Goal: Task Accomplishment & Management: Complete application form

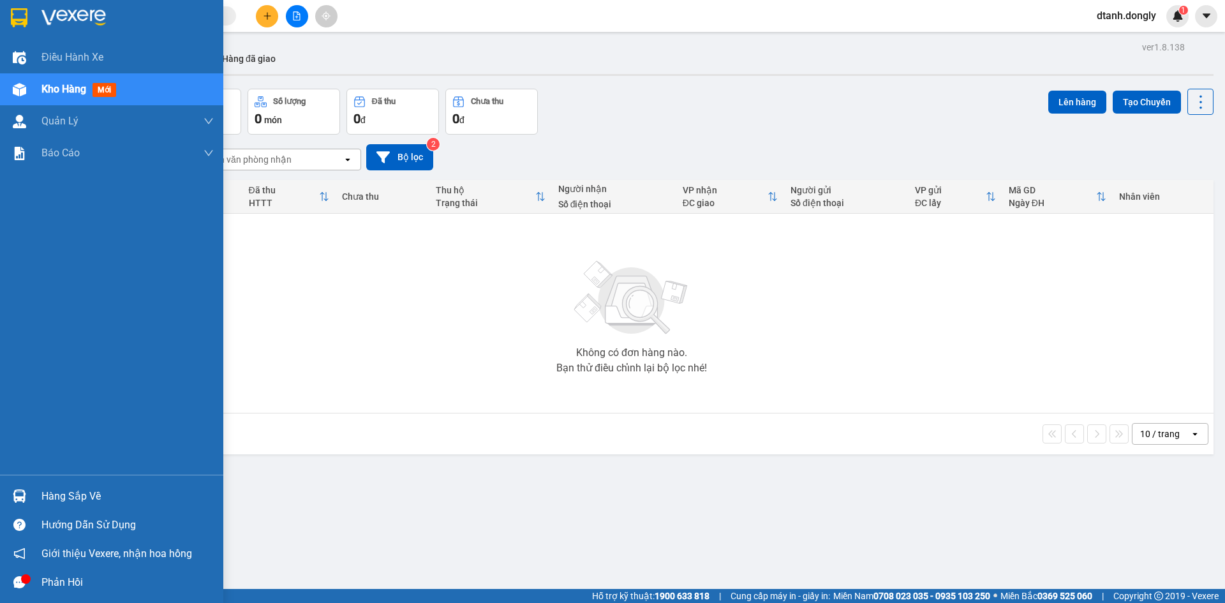
drag, startPoint x: 30, startPoint y: 53, endPoint x: 105, endPoint y: 80, distance: 79.3
click at [32, 55] on div "Điều hành xe" at bounding box center [111, 57] width 223 height 32
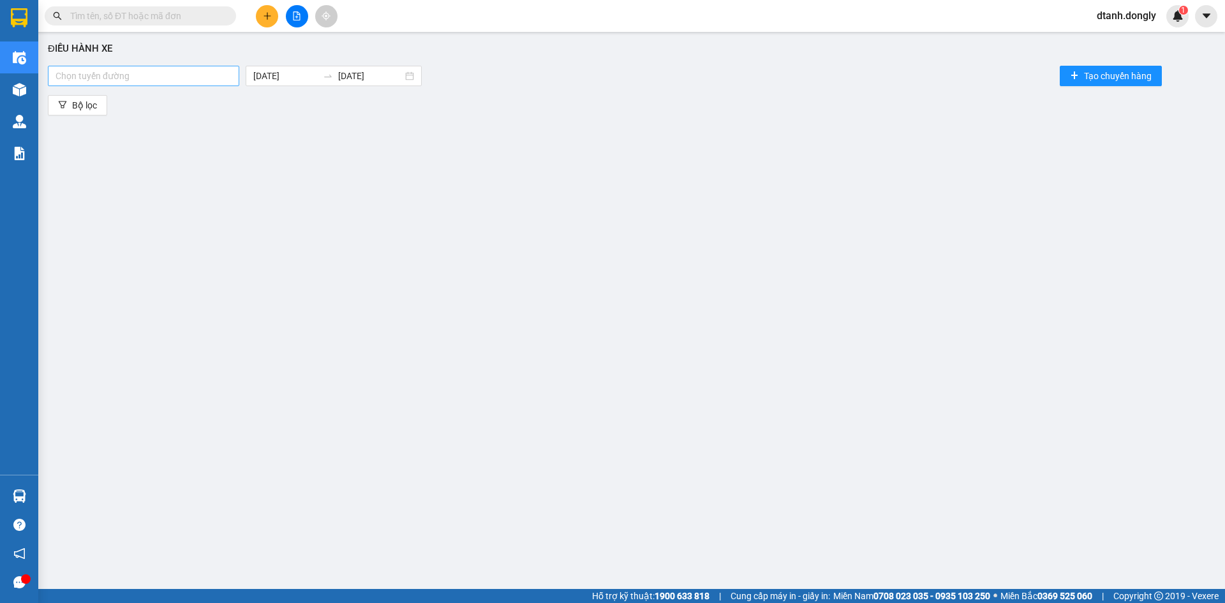
click at [198, 79] on div at bounding box center [143, 75] width 185 height 15
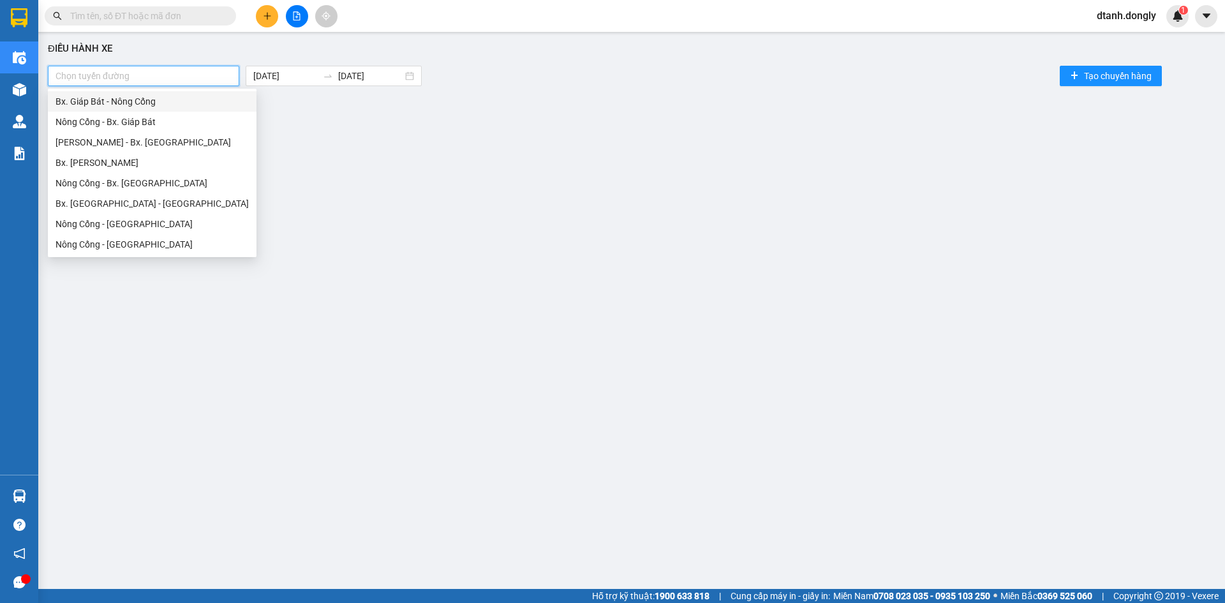
click at [176, 98] on div "Bx. Giáp Bát - Nông Cống" at bounding box center [152, 101] width 193 height 14
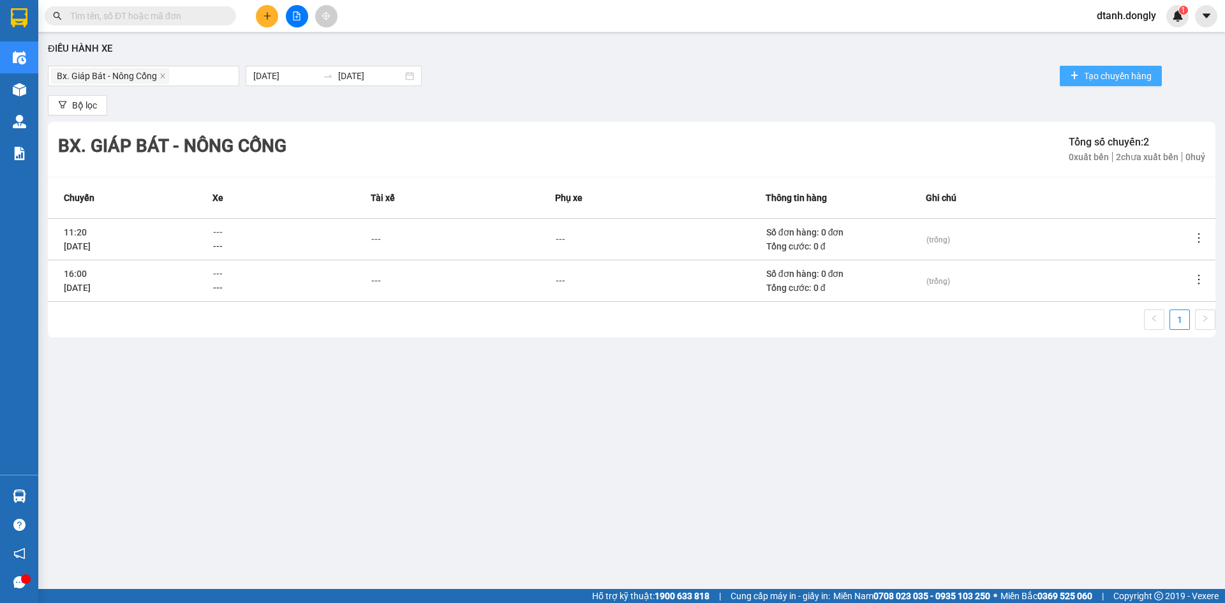
click at [1112, 77] on span "Tạo chuyến hàng" at bounding box center [1118, 76] width 68 height 14
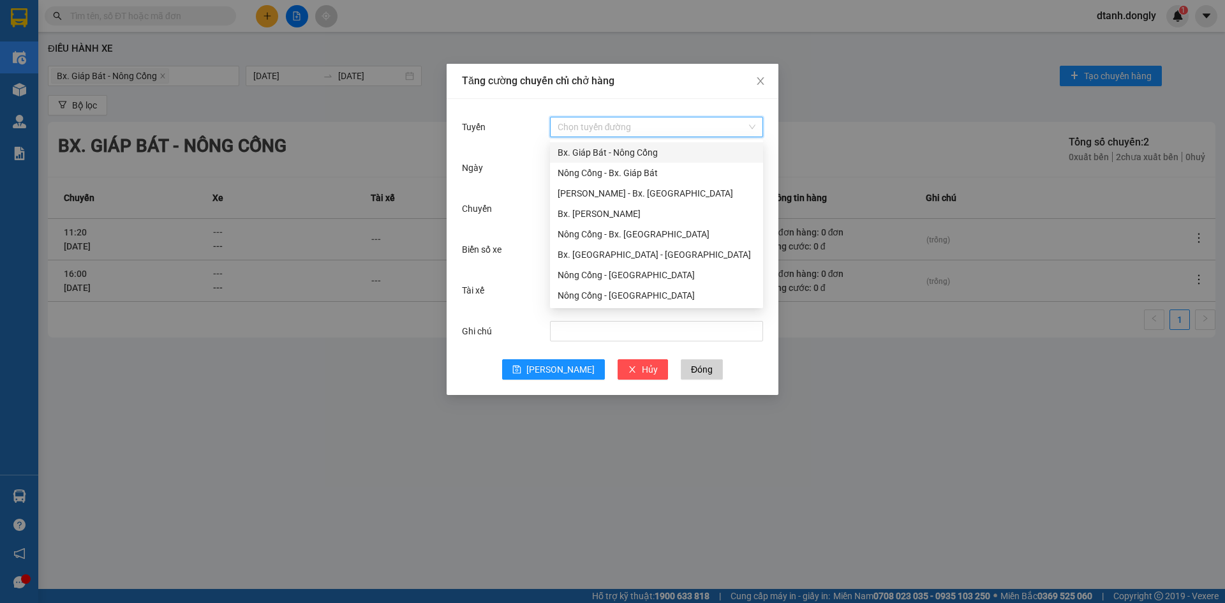
click at [641, 131] on input "Tuyến" at bounding box center [652, 126] width 189 height 19
click at [617, 152] on div "Bx. Giáp Bát - Nông Cống" at bounding box center [657, 153] width 198 height 14
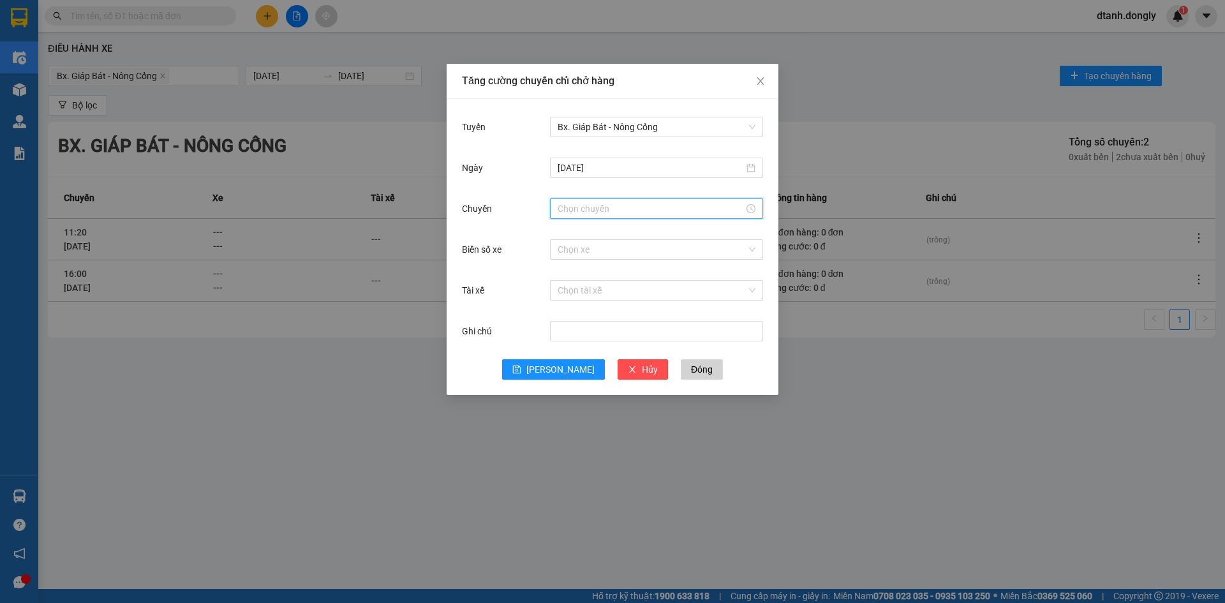
click at [584, 204] on input "Chuyến" at bounding box center [651, 209] width 186 height 14
click at [562, 359] on div "07" at bounding box center [568, 358] width 36 height 18
type input "07:00"
click at [604, 406] on span "OK" at bounding box center [603, 403] width 12 height 14
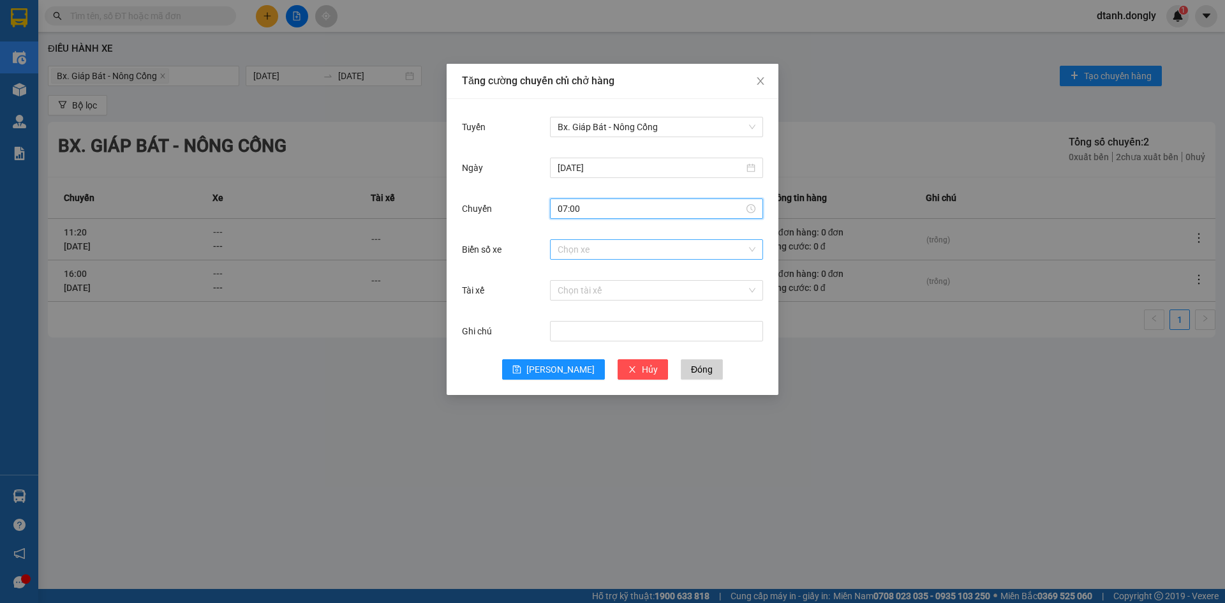
click at [601, 248] on input "Biển số xe" at bounding box center [652, 249] width 189 height 19
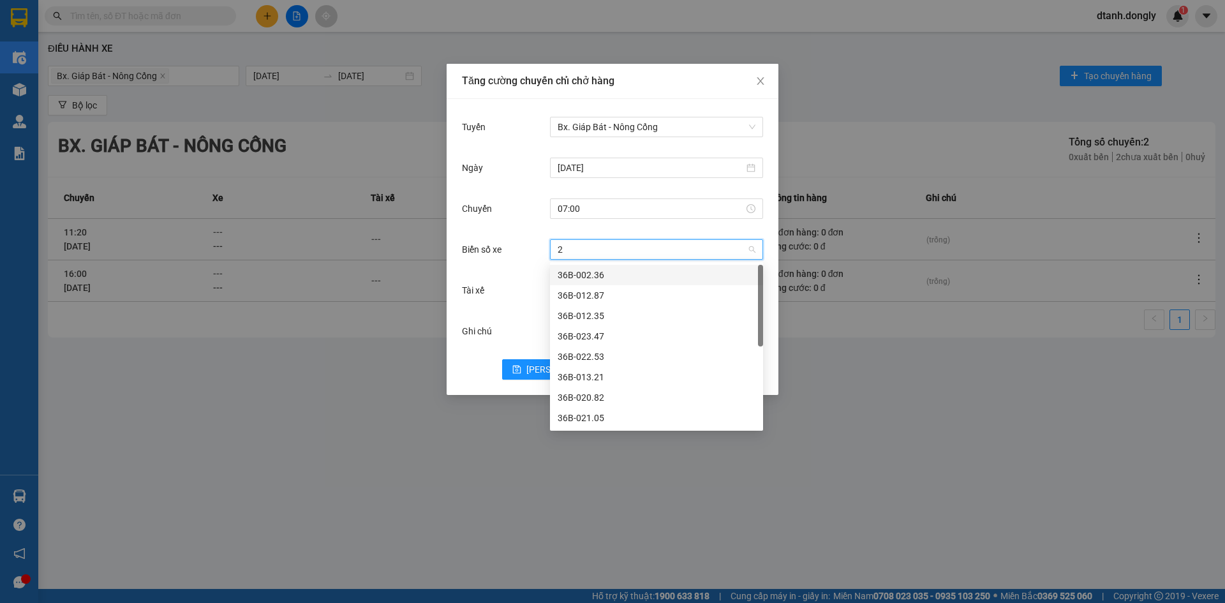
type input "28"
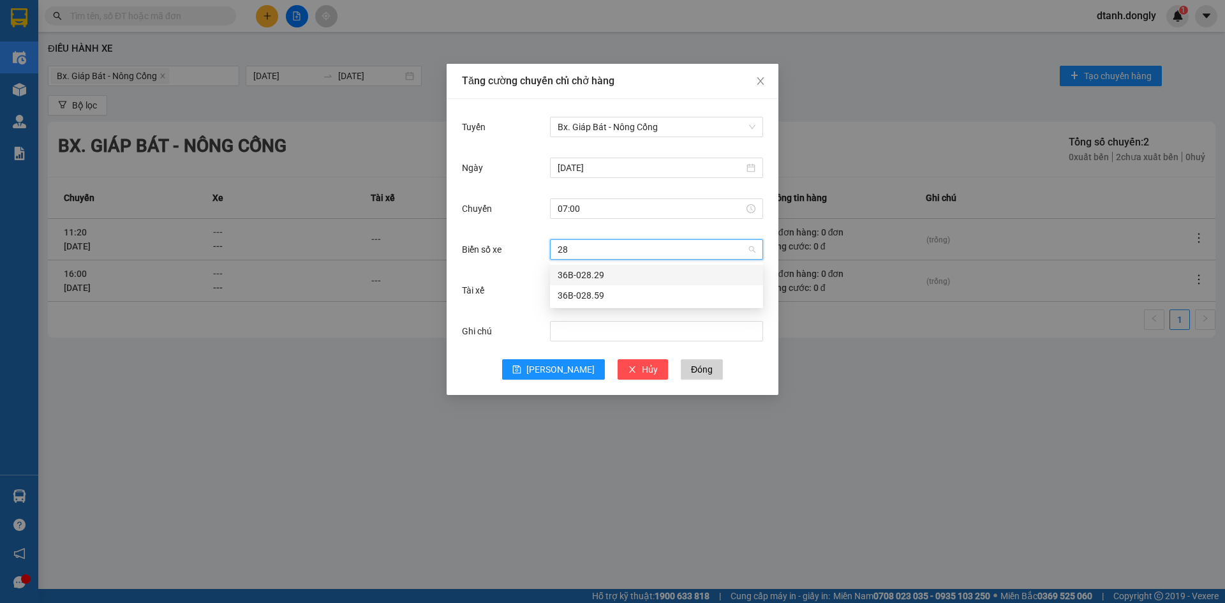
click at [583, 280] on div "36B-028.29" at bounding box center [657, 275] width 198 height 14
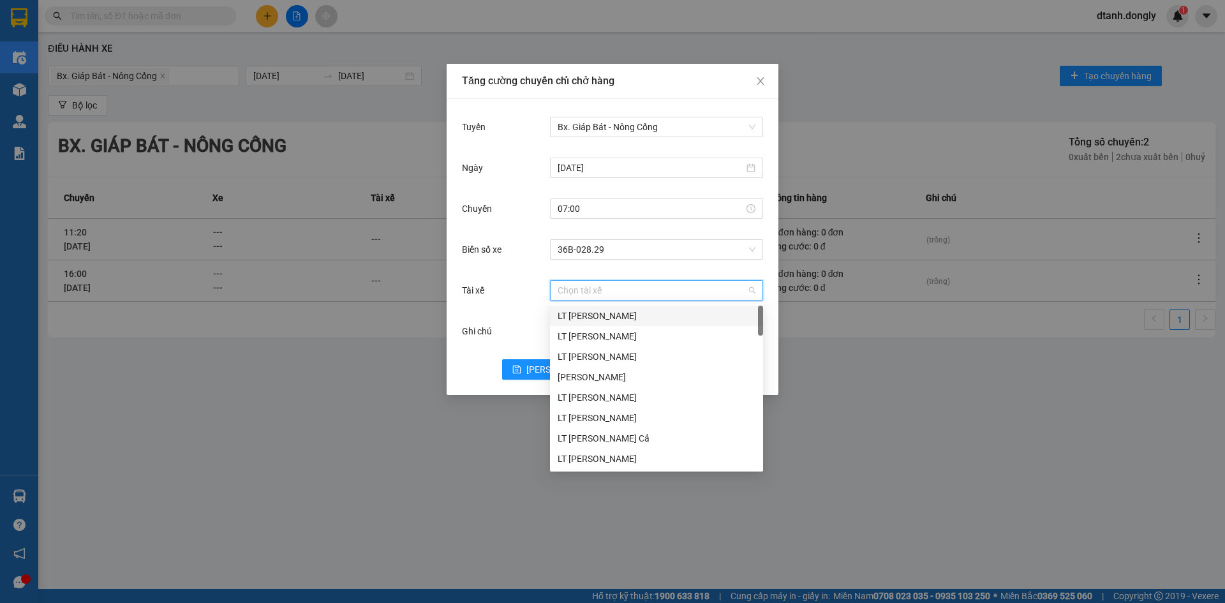
click at [581, 295] on input "Tài xế" at bounding box center [652, 290] width 189 height 19
type input "chu"
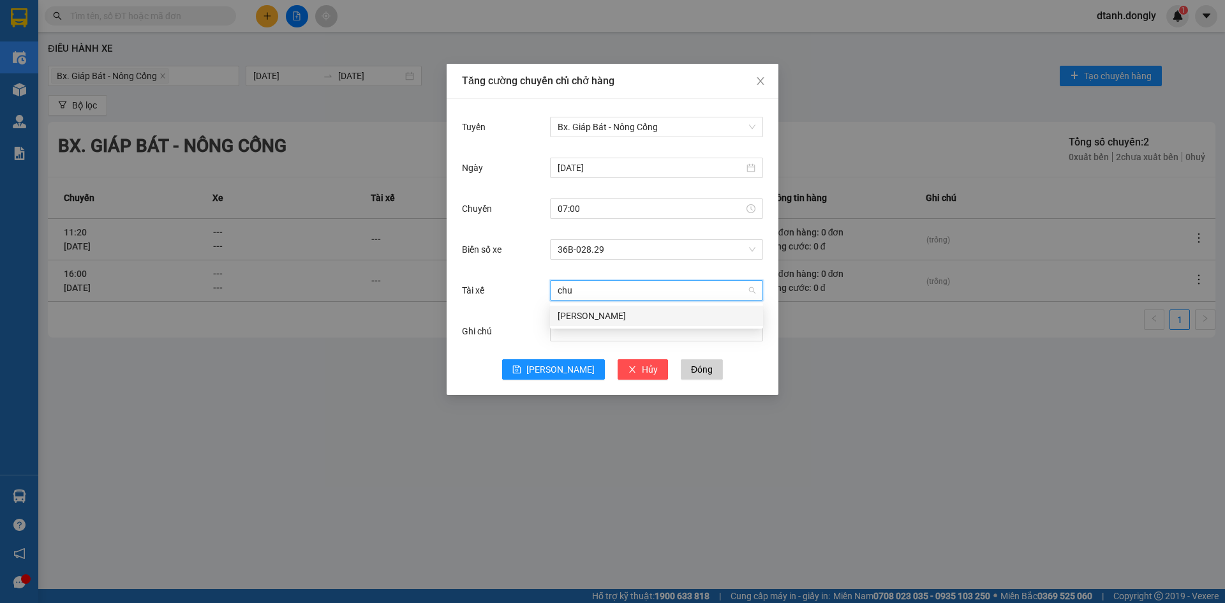
click at [576, 314] on div "Hoàng Công Chung" at bounding box center [657, 316] width 198 height 14
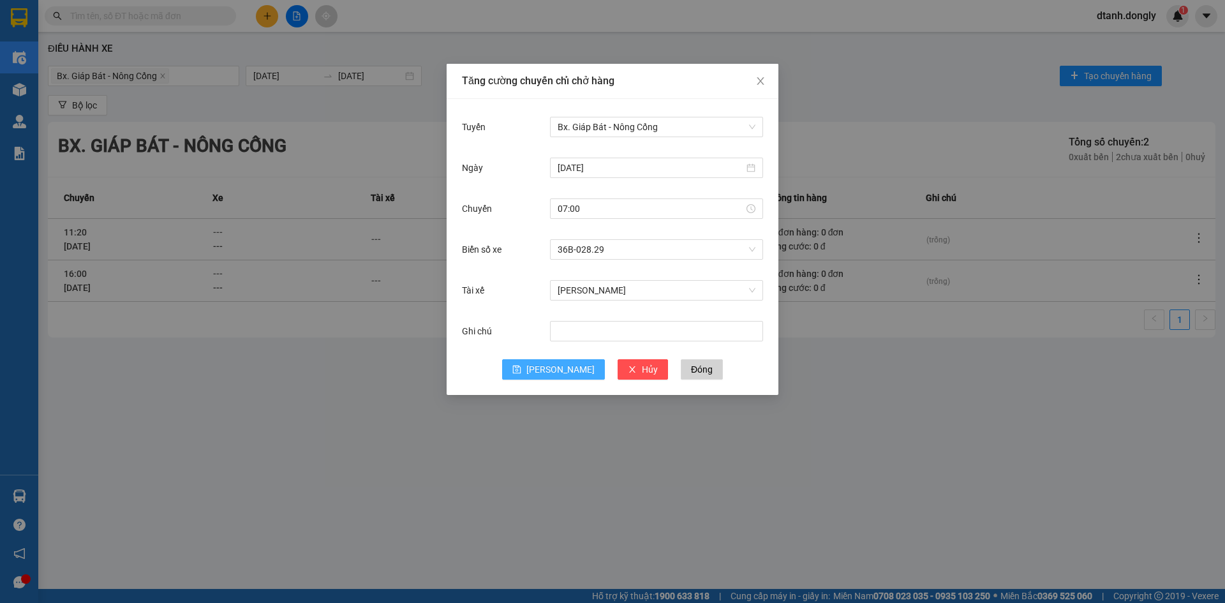
click at [521, 373] on icon "save" at bounding box center [516, 369] width 9 height 9
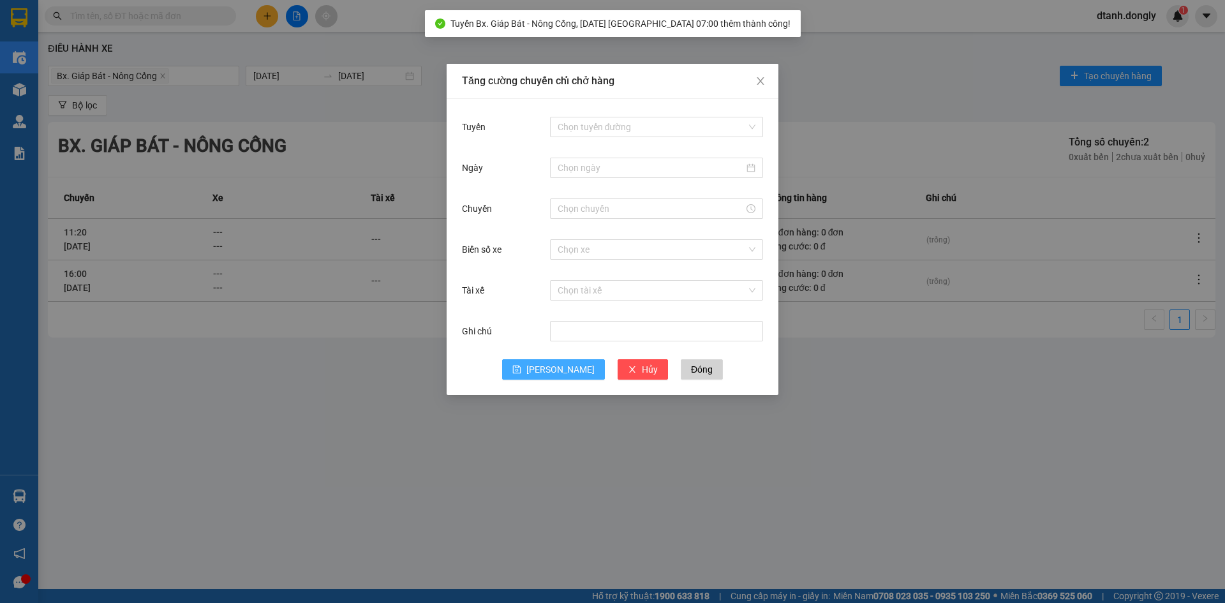
click at [876, 84] on div "Tăng cường chuyến chỉ chở hàng Tuyến Chọn tuyến đường Ngày Chuyến Biển số xe Ch…" at bounding box center [612, 301] width 1225 height 603
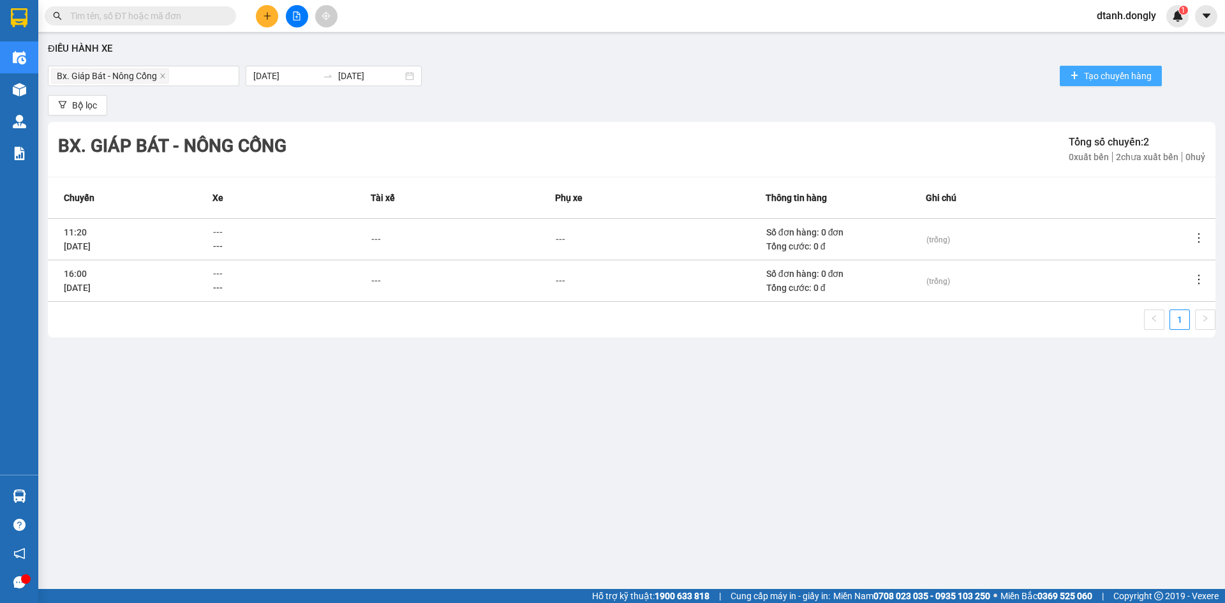
drag, startPoint x: 1103, startPoint y: 76, endPoint x: 601, endPoint y: 78, distance: 501.6
click at [1098, 76] on span "Tạo chuyến hàng" at bounding box center [1118, 76] width 68 height 14
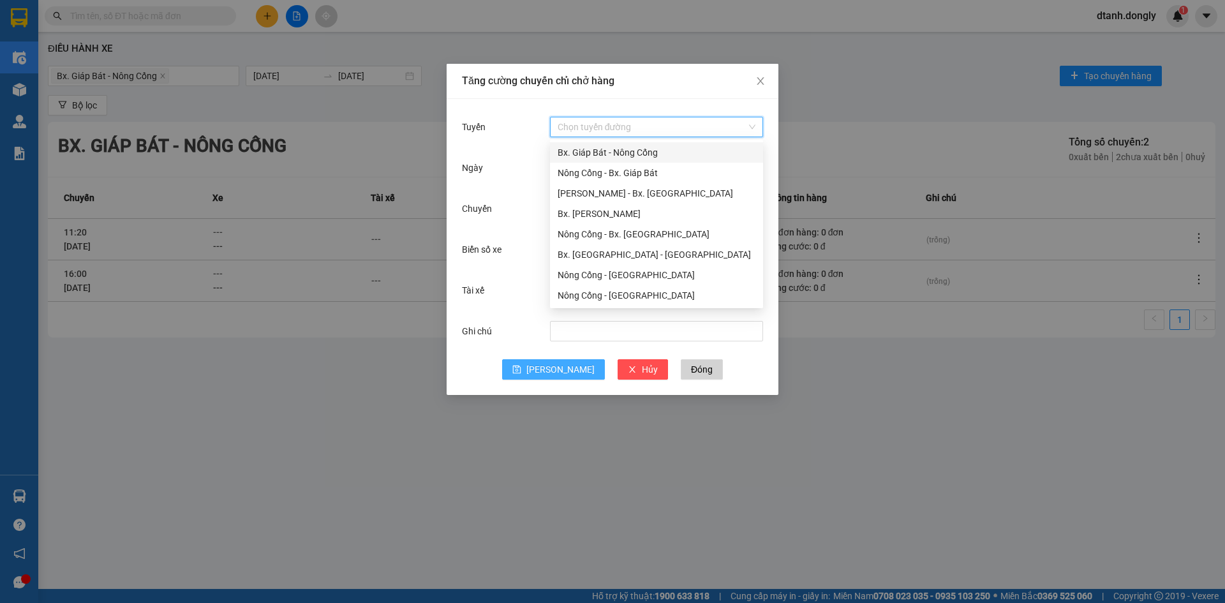
click at [618, 126] on input "Tuyến" at bounding box center [652, 126] width 189 height 19
click at [588, 154] on div "Bx. Giáp Bát - Nông Cống" at bounding box center [657, 153] width 198 height 14
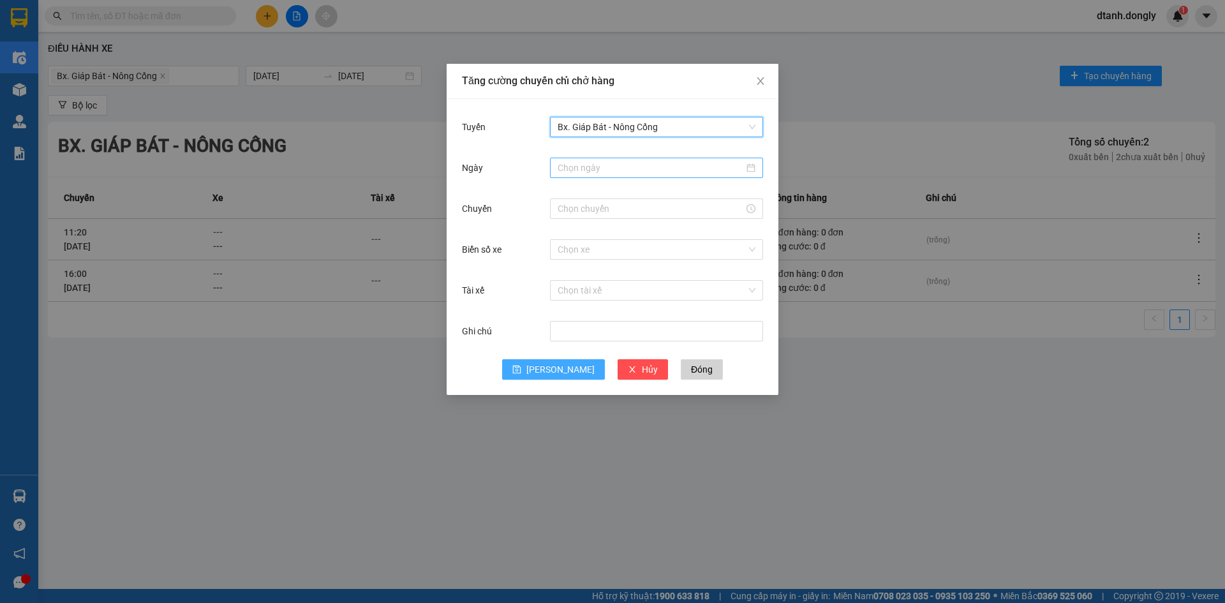
click at [567, 171] on input "Ngày" at bounding box center [651, 168] width 186 height 14
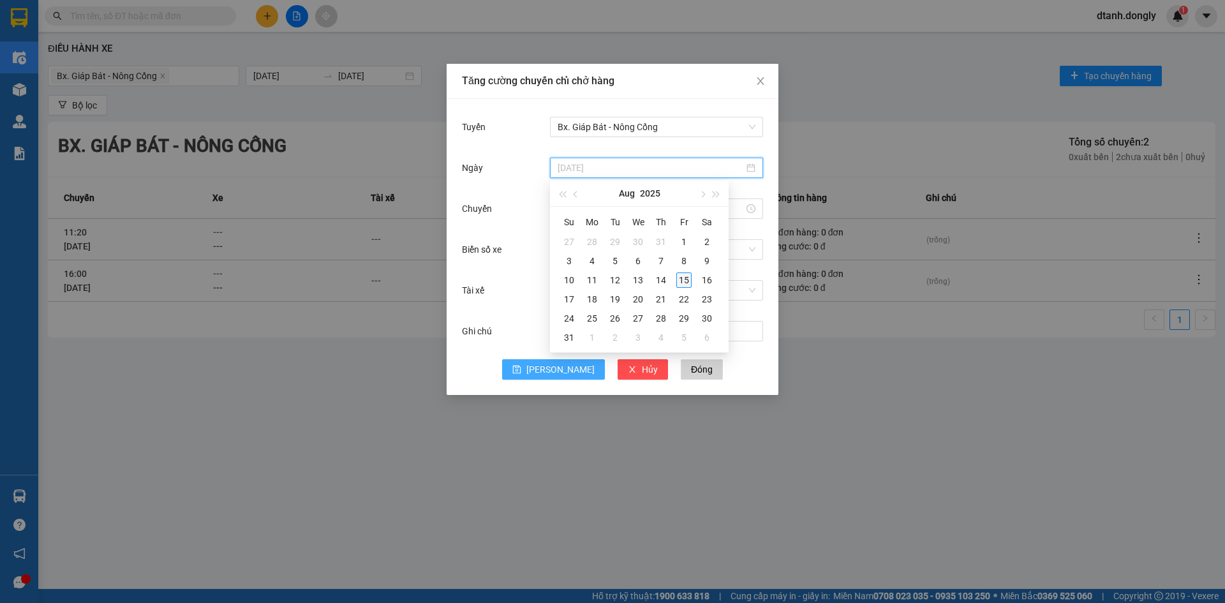
type input "15/08/2025"
click at [680, 280] on div "15" at bounding box center [683, 280] width 15 height 15
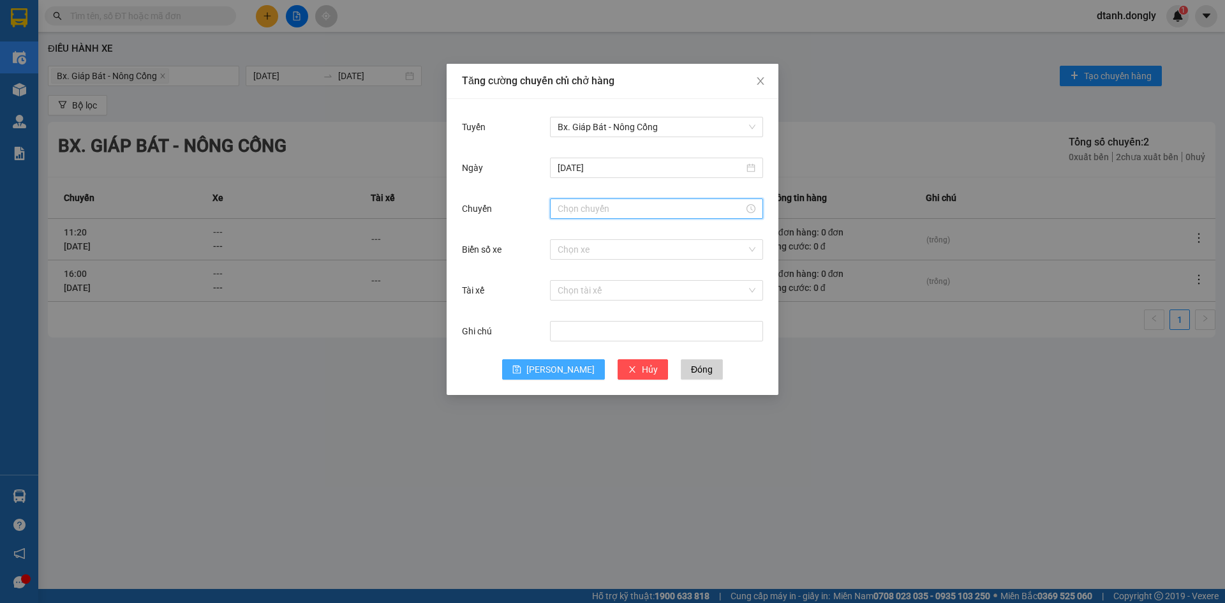
click at [597, 209] on input "Chuyến" at bounding box center [651, 209] width 186 height 14
click at [569, 251] on div "08" at bounding box center [568, 251] width 36 height 18
type input "08:00"
click at [604, 402] on span "OK" at bounding box center [603, 403] width 12 height 14
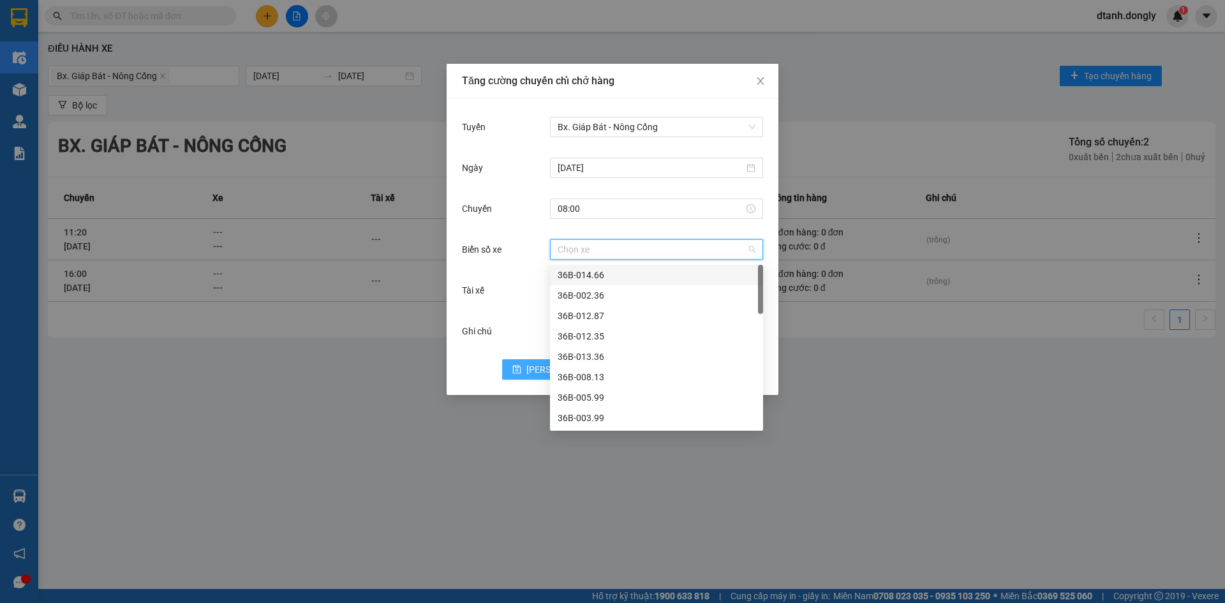
click at [572, 249] on input "Biển số xe" at bounding box center [652, 249] width 189 height 19
type input "20"
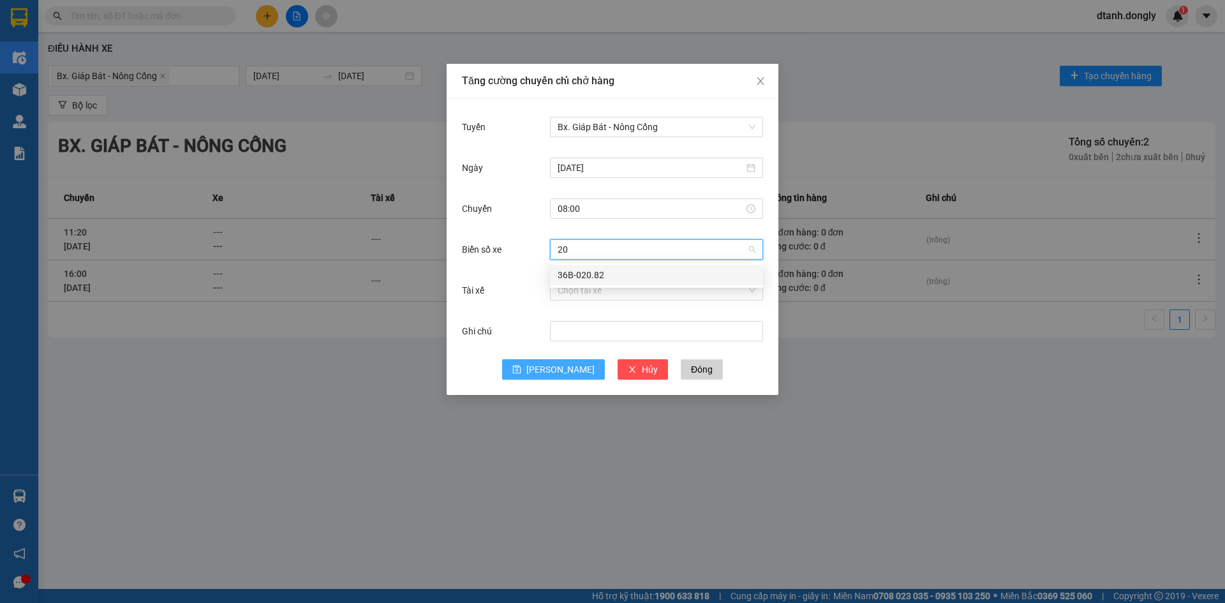
click at [586, 277] on div "36B-020.82" at bounding box center [657, 275] width 198 height 14
click at [576, 294] on input "Tài xế" at bounding box center [652, 290] width 189 height 19
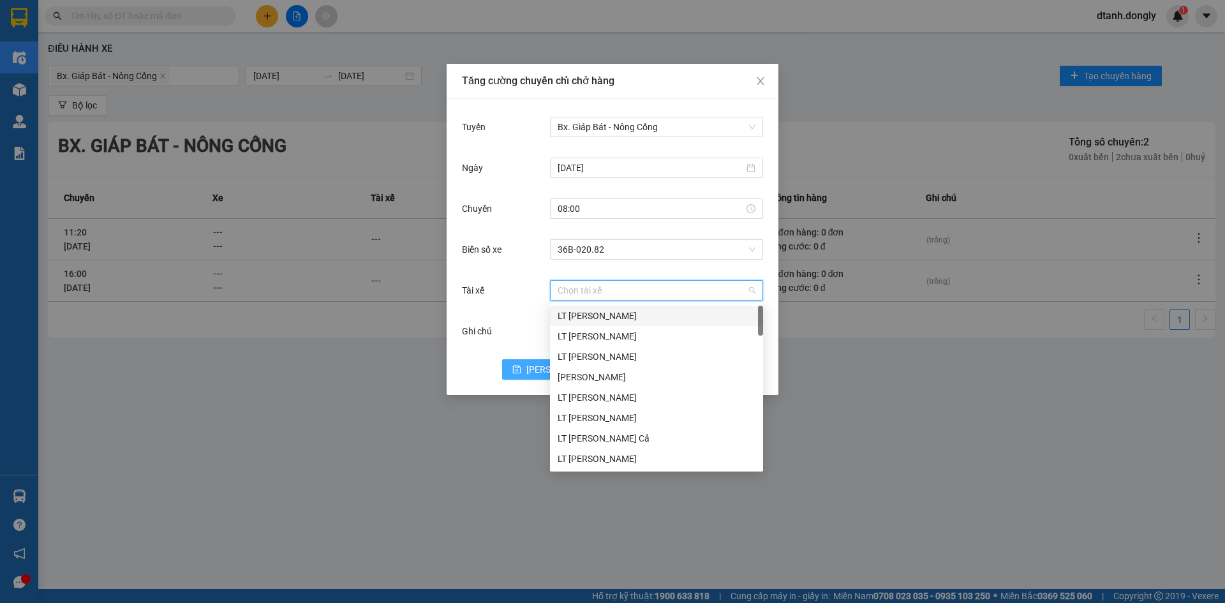
type input "n"
type input "ui"
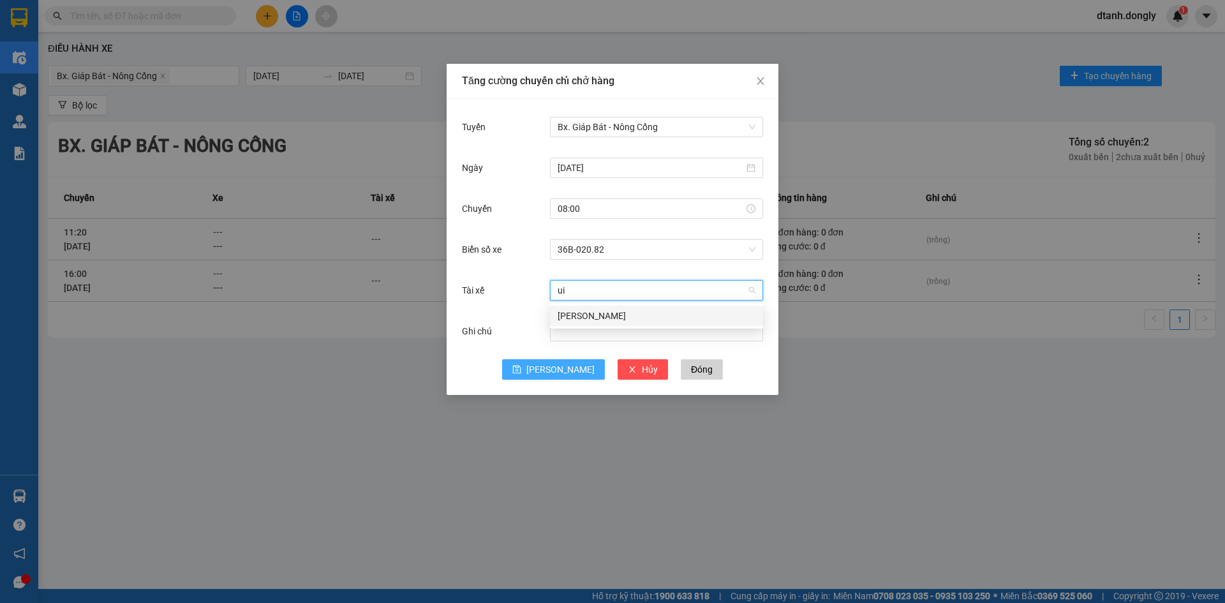
click at [592, 316] on div "Cao Văn Núi" at bounding box center [657, 316] width 198 height 14
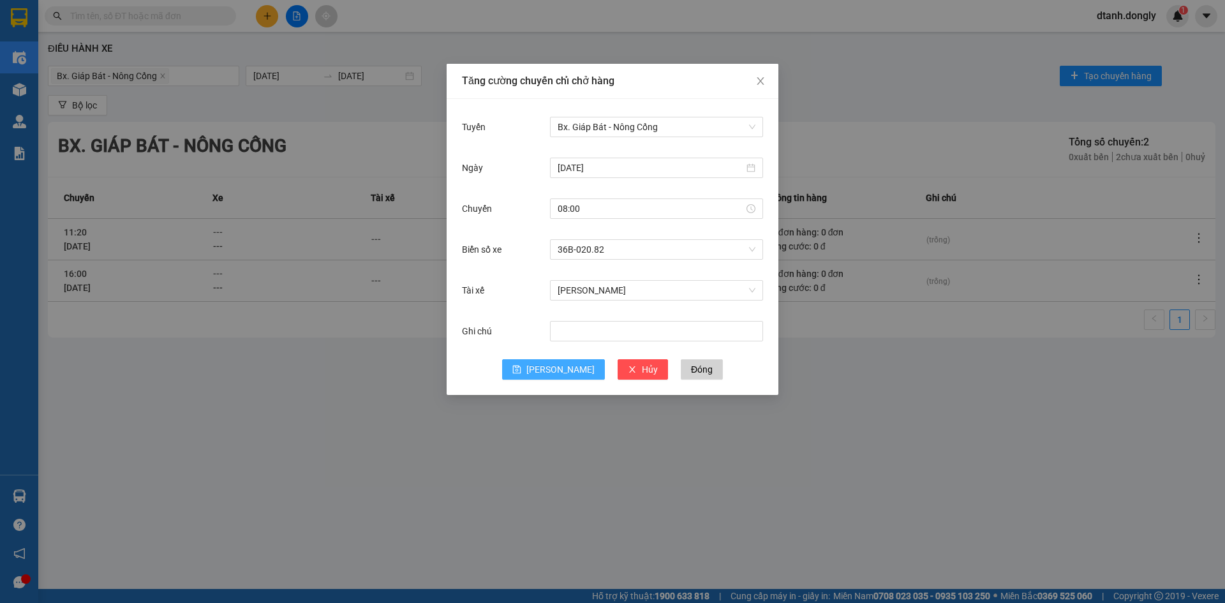
click at [562, 364] on span "Lưu" at bounding box center [561, 369] width 68 height 14
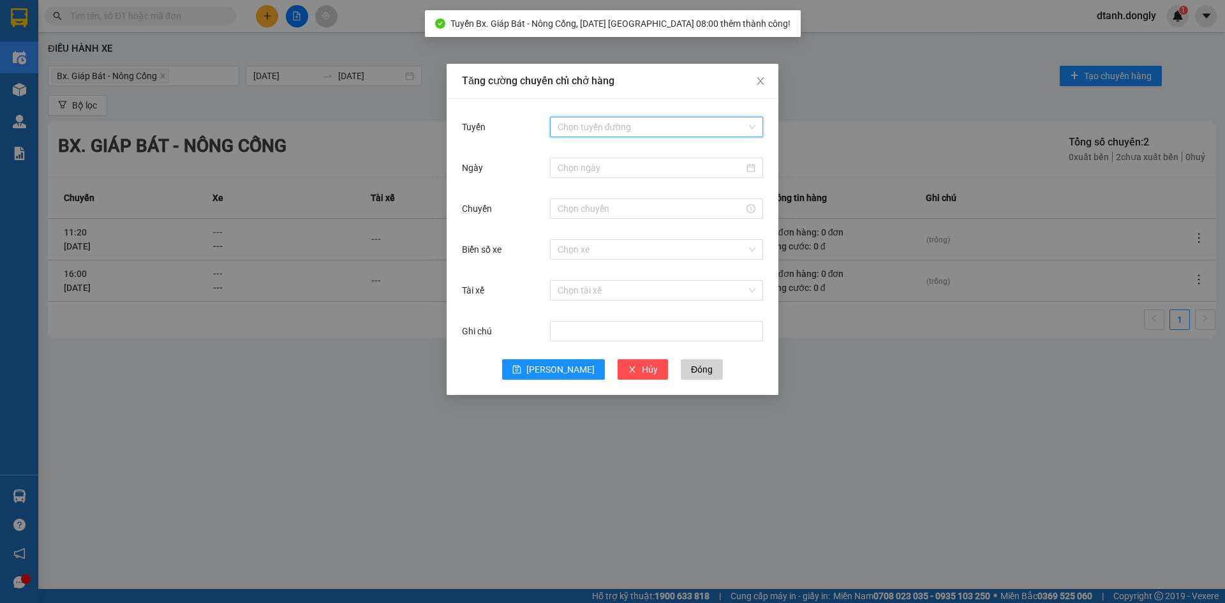
click at [588, 122] on input "Tuyến" at bounding box center [652, 126] width 189 height 19
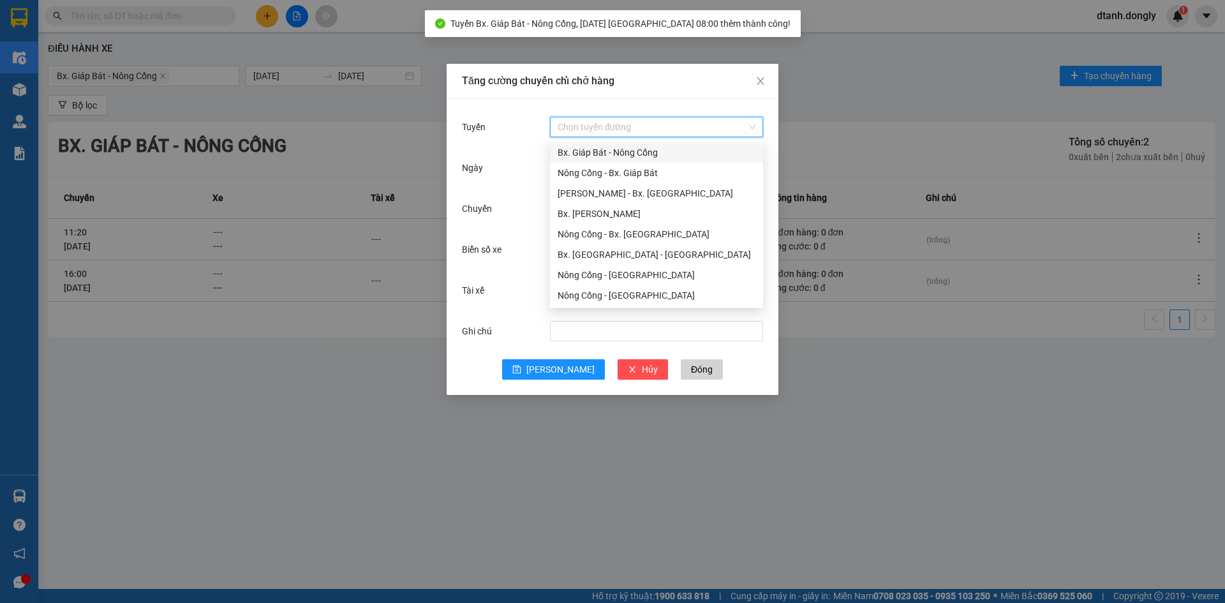
click at [584, 149] on div "Bx. Giáp Bát - Nông Cống" at bounding box center [657, 153] width 198 height 14
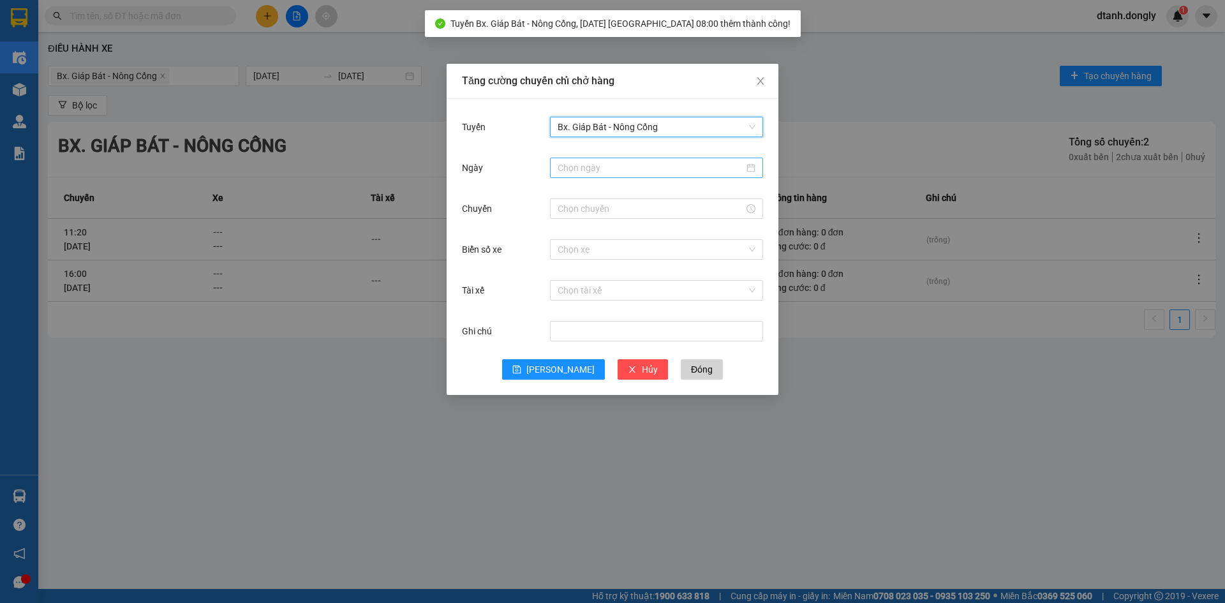
click at [579, 168] on input "Ngày" at bounding box center [651, 168] width 186 height 14
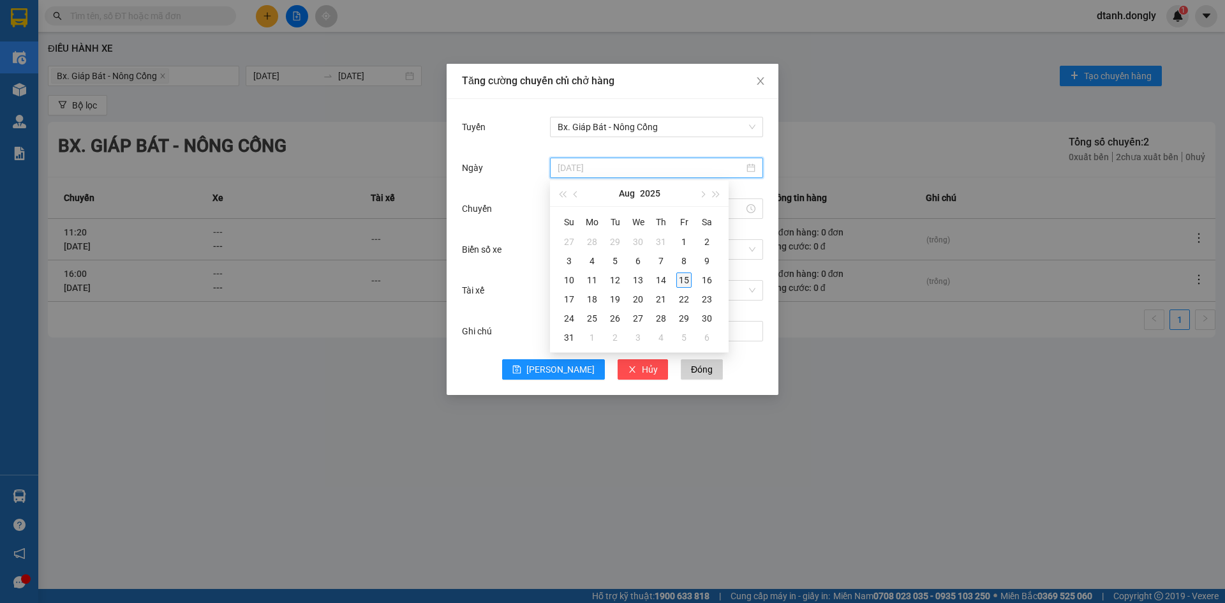
type input "15/08/2025"
drag, startPoint x: 685, startPoint y: 285, endPoint x: 665, endPoint y: 276, distance: 22.0
click at [684, 285] on div "15" at bounding box center [683, 280] width 15 height 15
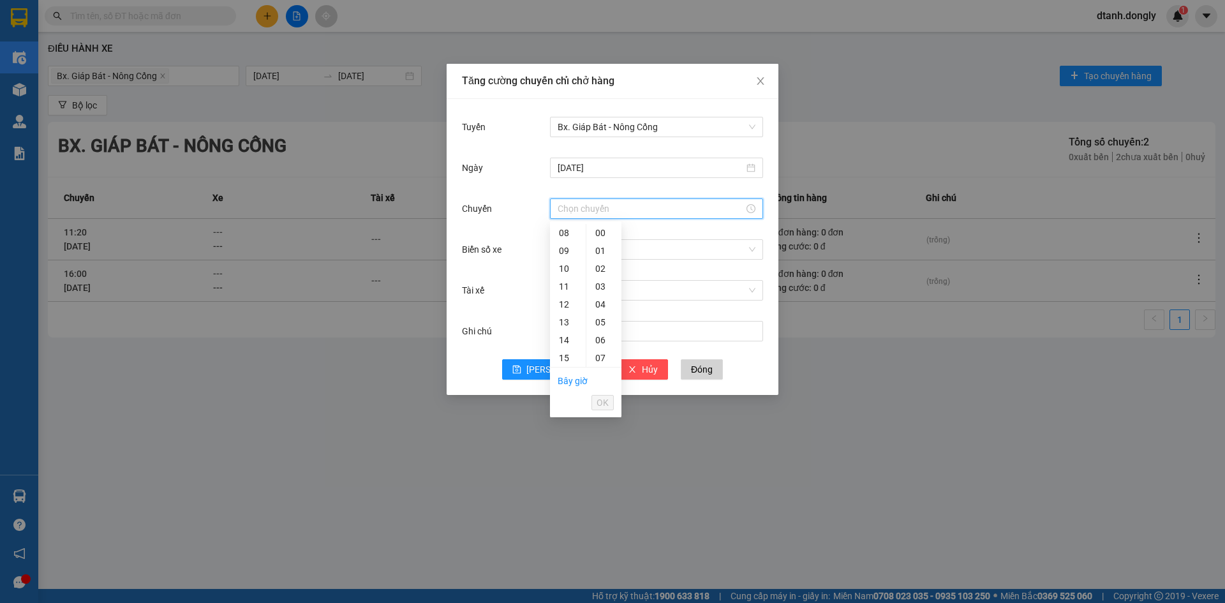
click at [606, 204] on input "Chuyến" at bounding box center [651, 209] width 186 height 14
click at [565, 250] on div "09" at bounding box center [568, 251] width 36 height 18
type input "09:00"
click at [594, 399] on button "OK" at bounding box center [603, 402] width 22 height 15
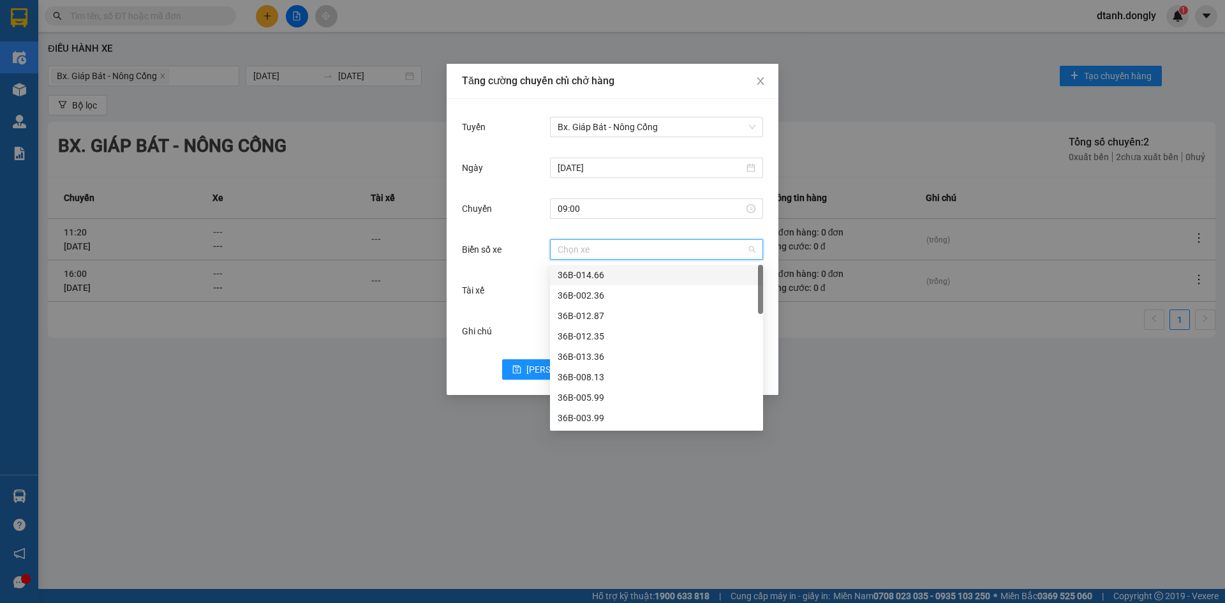
click at [574, 250] on input "Biển số xe" at bounding box center [652, 249] width 189 height 19
type input "00"
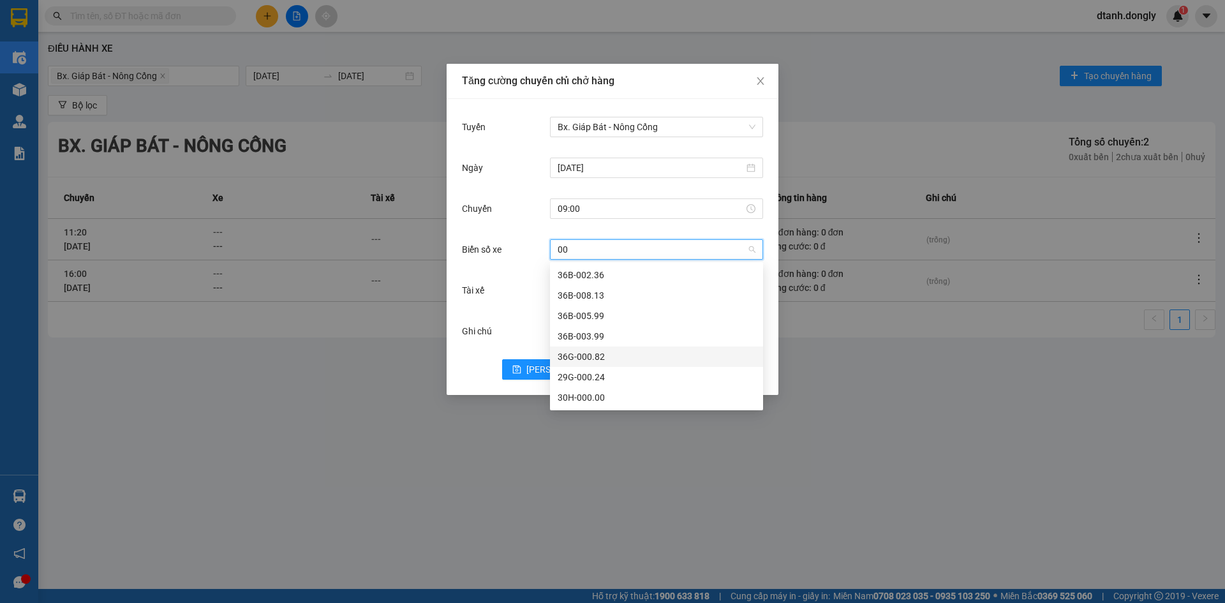
click at [595, 360] on div "36G-000.82" at bounding box center [657, 357] width 198 height 14
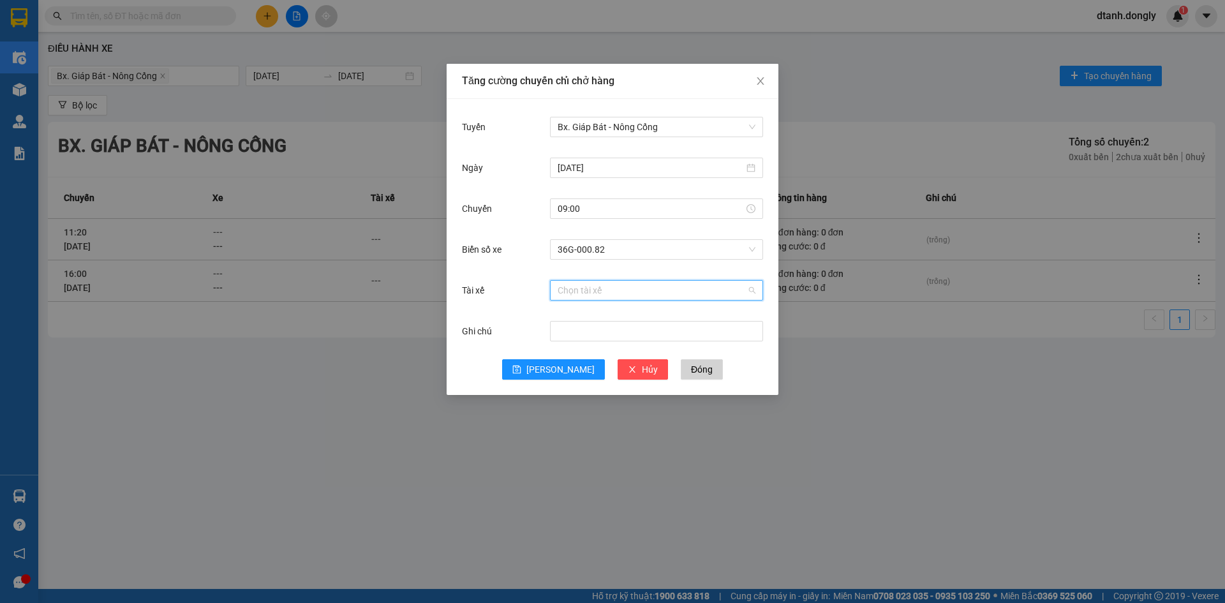
click at [570, 286] on input "Tài xế" at bounding box center [652, 290] width 189 height 19
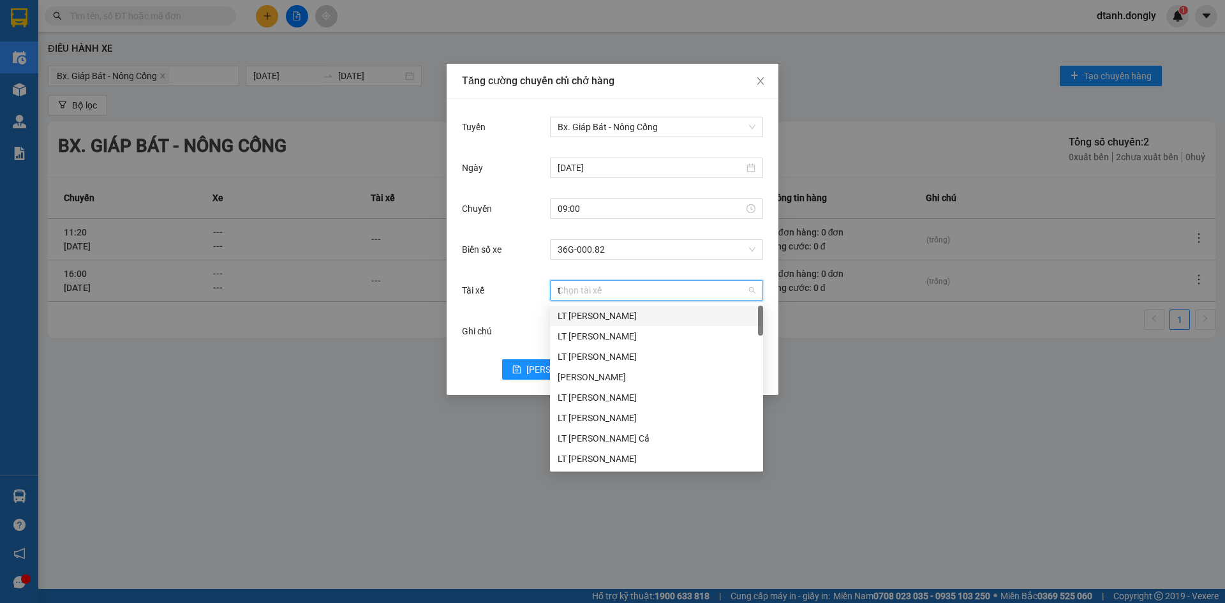
type input "tu"
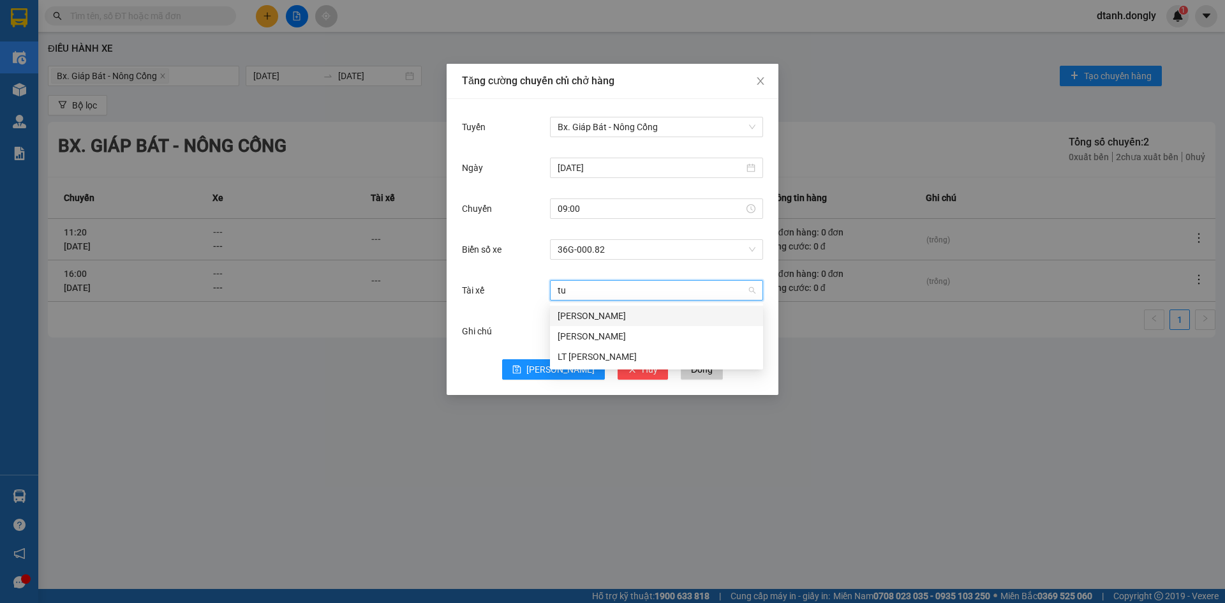
click at [577, 318] on div "Lê Trọng Tuấn" at bounding box center [657, 316] width 198 height 14
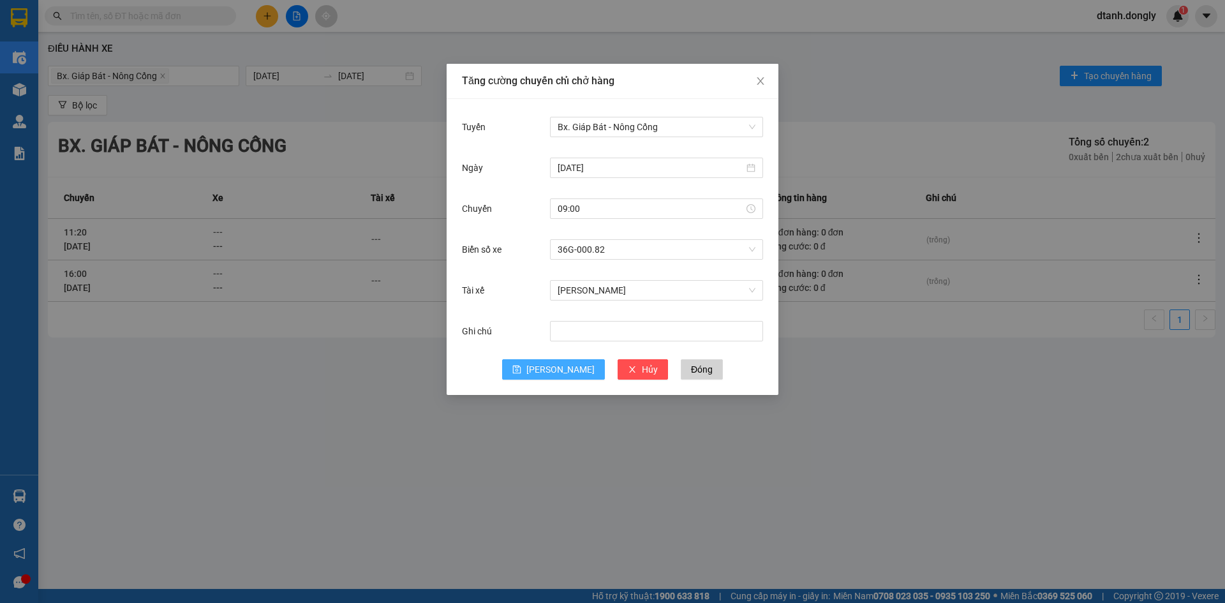
drag, startPoint x: 560, startPoint y: 366, endPoint x: 540, endPoint y: 313, distance: 57.4
click at [560, 365] on span "Lưu" at bounding box center [561, 369] width 68 height 14
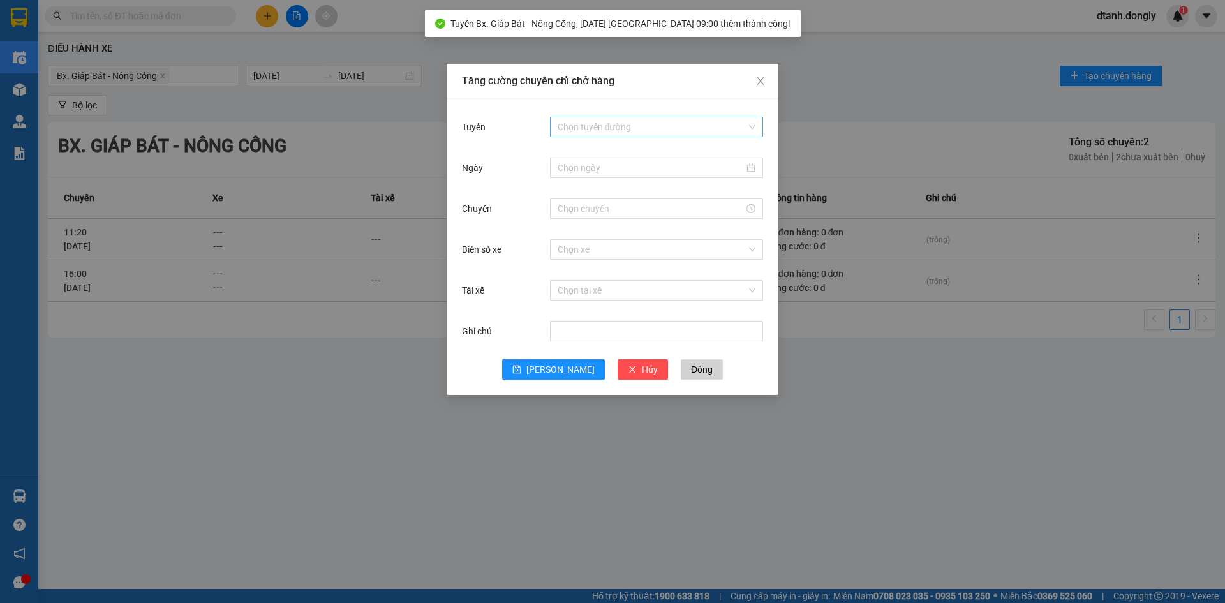
click at [598, 131] on input "Tuyến" at bounding box center [652, 126] width 189 height 19
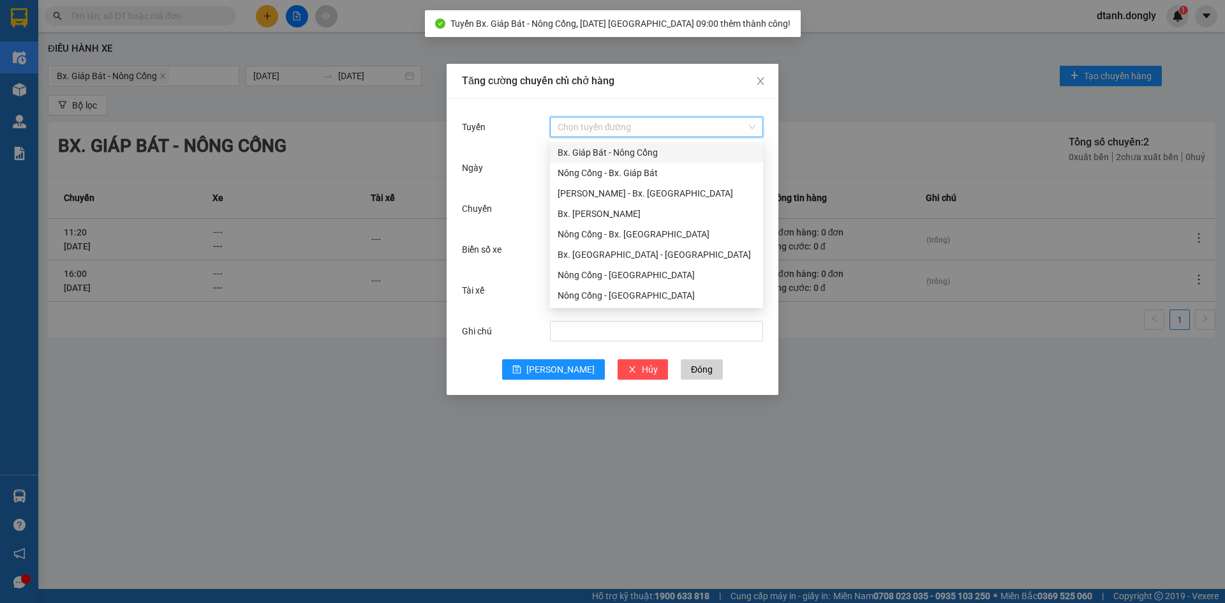
click at [597, 154] on div "Bx. Giáp Bát - Nông Cống" at bounding box center [657, 153] width 198 height 14
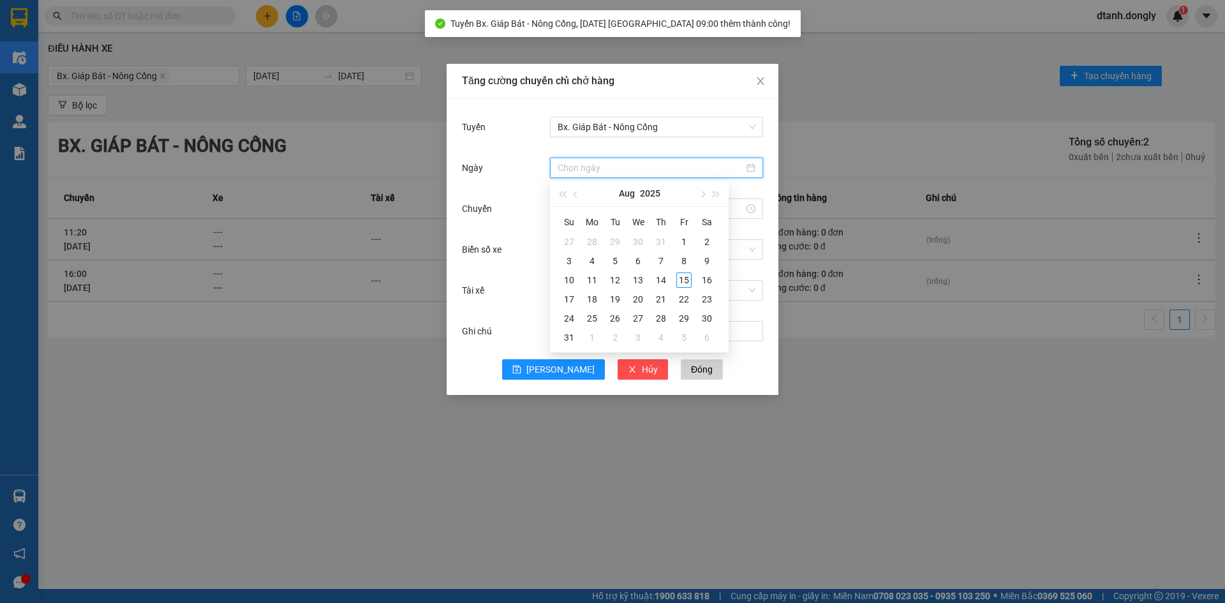
click at [594, 172] on input "Ngày" at bounding box center [651, 168] width 186 height 14
type input "15/08/2025"
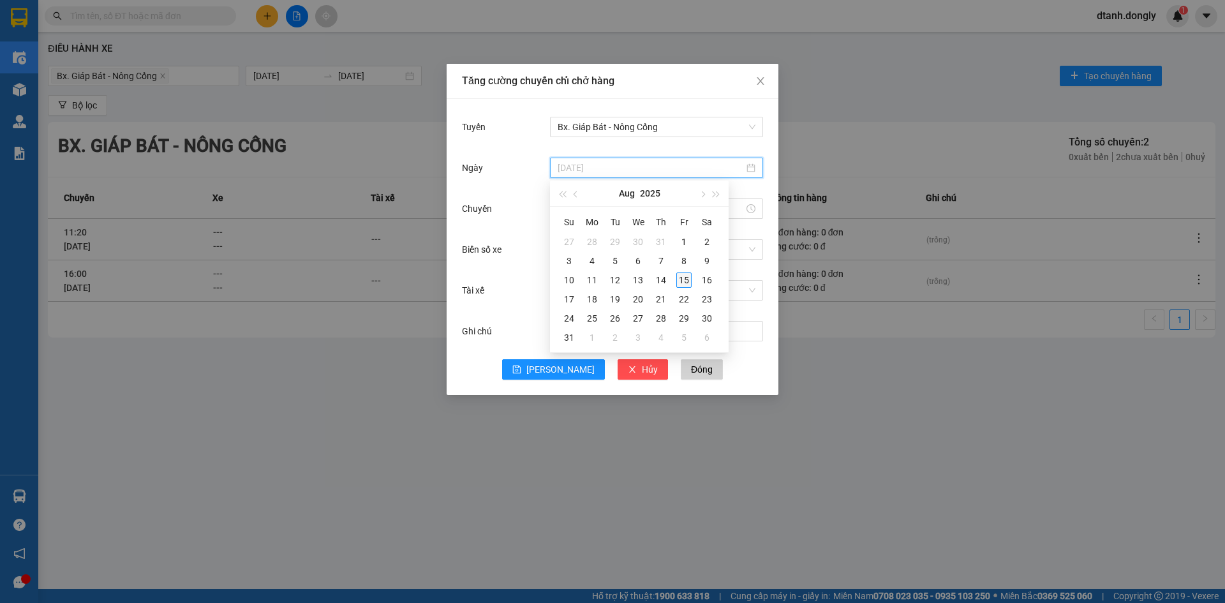
click at [680, 280] on div "15" at bounding box center [683, 280] width 15 height 15
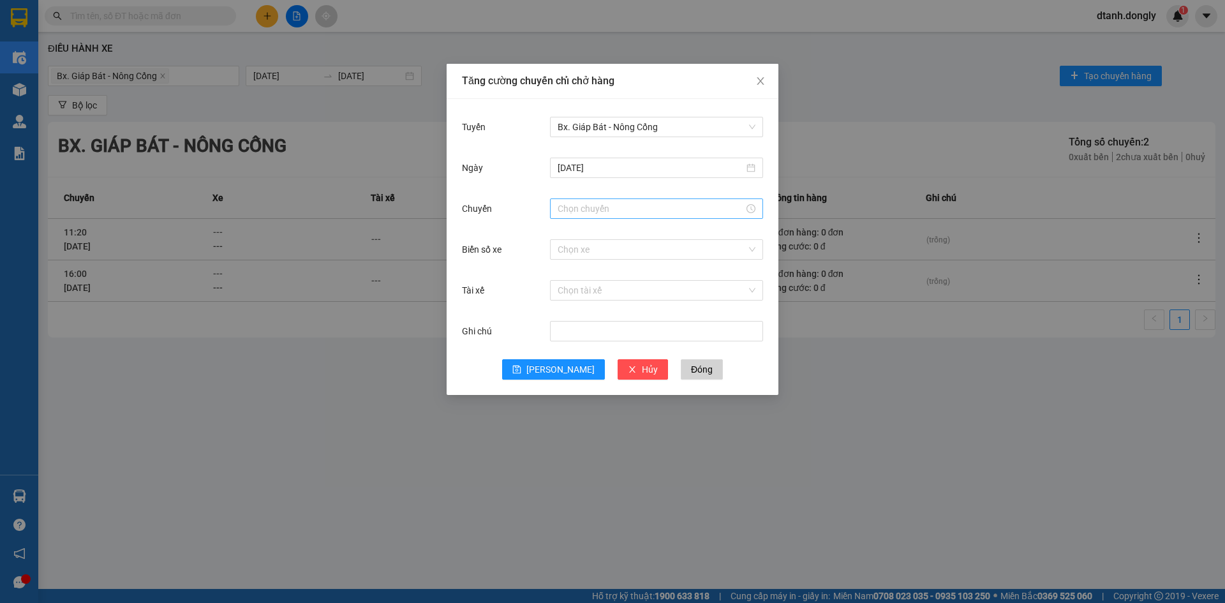
click at [602, 198] on div at bounding box center [656, 208] width 213 height 20
click at [566, 254] on div "10" at bounding box center [568, 251] width 36 height 18
type input "10:00"
click at [602, 398] on span "OK" at bounding box center [603, 403] width 12 height 14
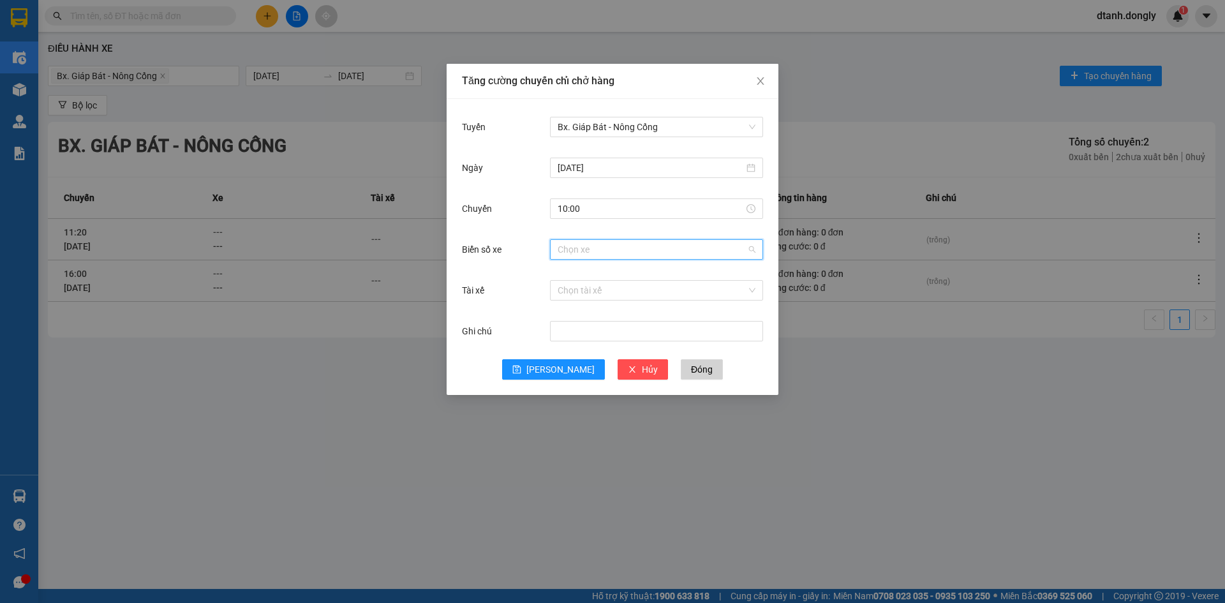
click at [574, 252] on input "Biển số xe" at bounding box center [652, 249] width 189 height 19
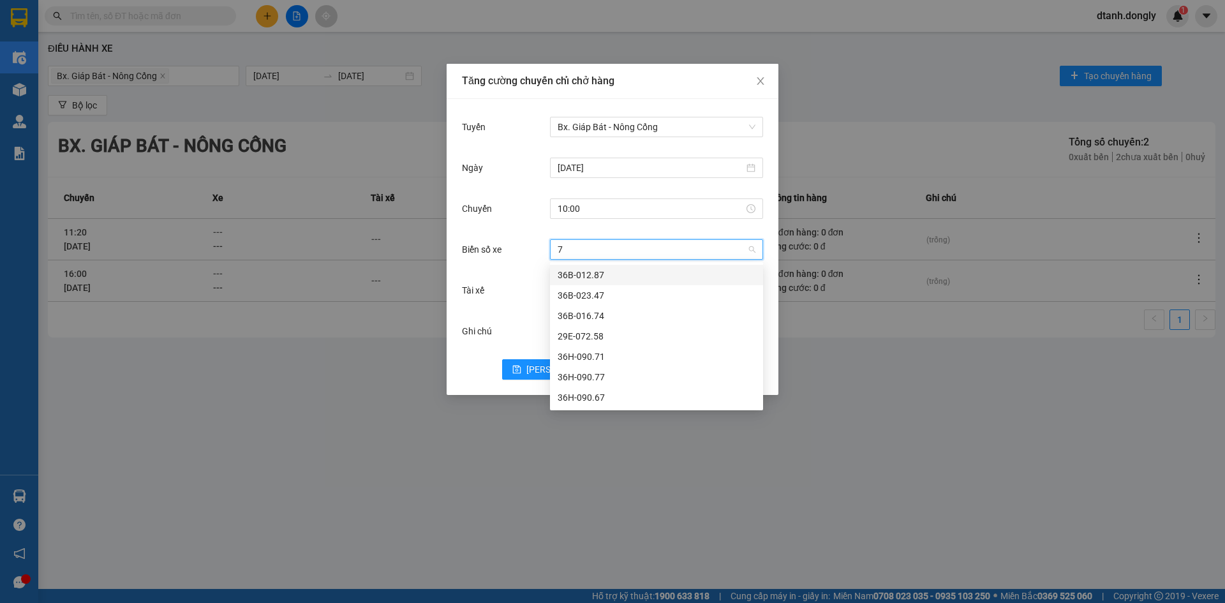
type input "71"
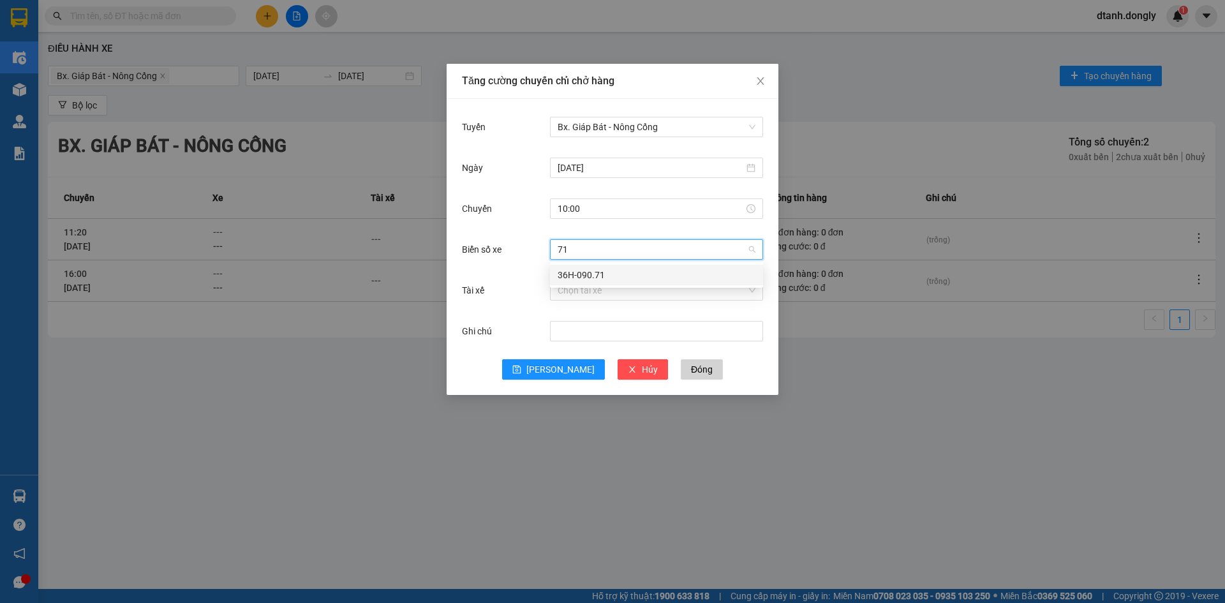
drag, startPoint x: 572, startPoint y: 269, endPoint x: 572, endPoint y: 277, distance: 8.3
click at [572, 271] on div "36H-090.71" at bounding box center [657, 275] width 198 height 14
click at [572, 290] on input "Tài xế" at bounding box center [652, 290] width 189 height 19
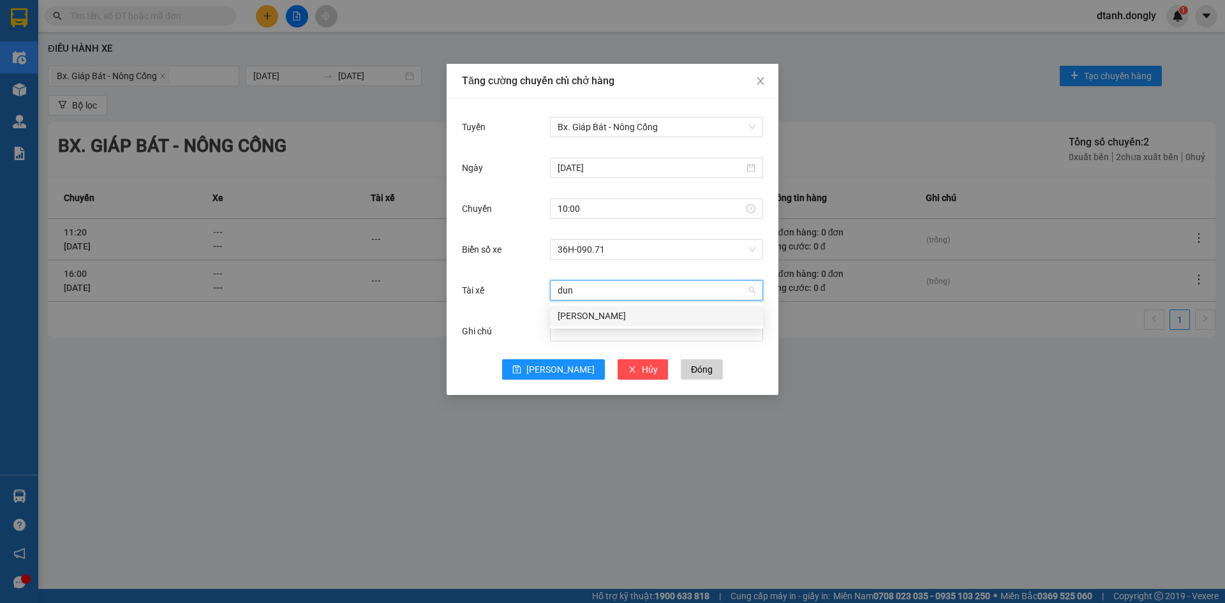
type input "dung"
click at [571, 311] on div "Nguyễn Xuân Dũng" at bounding box center [657, 316] width 198 height 14
click at [557, 366] on span "Lưu" at bounding box center [561, 369] width 68 height 14
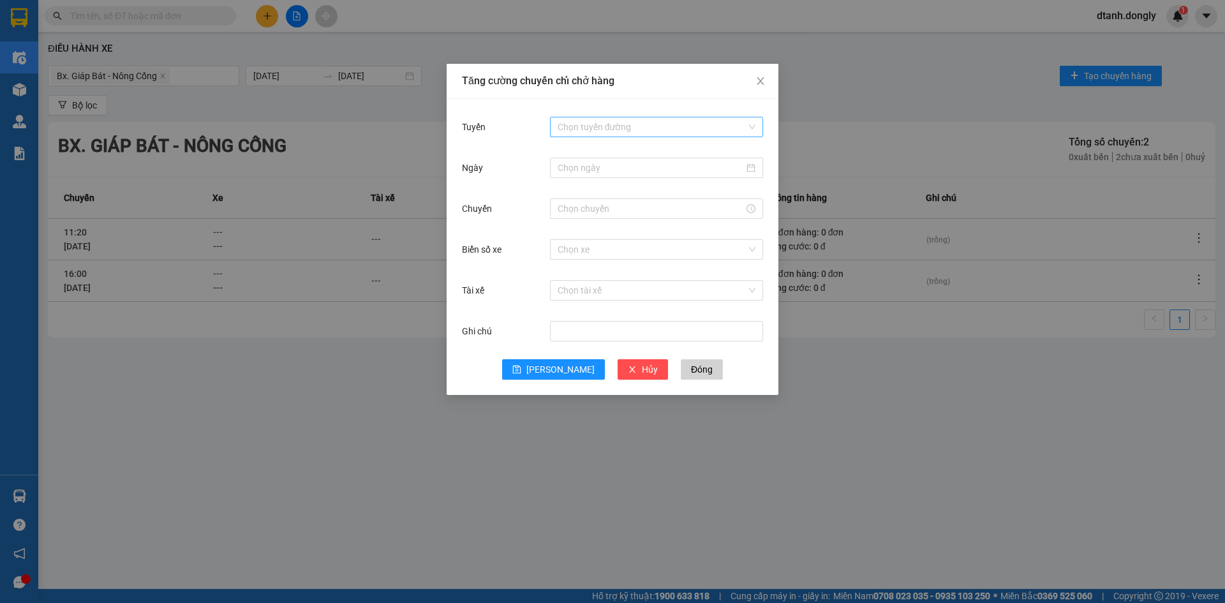
click at [571, 128] on input "Tuyến" at bounding box center [652, 126] width 189 height 19
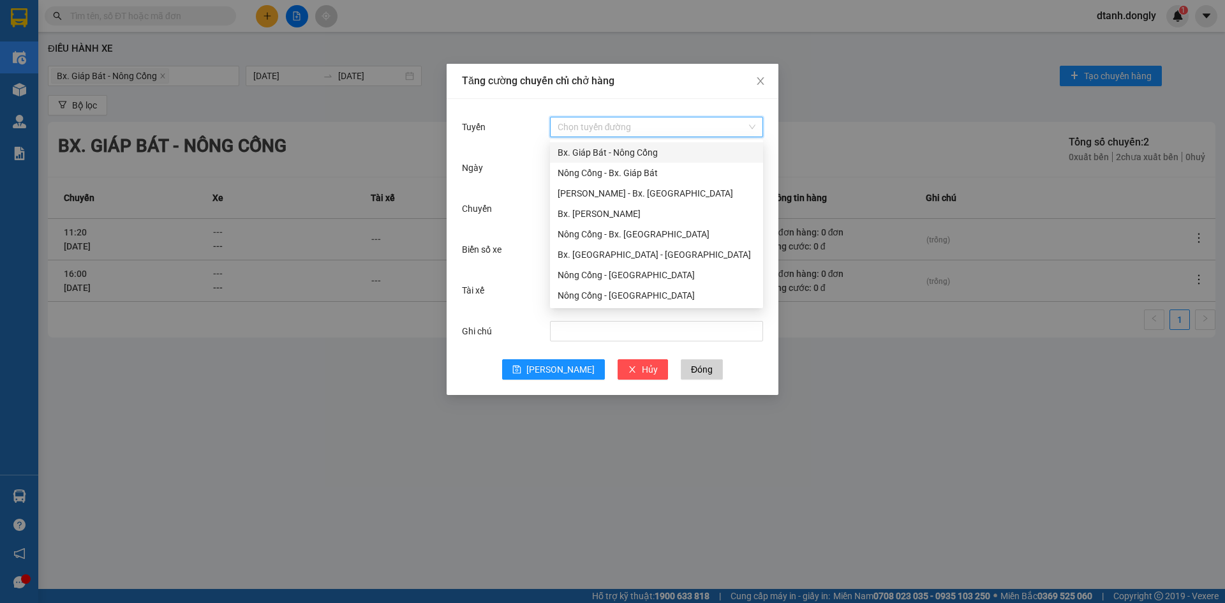
click at [565, 149] on div "Bx. Giáp Bát - Nông Cống" at bounding box center [657, 153] width 198 height 14
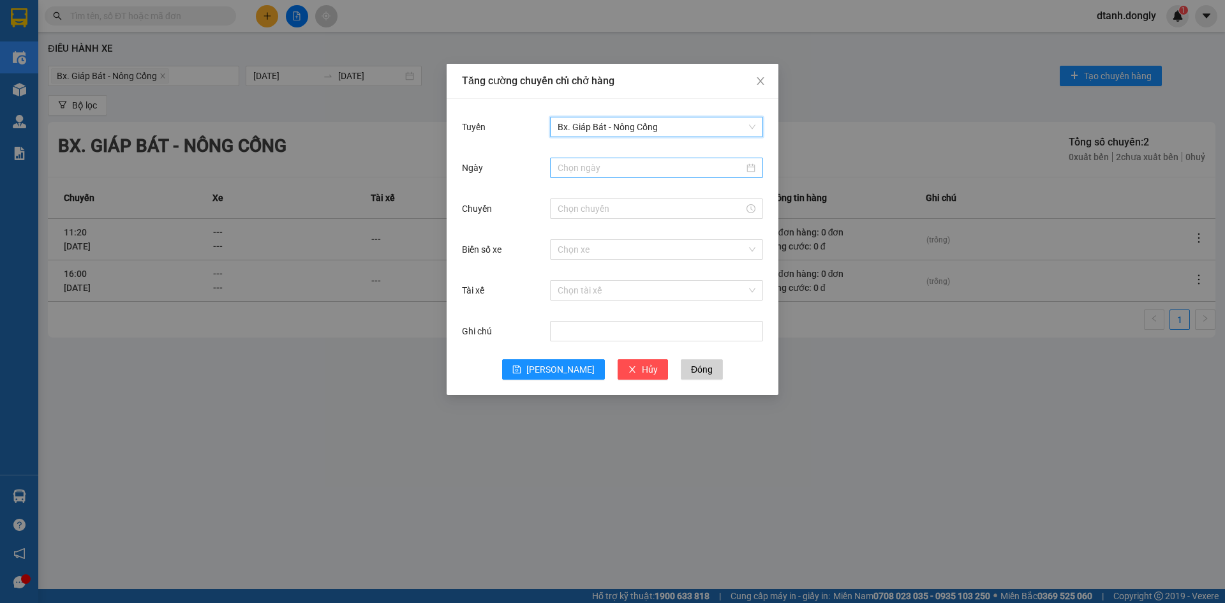
click at [572, 167] on input "Ngày" at bounding box center [651, 168] width 186 height 14
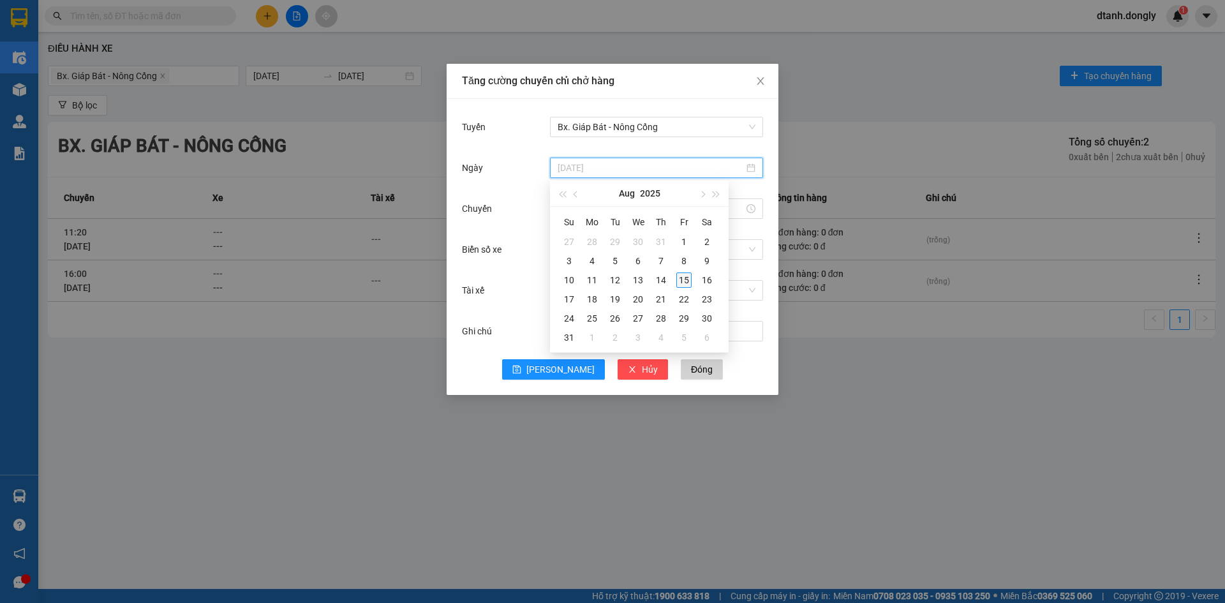
type input "15/08/2025"
click at [684, 279] on div "15" at bounding box center [683, 280] width 15 height 15
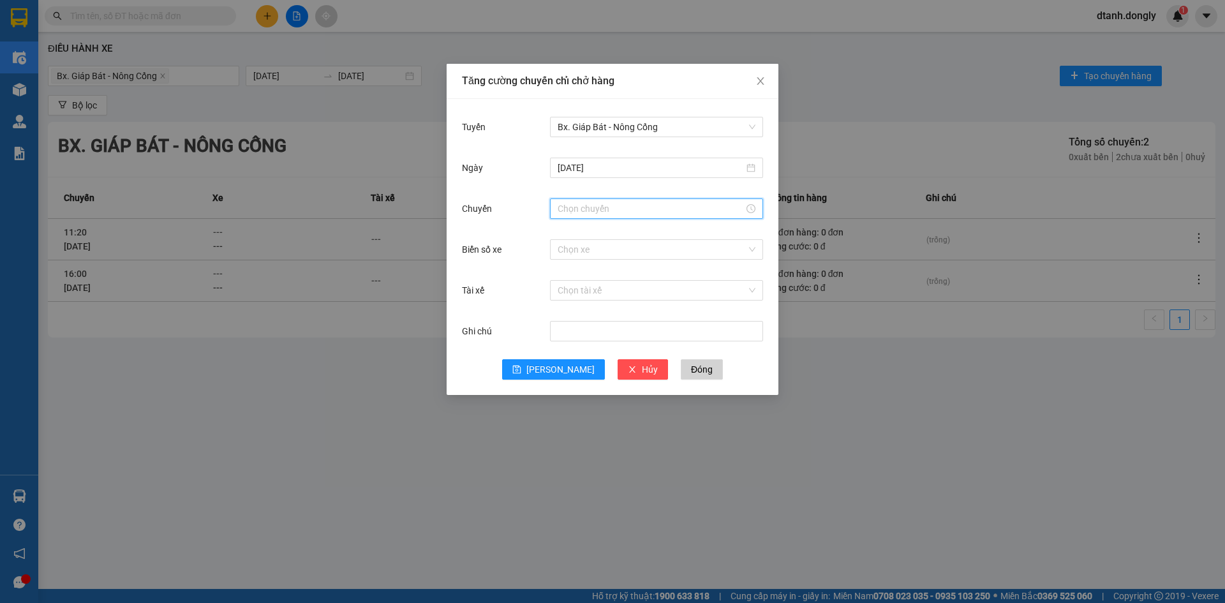
click at [597, 212] on input "Chuyến" at bounding box center [651, 209] width 186 height 14
click at [564, 248] on div "11" at bounding box center [568, 251] width 36 height 18
type input "11:00"
click at [598, 405] on span "OK" at bounding box center [603, 403] width 12 height 14
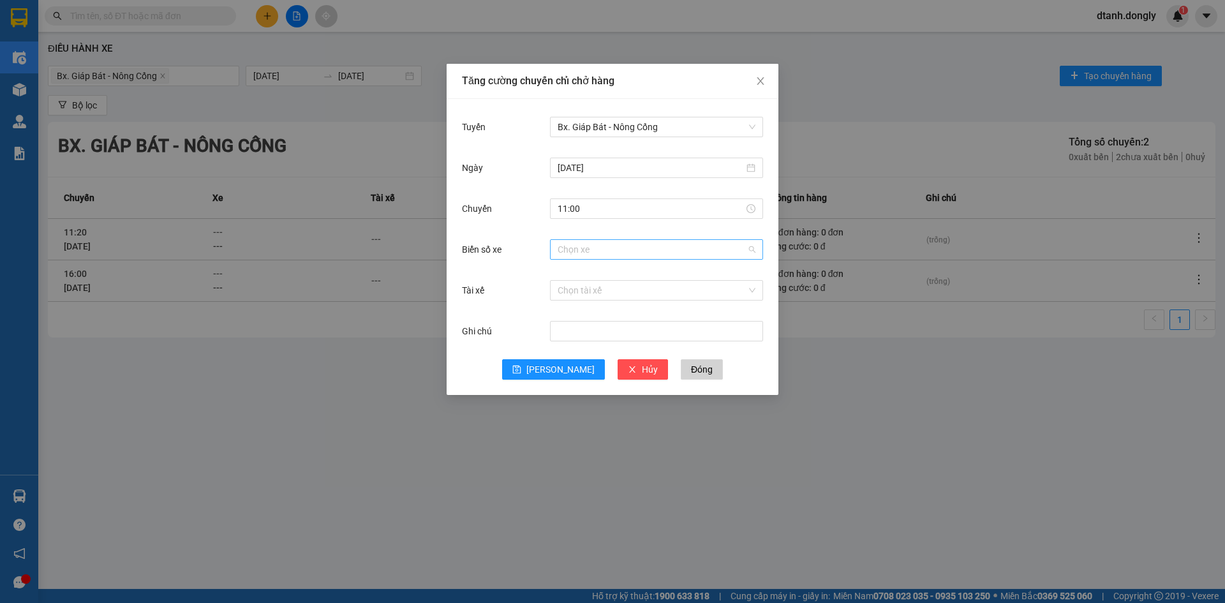
click at [584, 253] on input "Biển số xe" at bounding box center [652, 249] width 189 height 19
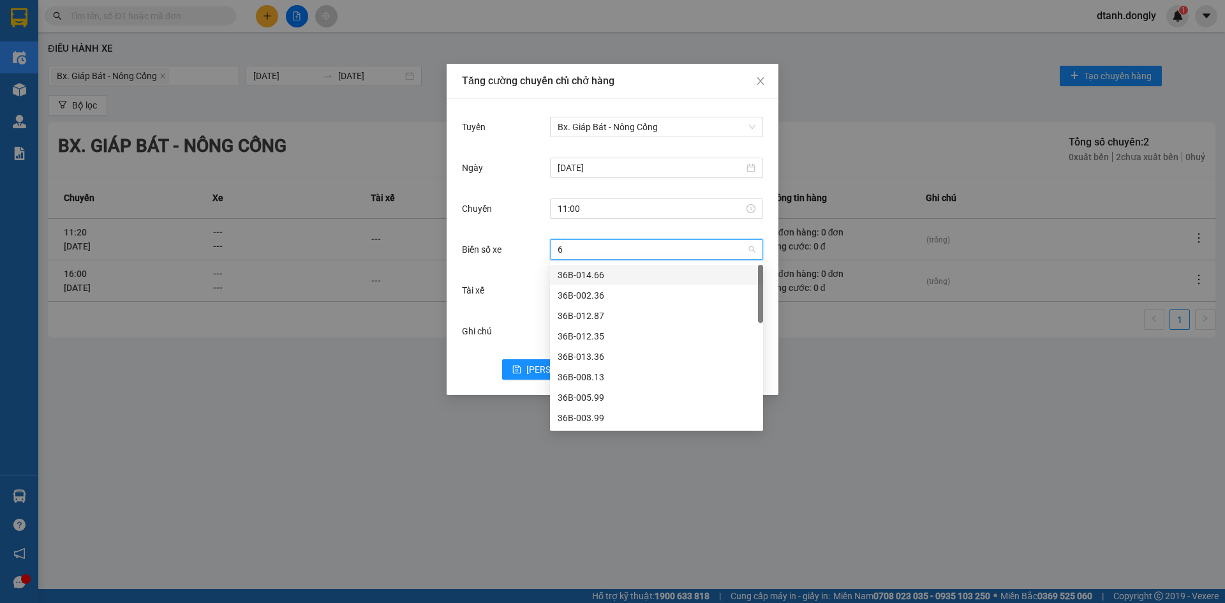
type input "63"
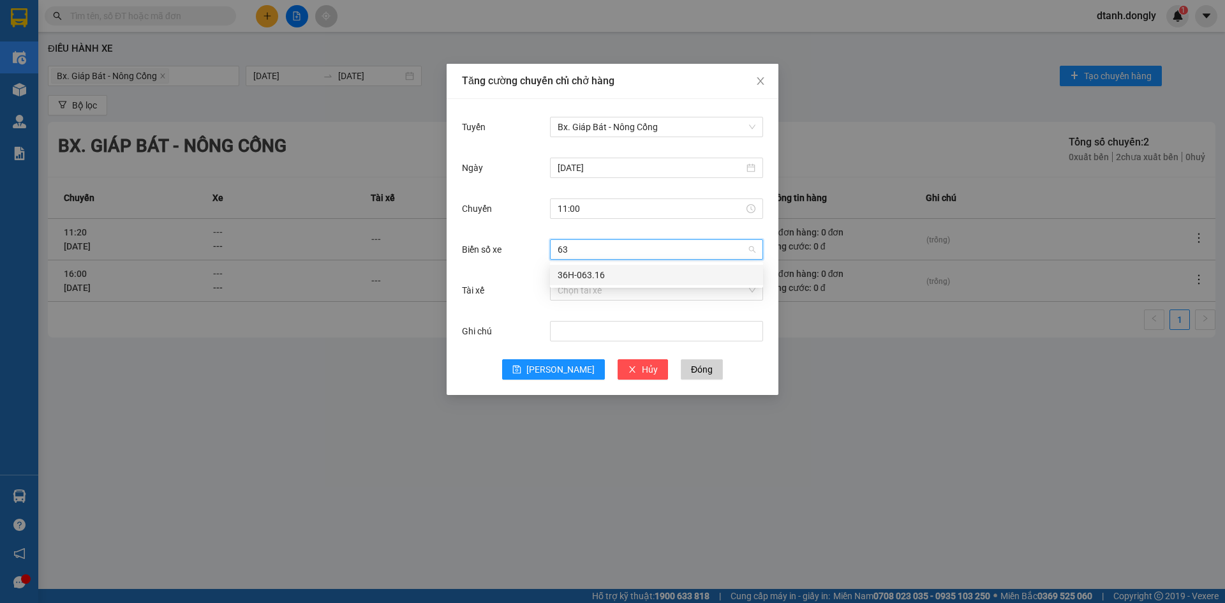
click at [598, 274] on div "36H-063.16" at bounding box center [657, 275] width 198 height 14
click at [569, 291] on input "Tài xế" at bounding box center [652, 290] width 189 height 19
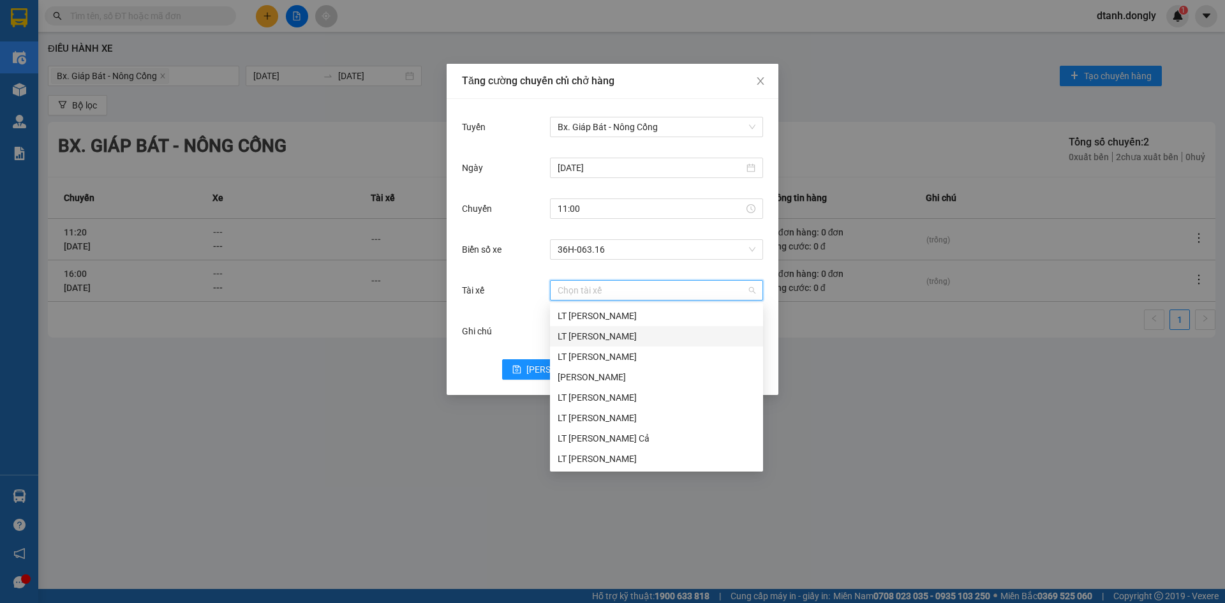
click at [615, 330] on div "LT Trần Huy Công" at bounding box center [657, 336] width 198 height 14
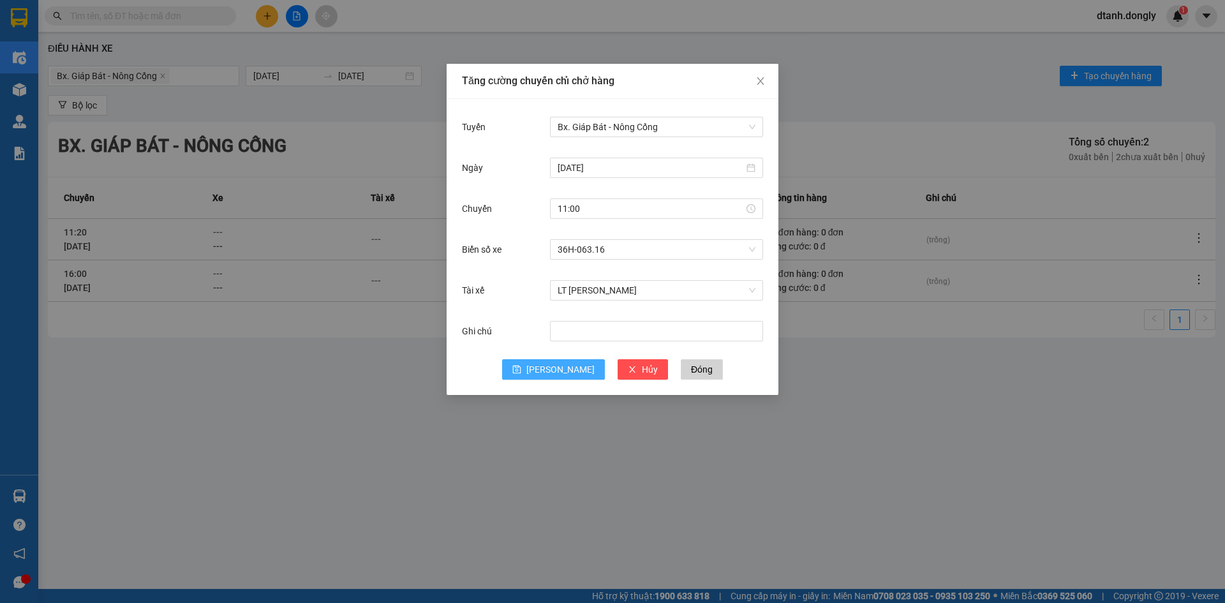
click at [558, 361] on button "Lưu" at bounding box center [553, 369] width 103 height 20
click at [356, 140] on div "Tăng cường chuyến chỉ chở hàng Tuyến Chọn tuyến đường Ngày Chuyến Biển số xe Ch…" at bounding box center [612, 301] width 1225 height 603
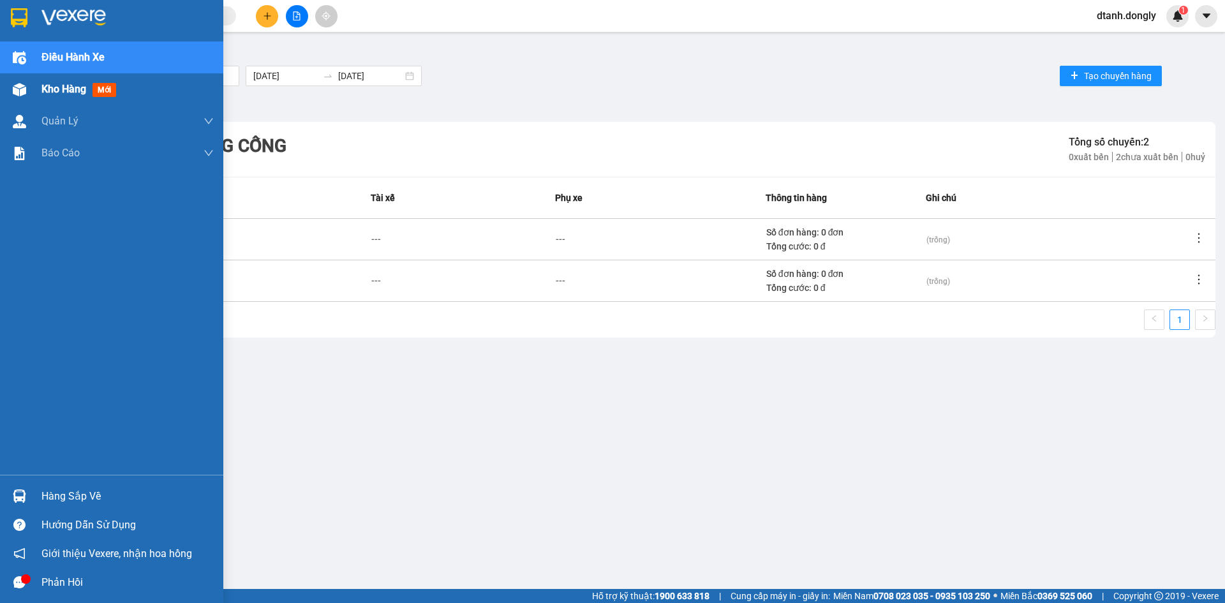
click at [27, 90] on div at bounding box center [19, 89] width 22 height 22
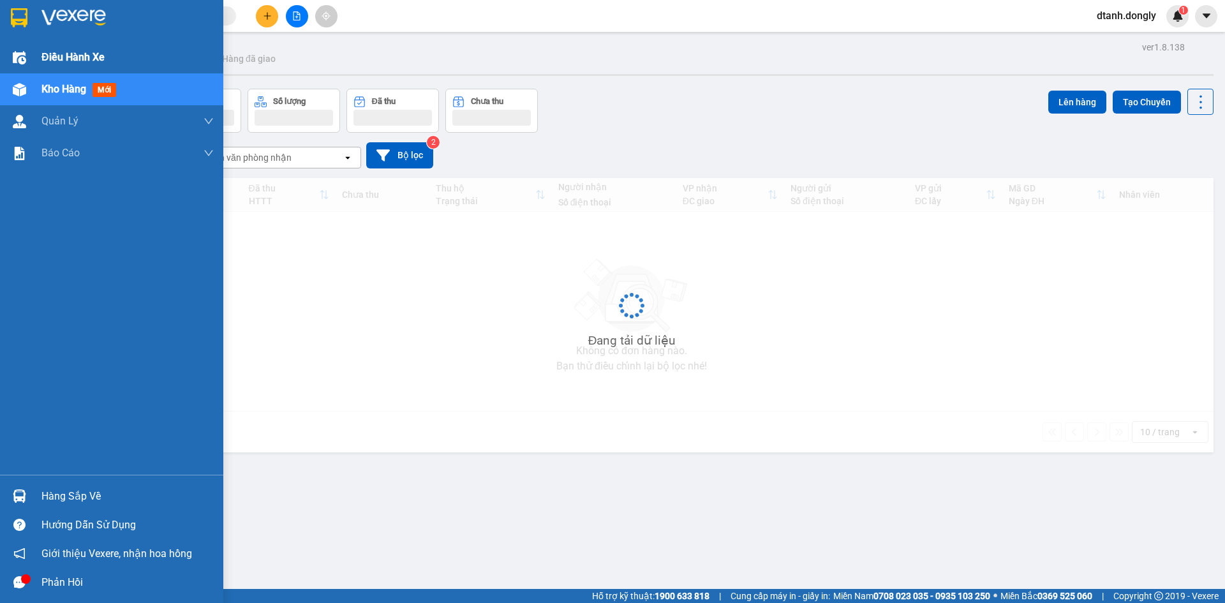
click at [42, 50] on span "Điều hành xe" at bounding box center [72, 57] width 63 height 16
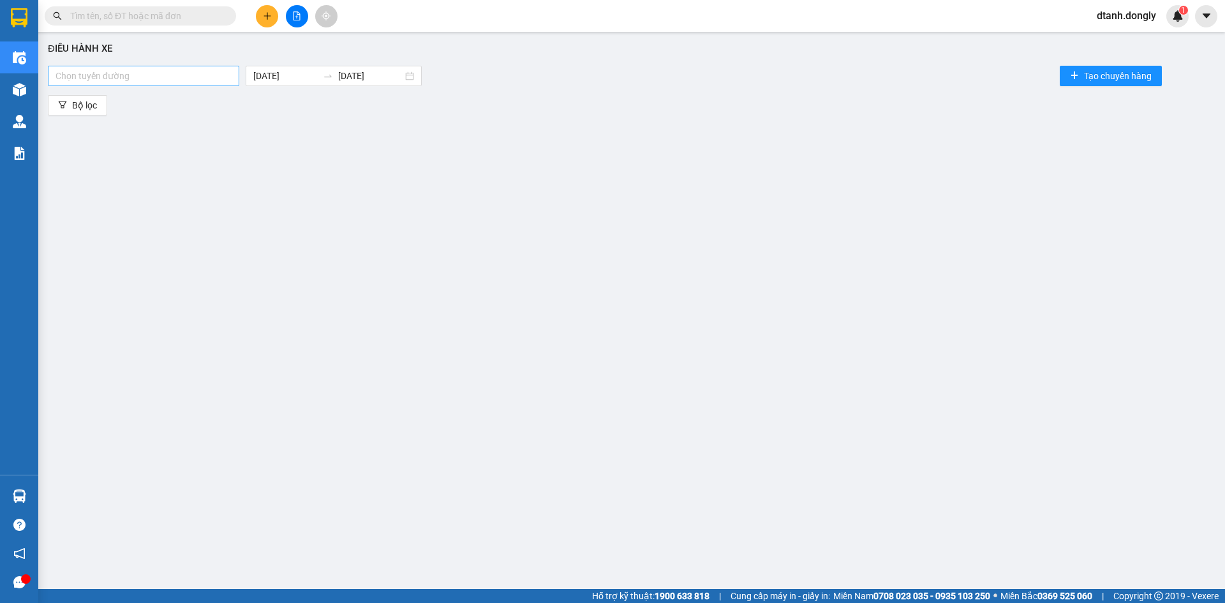
click at [189, 71] on div at bounding box center [143, 75] width 185 height 15
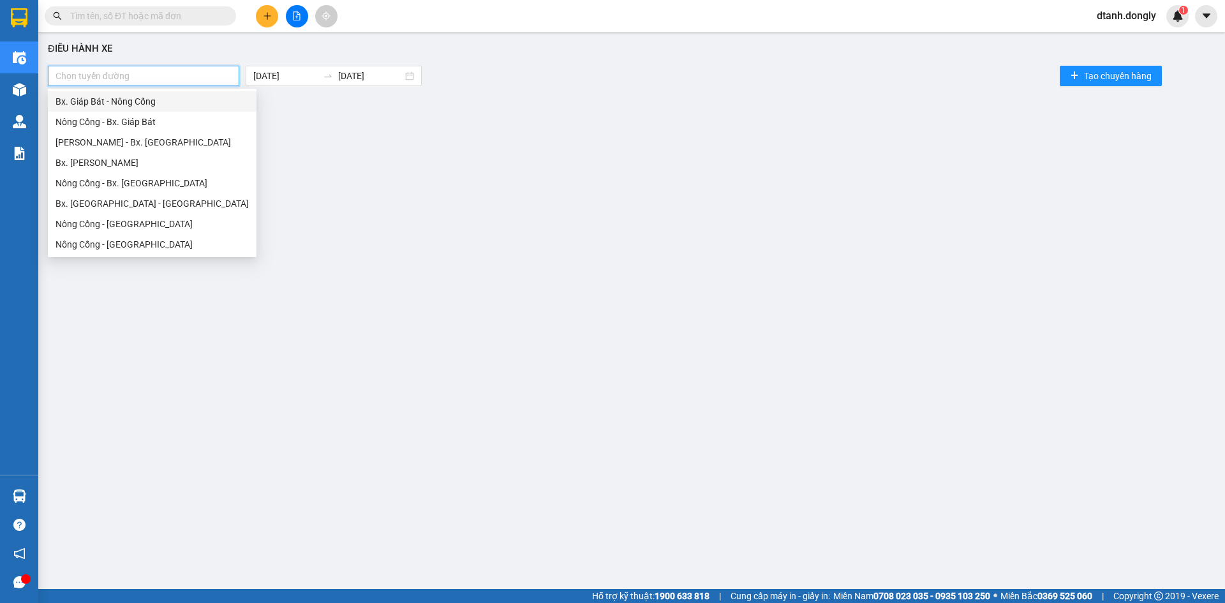
click at [151, 100] on div "Bx. Giáp Bát - Nông Cống" at bounding box center [152, 101] width 193 height 14
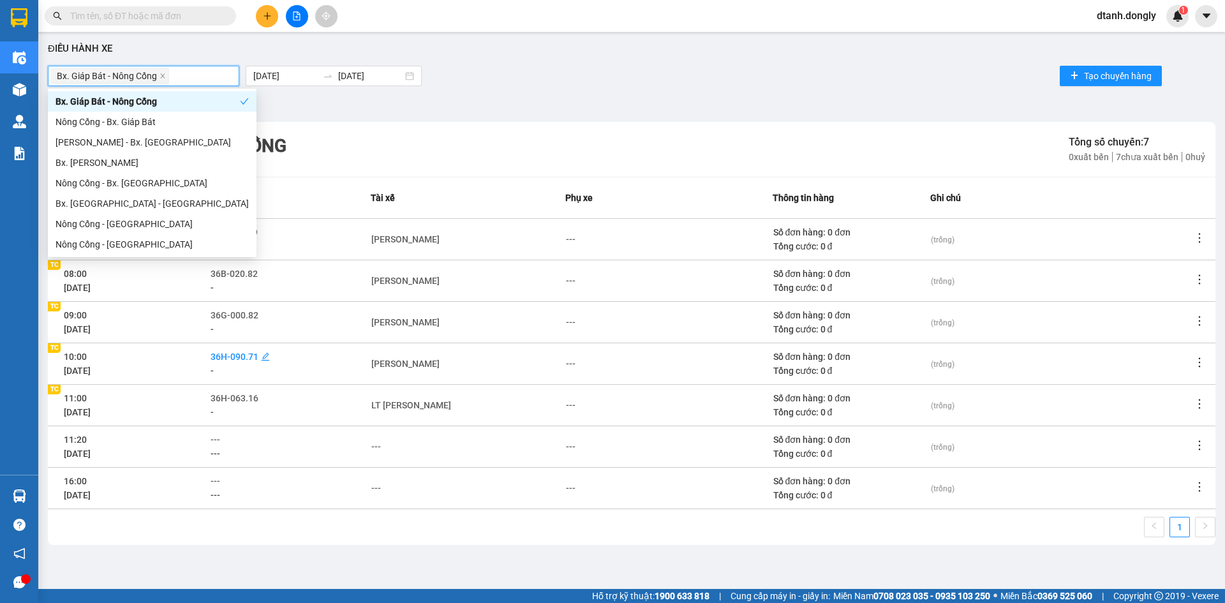
click at [246, 353] on span "36H-090.71" at bounding box center [235, 357] width 48 height 10
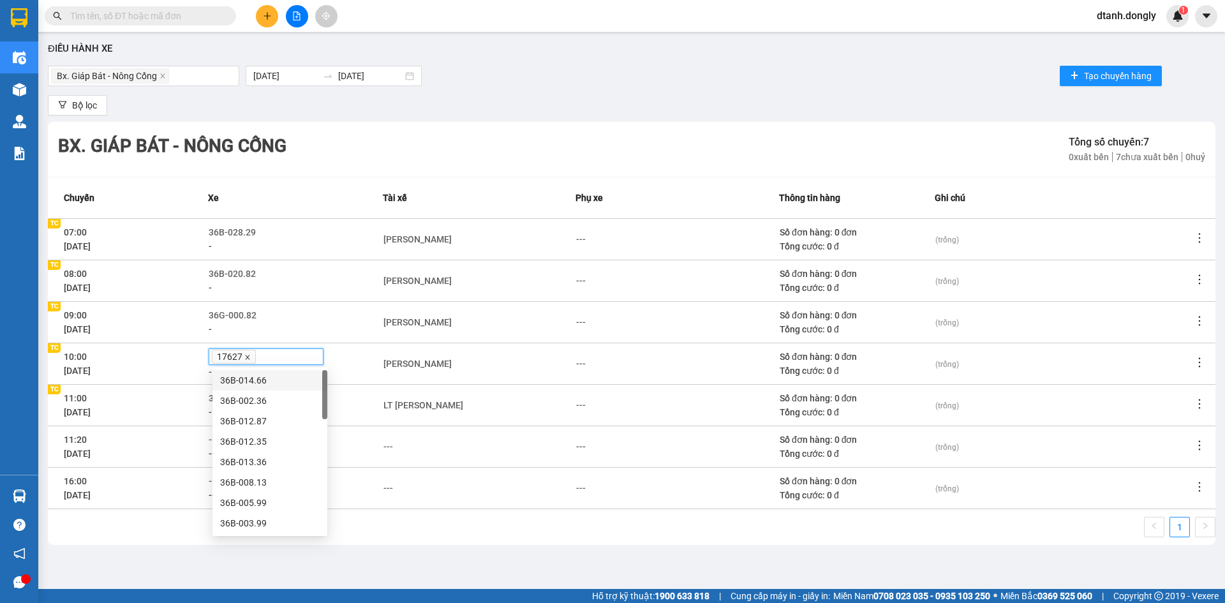
click at [249, 359] on icon "close" at bounding box center [247, 357] width 6 height 6
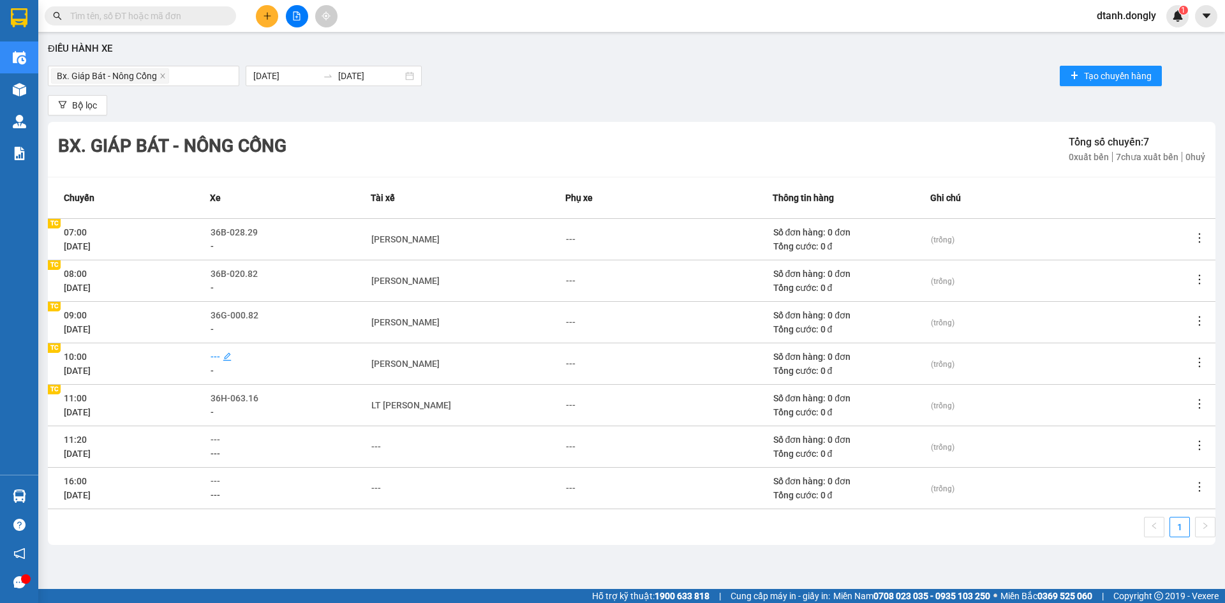
click at [220, 357] on span "---" at bounding box center [216, 357] width 10 height 10
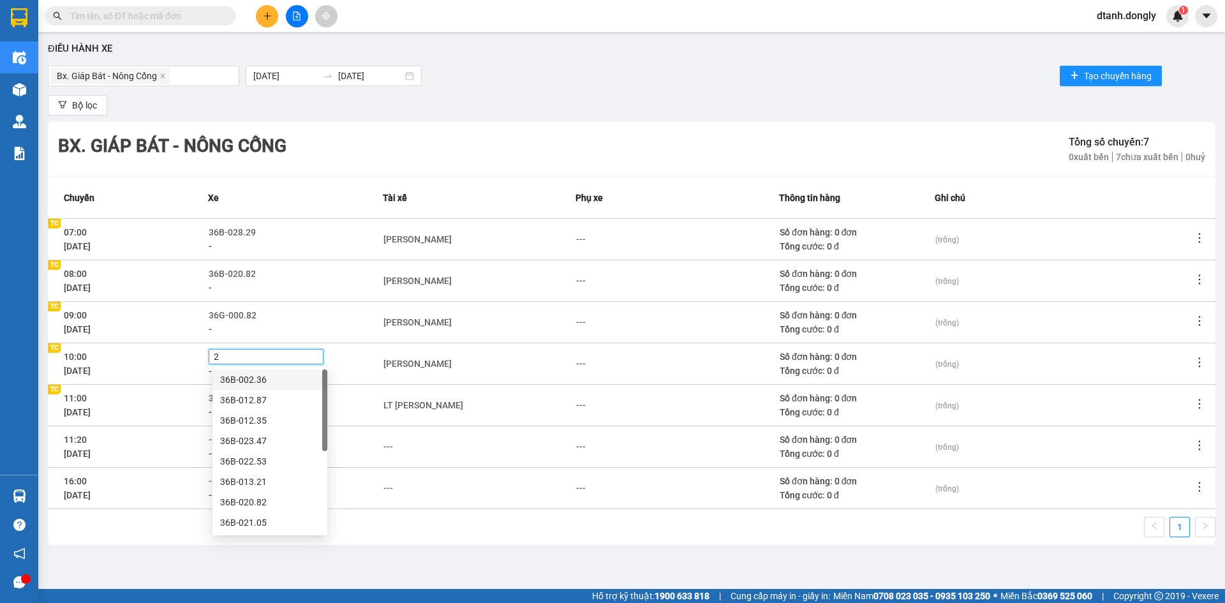
type input "24"
click at [235, 403] on div "36B-024.24" at bounding box center [270, 400] width 100 height 14
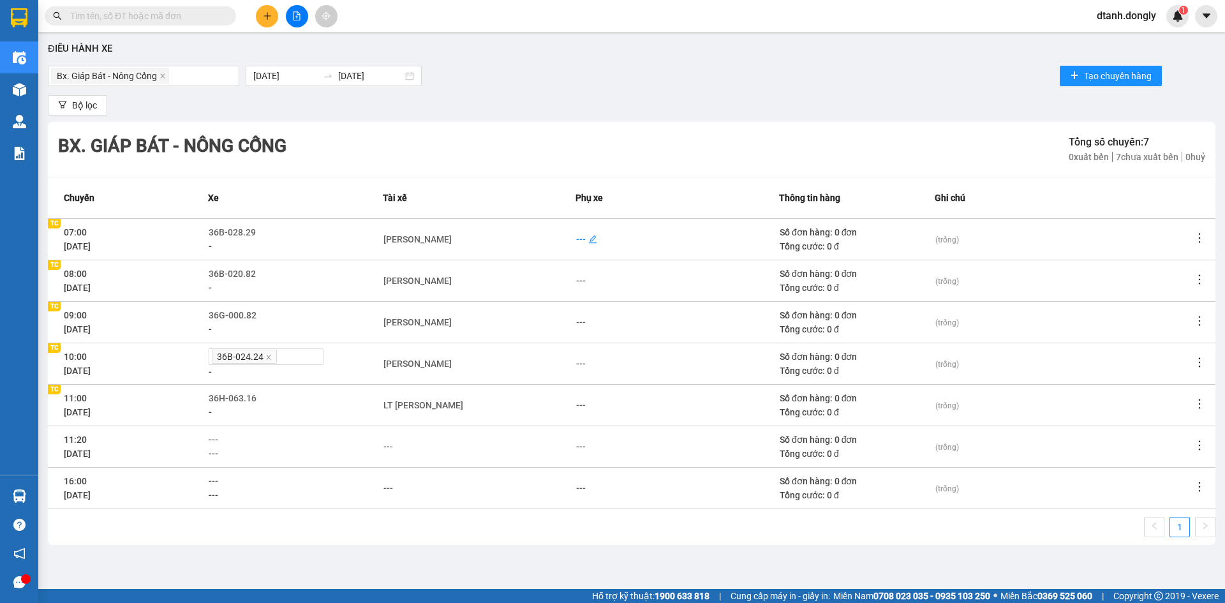
click at [576, 239] on div "---" at bounding box center [581, 239] width 10 height 14
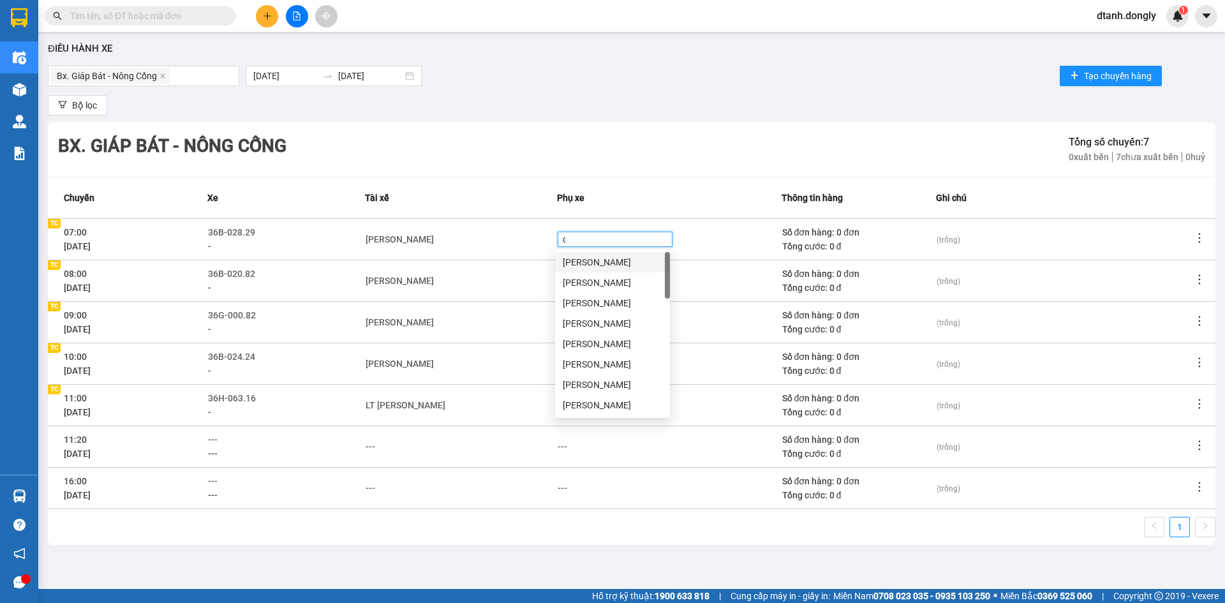
type input "di"
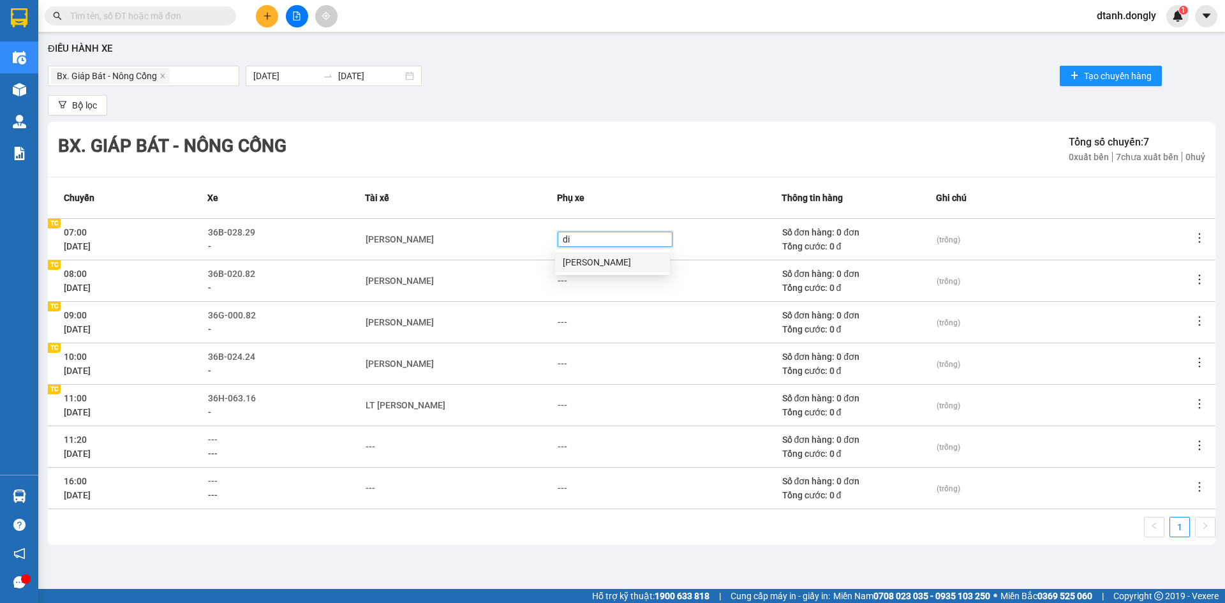
click at [579, 265] on div "Trần Đức Diện" at bounding box center [613, 262] width 100 height 14
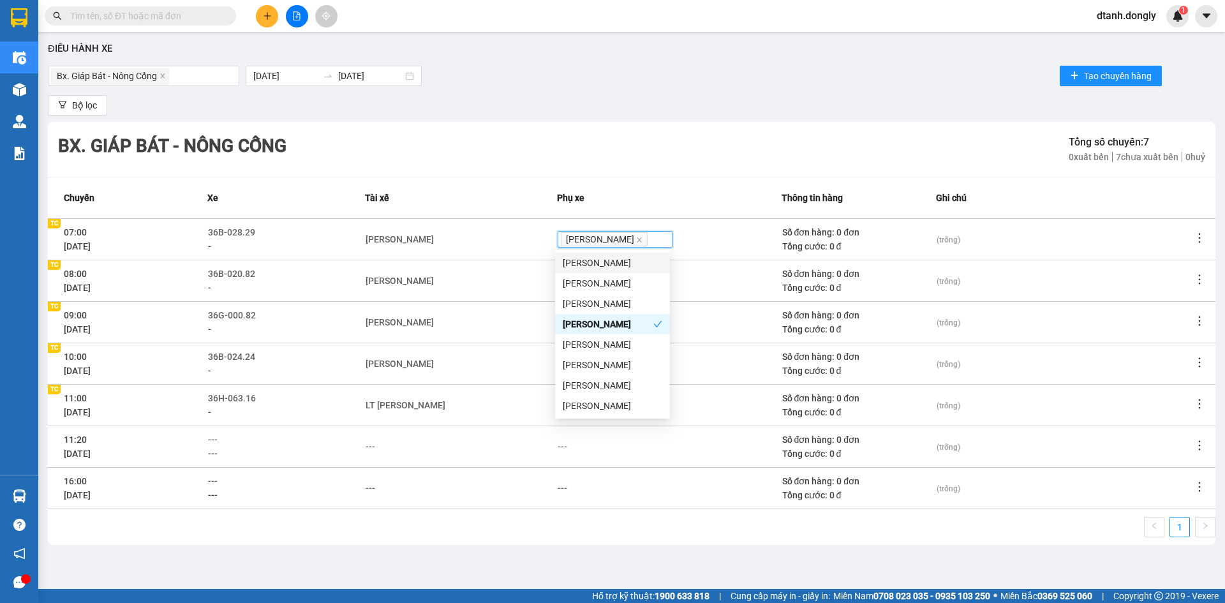
click at [495, 289] on td "Cao Văn Núi" at bounding box center [461, 280] width 192 height 41
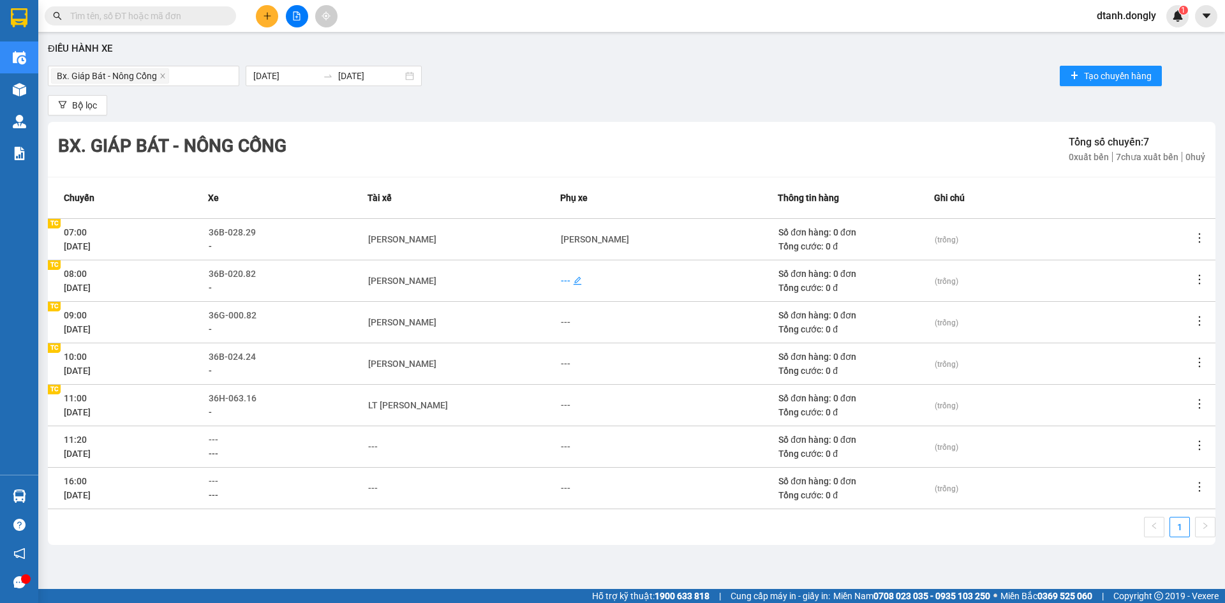
click at [571, 282] on div "---" at bounding box center [566, 281] width 10 height 14
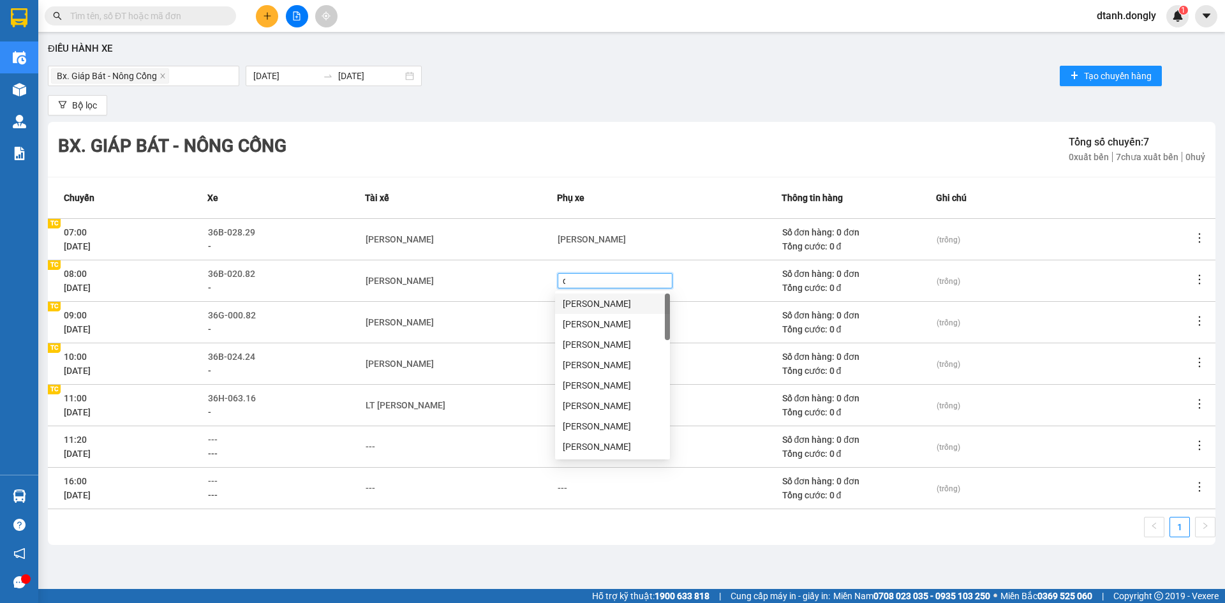
type input "du"
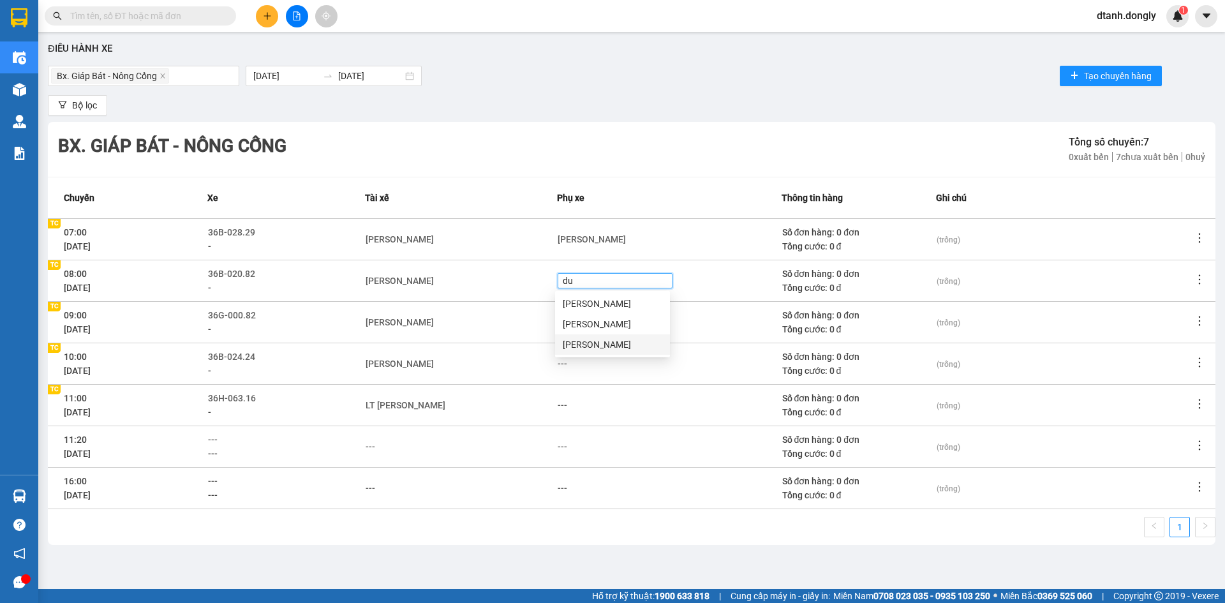
click at [588, 341] on div "Lê Văn Dũng" at bounding box center [613, 345] width 100 height 14
drag, startPoint x: 494, startPoint y: 325, endPoint x: 485, endPoint y: 311, distance: 16.1
click at [493, 324] on div "Lê Trọng Tuấn" at bounding box center [461, 322] width 191 height 14
click at [571, 318] on div "---" at bounding box center [566, 322] width 10 height 14
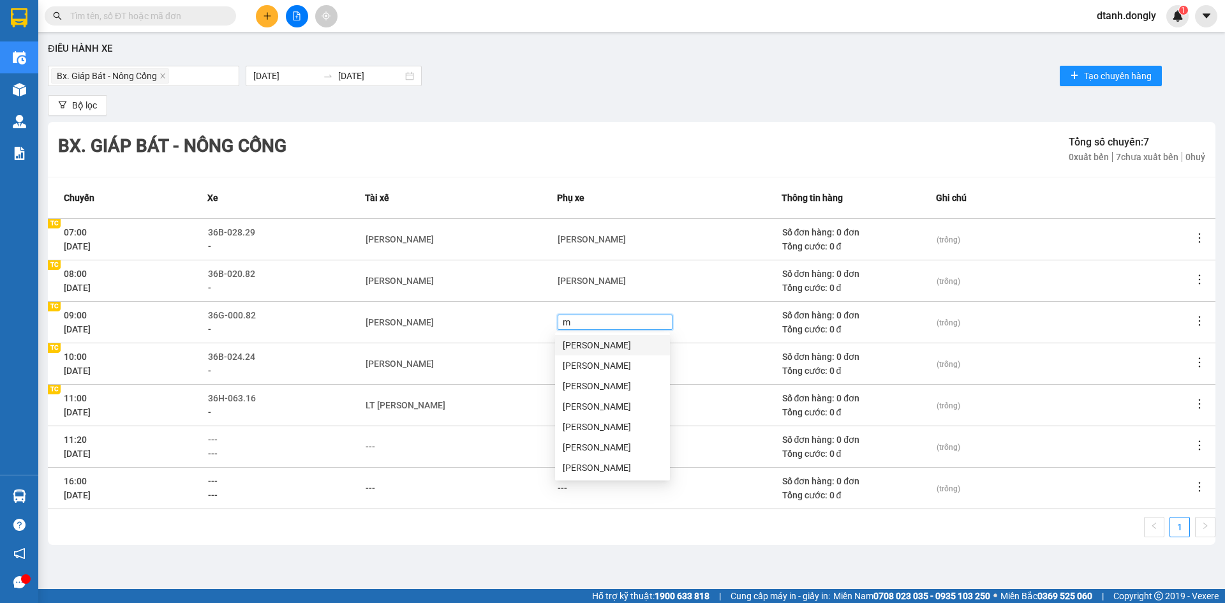
type input "mi"
click at [577, 347] on div "Nguyễn Như Minh" at bounding box center [613, 345] width 100 height 14
click at [516, 357] on div "Nguyễn Xuân Dũng" at bounding box center [461, 364] width 191 height 14
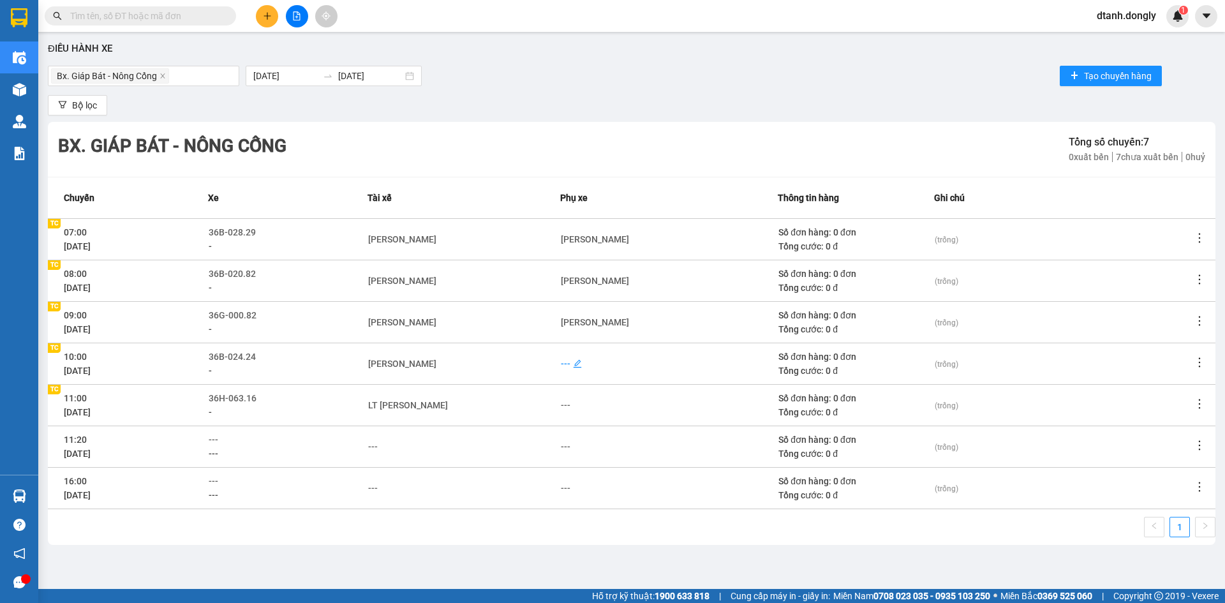
click at [563, 365] on div "---" at bounding box center [566, 364] width 10 height 14
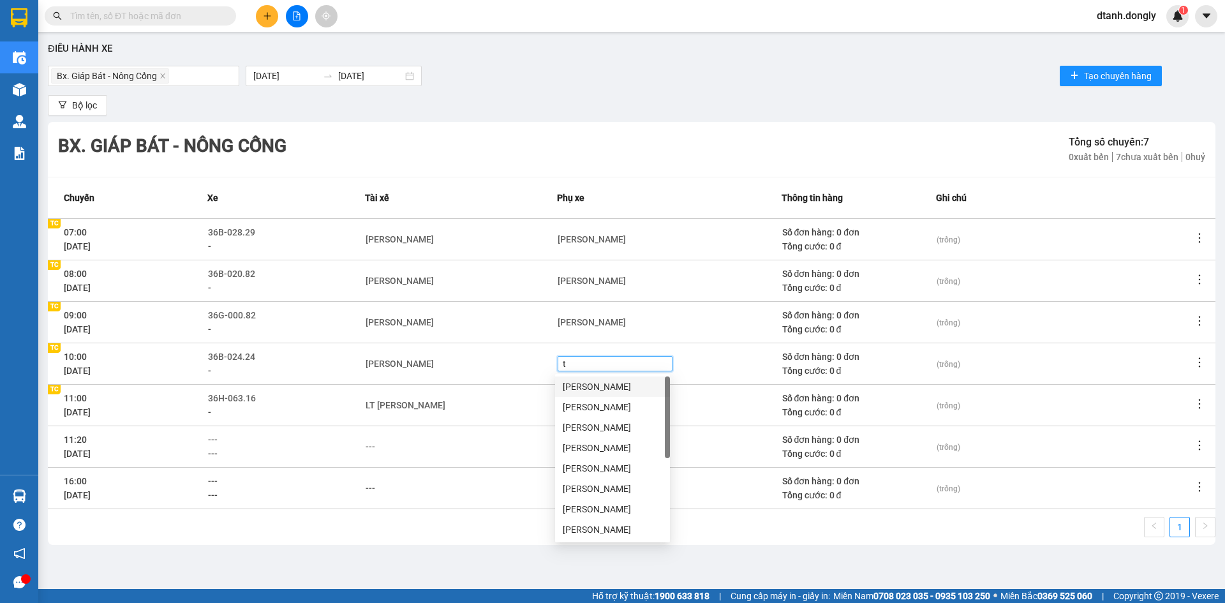
type input "tr"
click at [602, 489] on div "Ngân Văn Trung" at bounding box center [613, 489] width 100 height 14
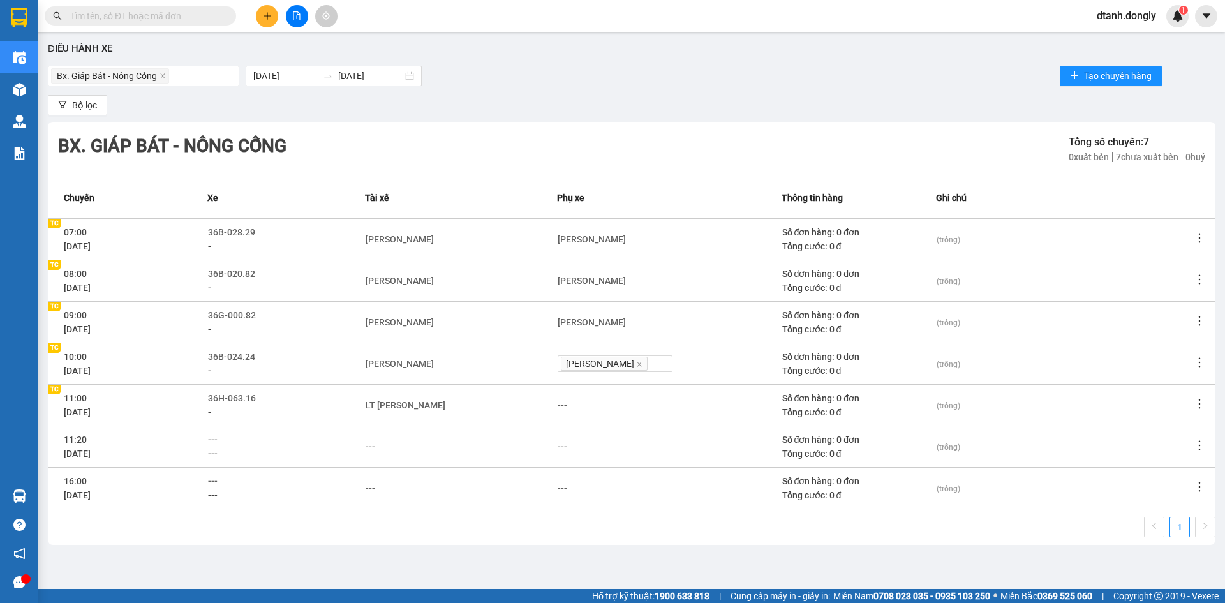
click at [533, 435] on td "---" at bounding box center [461, 446] width 192 height 41
click at [567, 406] on div "---" at bounding box center [566, 405] width 10 height 14
type input "tuy"
drag, startPoint x: 592, startPoint y: 431, endPoint x: 535, endPoint y: 463, distance: 64.3
click at [592, 432] on div "Lương Hùng Tuyên" at bounding box center [613, 428] width 100 height 14
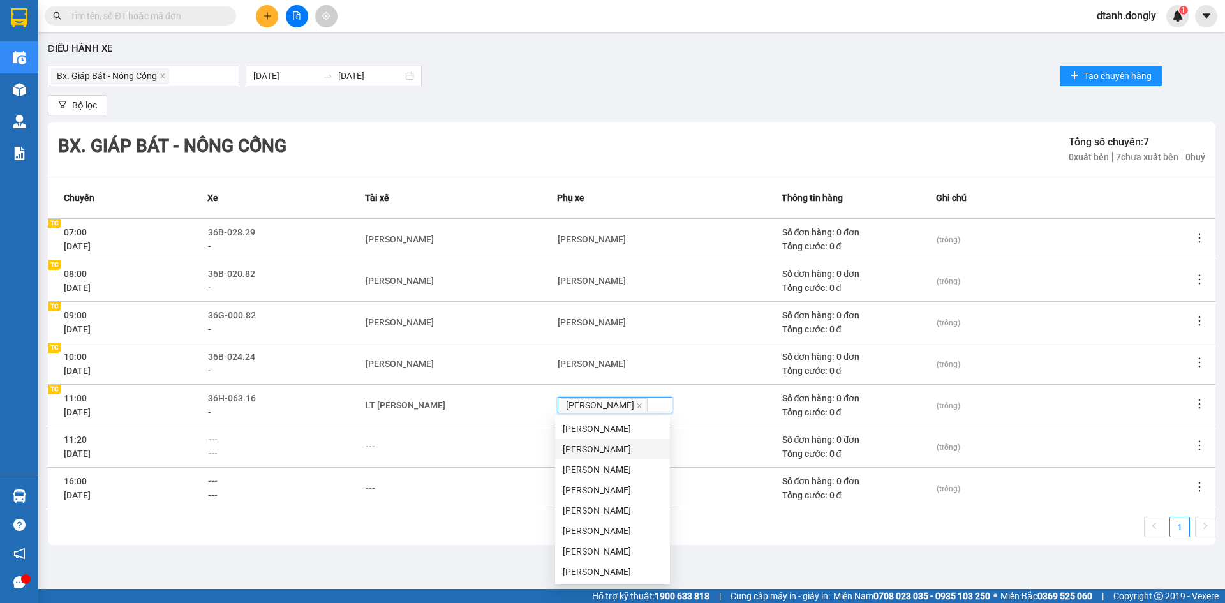
click at [480, 484] on div "---" at bounding box center [461, 488] width 191 height 14
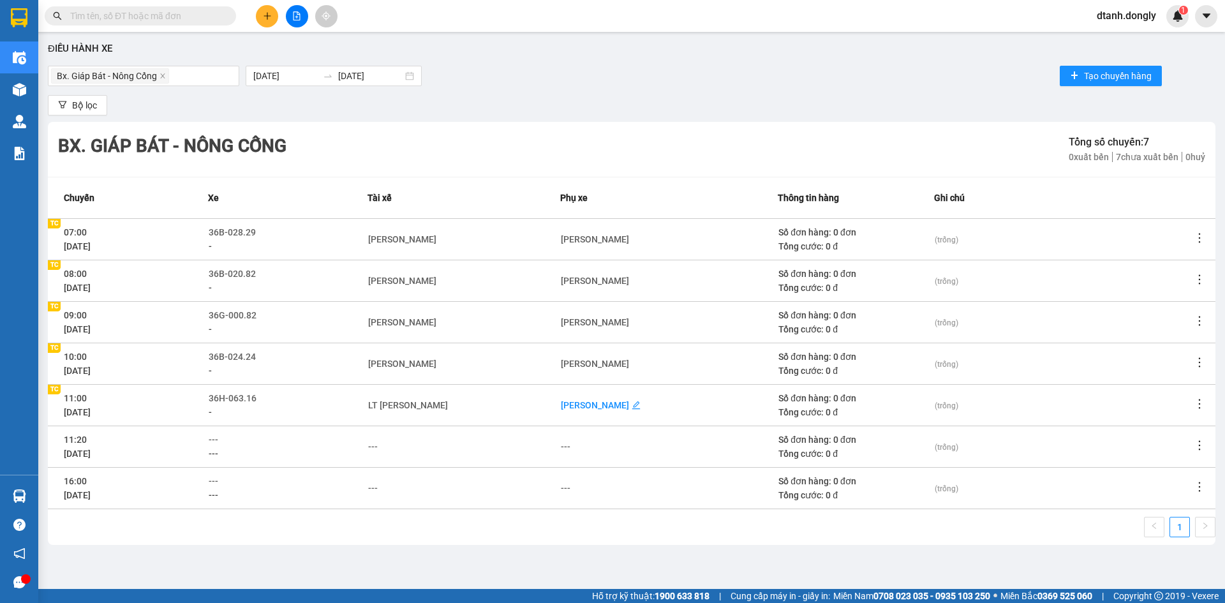
click at [624, 406] on div "Lương Hùng Tuyên" at bounding box center [595, 405] width 68 height 14
click at [641, 406] on icon "close" at bounding box center [639, 406] width 6 height 6
click at [565, 403] on div "---" at bounding box center [566, 405] width 10 height 14
type input "thu"
click at [585, 428] on div "Nguyễn Văn Thuế" at bounding box center [613, 428] width 100 height 14
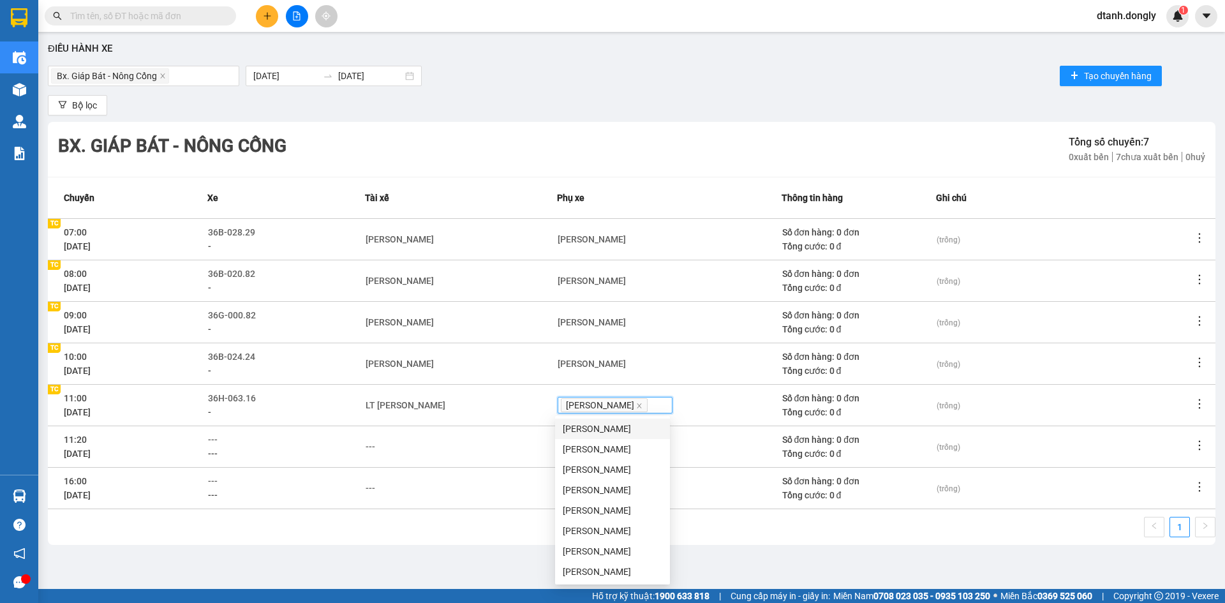
click at [521, 445] on div "---" at bounding box center [461, 447] width 191 height 14
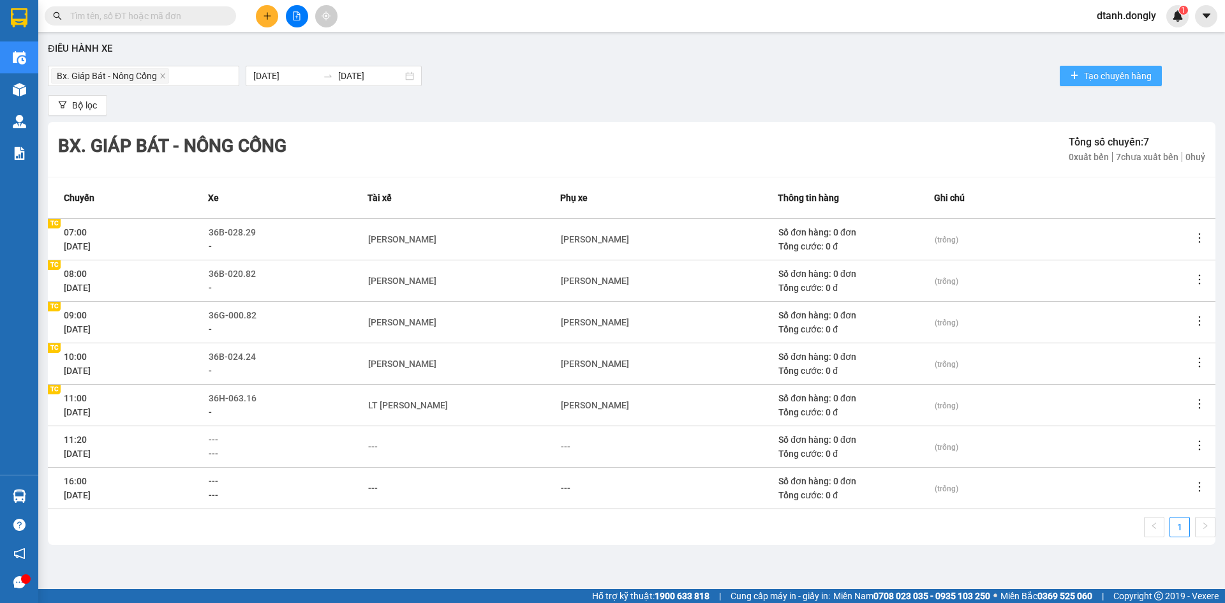
click at [1123, 66] on button "Tạo chuyến hàng" at bounding box center [1111, 76] width 102 height 20
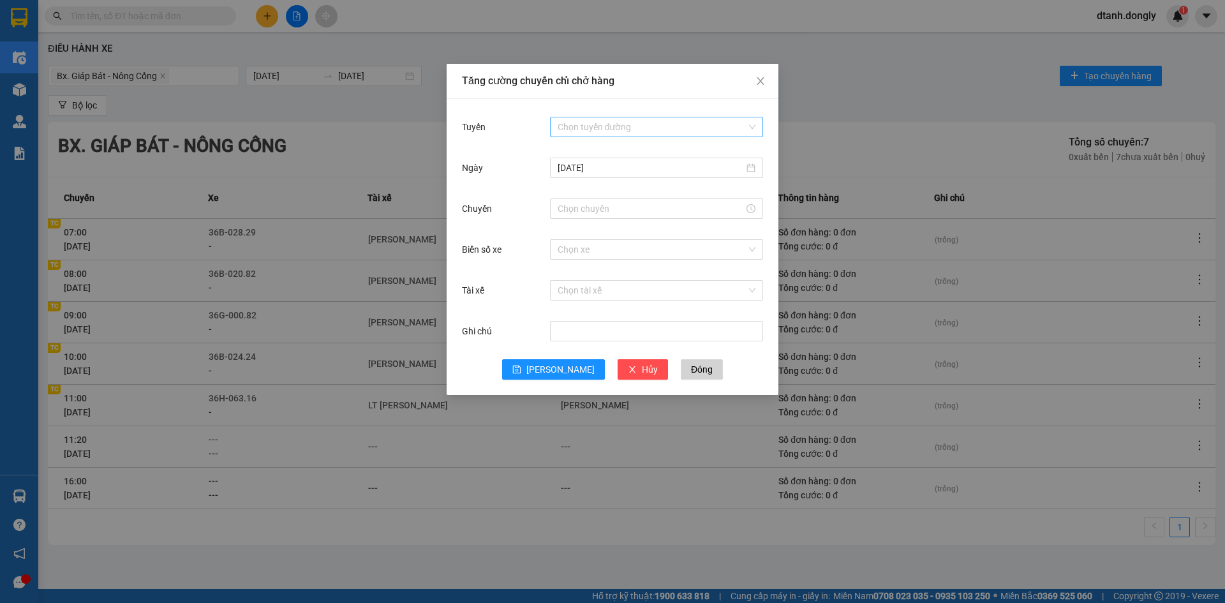
click at [646, 121] on input "Tuyến" at bounding box center [652, 126] width 189 height 19
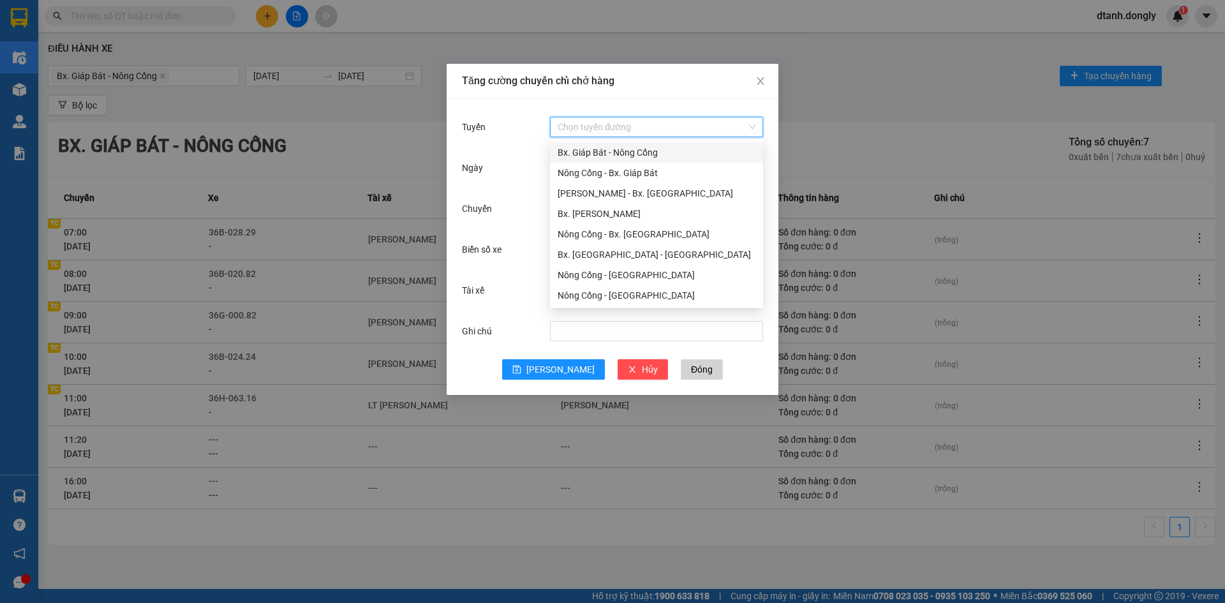
click at [596, 154] on div "Bx. Giáp Bát - Nông Cống" at bounding box center [657, 153] width 198 height 14
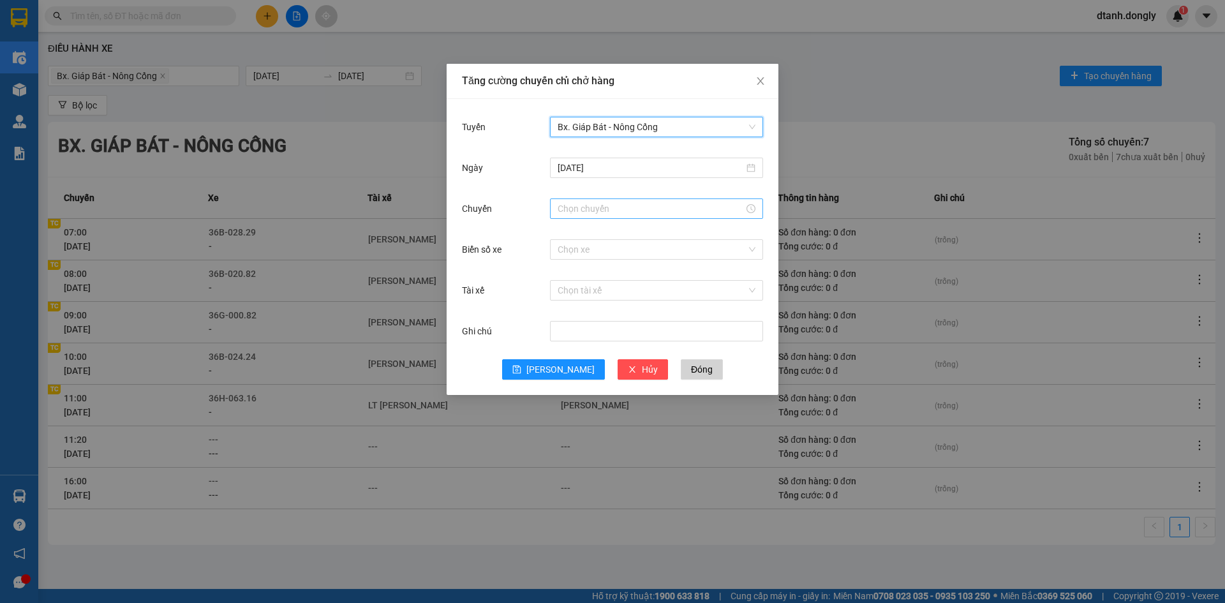
click at [596, 209] on input "Chuyến" at bounding box center [651, 209] width 186 height 14
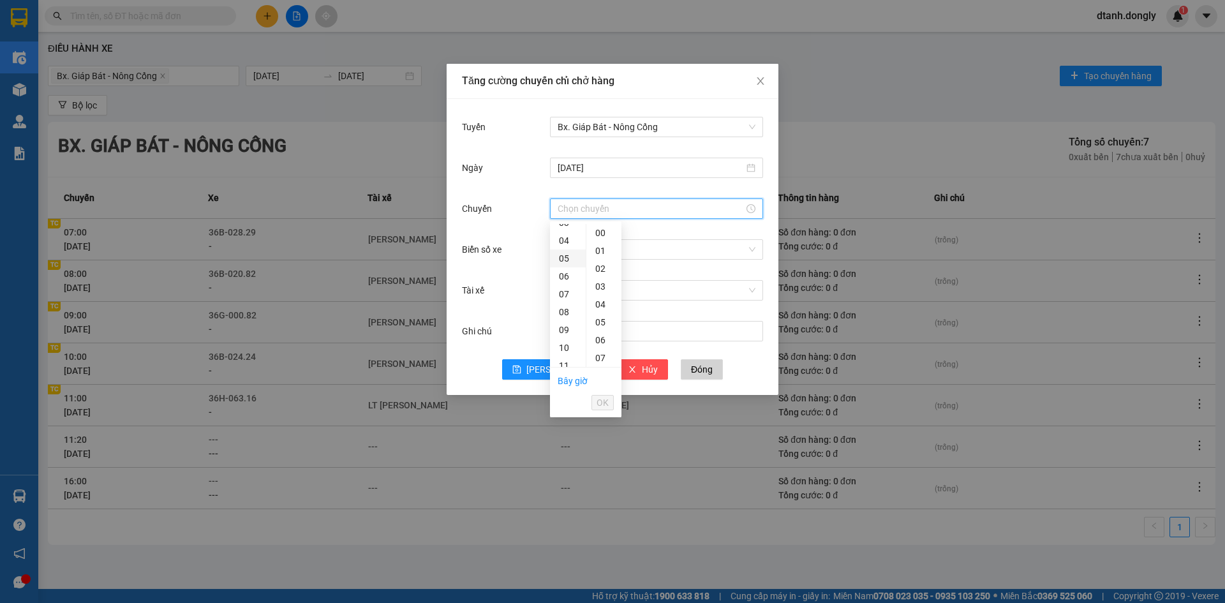
scroll to position [128, 0]
click at [560, 323] on div "12" at bounding box center [568, 320] width 36 height 18
type input "12:00"
click at [604, 405] on span "OK" at bounding box center [603, 403] width 12 height 14
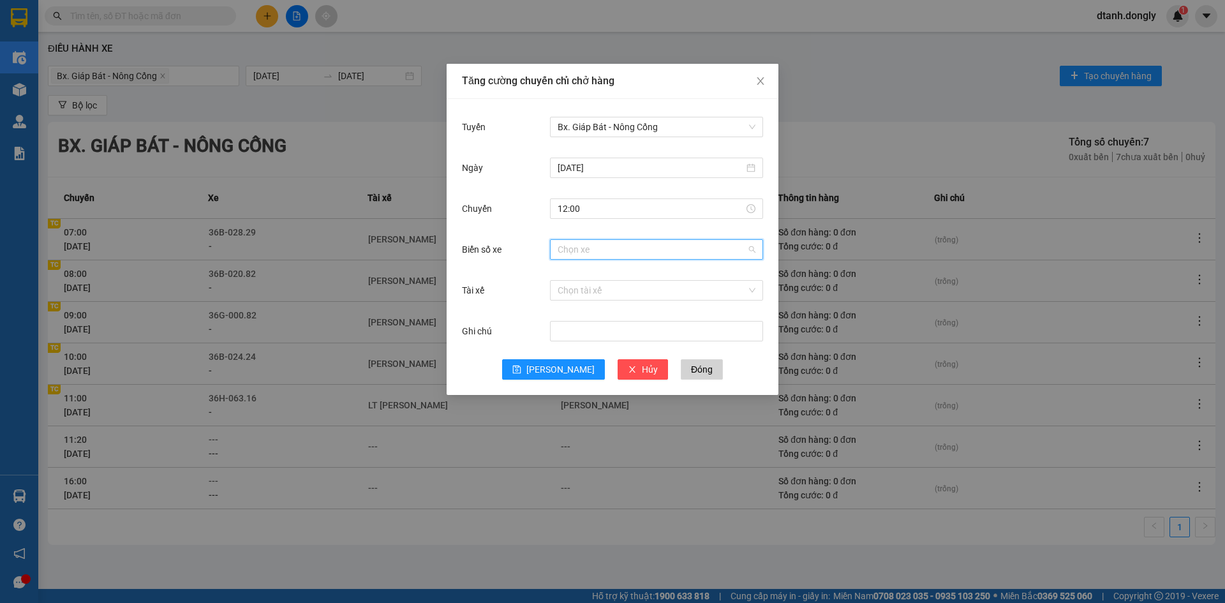
click at [588, 246] on input "Biển số xe" at bounding box center [652, 249] width 189 height 19
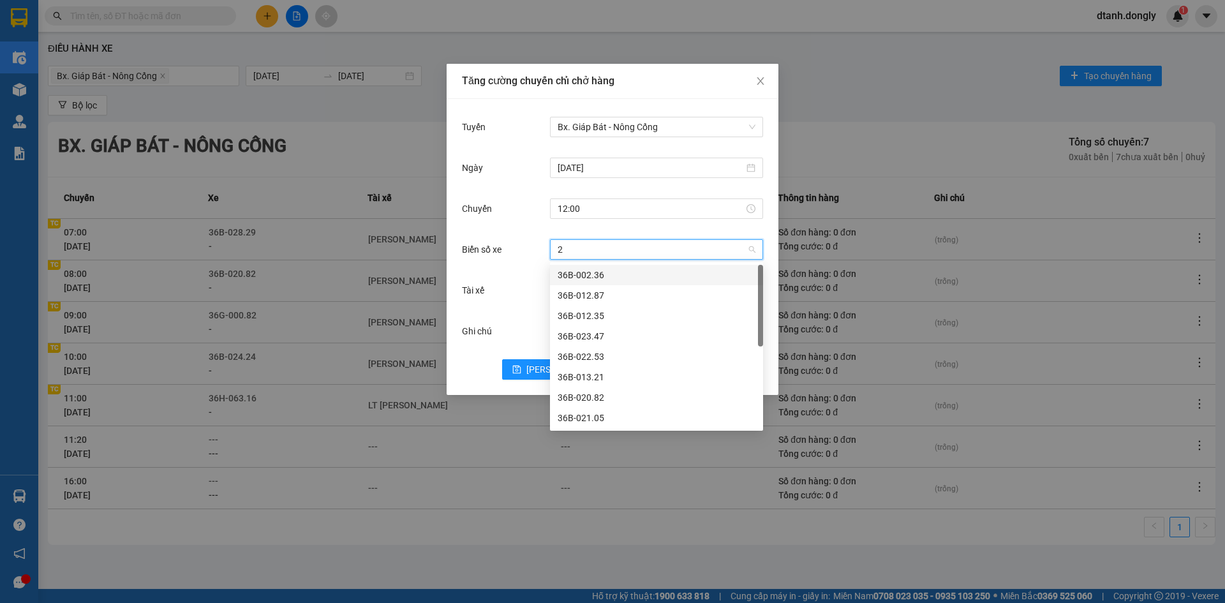
type input "28"
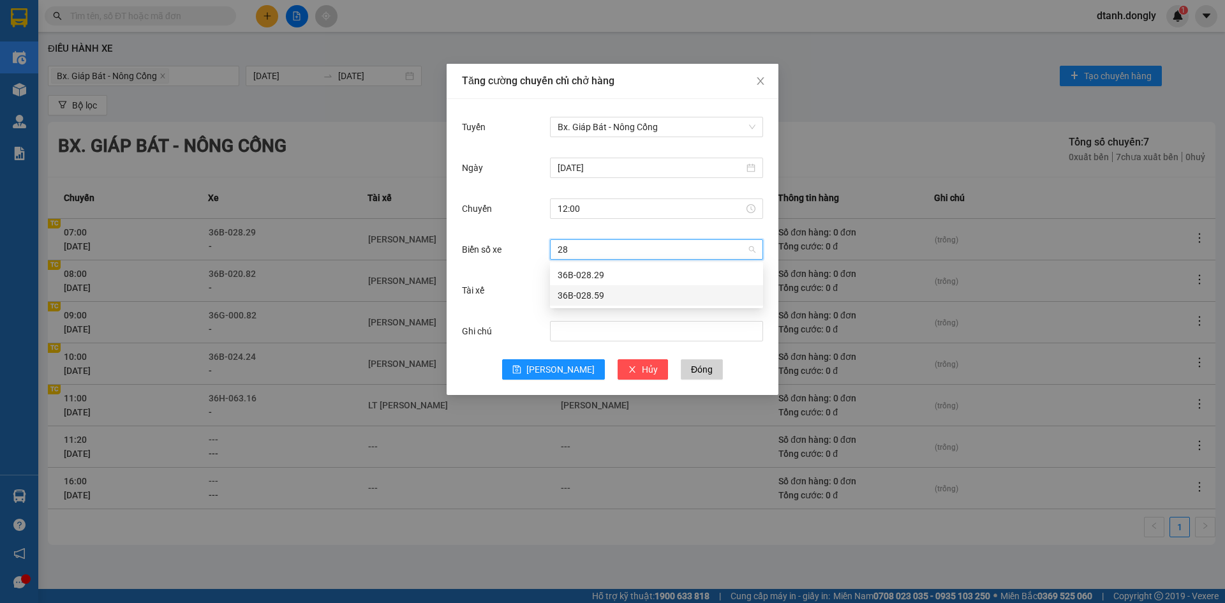
click at [596, 295] on div "36B-028.59" at bounding box center [657, 295] width 198 height 14
click at [592, 297] on input "Tài xế" at bounding box center [652, 290] width 189 height 19
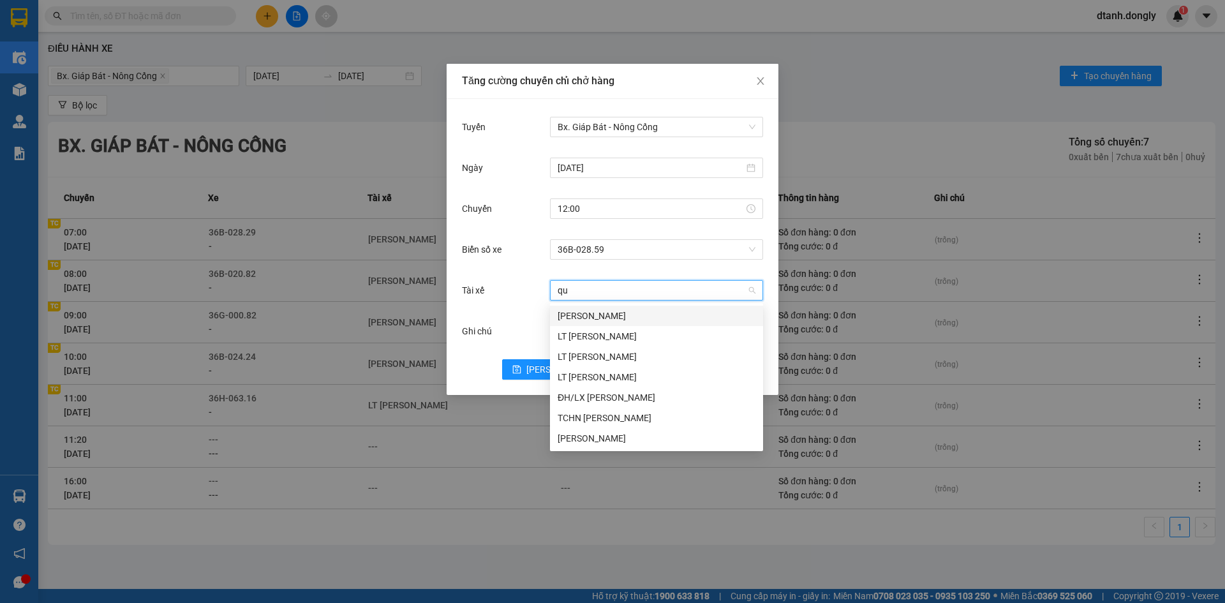
type input "quy"
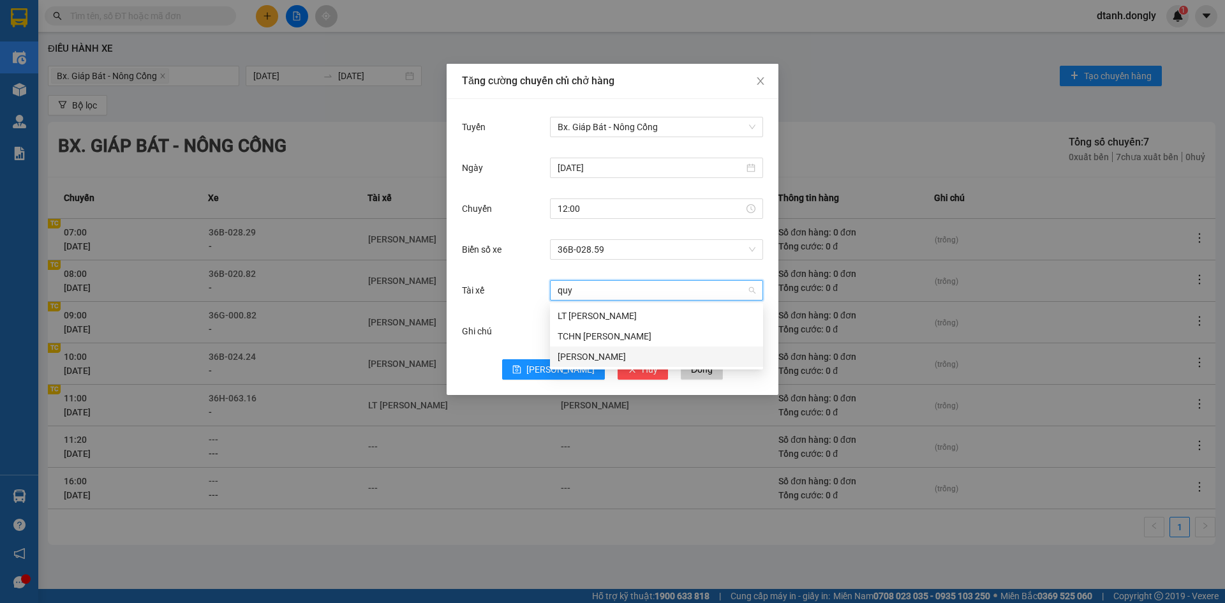
click at [585, 354] on div "Quách Văn Quyền" at bounding box center [657, 357] width 198 height 14
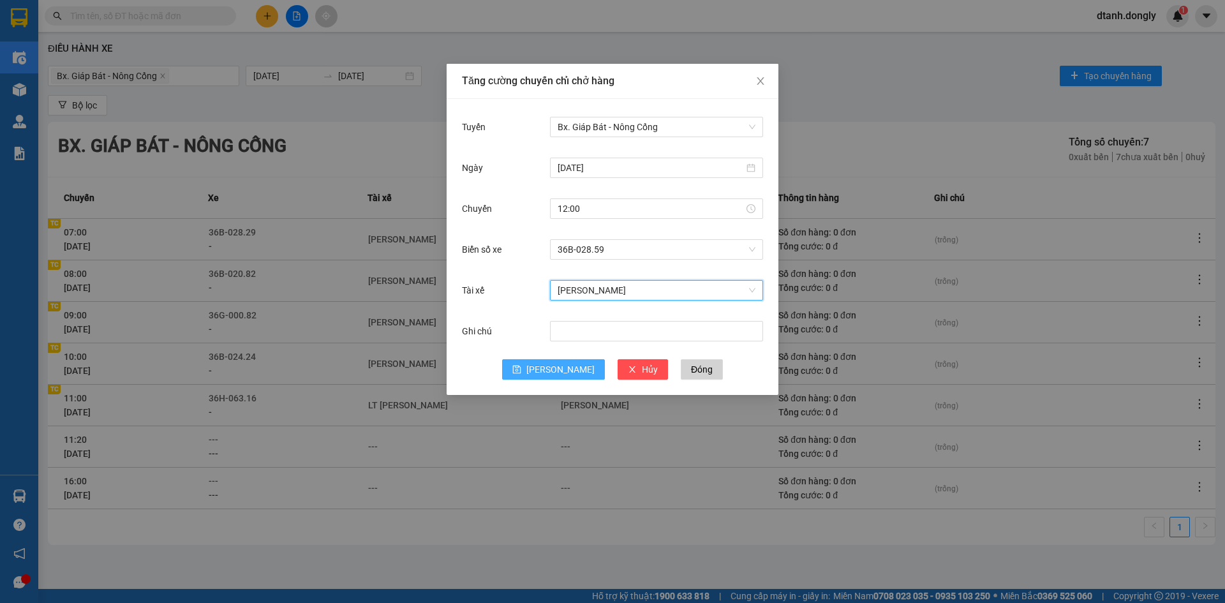
click at [557, 367] on span "Lưu" at bounding box center [561, 369] width 68 height 14
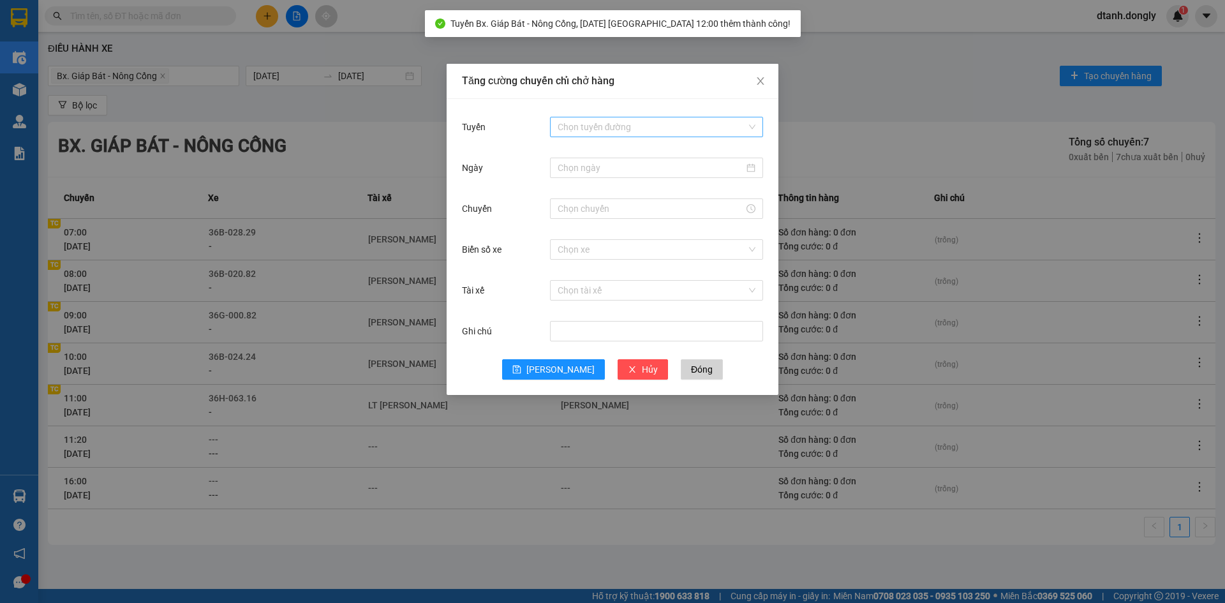
click at [595, 125] on input "Tuyến" at bounding box center [652, 126] width 189 height 19
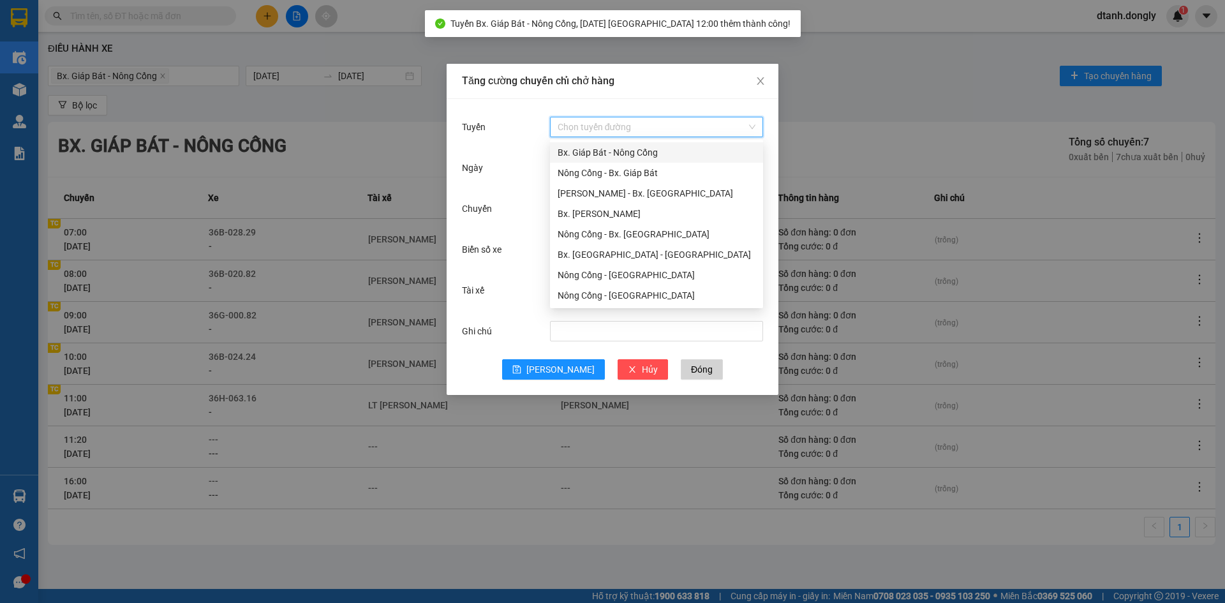
click at [580, 152] on div "Bx. Giáp Bát - Nông Cống" at bounding box center [657, 153] width 198 height 14
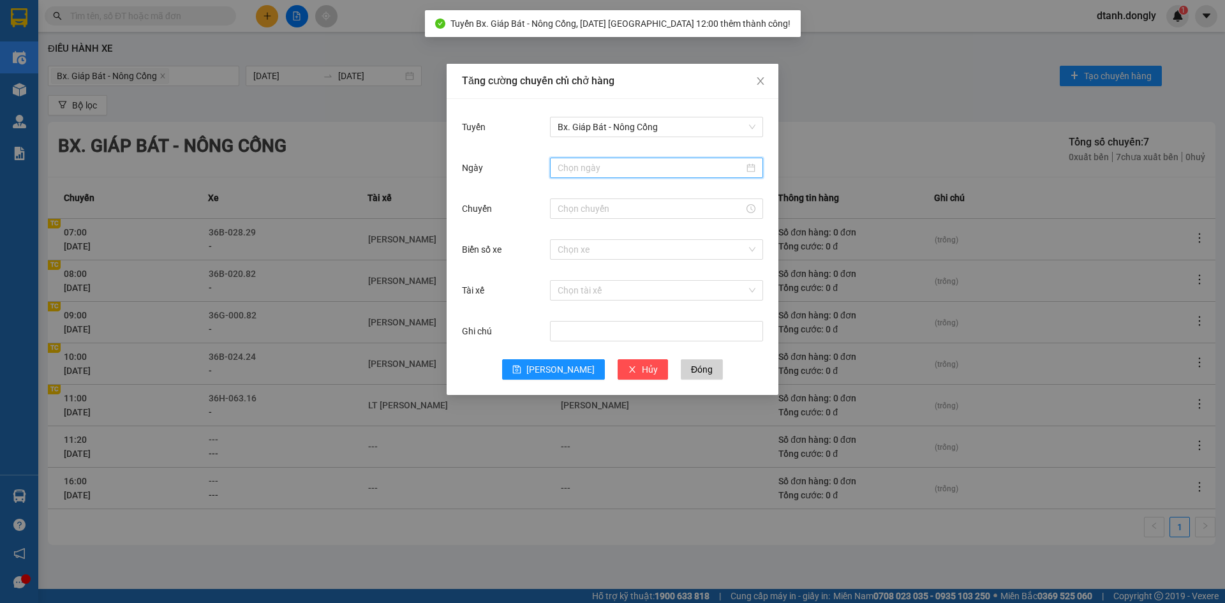
click at [580, 165] on input "Ngày" at bounding box center [651, 168] width 186 height 14
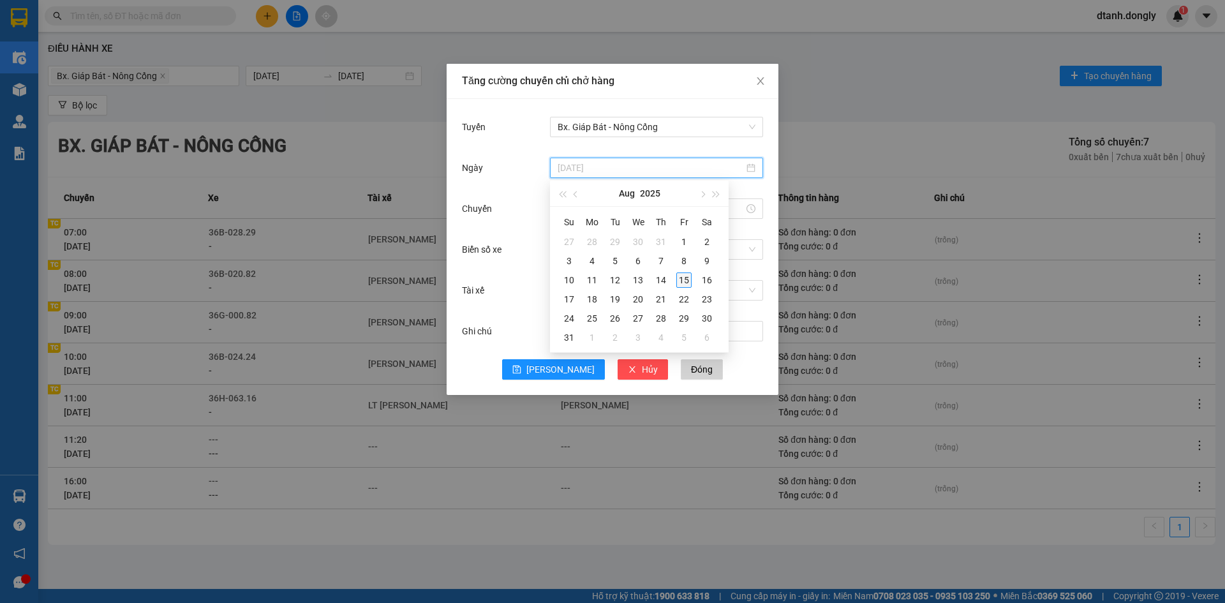
type input "15/08/2025"
click at [682, 284] on div "15" at bounding box center [683, 280] width 15 height 15
click at [605, 208] on input "Chuyến" at bounding box center [651, 209] width 186 height 14
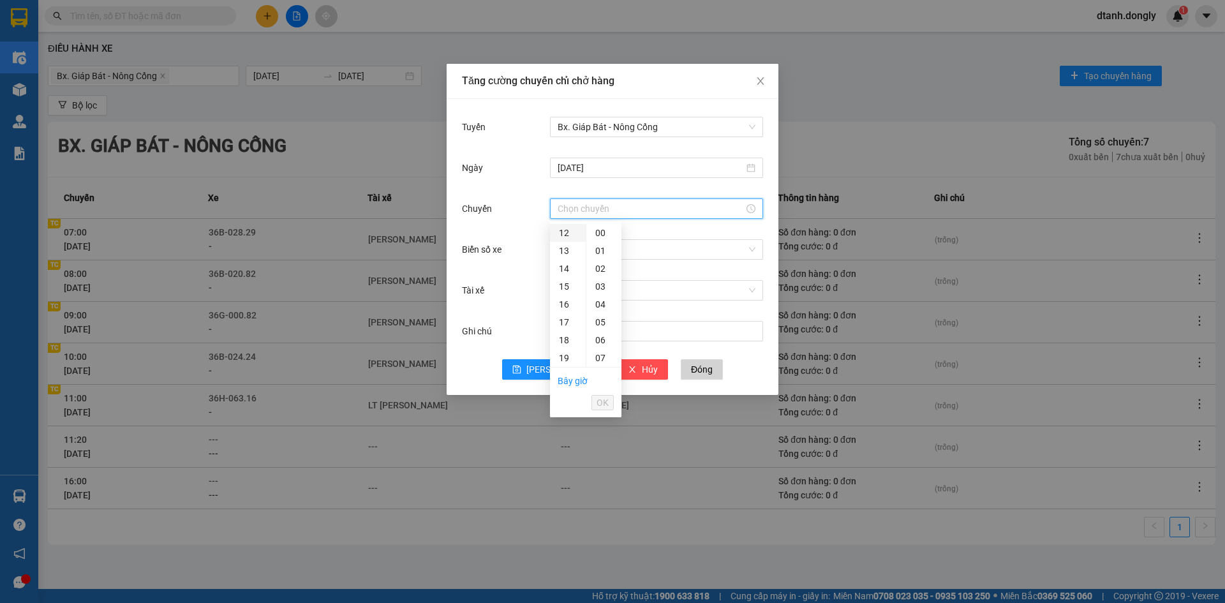
drag, startPoint x: 562, startPoint y: 231, endPoint x: 586, endPoint y: 260, distance: 37.2
click at [562, 232] on div "12" at bounding box center [568, 233] width 36 height 18
click at [602, 321] on div "05" at bounding box center [604, 322] width 35 height 18
type input "12:05"
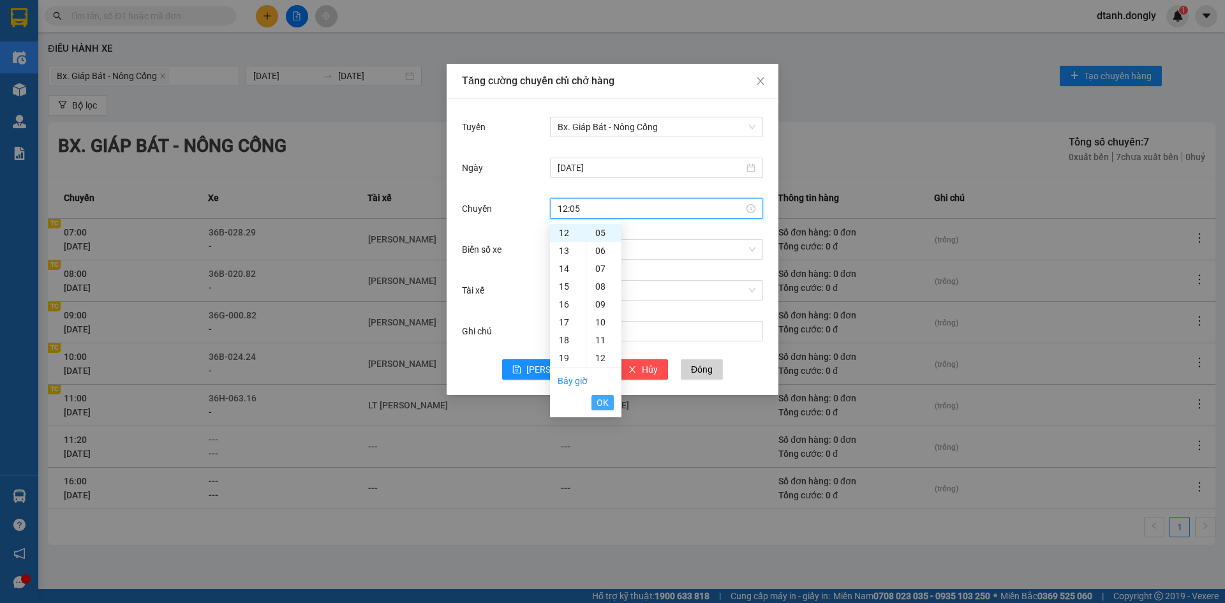
drag, startPoint x: 602, startPoint y: 408, endPoint x: 601, endPoint y: 396, distance: 12.8
click at [602, 408] on span "OK" at bounding box center [603, 403] width 12 height 14
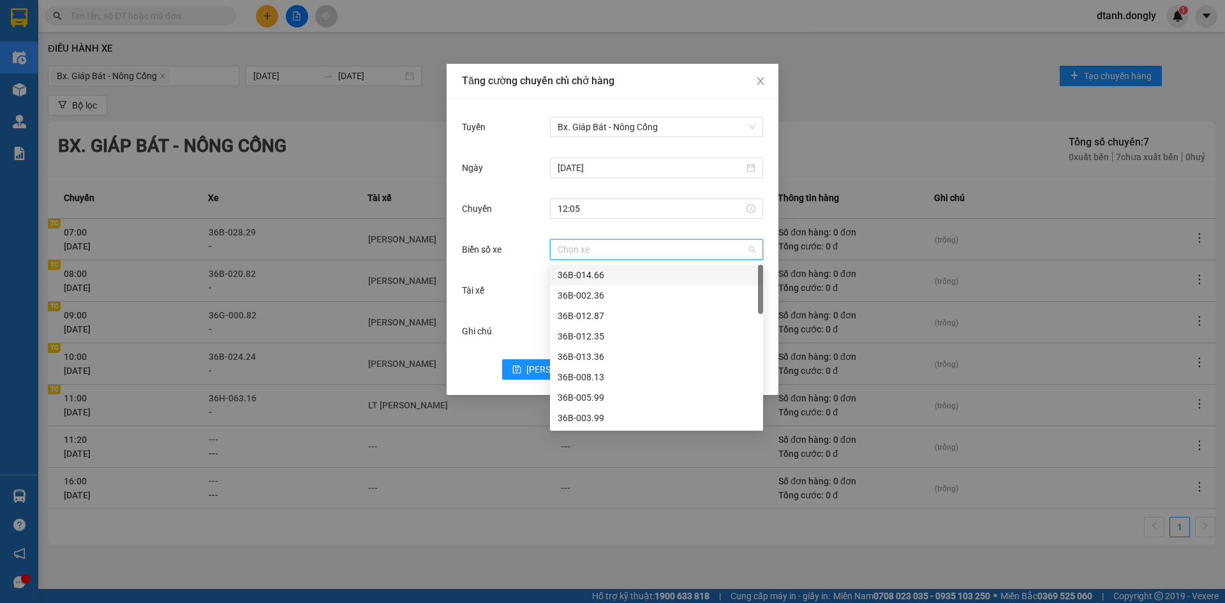
click at [592, 248] on input "Biển số xe" at bounding box center [652, 249] width 189 height 19
type input "38"
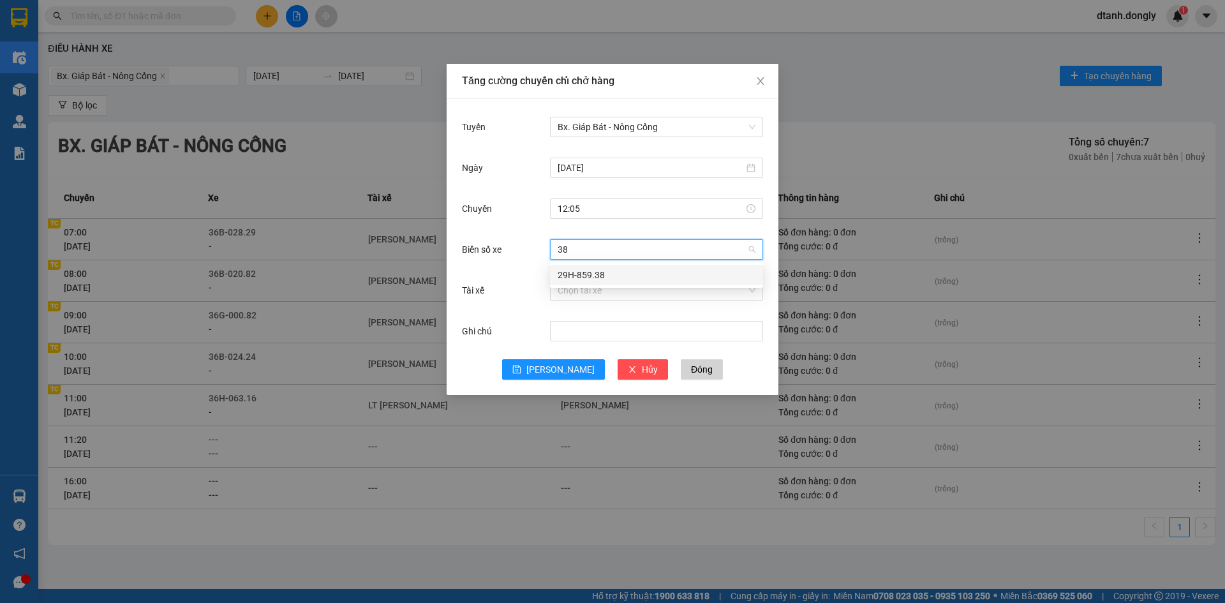
click at [574, 276] on div "29H-859.38" at bounding box center [657, 275] width 198 height 14
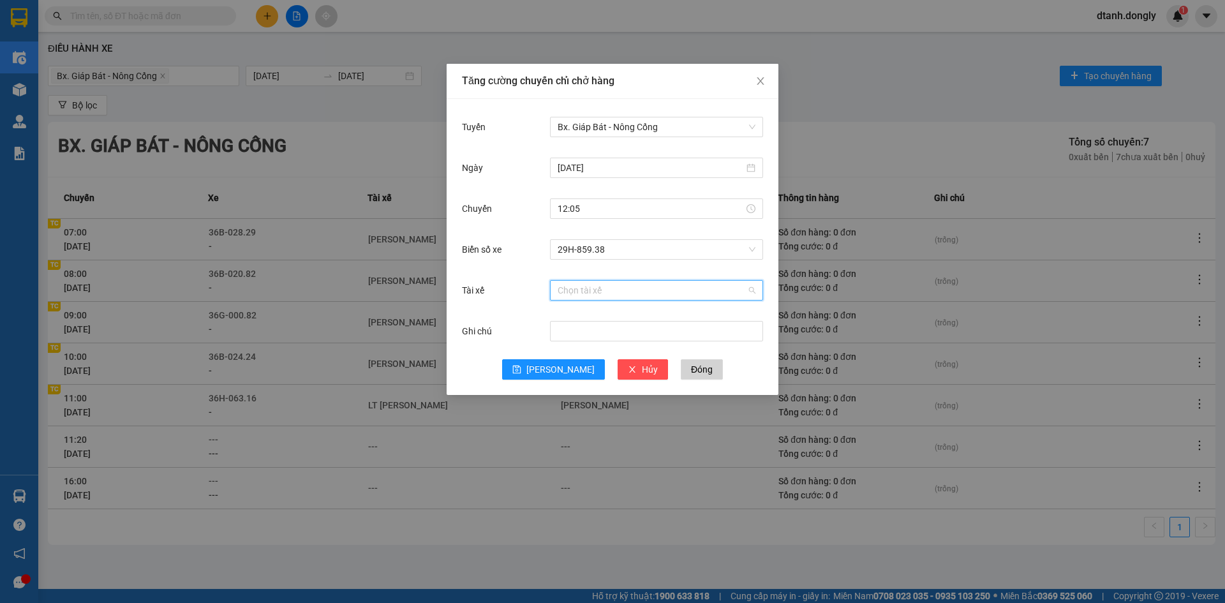
click at [575, 288] on input "Tài xế" at bounding box center [652, 290] width 189 height 19
type input "luo"
click at [586, 355] on div "Phạm Văn Lương" at bounding box center [657, 357] width 198 height 14
click at [562, 368] on span "Lưu" at bounding box center [561, 369] width 68 height 14
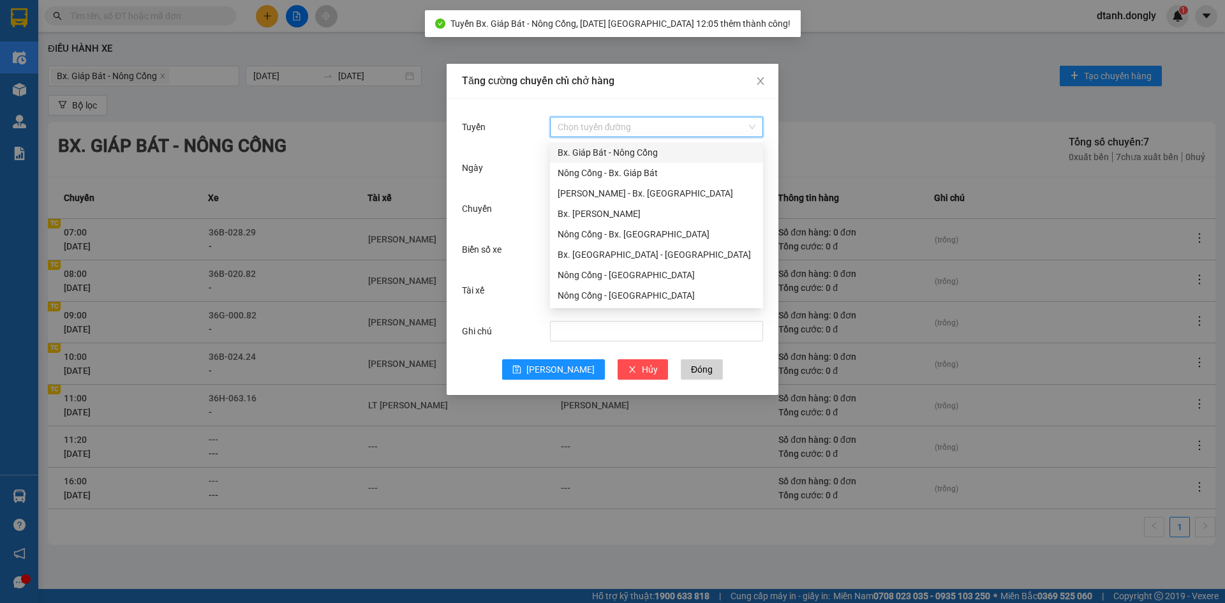
click at [578, 129] on input "Tuyến" at bounding box center [652, 126] width 189 height 19
click at [576, 150] on div "Bx. Giáp Bát - Nông Cống" at bounding box center [657, 153] width 198 height 14
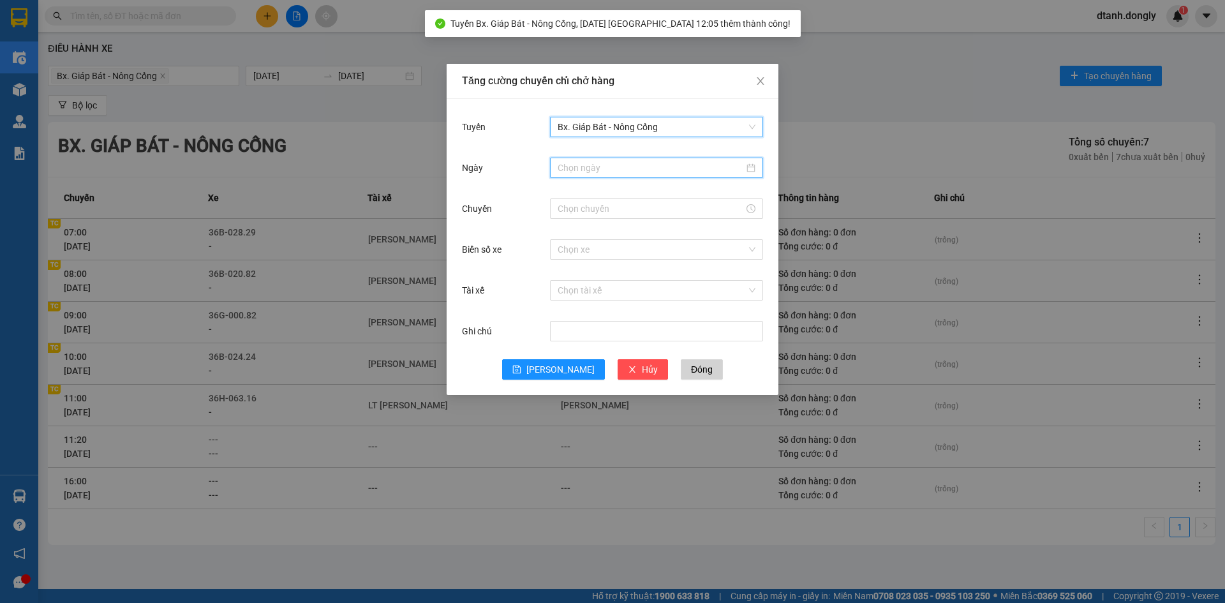
click at [590, 174] on input "Ngày" at bounding box center [651, 168] width 186 height 14
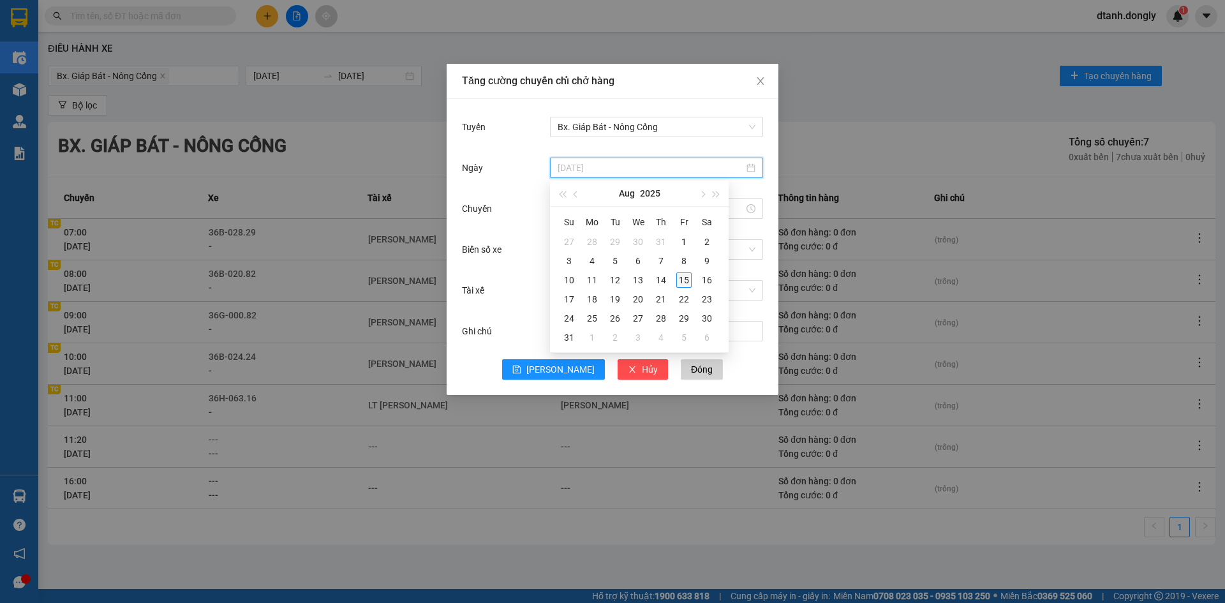
type input "15/08/2025"
click at [688, 284] on div "15" at bounding box center [683, 280] width 15 height 15
click at [608, 211] on input "Chuyến" at bounding box center [651, 209] width 186 height 14
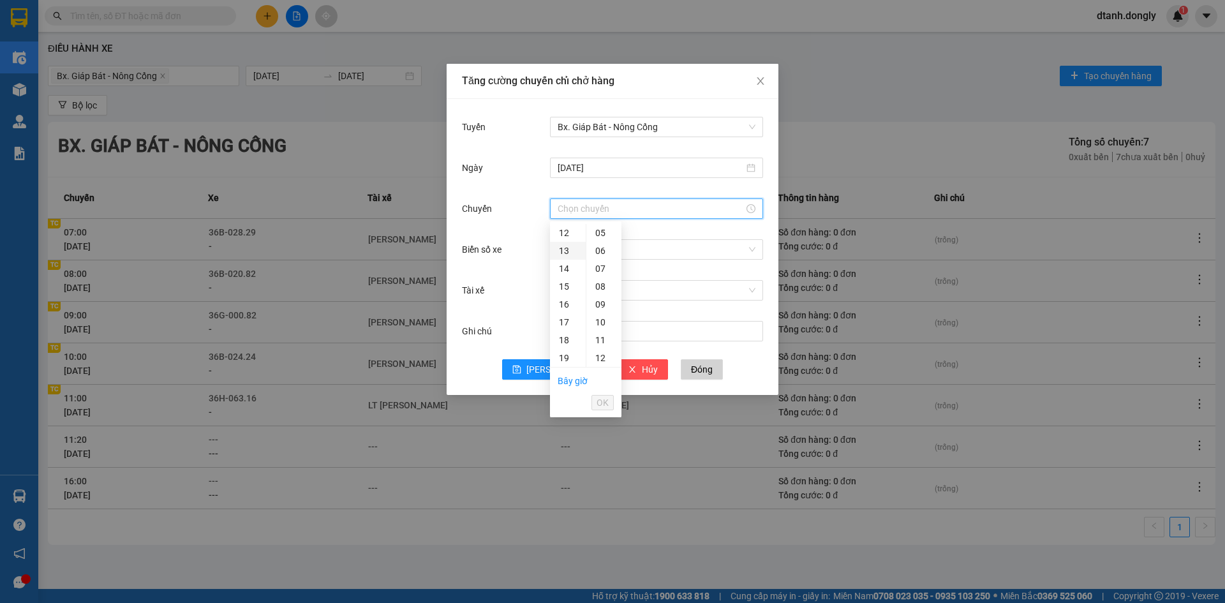
click at [564, 246] on div "13" at bounding box center [568, 251] width 36 height 18
type input "13:00"
click at [603, 398] on span "OK" at bounding box center [603, 403] width 12 height 14
click at [567, 254] on input "Biển số xe" at bounding box center [652, 249] width 189 height 19
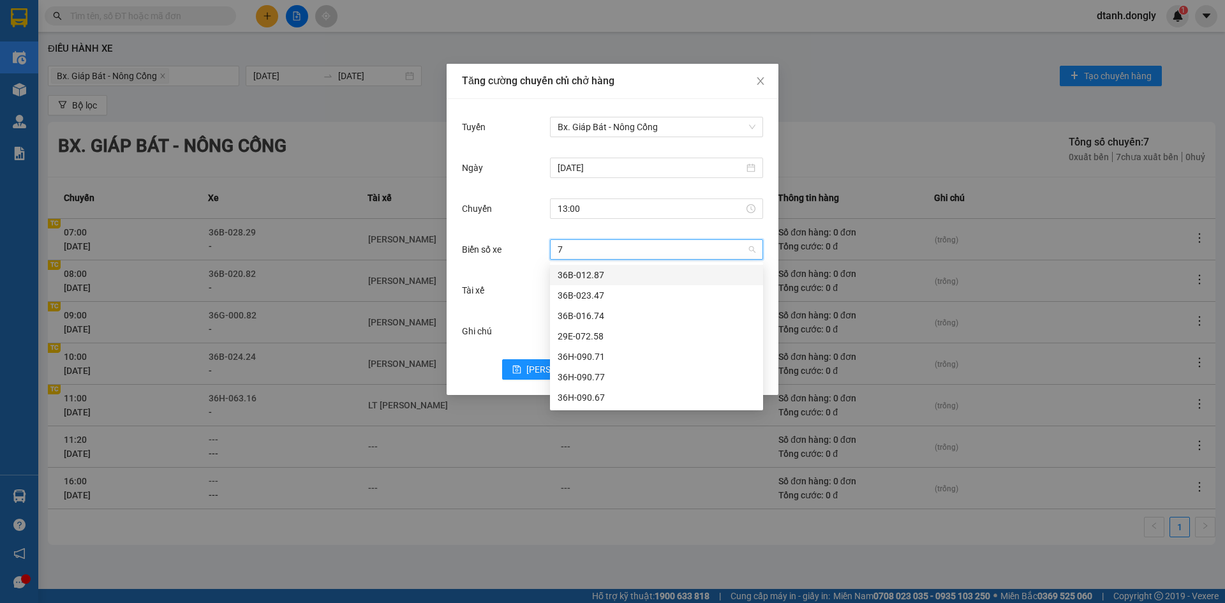
type input "77"
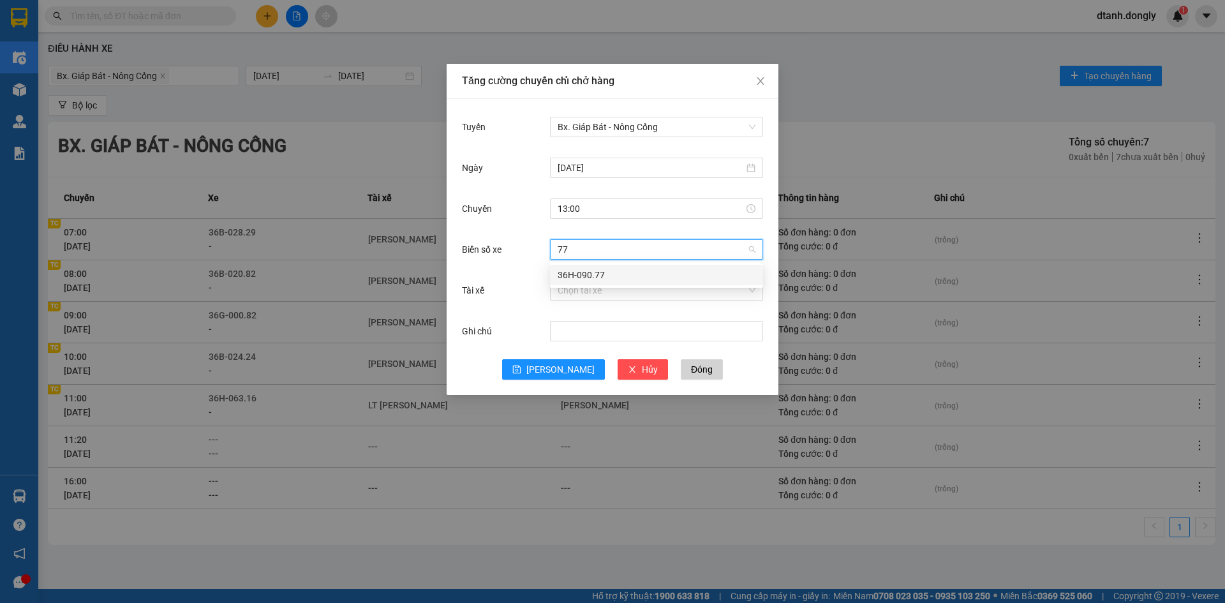
click at [567, 278] on div "36H-090.77" at bounding box center [657, 275] width 198 height 14
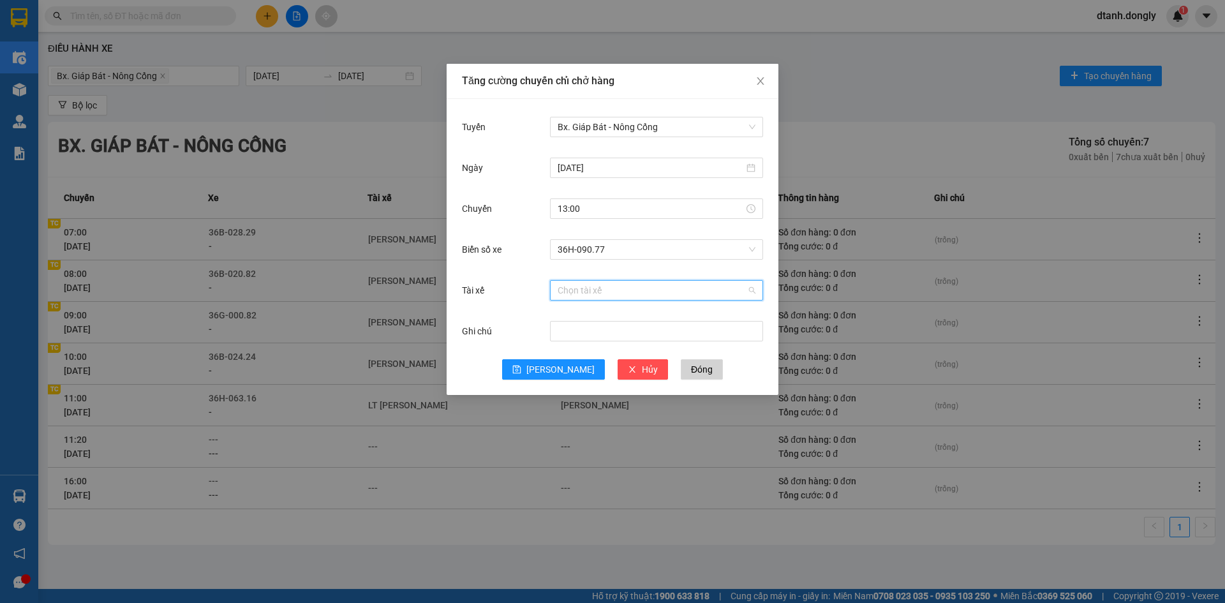
click at [569, 287] on input "Tài xế" at bounding box center [652, 290] width 189 height 19
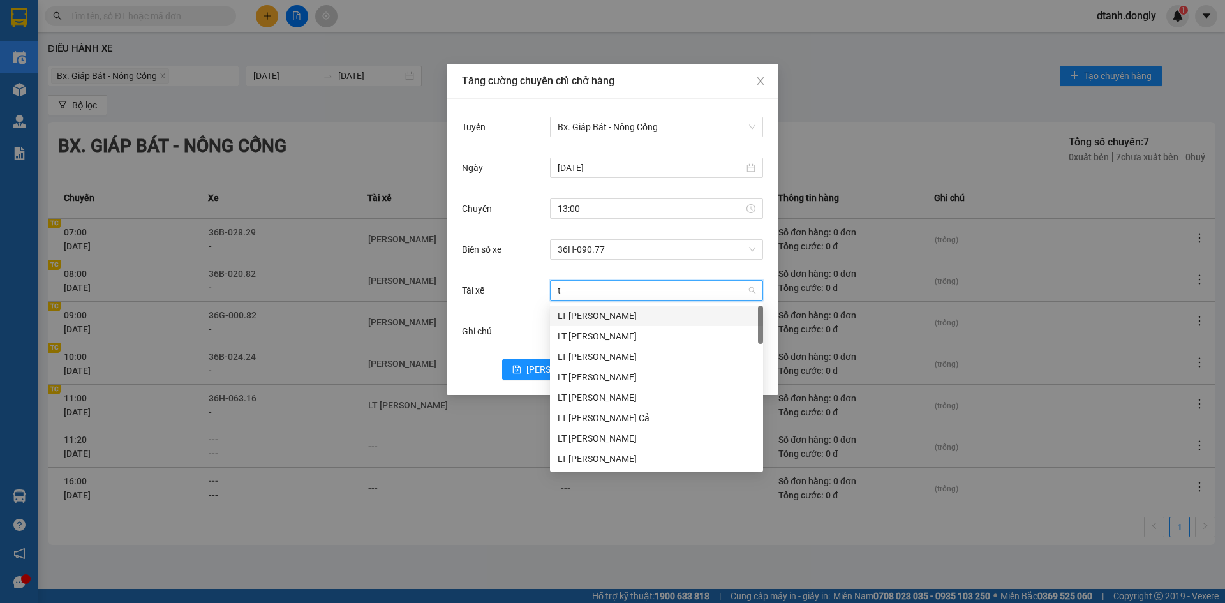
type input "ti"
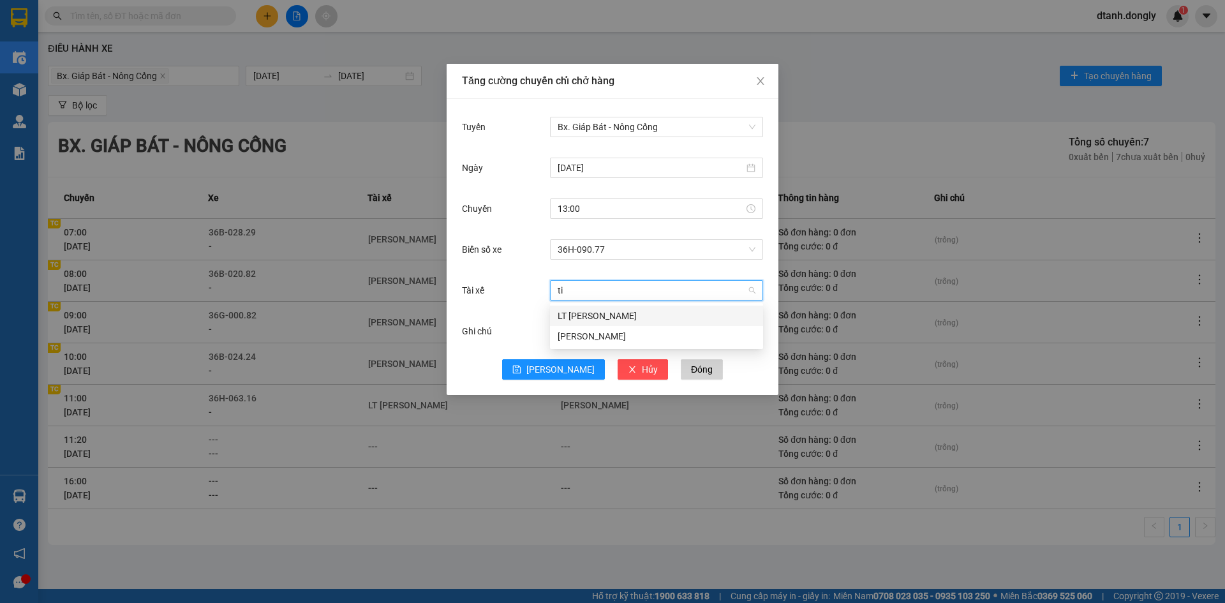
click at [592, 320] on div "LT Lê Văn Tiến" at bounding box center [657, 316] width 198 height 14
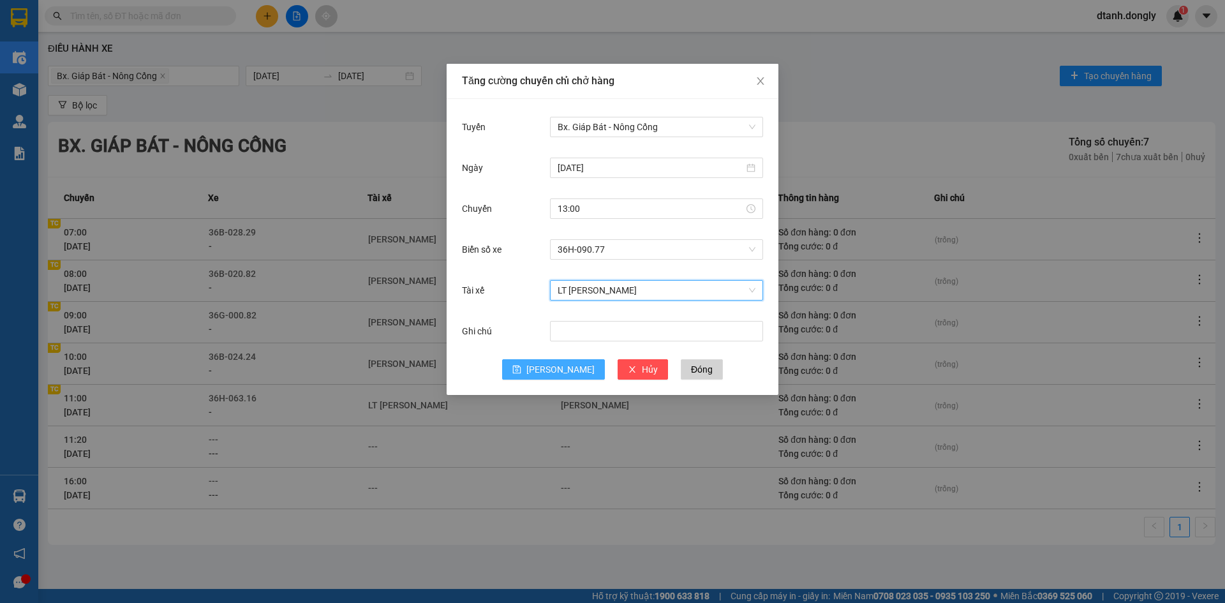
click at [558, 370] on span "Lưu" at bounding box center [561, 369] width 68 height 14
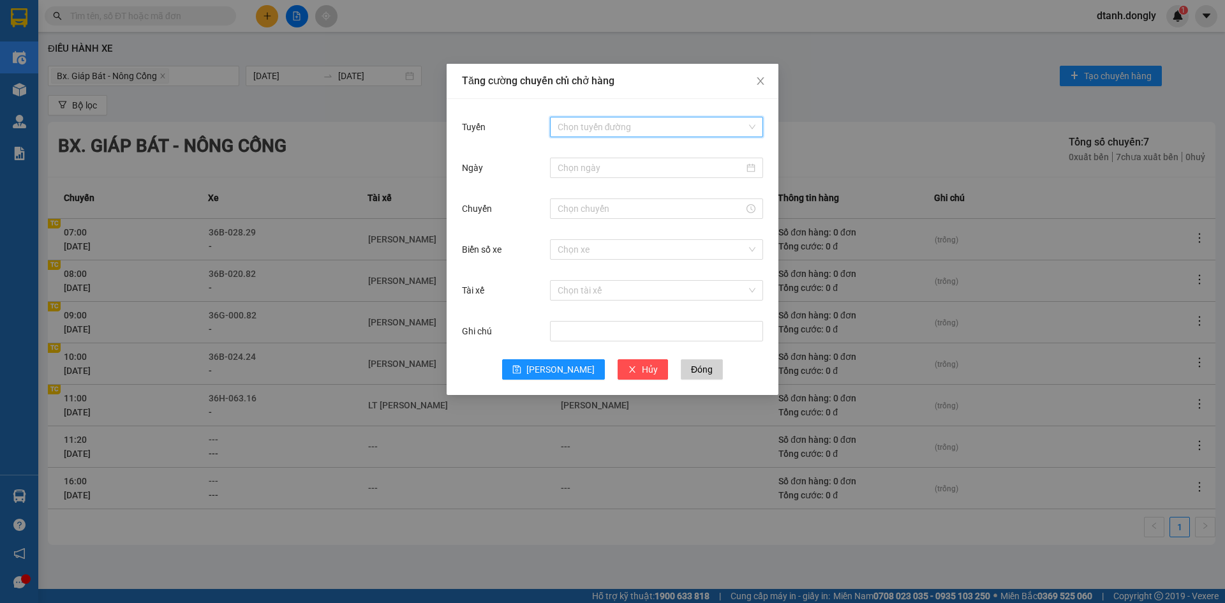
click at [606, 130] on input "Tuyến" at bounding box center [652, 126] width 189 height 19
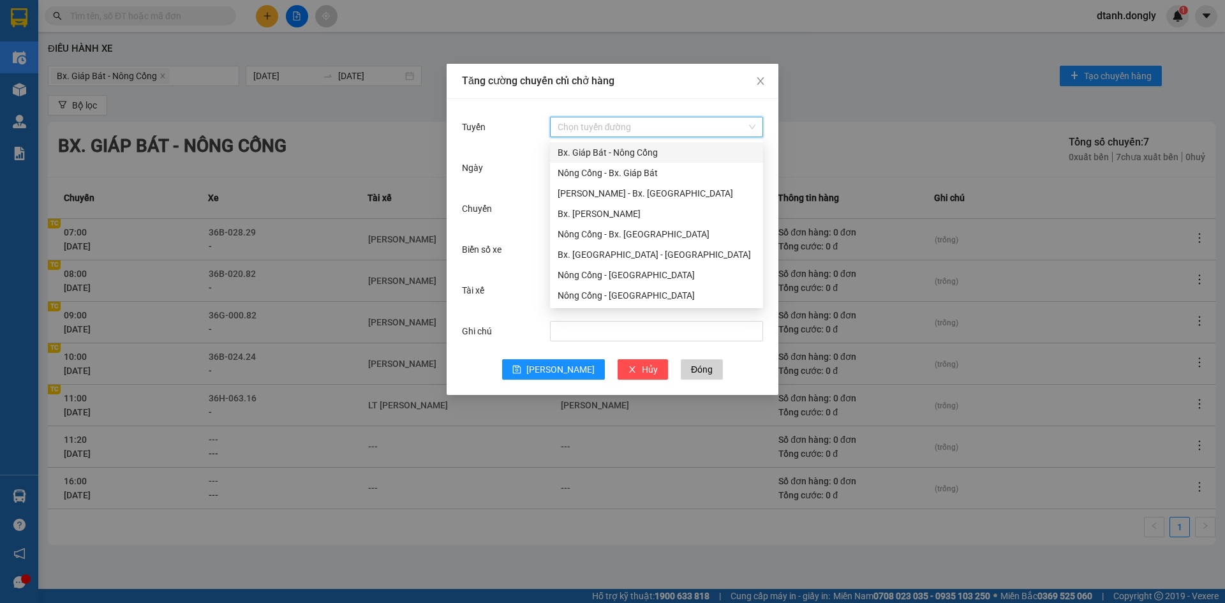
click at [595, 151] on div "Bx. Giáp Bát - Nông Cống" at bounding box center [657, 153] width 198 height 14
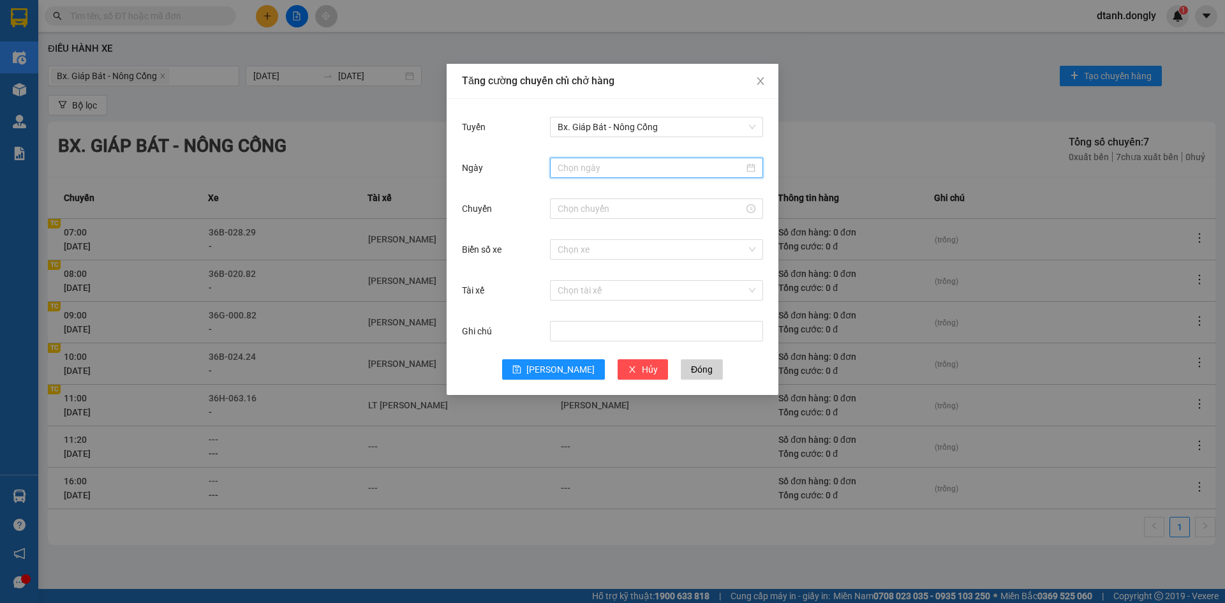
click at [592, 161] on input "Ngày" at bounding box center [651, 168] width 186 height 14
type input "15/08/2025"
click at [686, 280] on div "15" at bounding box center [683, 280] width 15 height 15
click at [599, 211] on input "Chuyến" at bounding box center [651, 209] width 186 height 14
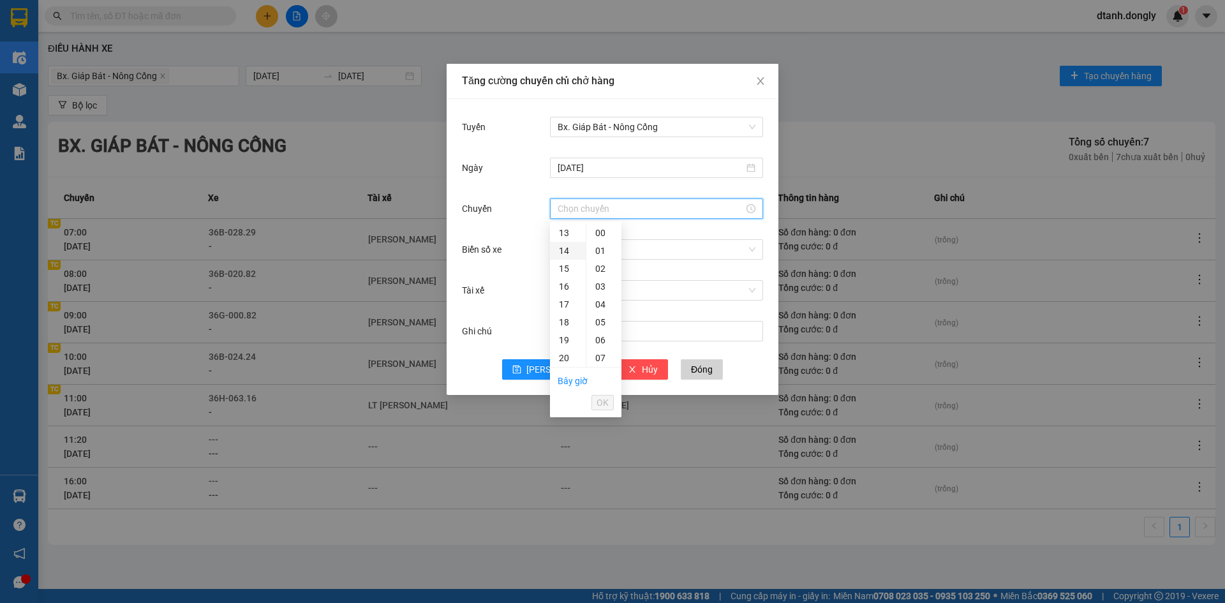
click at [565, 251] on div "14" at bounding box center [568, 251] width 36 height 18
type input "14:00"
drag, startPoint x: 597, startPoint y: 405, endPoint x: 591, endPoint y: 373, distance: 33.2
click at [597, 404] on span "OK" at bounding box center [603, 403] width 12 height 14
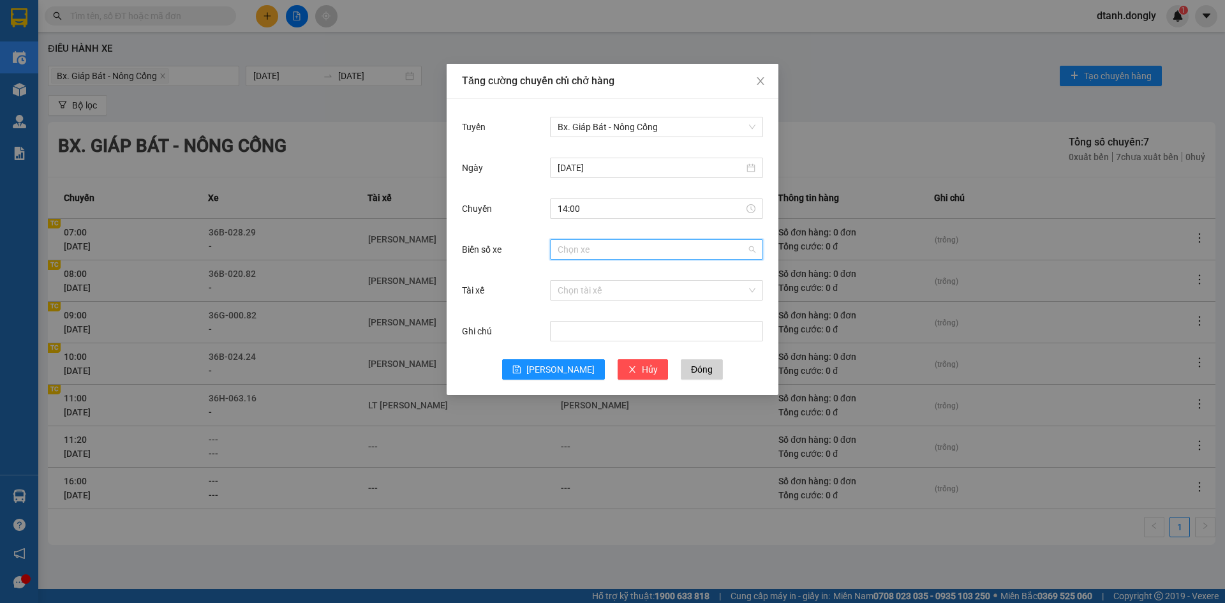
click at [585, 244] on input "Biển số xe" at bounding box center [652, 249] width 189 height 19
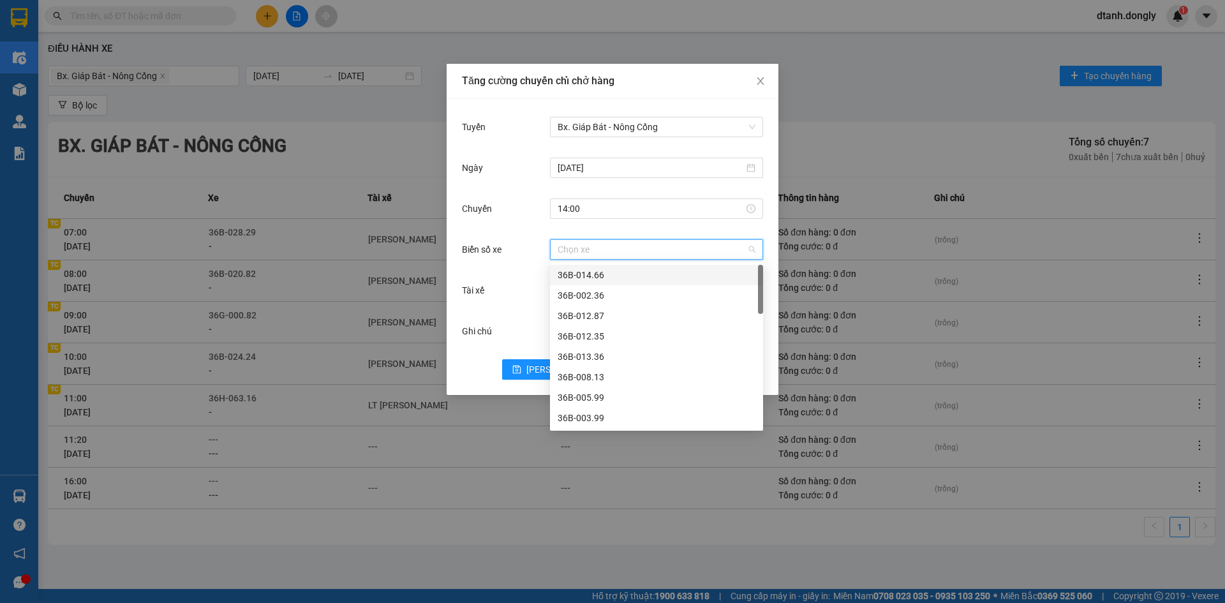
click at [585, 269] on div "36B-014.66" at bounding box center [657, 275] width 198 height 14
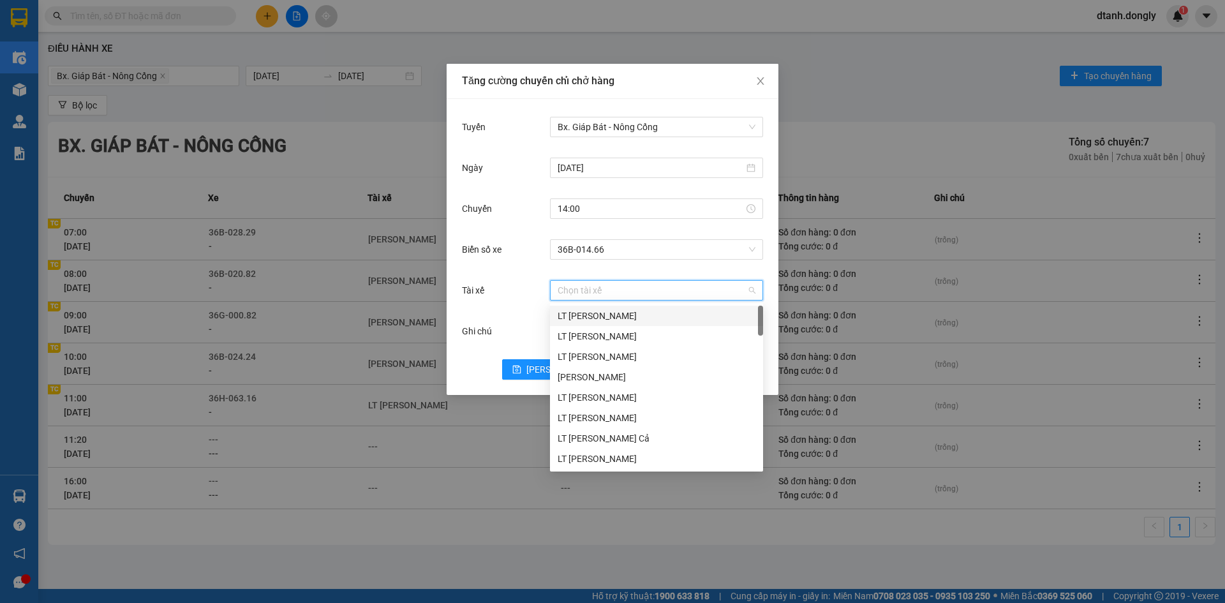
click at [592, 292] on input "Tài xế" at bounding box center [652, 290] width 189 height 19
type input "di"
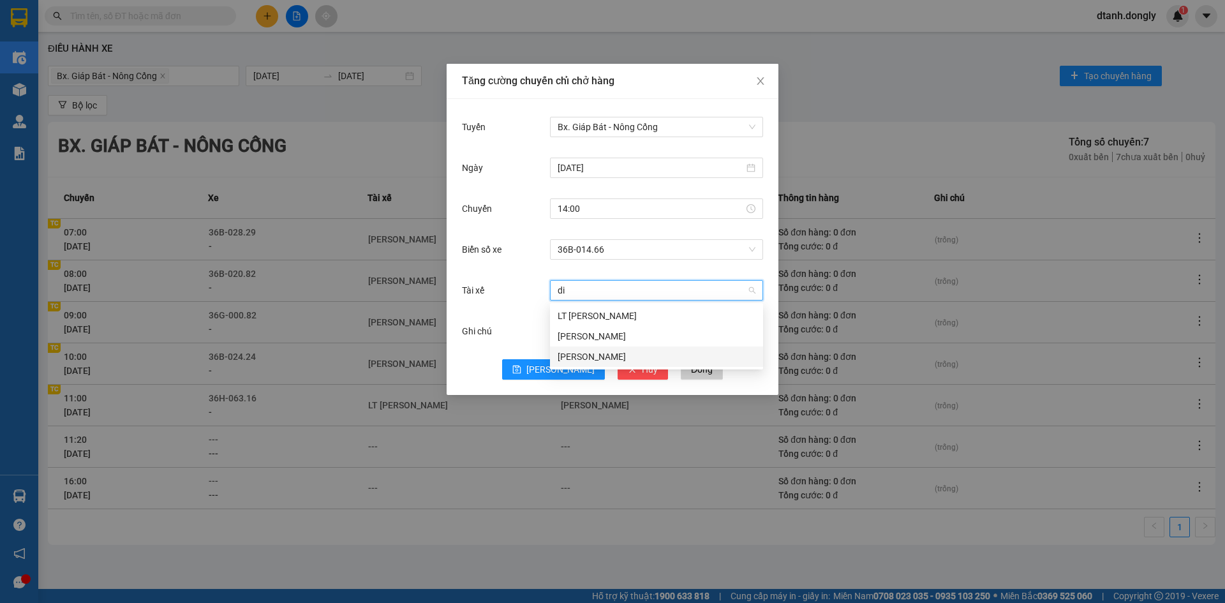
click at [600, 357] on div "Lê Mạnh Diện" at bounding box center [657, 357] width 198 height 14
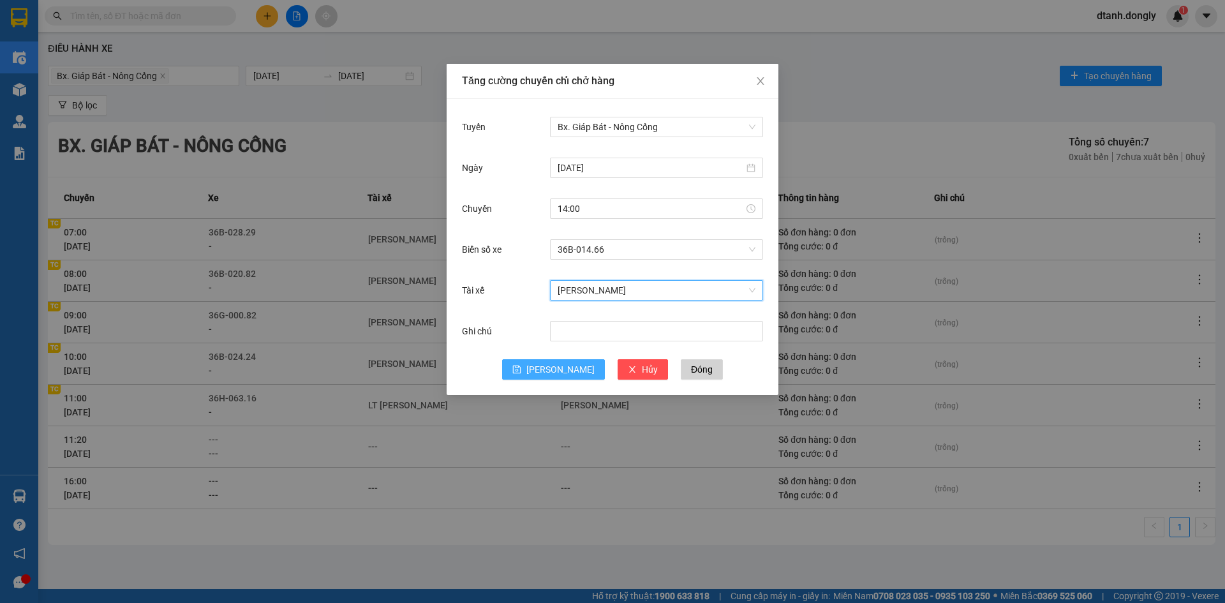
click at [549, 370] on button "Lưu" at bounding box center [553, 369] width 103 height 20
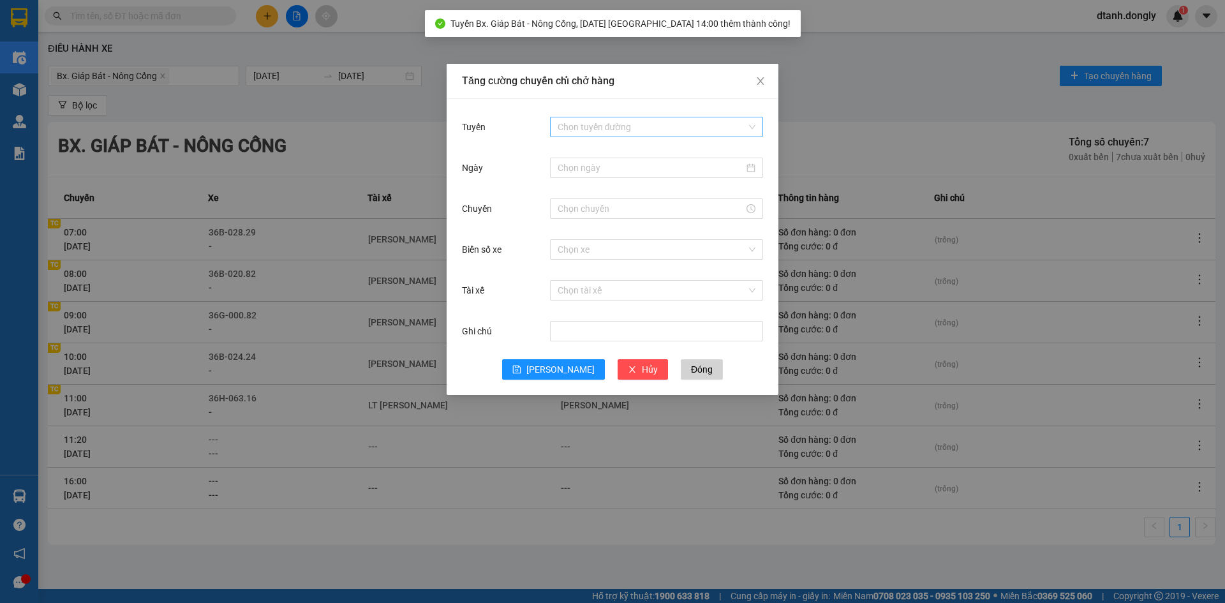
click at [613, 127] on input "Tuyến" at bounding box center [652, 126] width 189 height 19
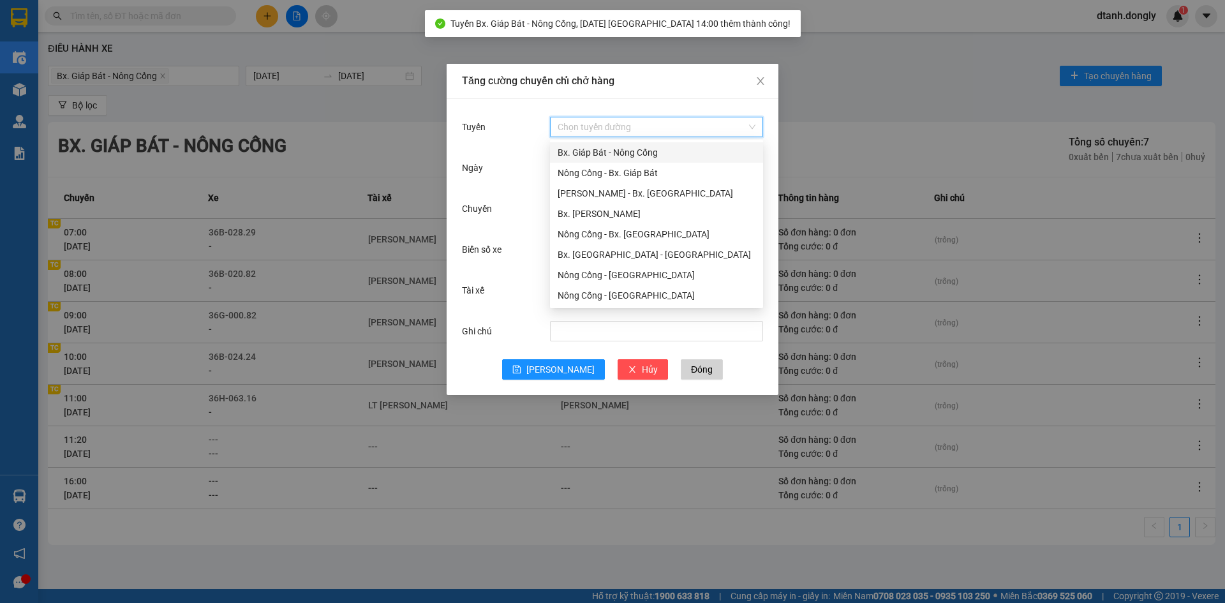
click at [595, 154] on div "Bx. Giáp Bát - Nông Cống" at bounding box center [657, 153] width 198 height 14
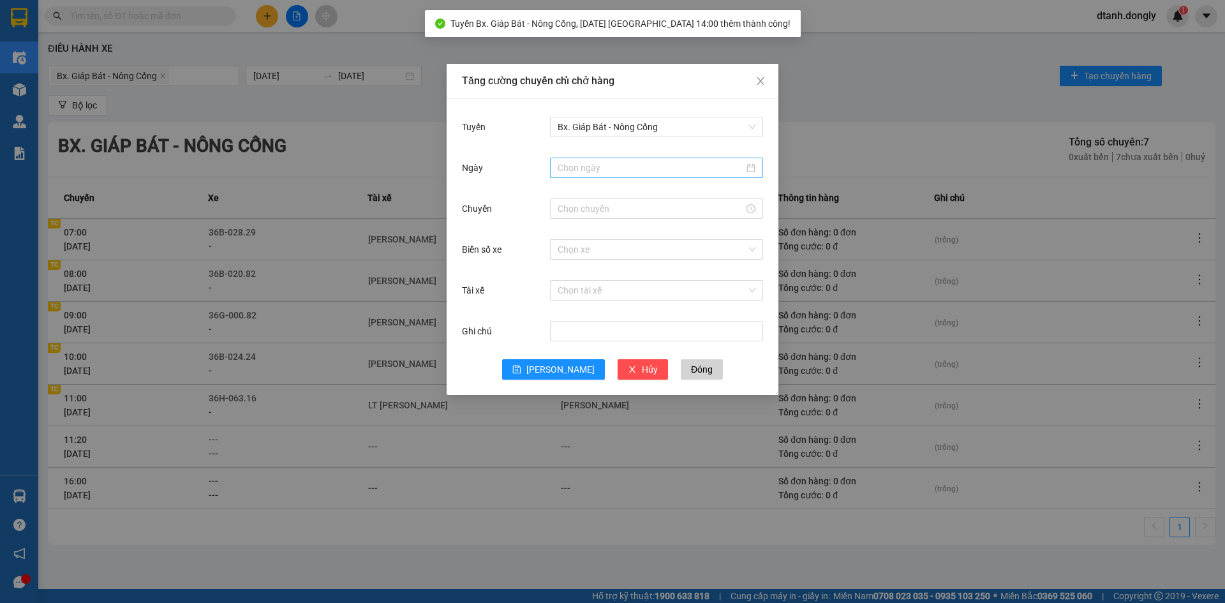
click at [591, 176] on div at bounding box center [656, 168] width 213 height 20
type input "15/08/2025"
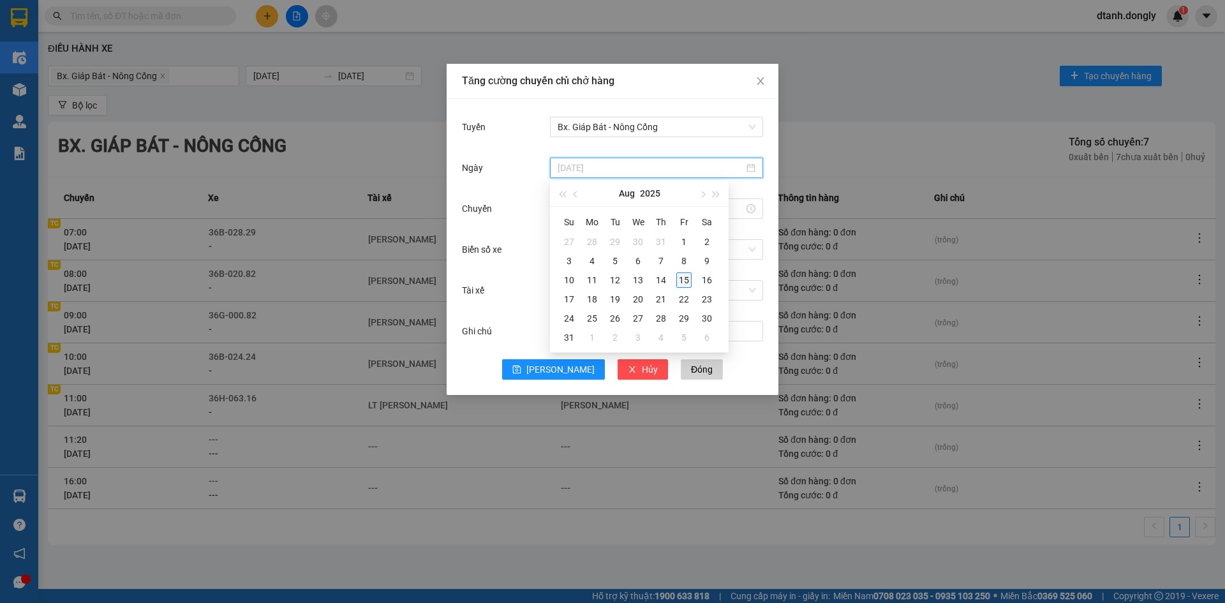
click at [686, 281] on div "15" at bounding box center [683, 280] width 15 height 15
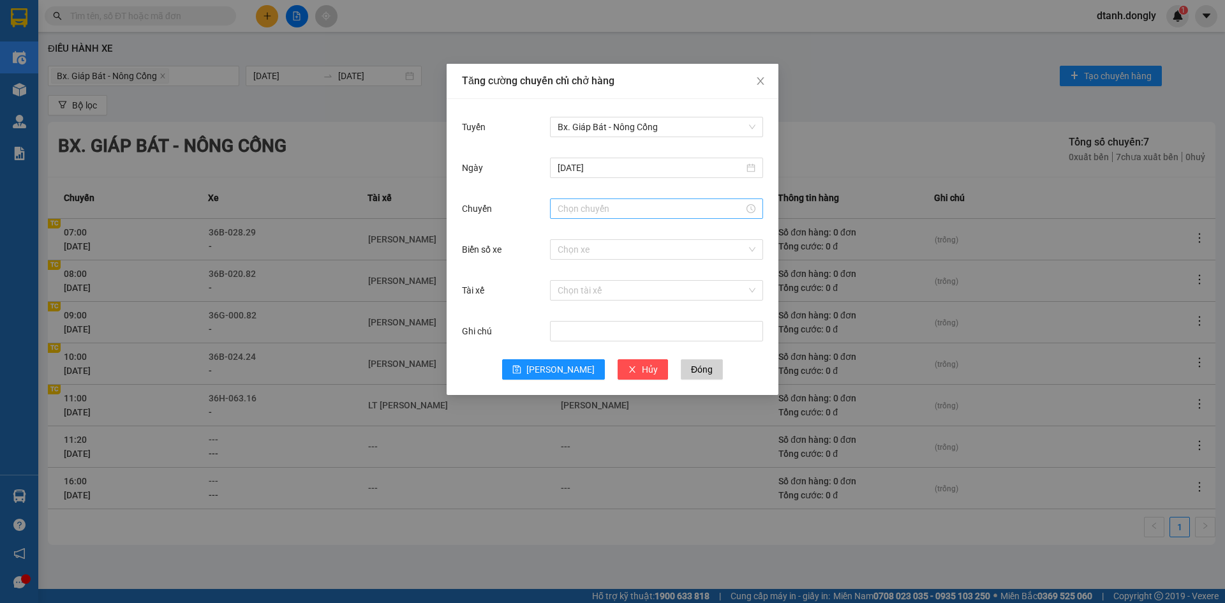
click at [601, 200] on div at bounding box center [656, 208] width 213 height 20
click at [566, 235] on div "14" at bounding box center [568, 233] width 36 height 18
click at [604, 241] on div "40" at bounding box center [604, 246] width 35 height 18
type input "14:40"
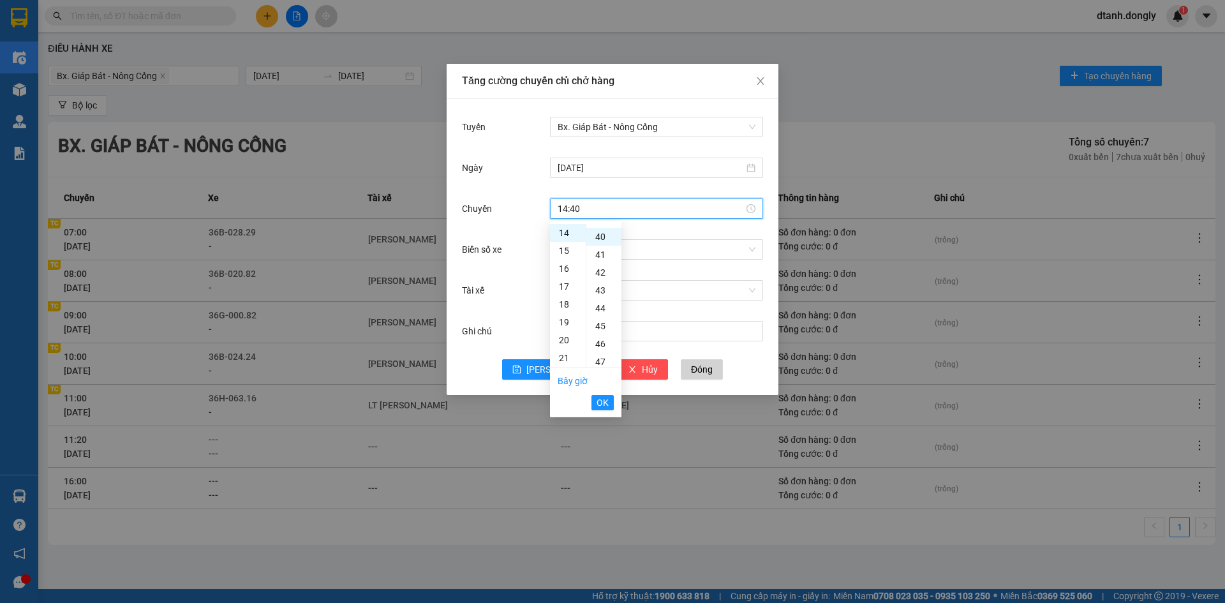
scroll to position [715, 0]
click at [601, 403] on span "OK" at bounding box center [603, 403] width 12 height 14
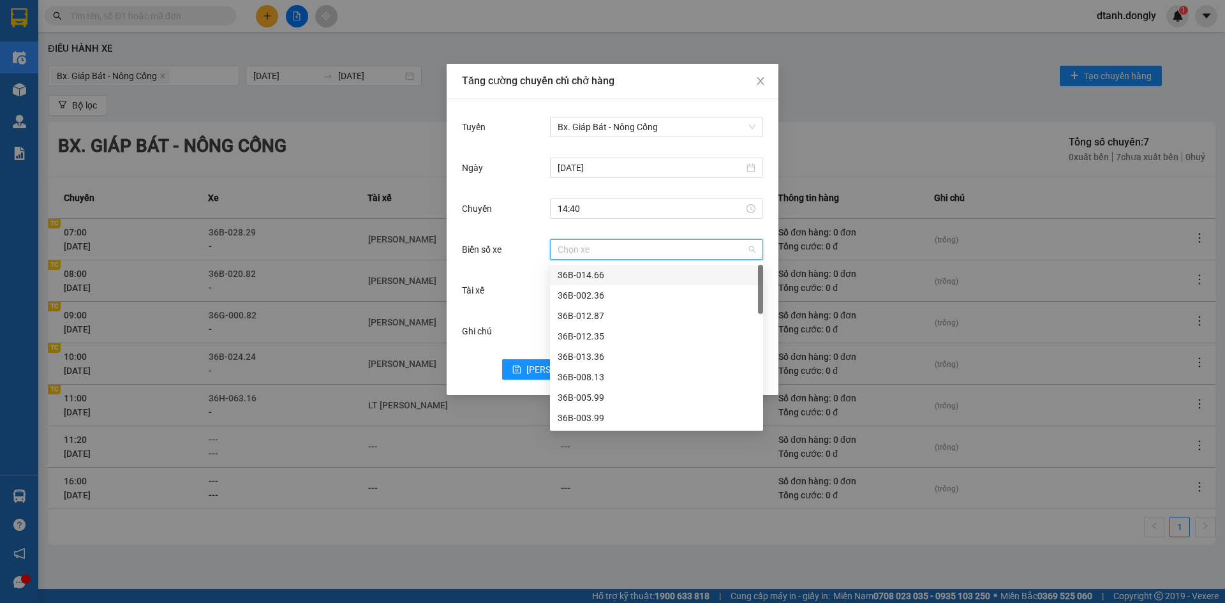
click at [587, 257] on input "Biển số xe" at bounding box center [652, 249] width 189 height 19
type input "14"
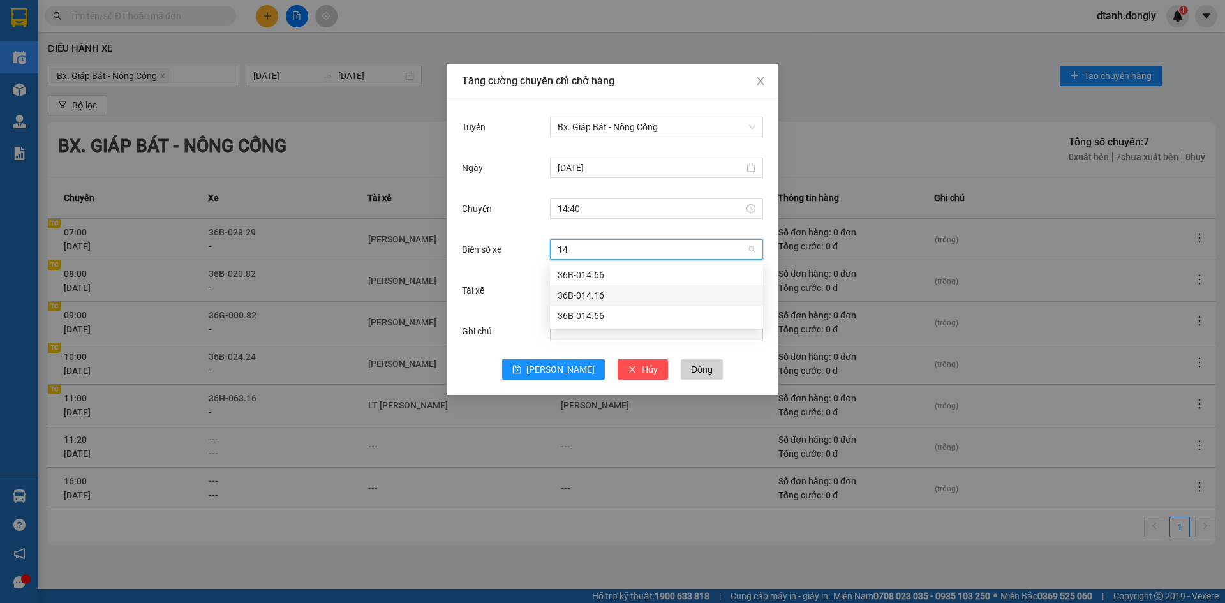
click at [578, 290] on div "36B-014.16" at bounding box center [657, 295] width 198 height 14
click at [581, 295] on input "Tài xế" at bounding box center [652, 290] width 189 height 19
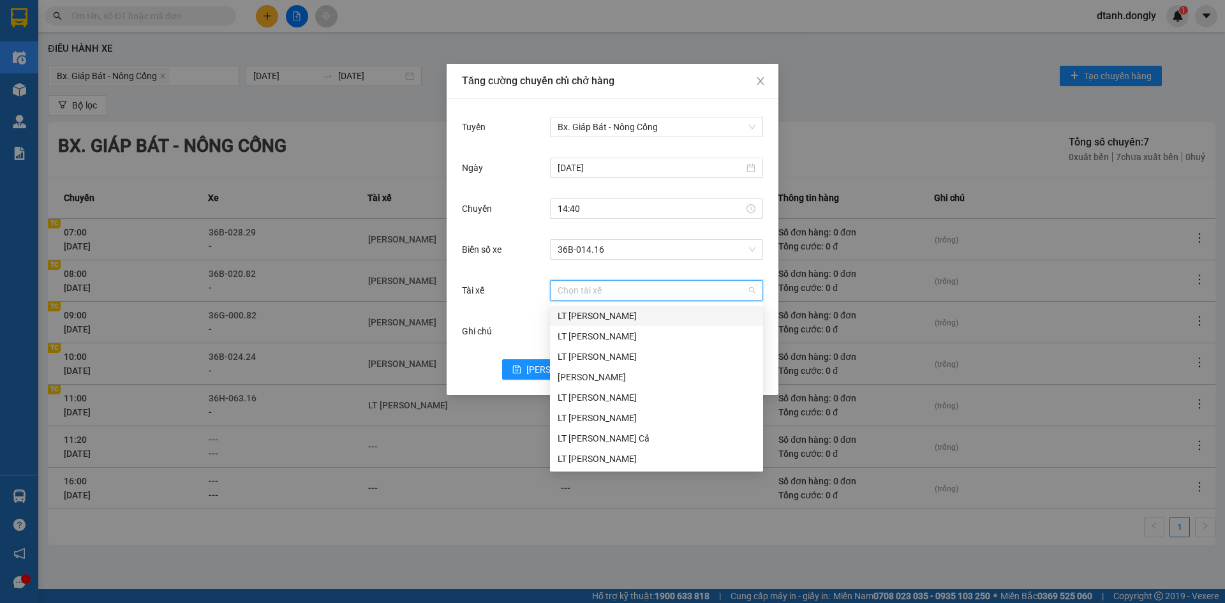
click at [605, 318] on div "LT Lê Đình Hùng" at bounding box center [657, 316] width 198 height 14
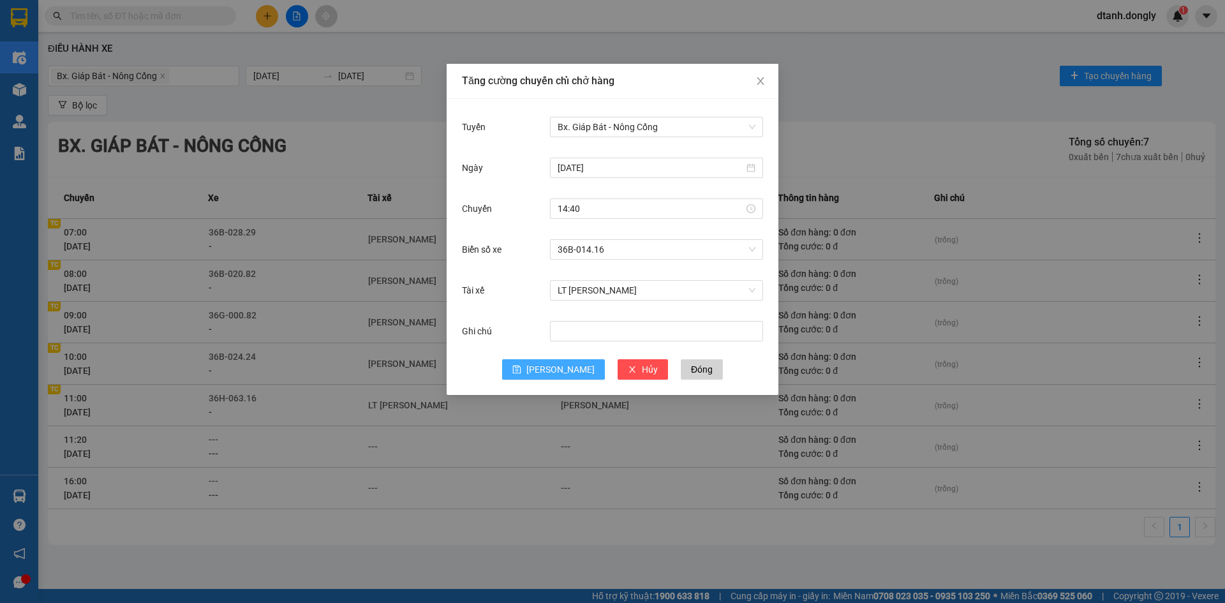
click at [553, 371] on button "Lưu" at bounding box center [553, 369] width 103 height 20
click at [583, 120] on input "Tuyến" at bounding box center [652, 126] width 189 height 19
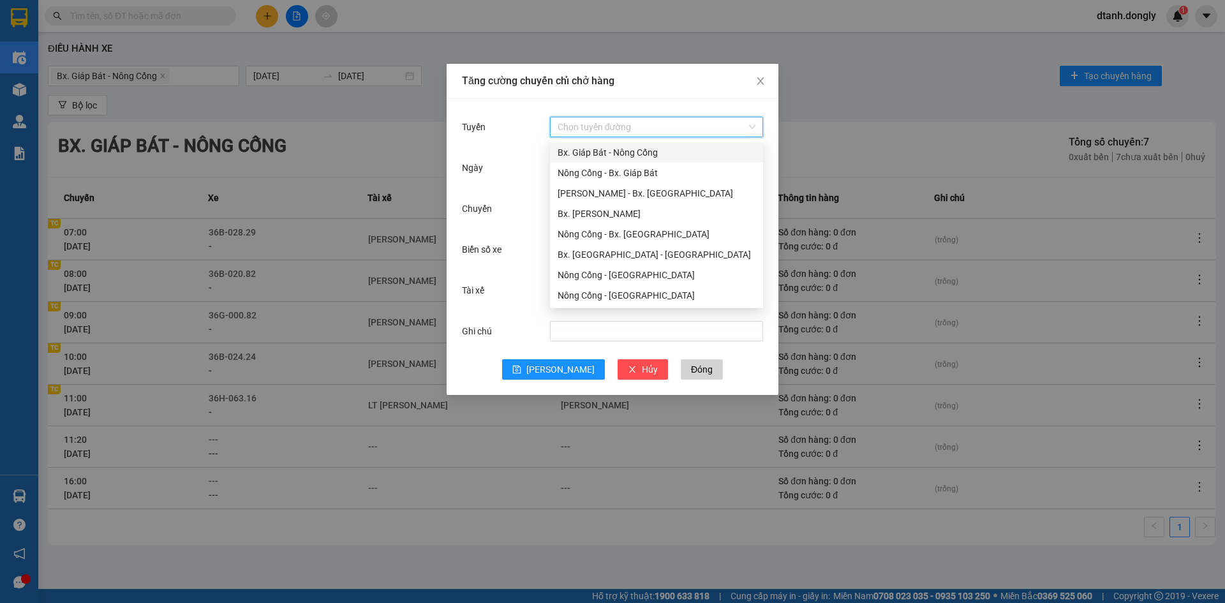
click at [592, 150] on div "Bx. Giáp Bát - Nông Cống" at bounding box center [657, 153] width 198 height 14
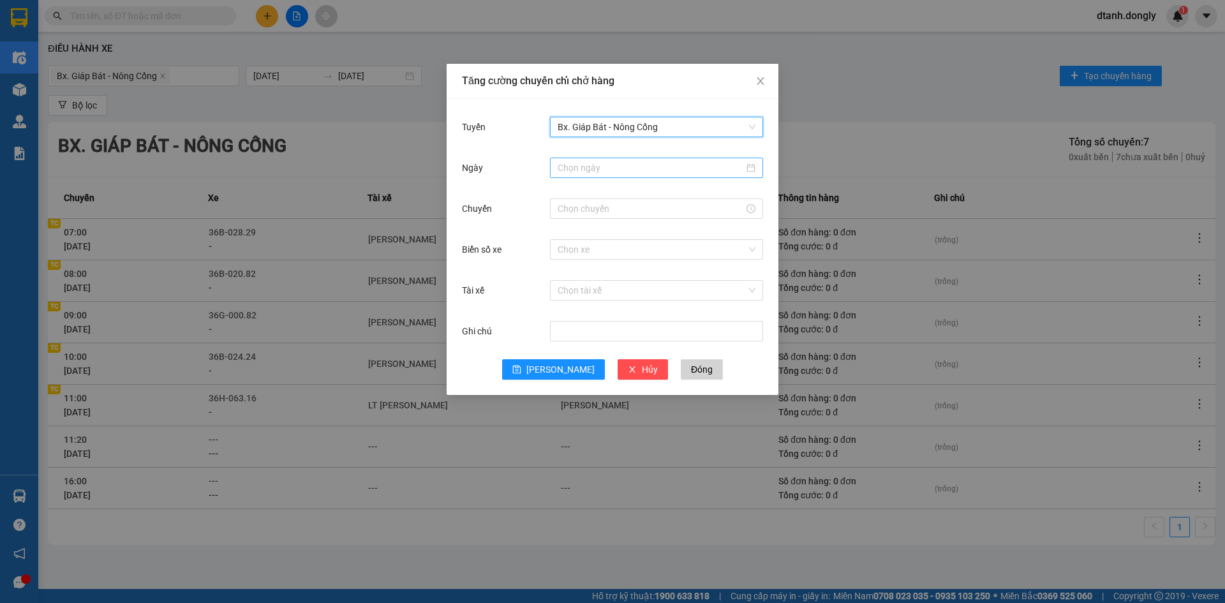
click at [597, 166] on input "Ngày" at bounding box center [651, 168] width 186 height 14
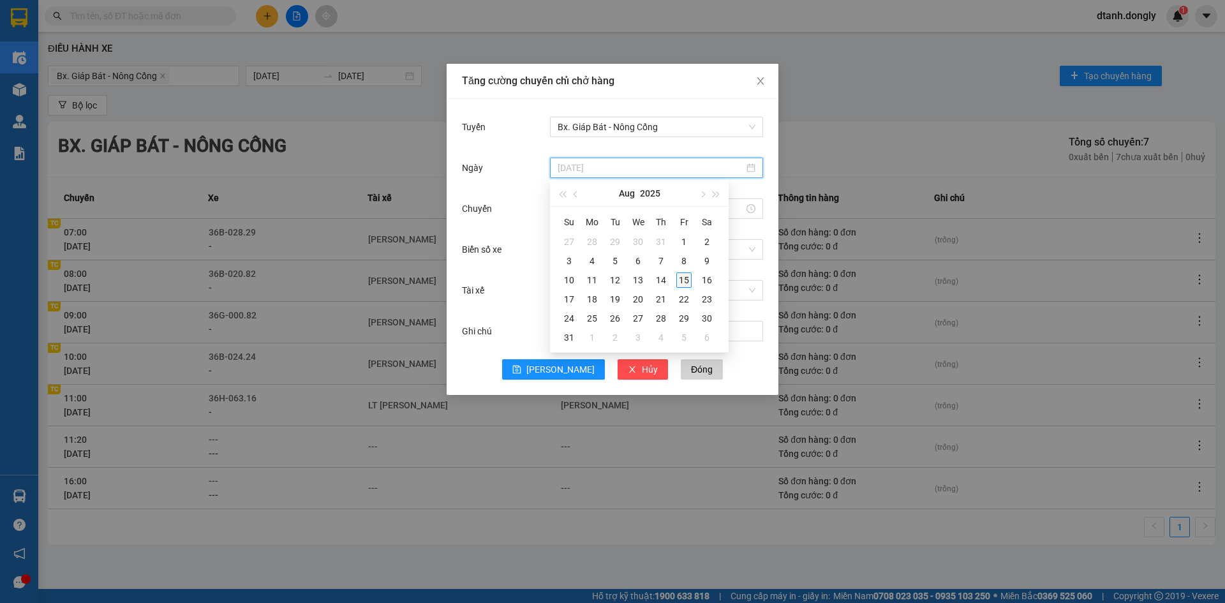
type input "15/08/2025"
click at [684, 280] on div "15" at bounding box center [683, 280] width 15 height 15
click at [601, 208] on input "Chuyến" at bounding box center [651, 209] width 186 height 14
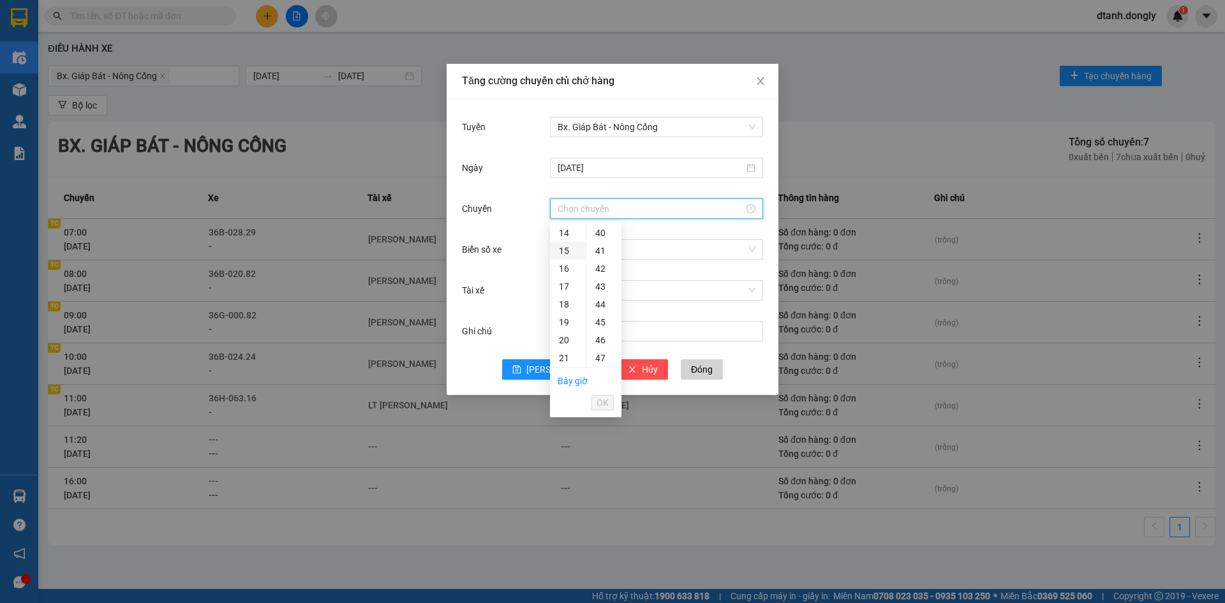
click at [562, 248] on div "15" at bounding box center [568, 251] width 36 height 18
click at [602, 270] on div "20" at bounding box center [604, 271] width 35 height 18
type input "15:20"
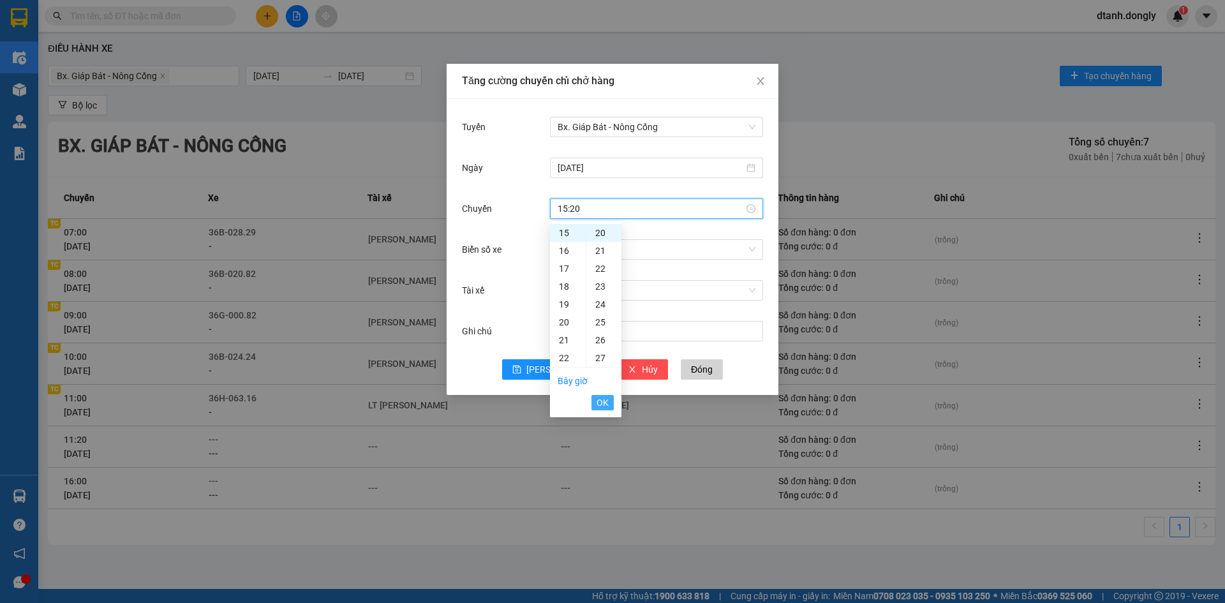
click at [596, 403] on button "OK" at bounding box center [603, 402] width 22 height 15
click at [574, 252] on input "Biển số xe" at bounding box center [652, 249] width 189 height 19
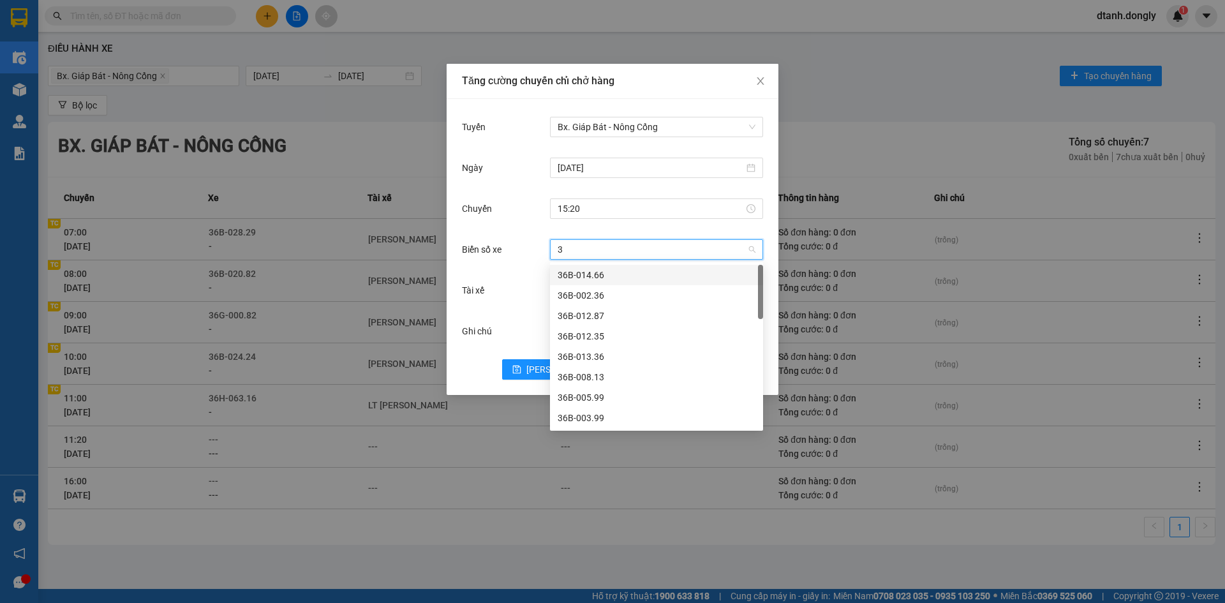
type input "30"
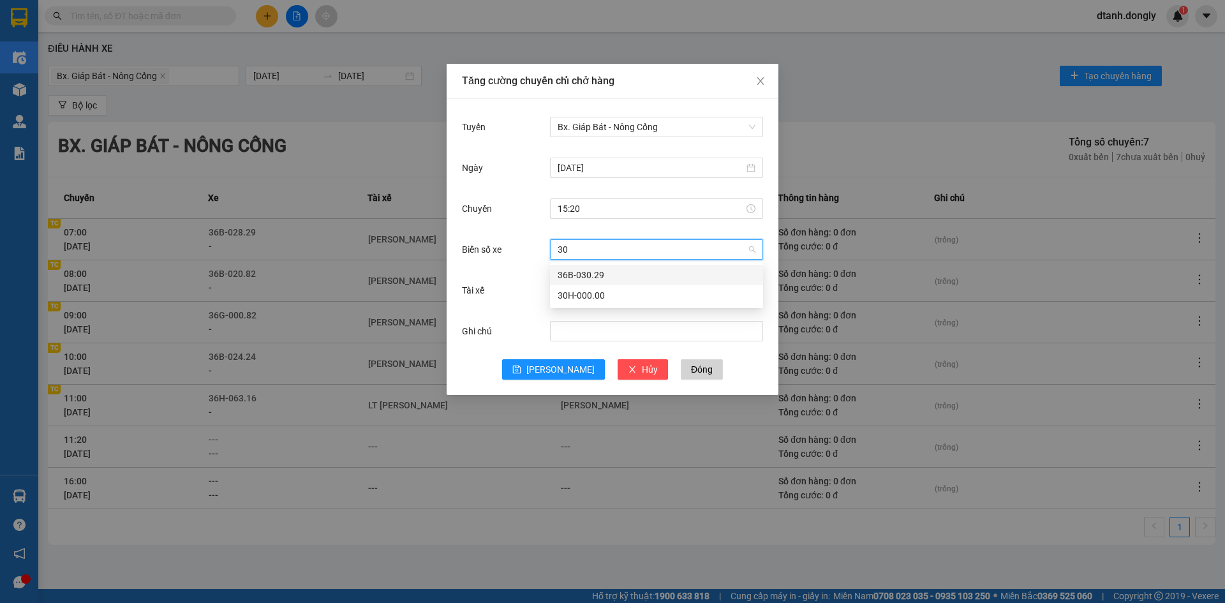
click at [581, 271] on div "36B-030.29" at bounding box center [657, 275] width 198 height 14
click at [563, 294] on input "Tài xế" at bounding box center [652, 290] width 189 height 19
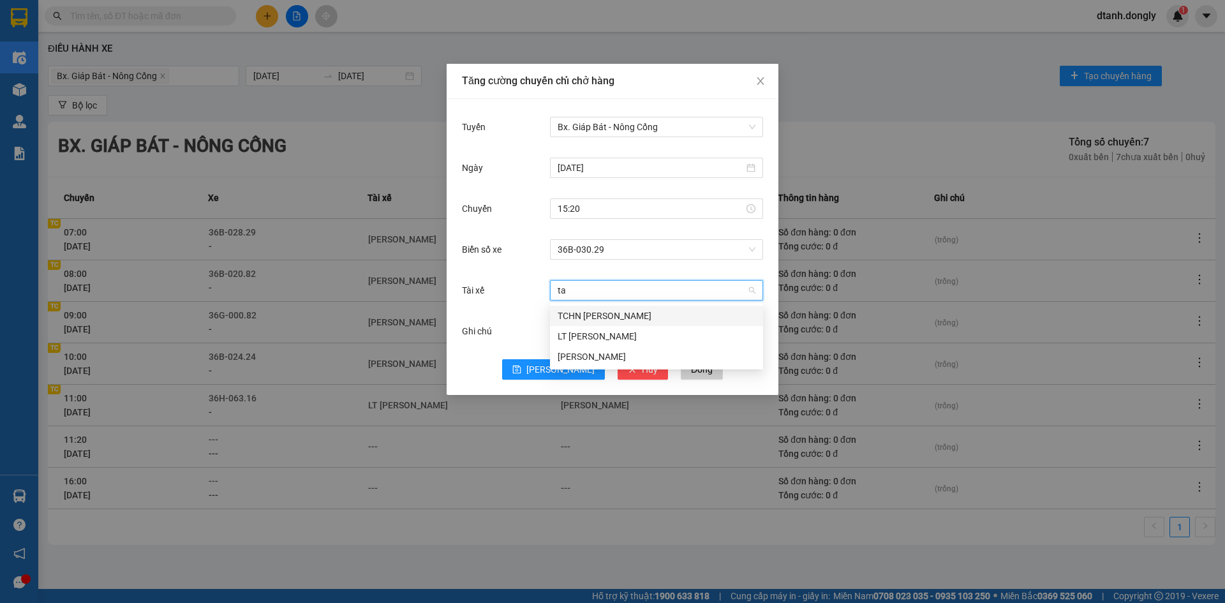
type input "tai"
click at [589, 312] on div "Lê Bá Tài" at bounding box center [657, 316] width 198 height 14
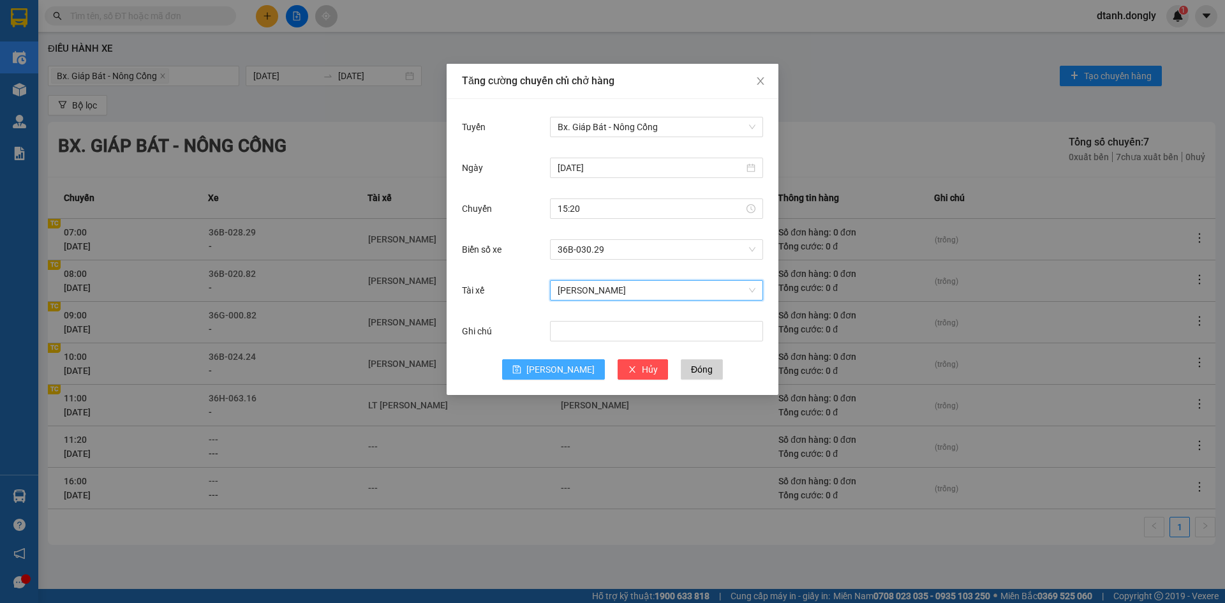
click at [560, 372] on span "Lưu" at bounding box center [561, 369] width 68 height 14
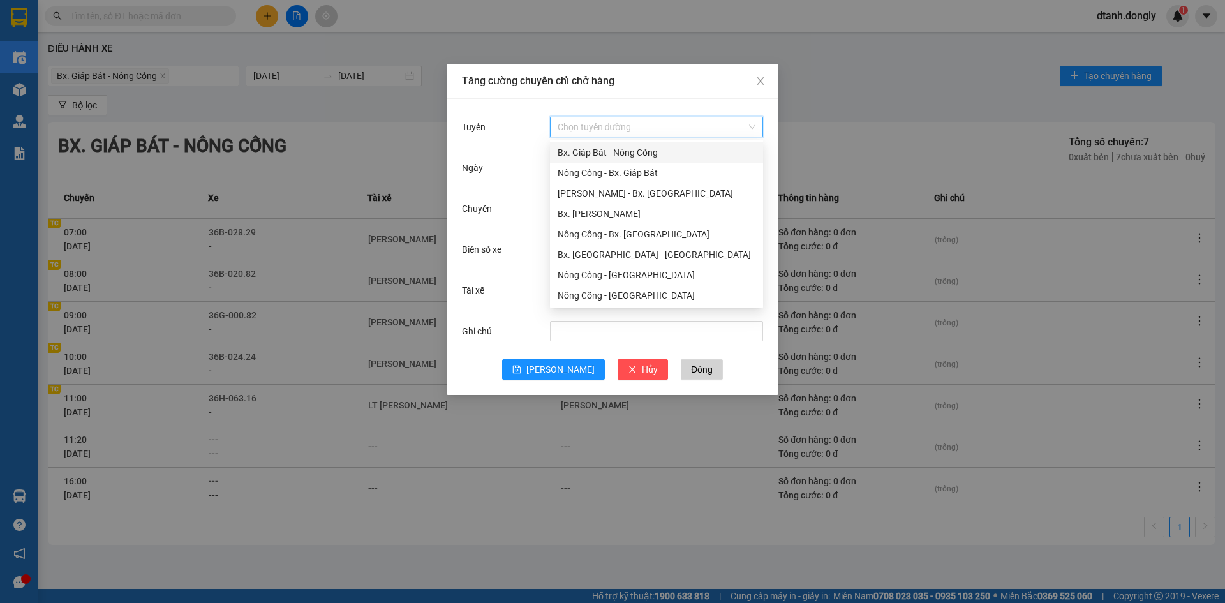
click at [599, 131] on input "Tuyến" at bounding box center [652, 126] width 189 height 19
click at [599, 154] on div "Bx. Giáp Bát - Nông Cống" at bounding box center [657, 153] width 198 height 14
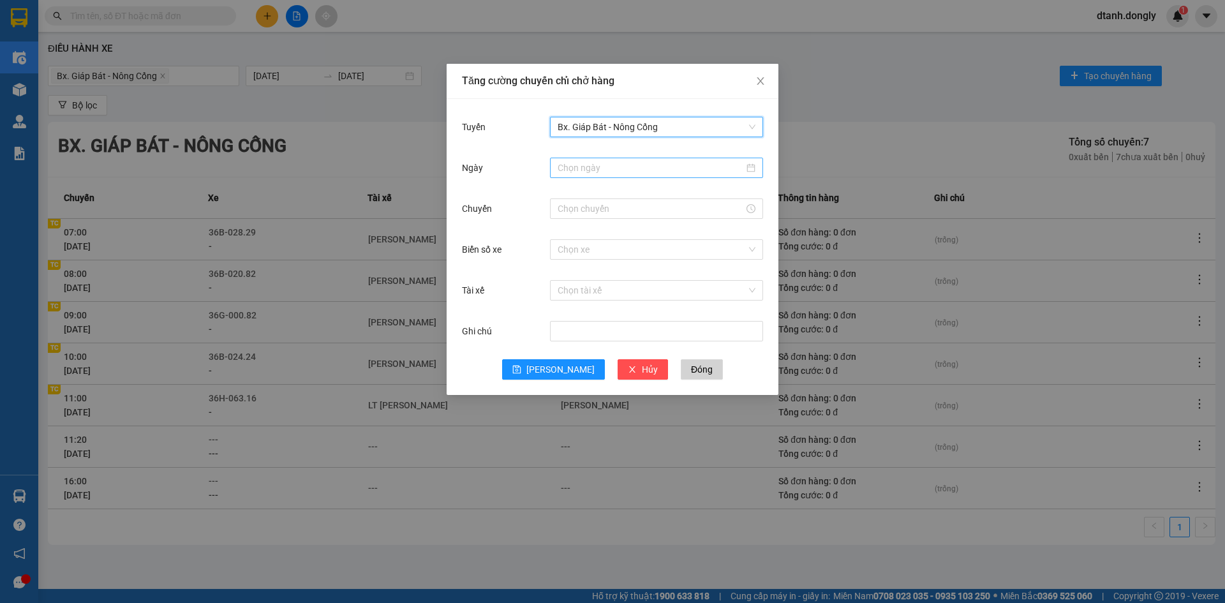
drag, startPoint x: 597, startPoint y: 167, endPoint x: 588, endPoint y: 180, distance: 15.6
click at [597, 168] on input "Ngày" at bounding box center [651, 168] width 186 height 14
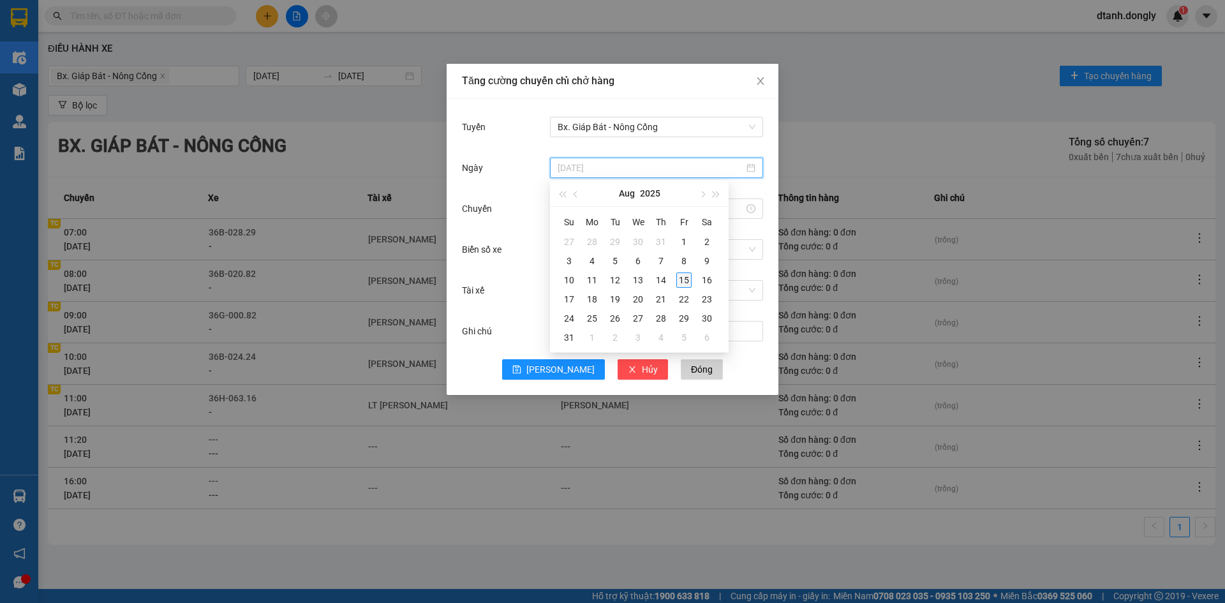
type input "15/08/2025"
click at [678, 280] on div "15" at bounding box center [683, 280] width 15 height 15
click at [594, 213] on input "Chuyến" at bounding box center [651, 209] width 186 height 14
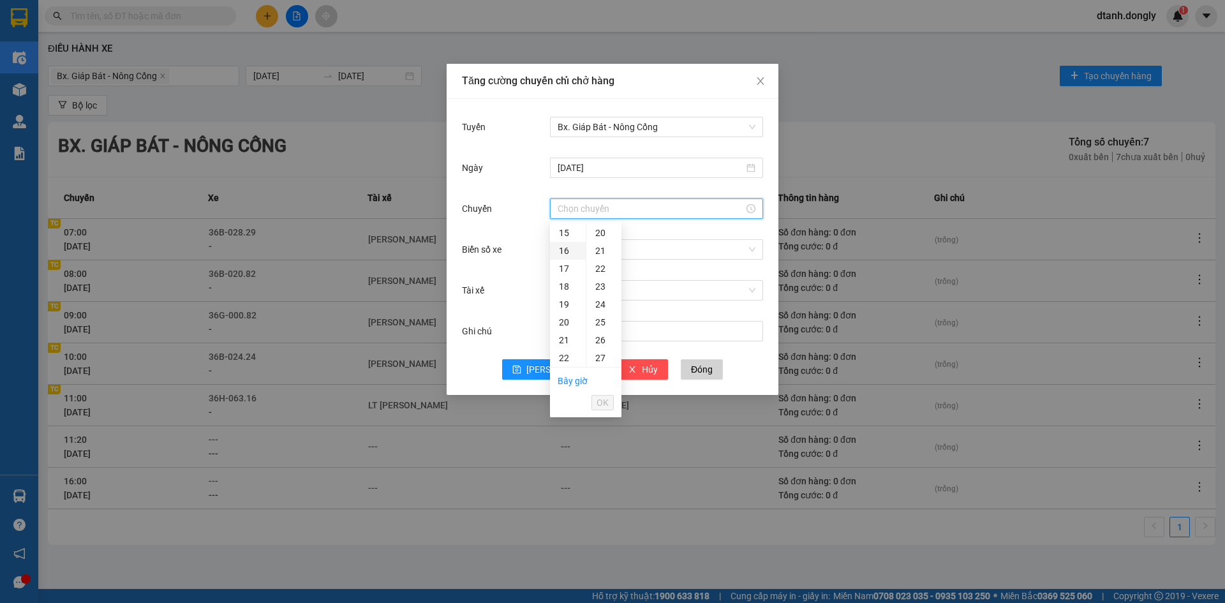
click at [567, 248] on div "16" at bounding box center [568, 251] width 36 height 18
click at [597, 257] on div "30" at bounding box center [604, 259] width 35 height 18
type input "16:30"
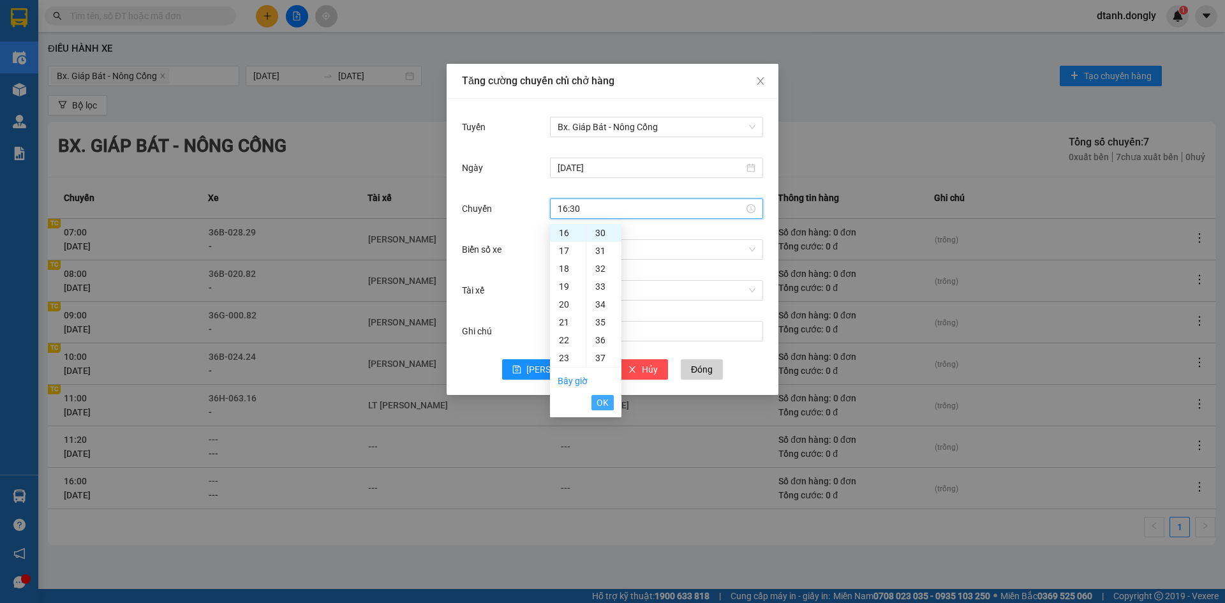
click at [599, 398] on span "OK" at bounding box center [603, 403] width 12 height 14
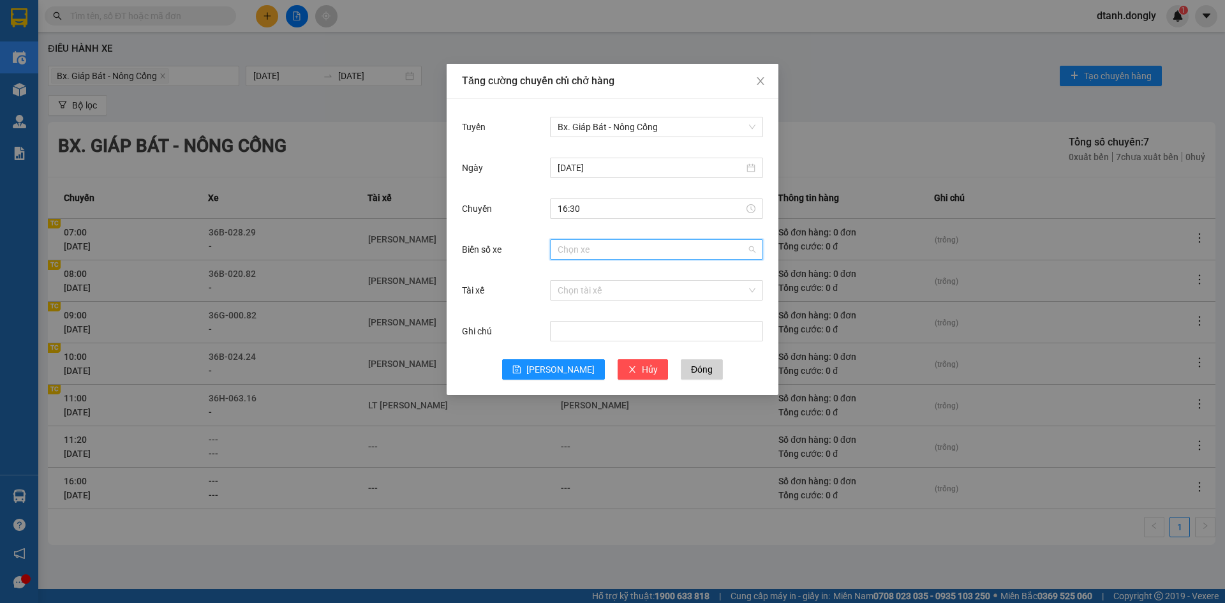
click at [594, 246] on input "Biển số xe" at bounding box center [652, 249] width 189 height 19
type input "20"
click at [574, 274] on div "36B-020.82" at bounding box center [657, 275] width 198 height 14
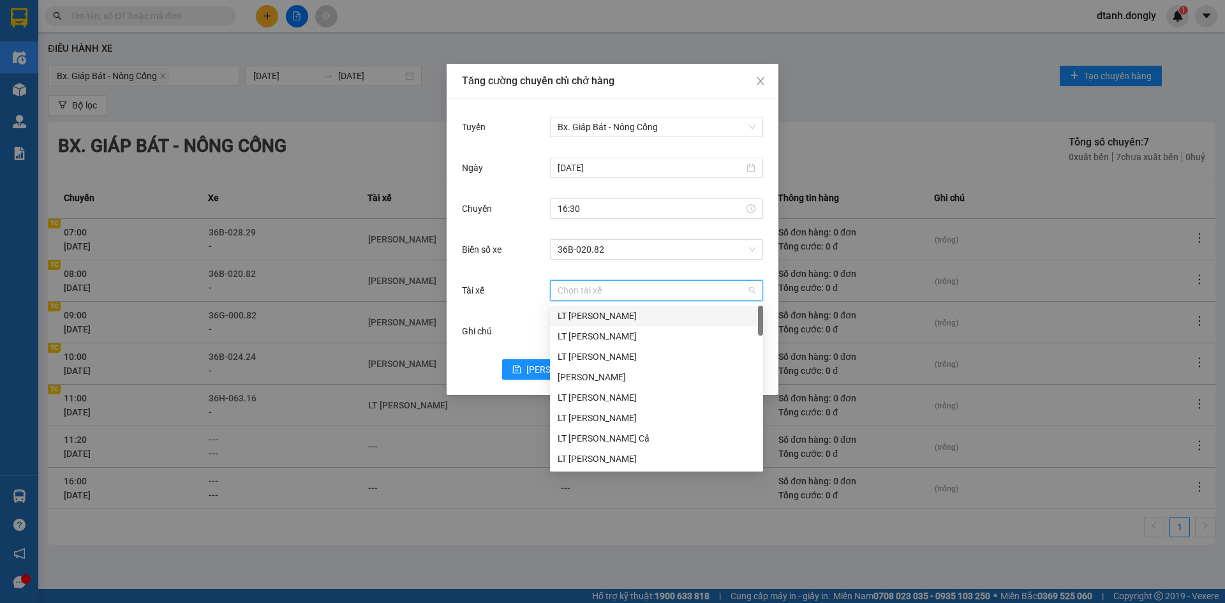
click at [572, 293] on input "Tài xế" at bounding box center [652, 290] width 189 height 19
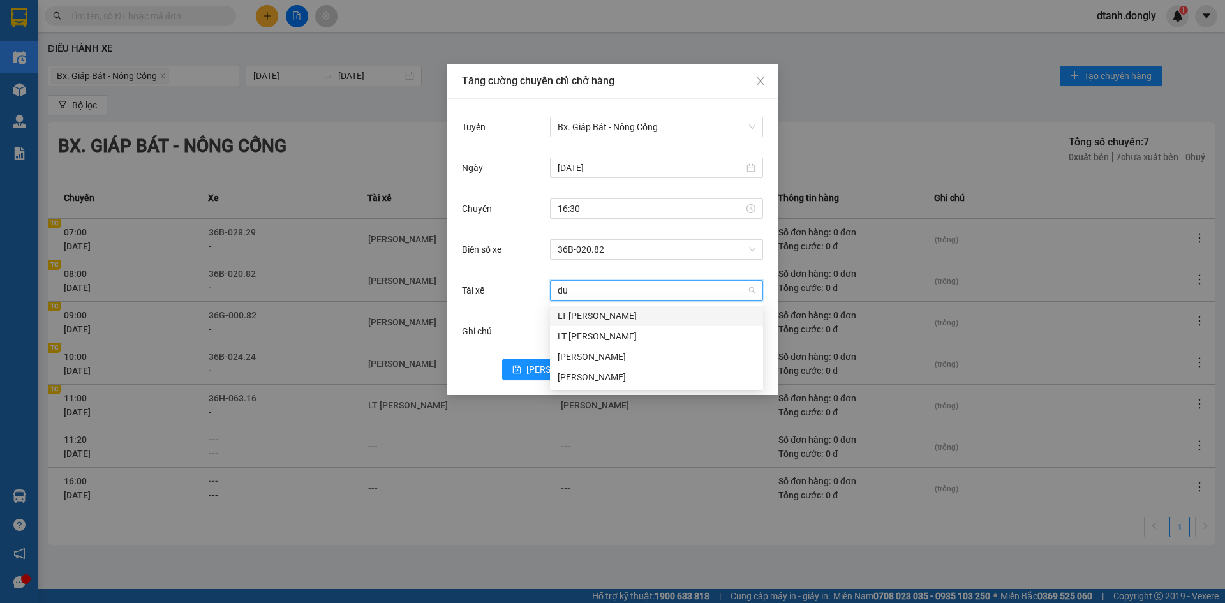
type input "duo"
click at [607, 311] on div "LT Nguyễn ánh Dương" at bounding box center [657, 316] width 198 height 14
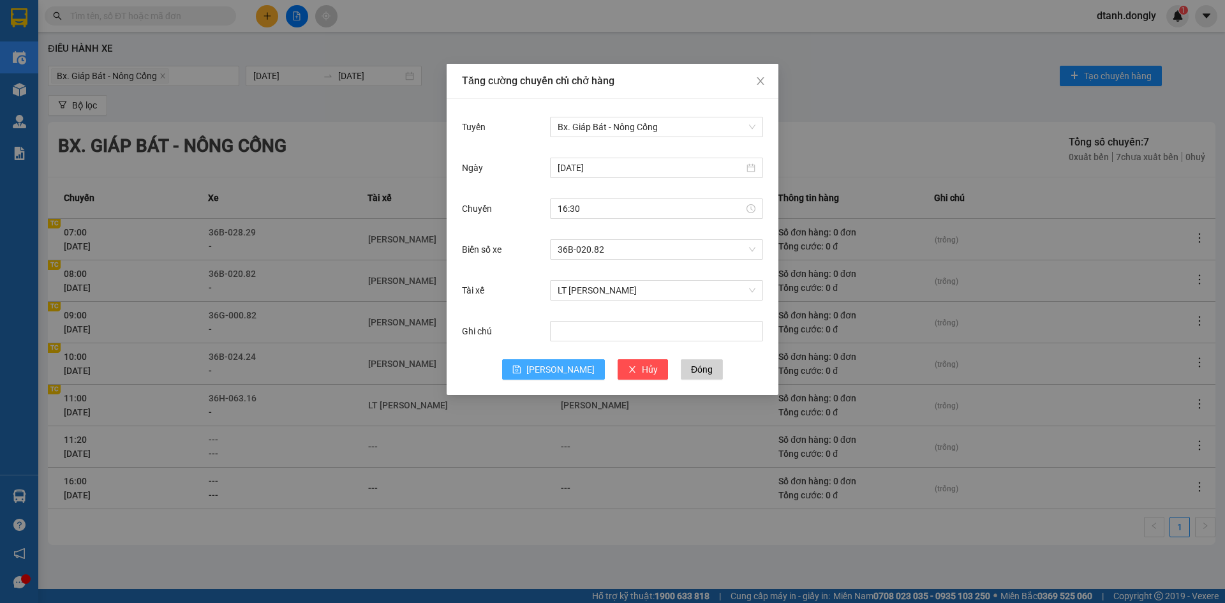
click at [565, 369] on span "Lưu" at bounding box center [561, 369] width 68 height 14
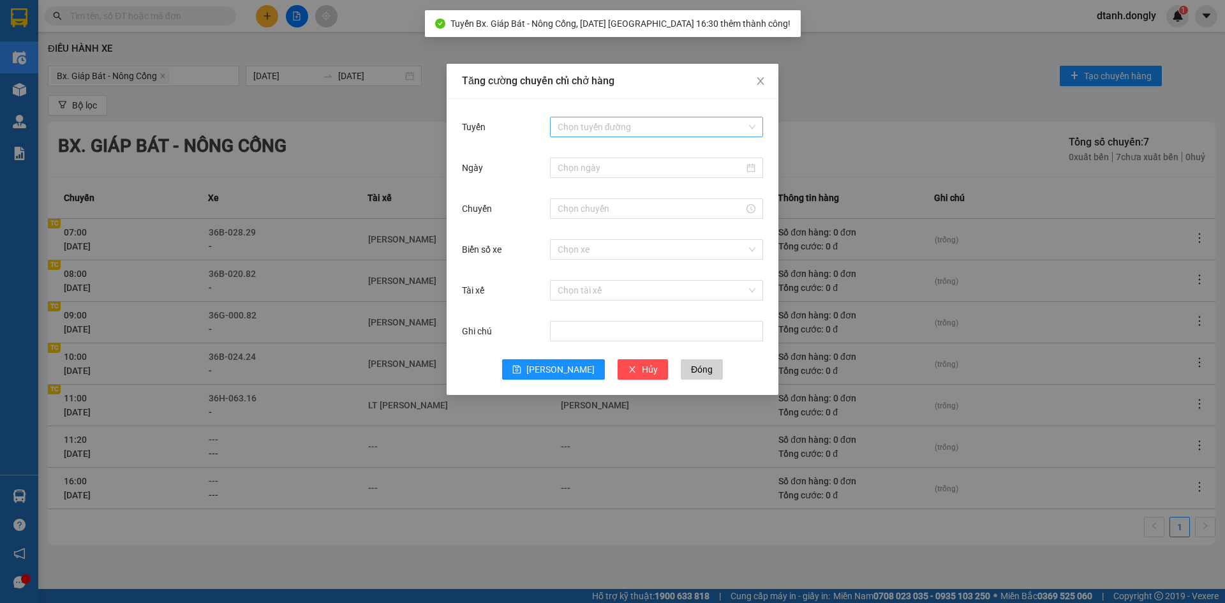
click at [590, 129] on input "Tuyến" at bounding box center [652, 126] width 189 height 19
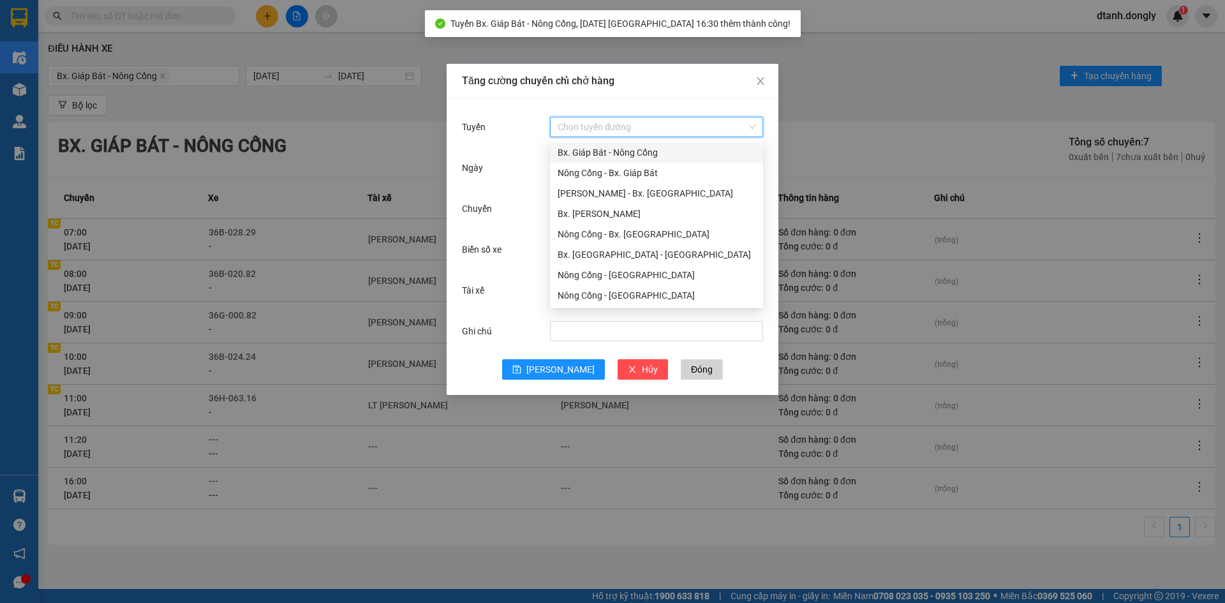
click at [585, 152] on div "Bx. Giáp Bát - Nông Cống" at bounding box center [657, 153] width 198 height 14
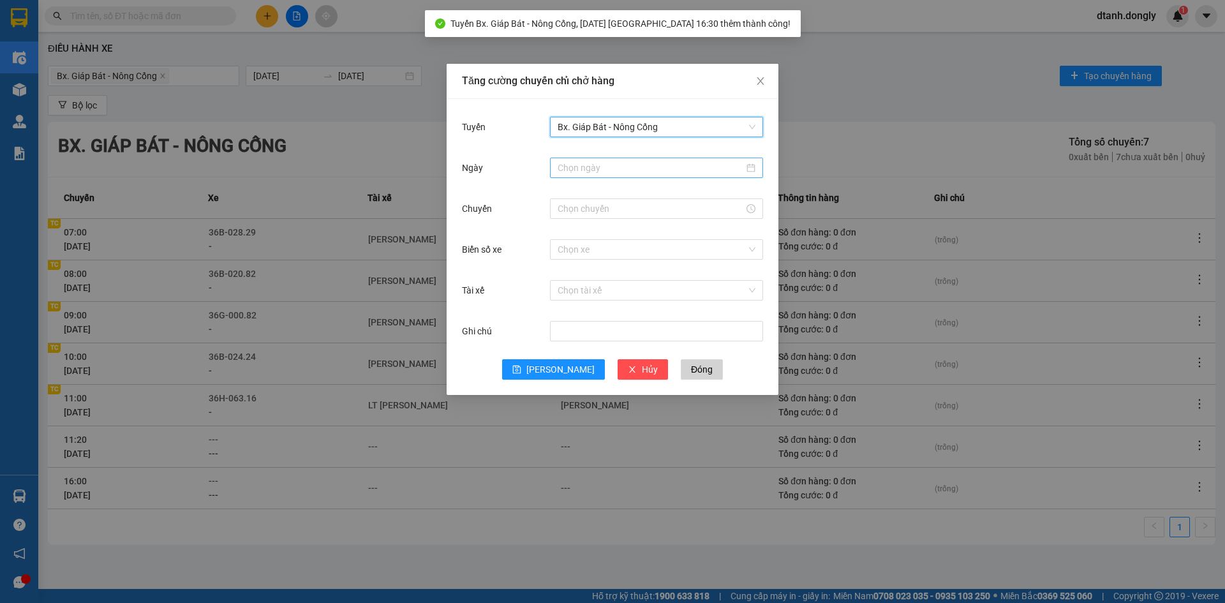
click at [579, 170] on input "Ngày" at bounding box center [651, 168] width 186 height 14
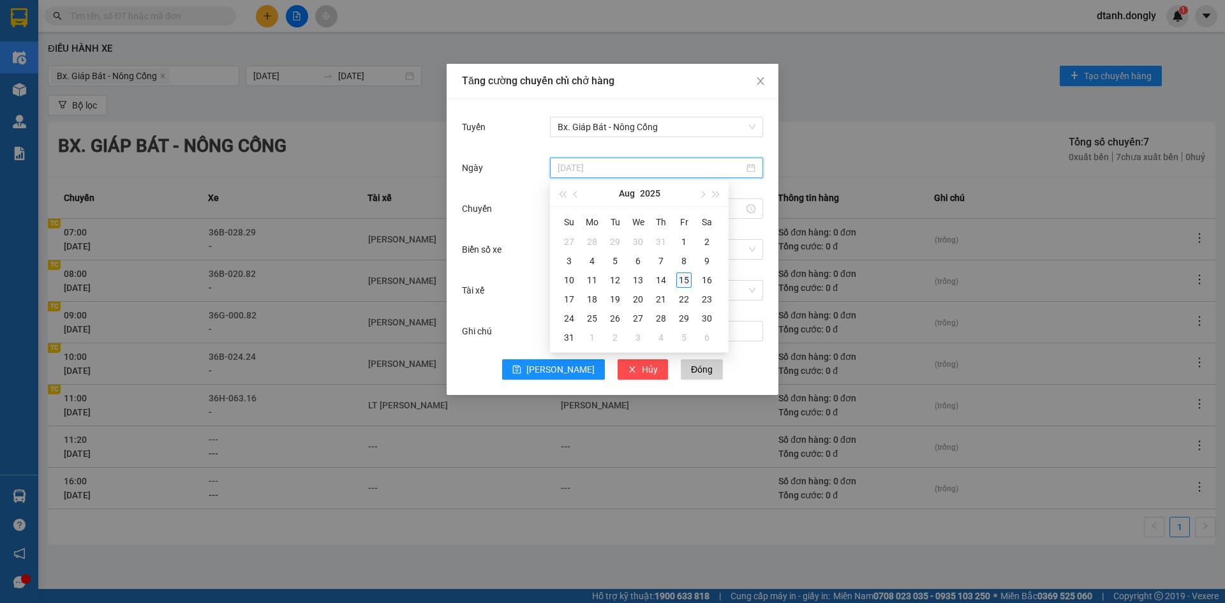
type input "15/08/2025"
click at [678, 281] on div "15" at bounding box center [683, 280] width 15 height 15
click at [600, 211] on input "Chuyến" at bounding box center [651, 209] width 186 height 14
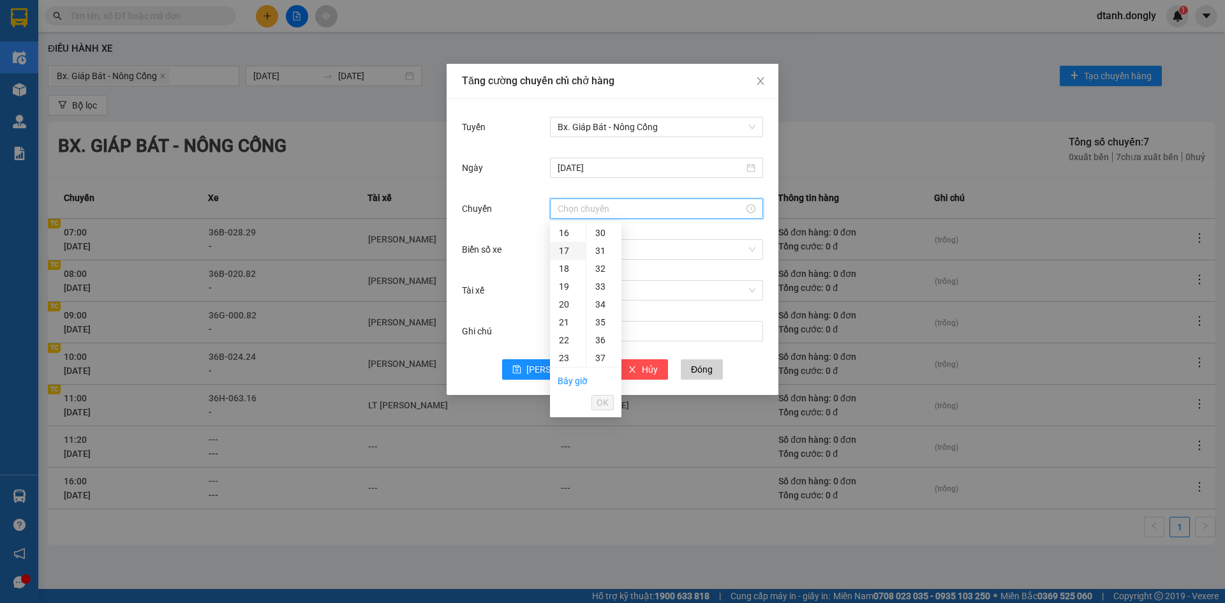
click at [560, 252] on div "17" at bounding box center [568, 251] width 36 height 18
click at [606, 260] on div "30" at bounding box center [604, 259] width 35 height 18
type input "17:30"
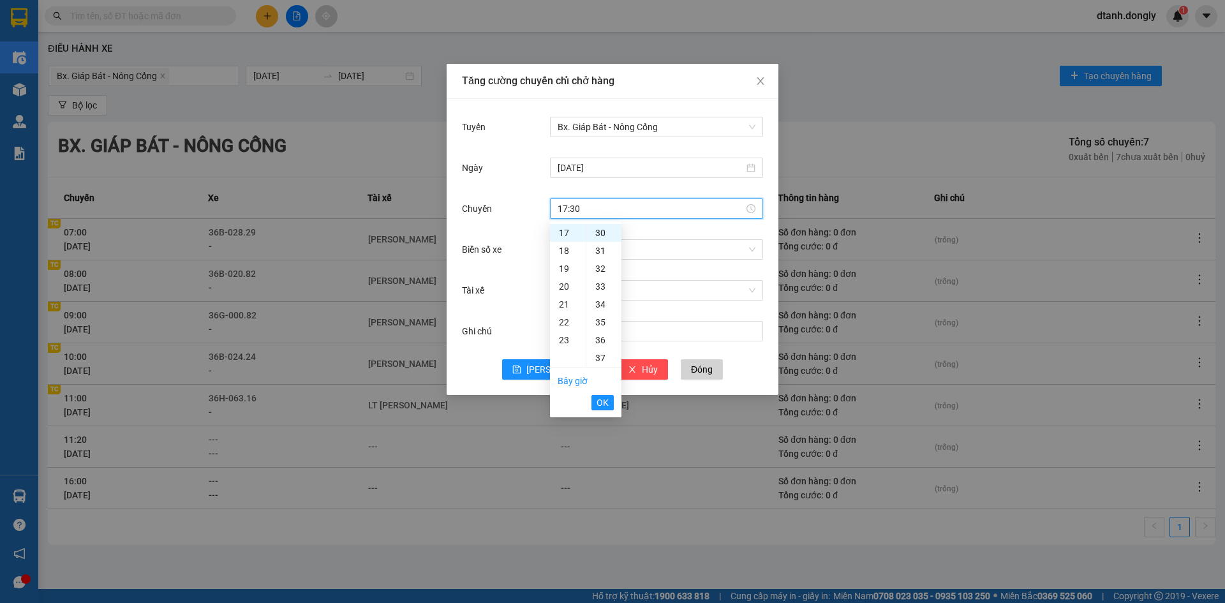
drag, startPoint x: 604, startPoint y: 405, endPoint x: 606, endPoint y: 392, distance: 12.9
click at [604, 403] on span "OK" at bounding box center [603, 403] width 12 height 14
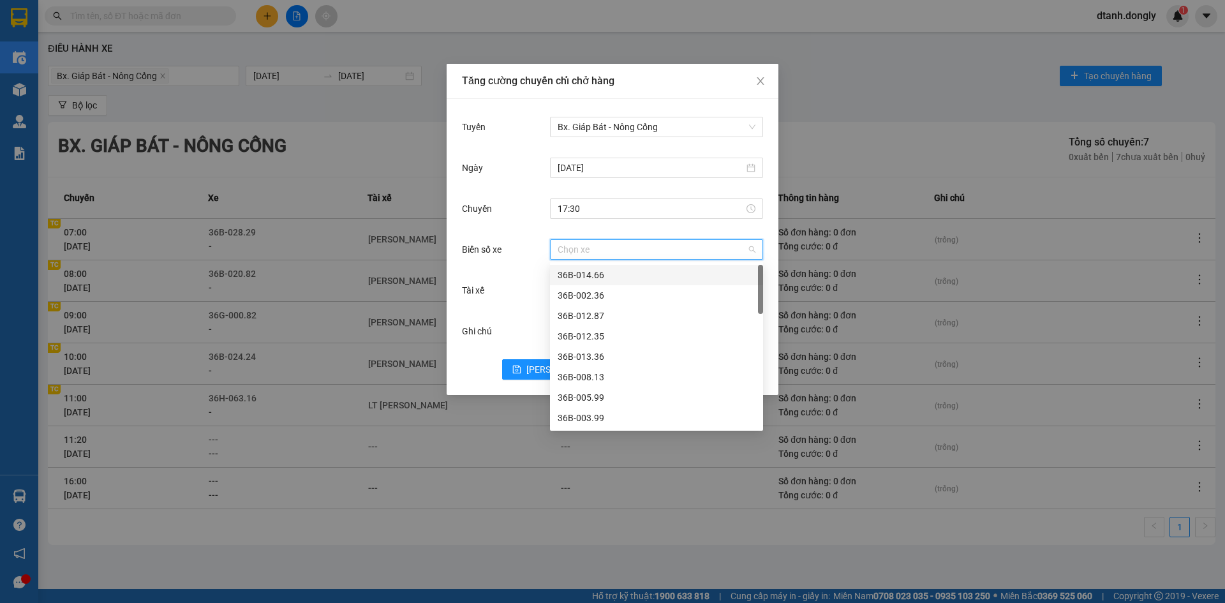
click at [592, 253] on input "Biển số xe" at bounding box center [652, 249] width 189 height 19
type input "28"
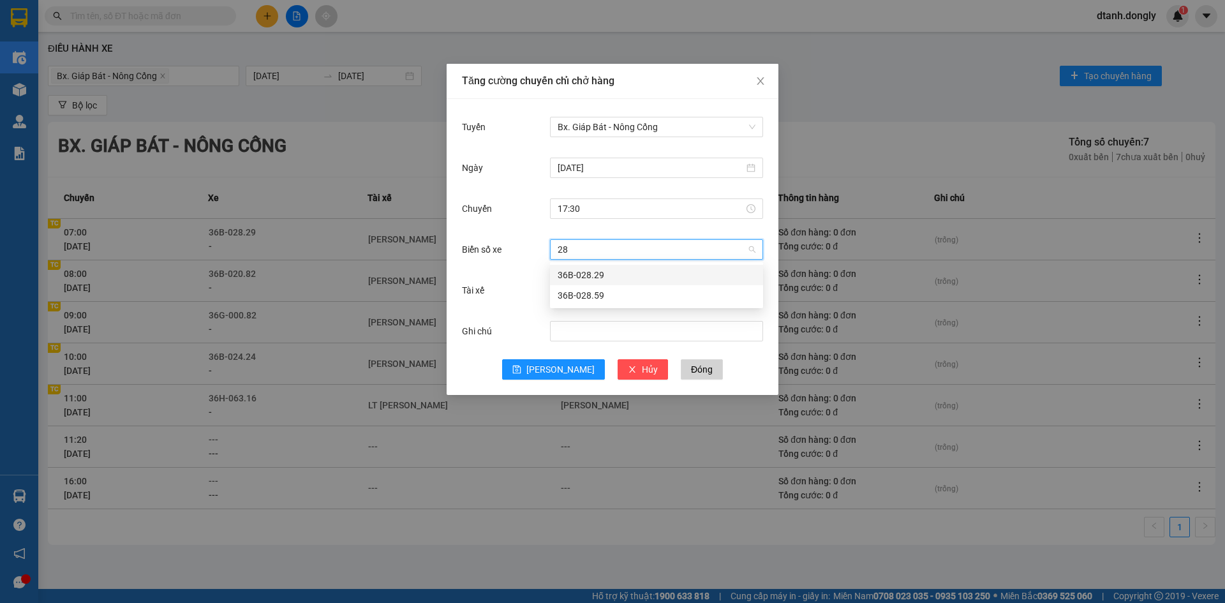
drag, startPoint x: 593, startPoint y: 276, endPoint x: 579, endPoint y: 294, distance: 22.9
click at [593, 276] on div "36B-028.29" at bounding box center [657, 275] width 198 height 14
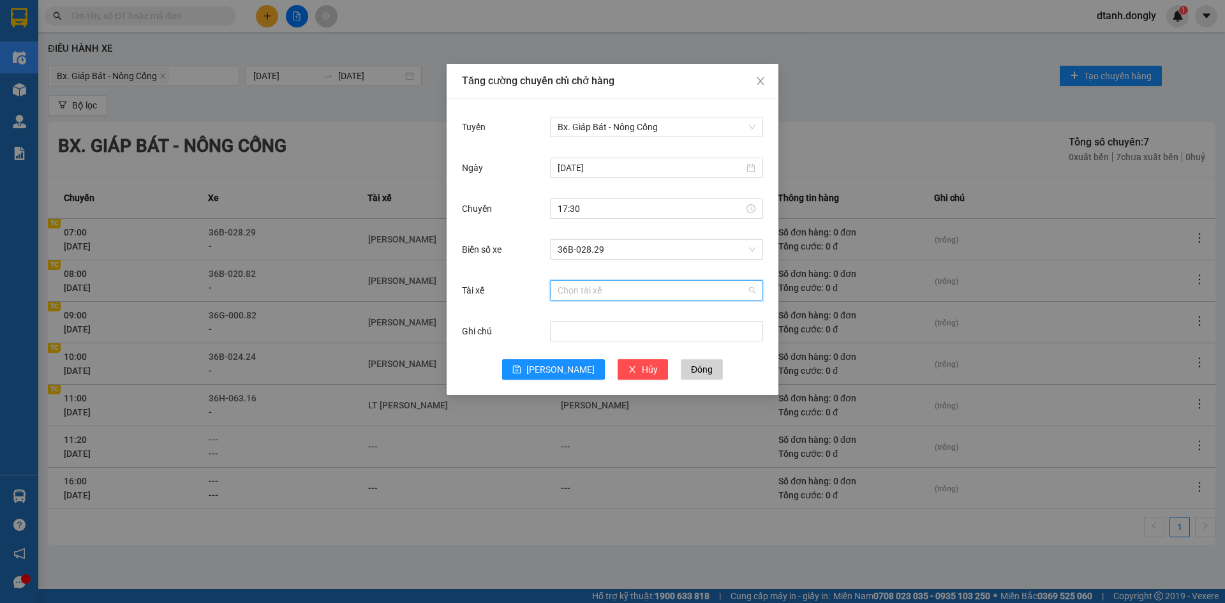
click at [578, 295] on input "Tài xế" at bounding box center [652, 290] width 189 height 19
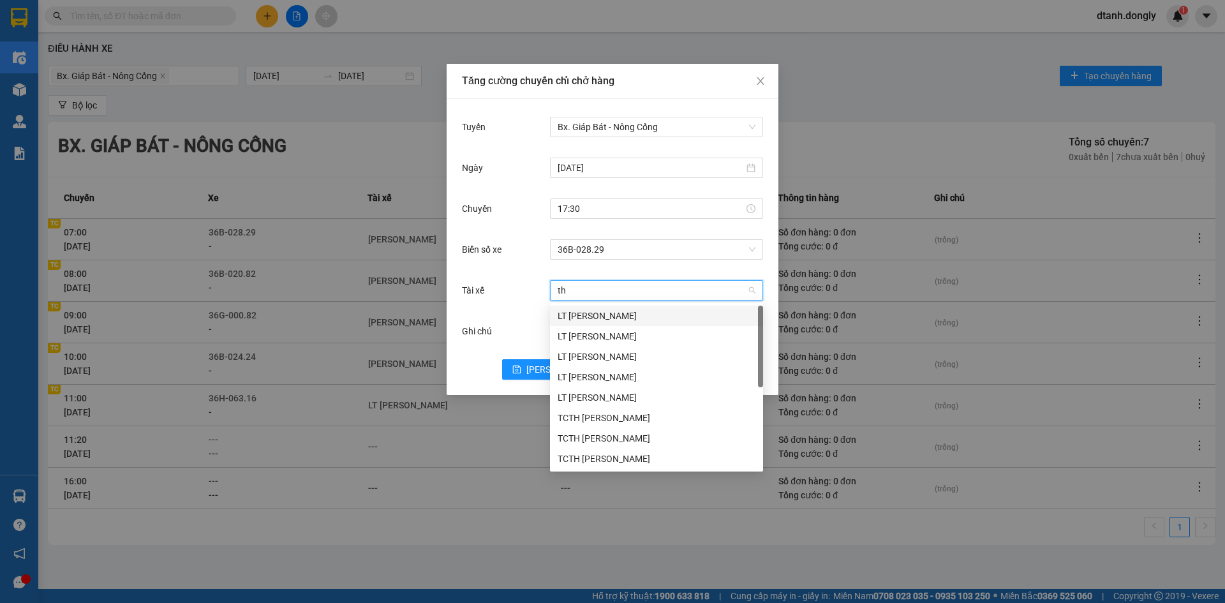
type input "tha"
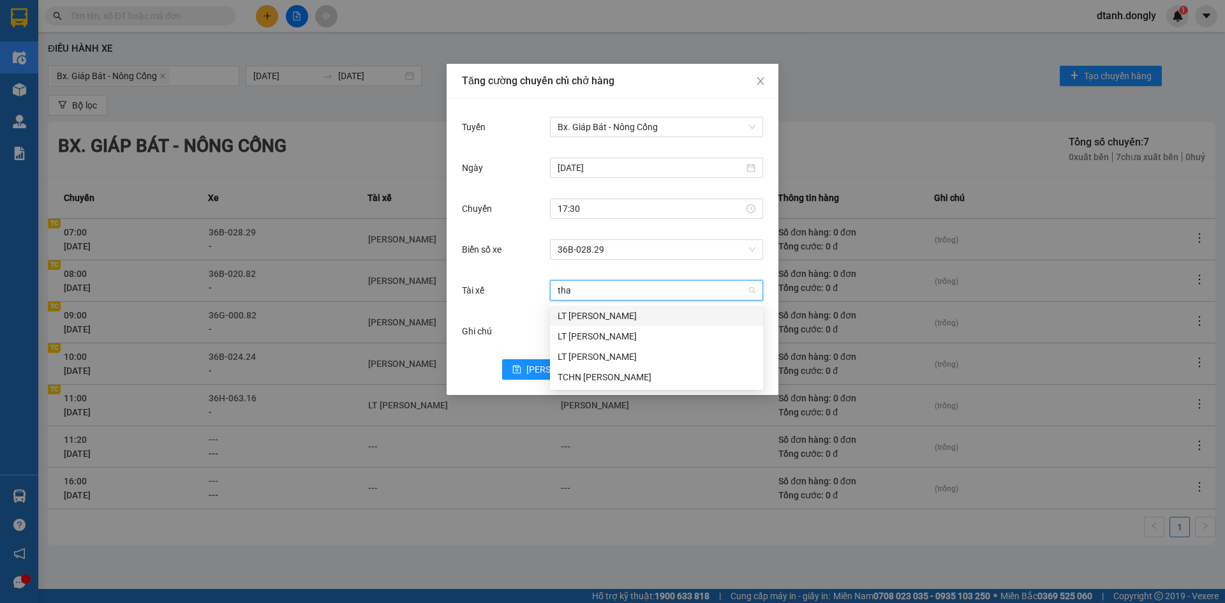
click at [572, 313] on div "LT Lê Văn Thành" at bounding box center [657, 316] width 198 height 14
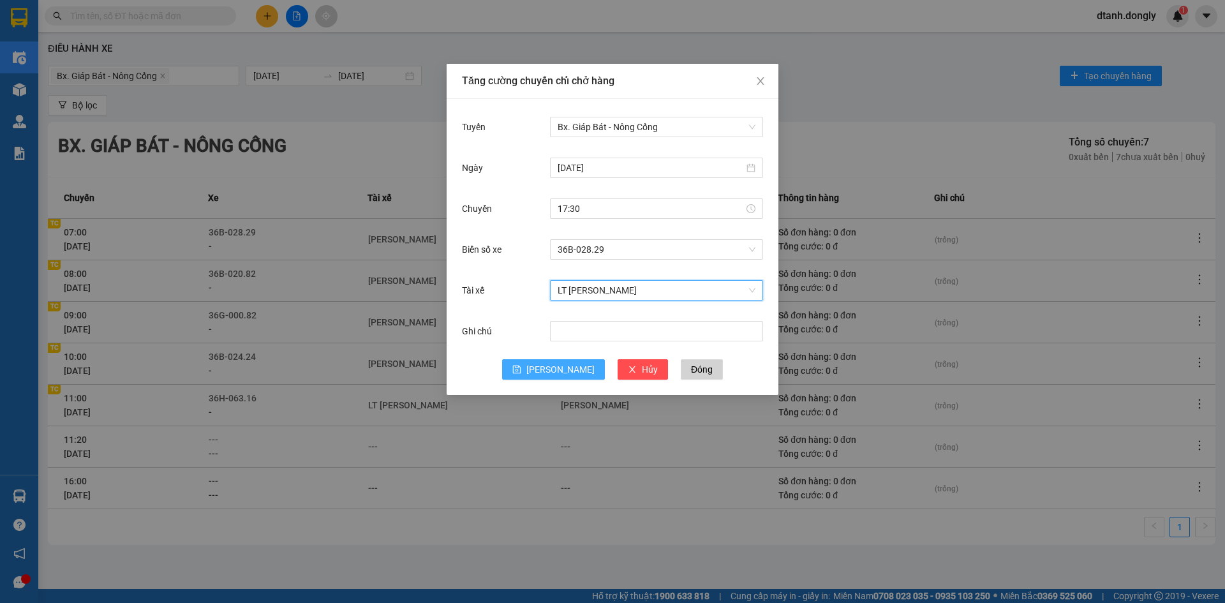
click at [521, 366] on icon "save" at bounding box center [516, 369] width 9 height 9
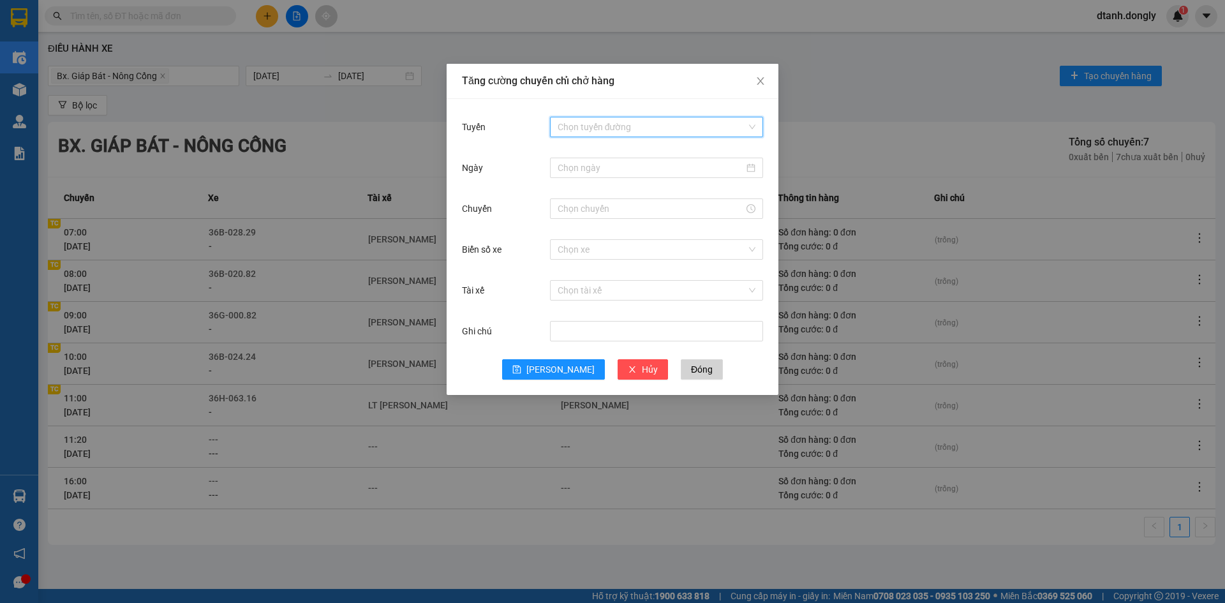
click at [574, 131] on input "Tuyến" at bounding box center [652, 126] width 189 height 19
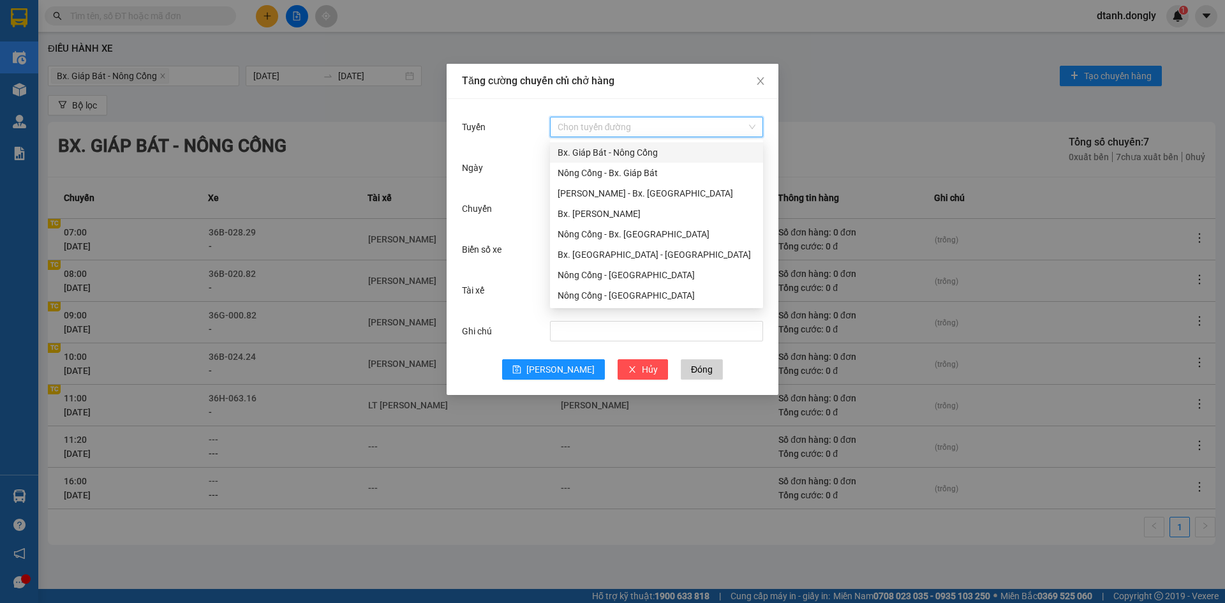
click at [579, 147] on div "Bx. Giáp Bát - Nông Cống" at bounding box center [657, 153] width 198 height 14
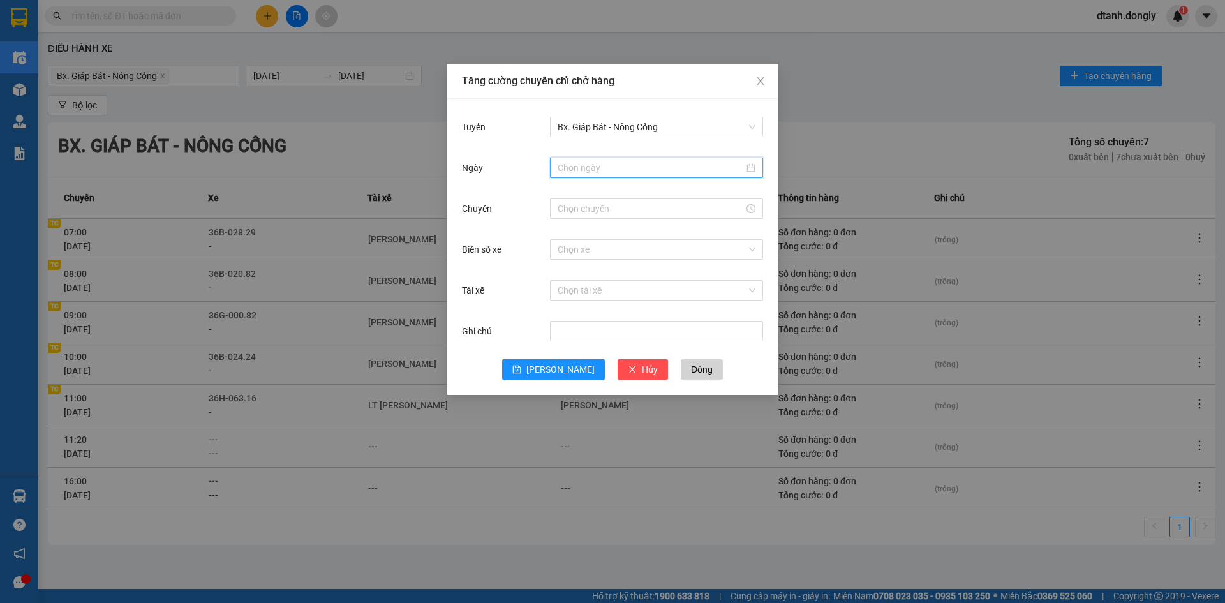
click at [586, 174] on input "Ngày" at bounding box center [651, 168] width 186 height 14
type input "15/08/2025"
click at [688, 278] on div "15" at bounding box center [683, 280] width 15 height 15
click at [594, 221] on div at bounding box center [656, 209] width 213 height 26
click at [587, 214] on input "Chuyến" at bounding box center [651, 209] width 186 height 14
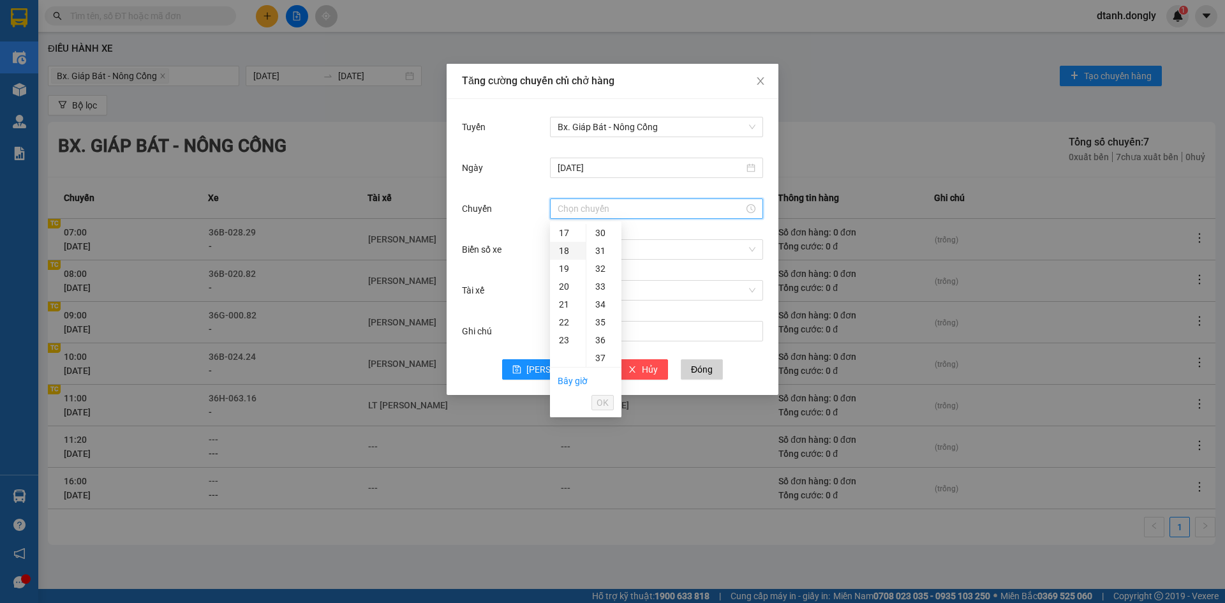
click at [566, 250] on div "18" at bounding box center [568, 251] width 36 height 18
click at [602, 264] on div "30" at bounding box center [604, 259] width 35 height 18
type input "18:30"
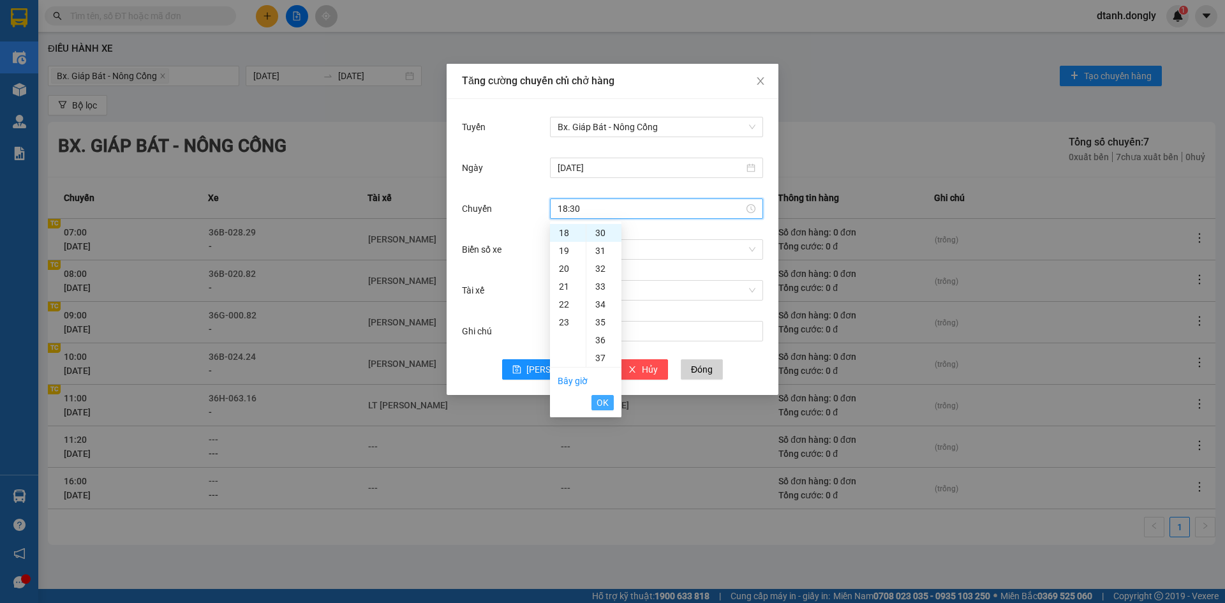
drag, startPoint x: 604, startPoint y: 401, endPoint x: 590, endPoint y: 305, distance: 97.5
click at [604, 400] on span "OK" at bounding box center [603, 403] width 12 height 14
click at [585, 248] on input "Biển số xe" at bounding box center [652, 249] width 189 height 19
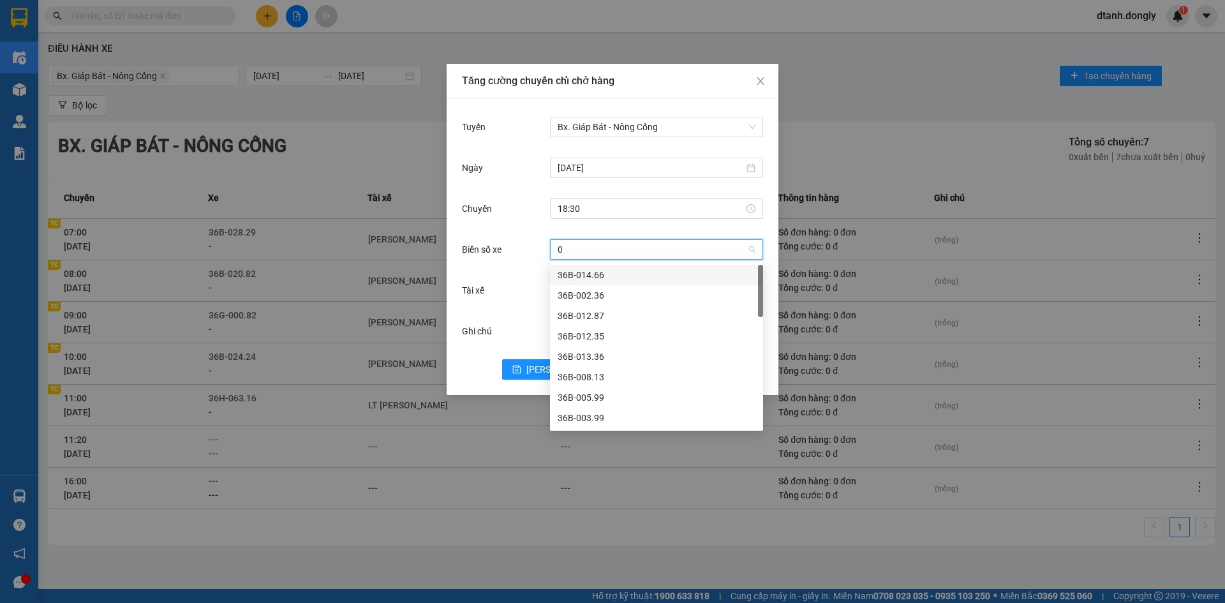
type input "00"
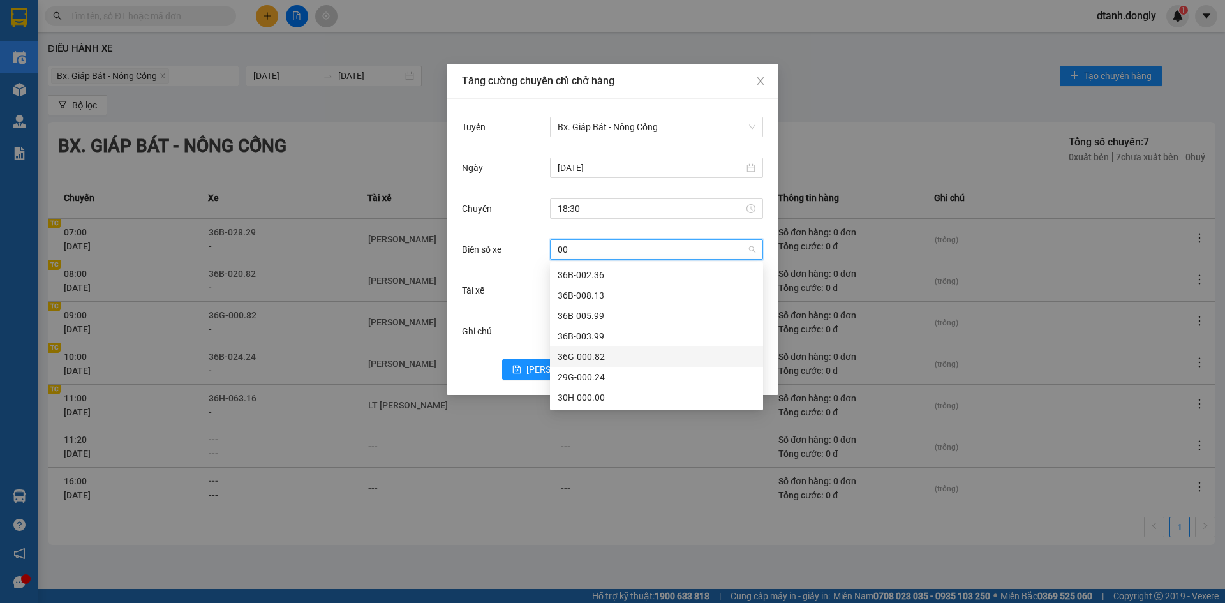
click at [574, 357] on div "36G-000.82" at bounding box center [657, 357] width 198 height 14
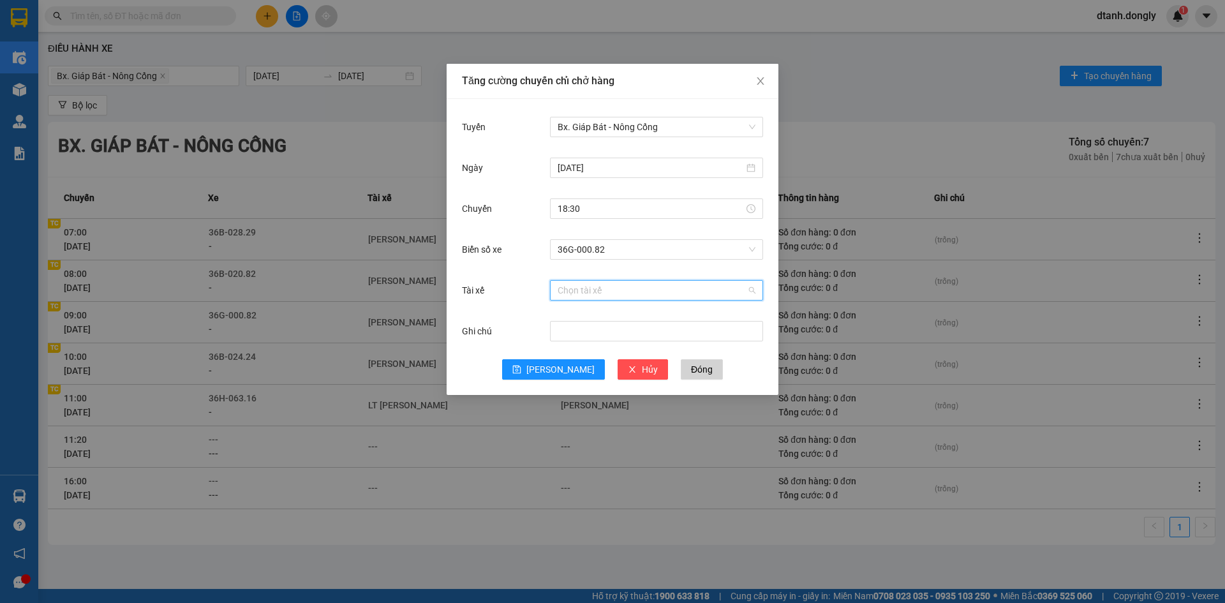
click at [580, 281] on input "Tài xế" at bounding box center [652, 290] width 189 height 19
type input "thành"
click at [625, 335] on div "LT Nguyễn Văn Thành" at bounding box center [657, 336] width 198 height 14
click at [521, 368] on icon "save" at bounding box center [517, 370] width 8 height 8
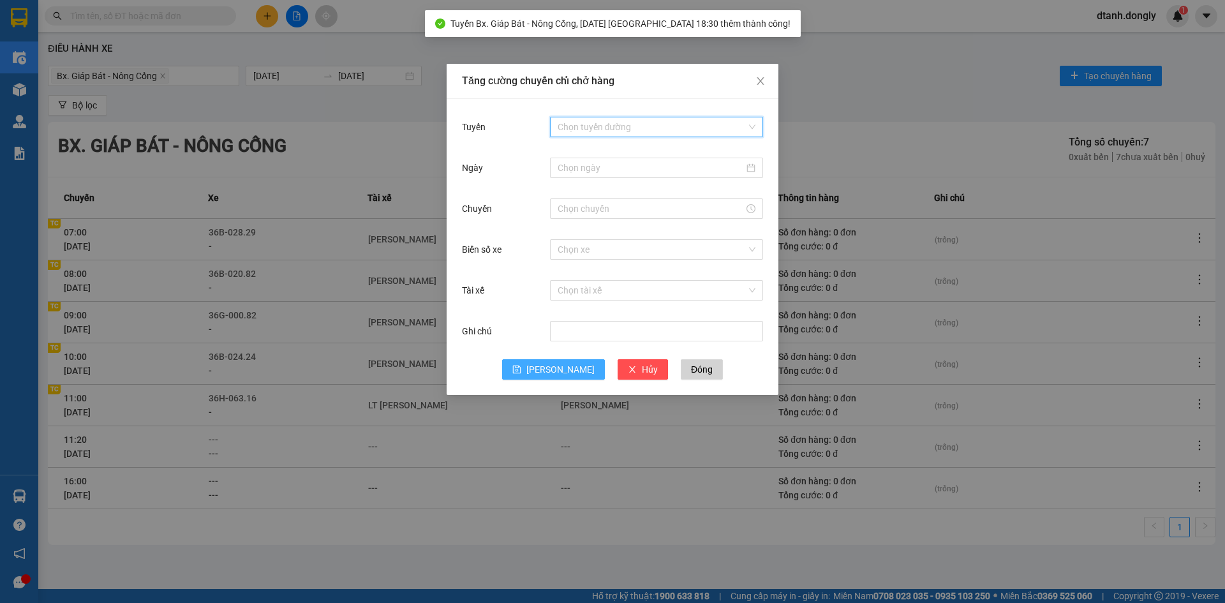
click at [591, 128] on input "Tuyến" at bounding box center [652, 126] width 189 height 19
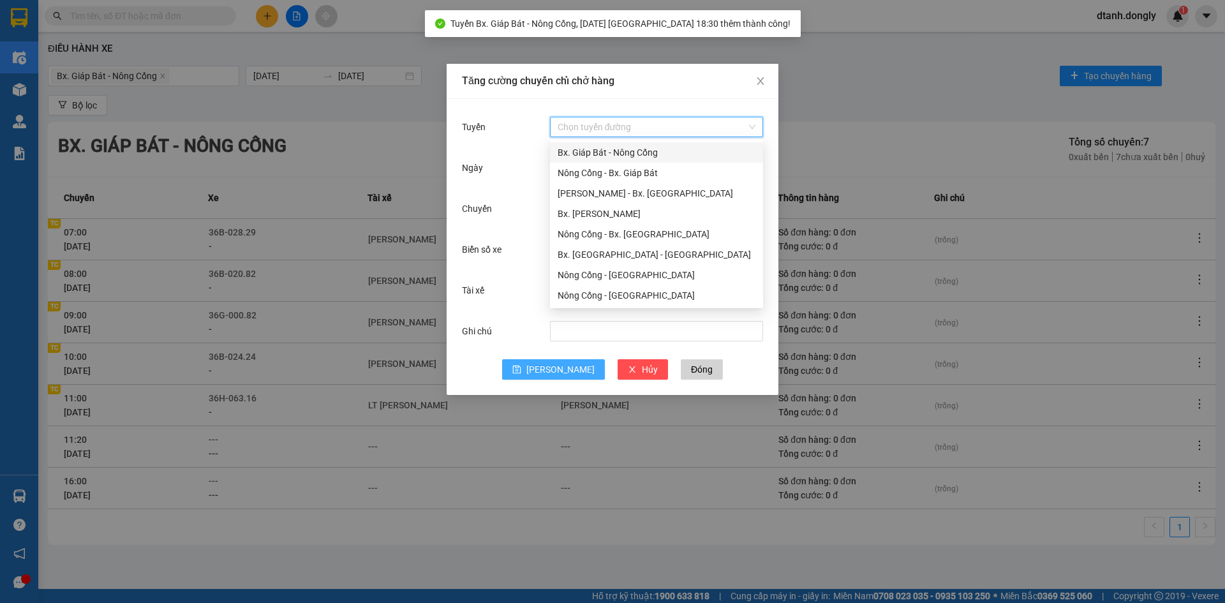
click at [583, 150] on div "Bx. Giáp Bát - Nông Cống" at bounding box center [657, 153] width 198 height 14
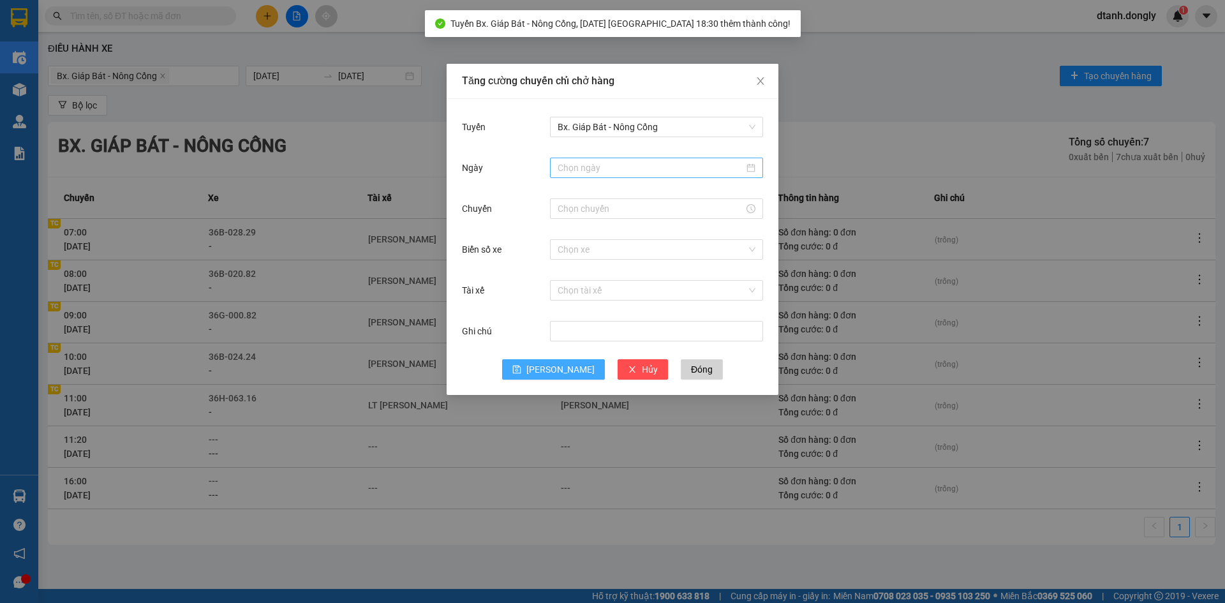
click at [578, 176] on div at bounding box center [656, 168] width 213 height 20
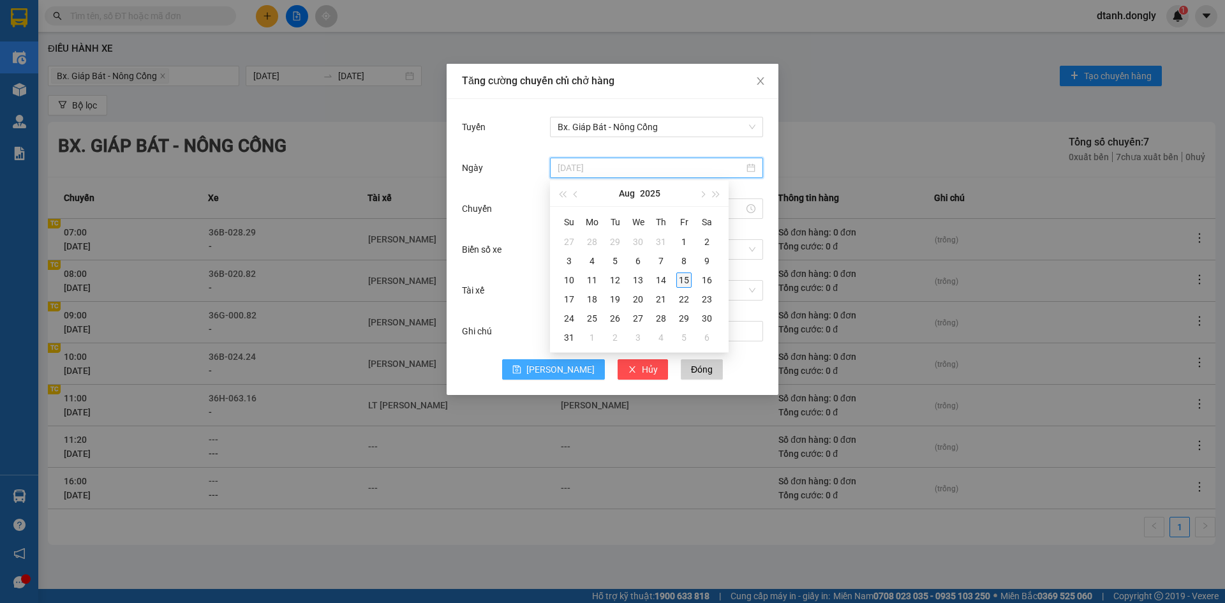
type input "15/08/2025"
click at [684, 281] on div "15" at bounding box center [683, 280] width 15 height 15
click at [618, 214] on input "Chuyến" at bounding box center [651, 209] width 186 height 14
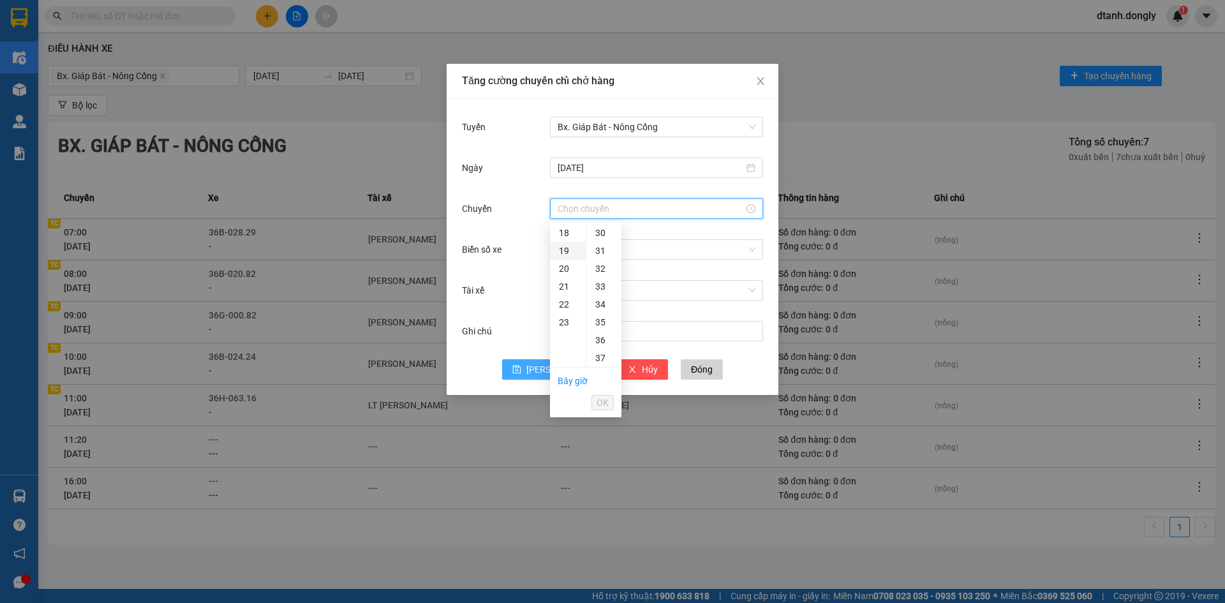
click at [560, 249] on div "19" at bounding box center [568, 251] width 36 height 18
click at [603, 258] on div "30" at bounding box center [604, 259] width 35 height 18
type input "19:30"
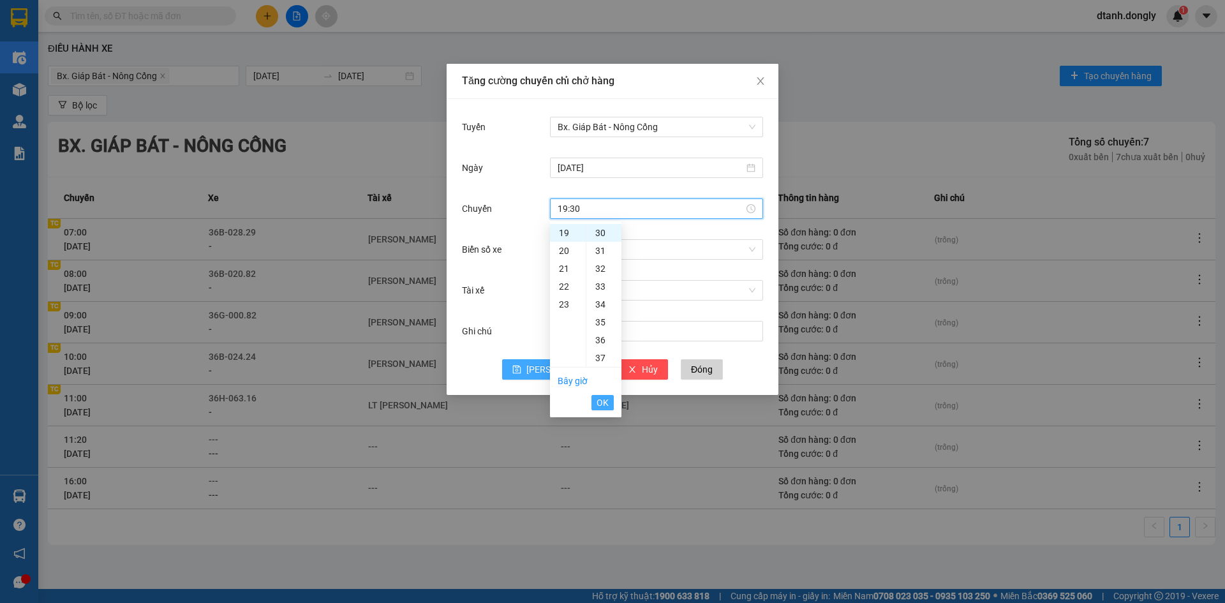
drag, startPoint x: 605, startPoint y: 406, endPoint x: 597, endPoint y: 370, distance: 37.2
click at [605, 405] on span "OK" at bounding box center [603, 403] width 12 height 14
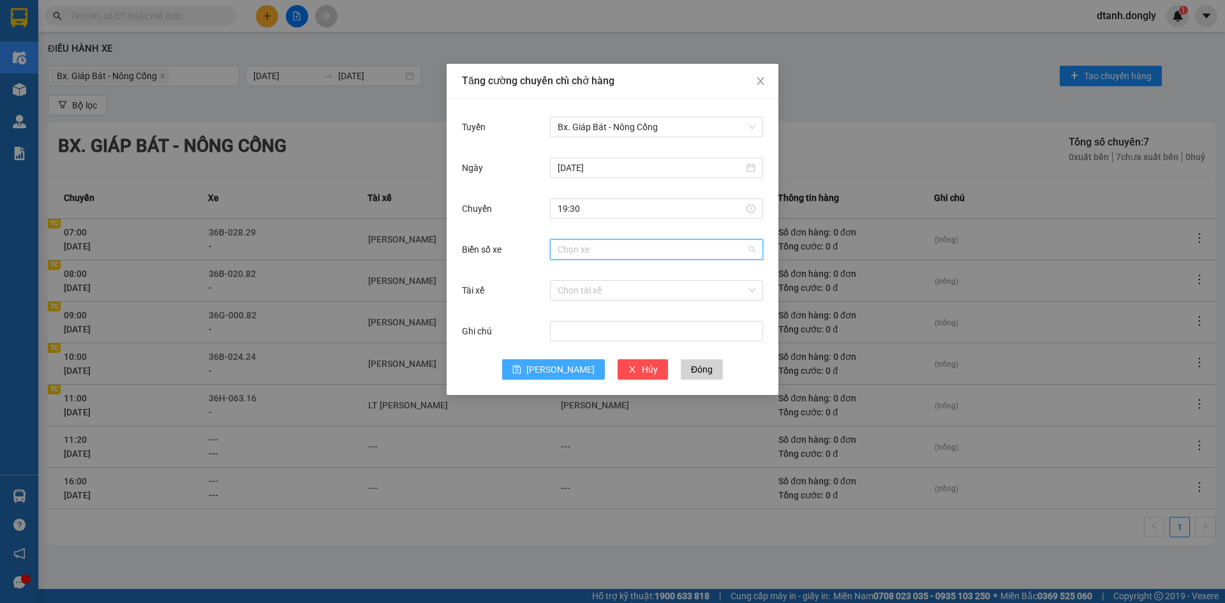
click at [571, 248] on input "Biển số xe" at bounding box center [652, 249] width 189 height 19
type input "24"
click at [575, 299] on div "36B-024.24" at bounding box center [657, 295] width 198 height 14
click at [581, 291] on input "Tài xế" at bounding box center [652, 290] width 189 height 19
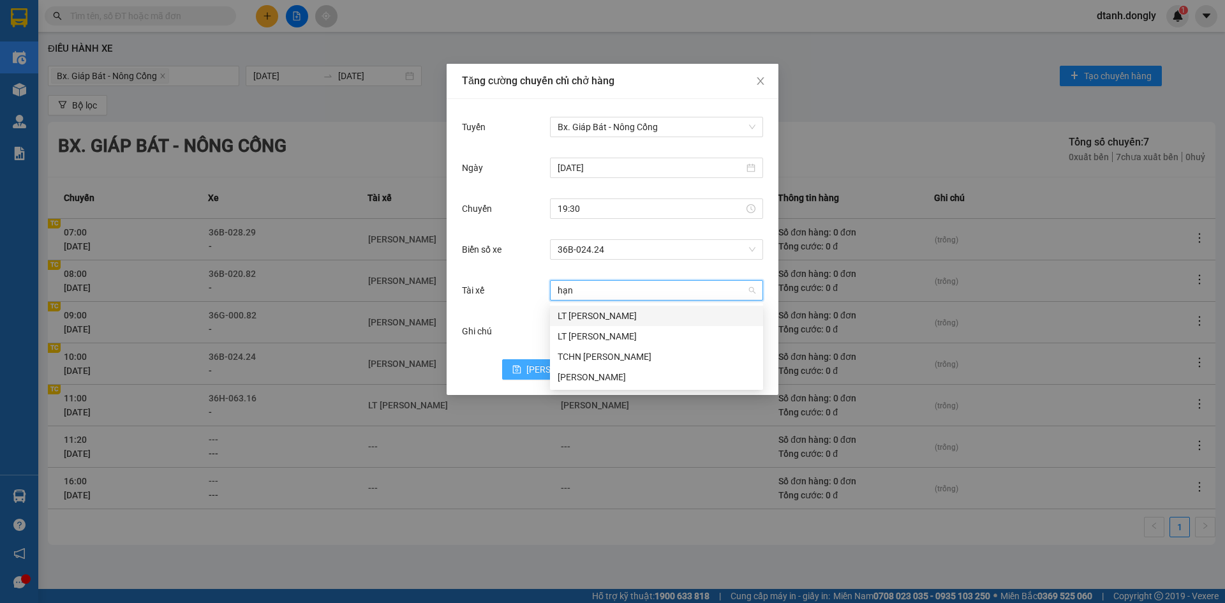
type input "hạnh"
click at [631, 375] on div "Nguyễn Văn Hạnh" at bounding box center [657, 377] width 198 height 14
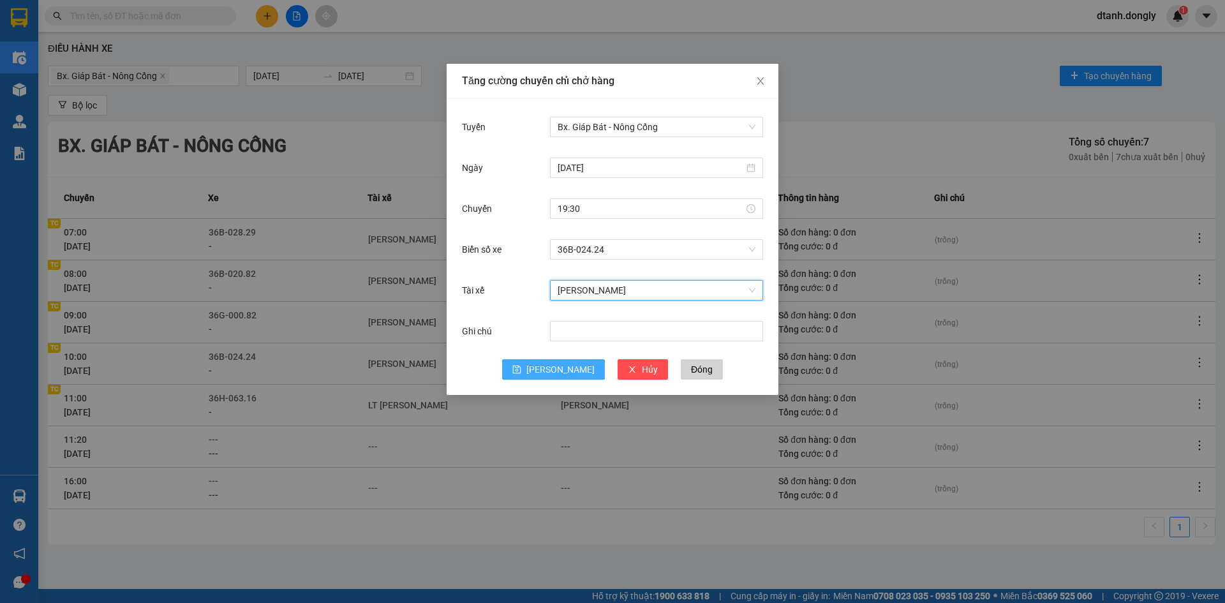
click at [560, 363] on span "Lưu" at bounding box center [561, 369] width 68 height 14
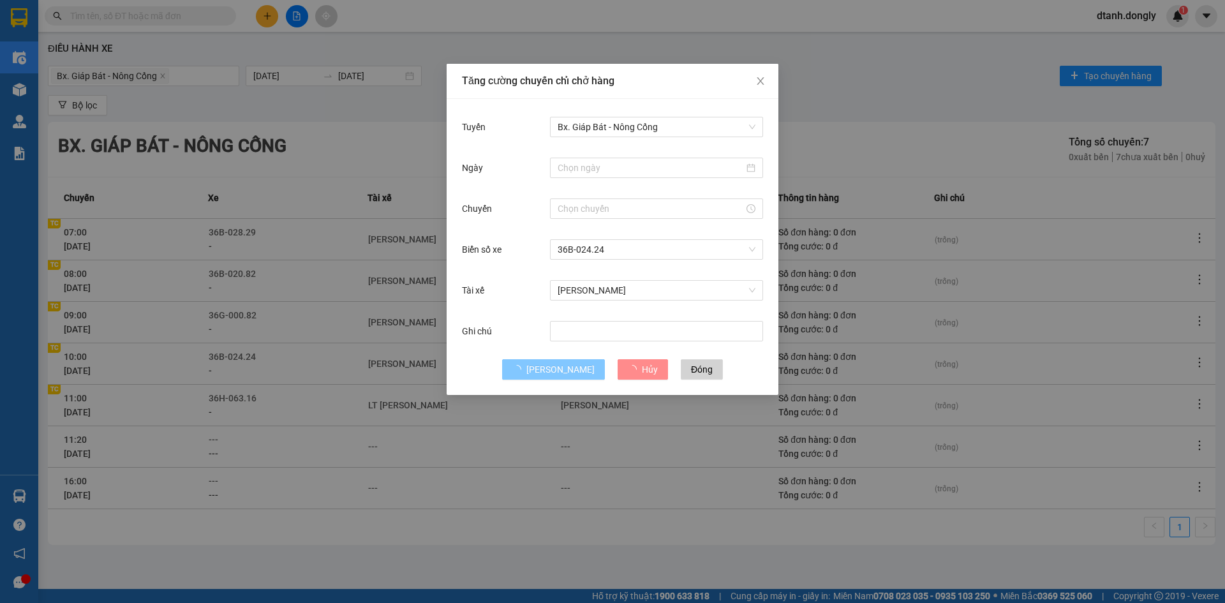
click at [559, 362] on span "Lưu" at bounding box center [561, 369] width 68 height 14
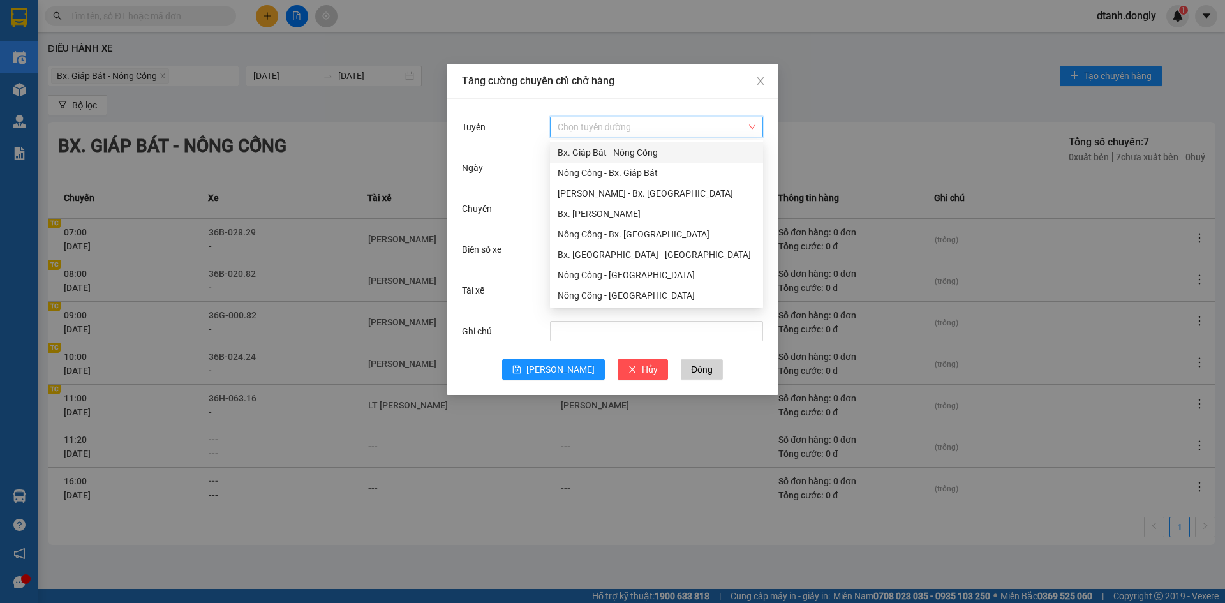
click at [577, 128] on input "Tuyến" at bounding box center [652, 126] width 189 height 19
click at [584, 151] on div "Bx. Giáp Bát - Nông Cống" at bounding box center [657, 153] width 198 height 14
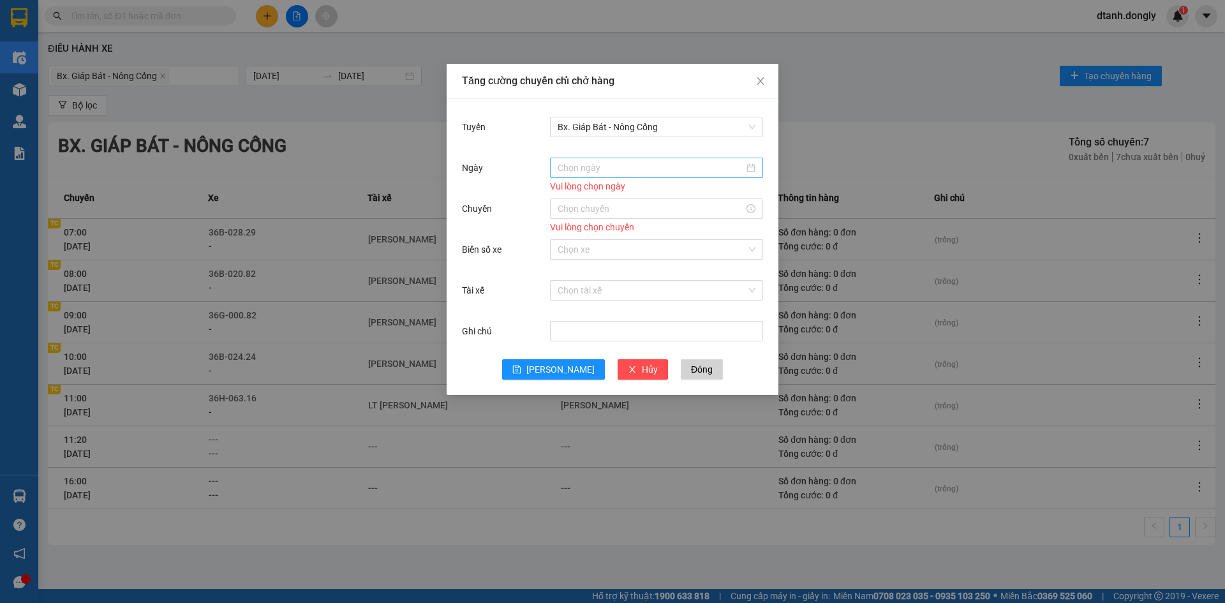
click at [587, 160] on div at bounding box center [656, 168] width 213 height 20
type input "15/08/2025"
click at [685, 282] on div "15" at bounding box center [683, 280] width 15 height 15
click at [591, 213] on input "Chuyến" at bounding box center [651, 209] width 186 height 14
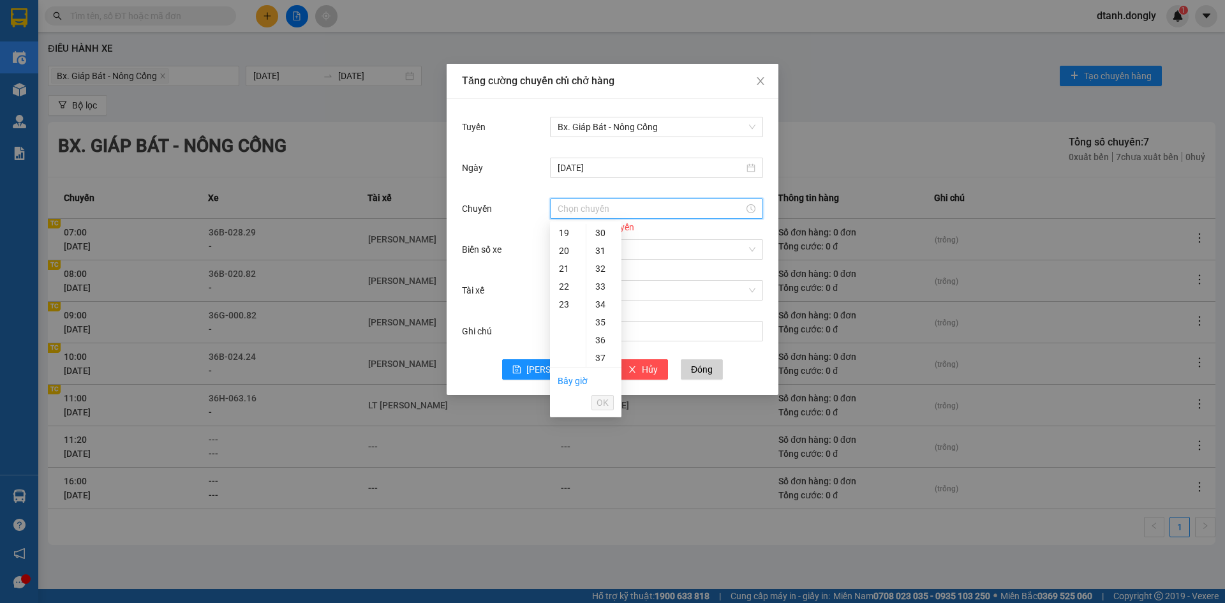
drag, startPoint x: 562, startPoint y: 255, endPoint x: 597, endPoint y: 262, distance: 35.3
click at [564, 255] on div "20" at bounding box center [568, 251] width 36 height 18
click at [599, 259] on div "30" at bounding box center [604, 259] width 35 height 18
type input "20:30"
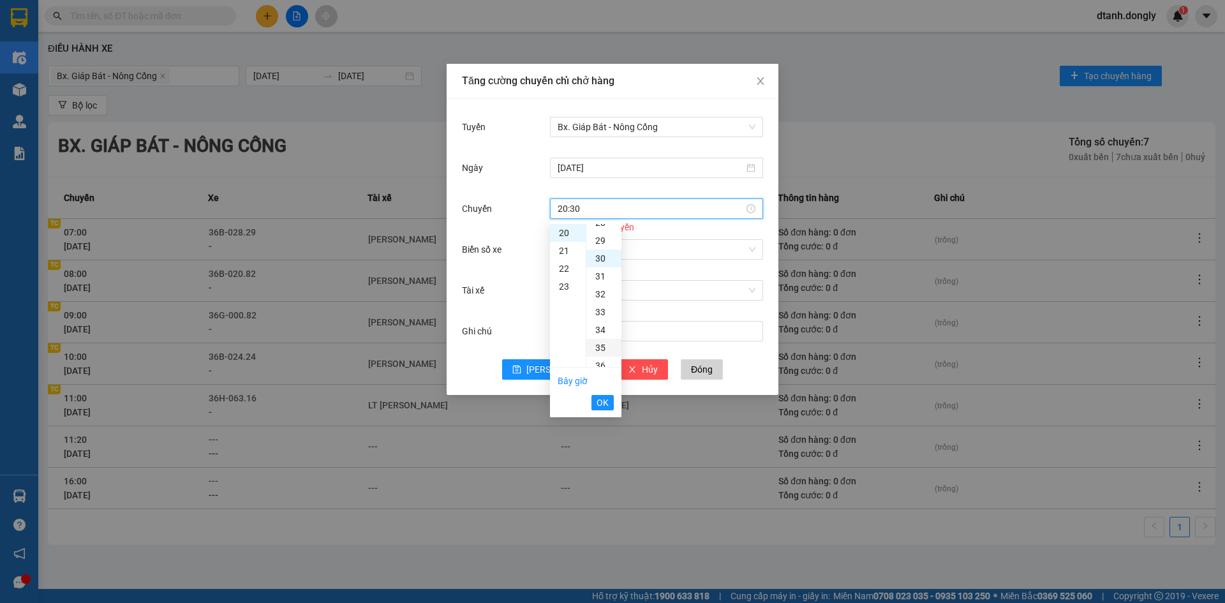
scroll to position [536, 0]
click at [601, 400] on span "OK" at bounding box center [603, 403] width 12 height 14
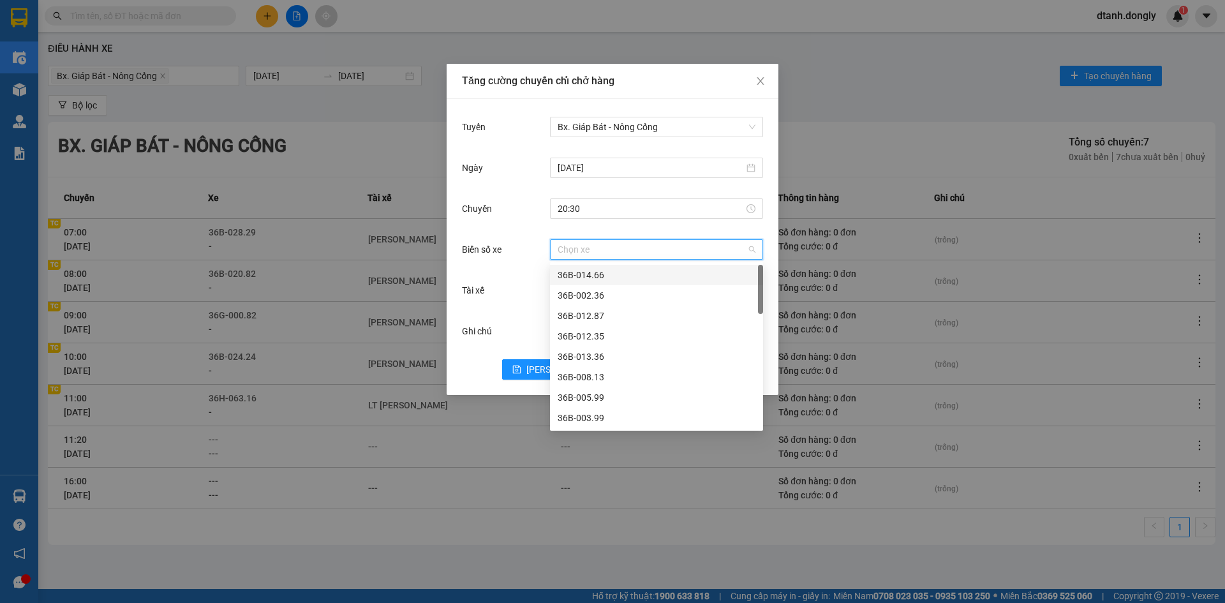
click at [594, 255] on input "Biển số xe" at bounding box center [652, 249] width 189 height 19
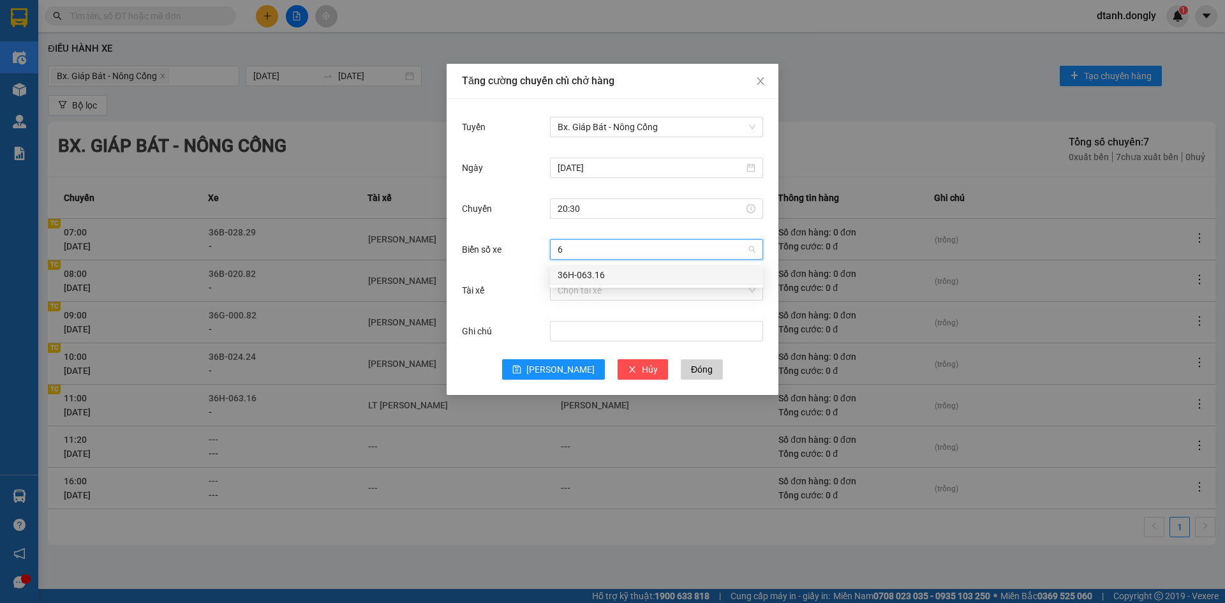
type input "63"
click at [558, 276] on div "36H-063.16" at bounding box center [657, 275] width 198 height 14
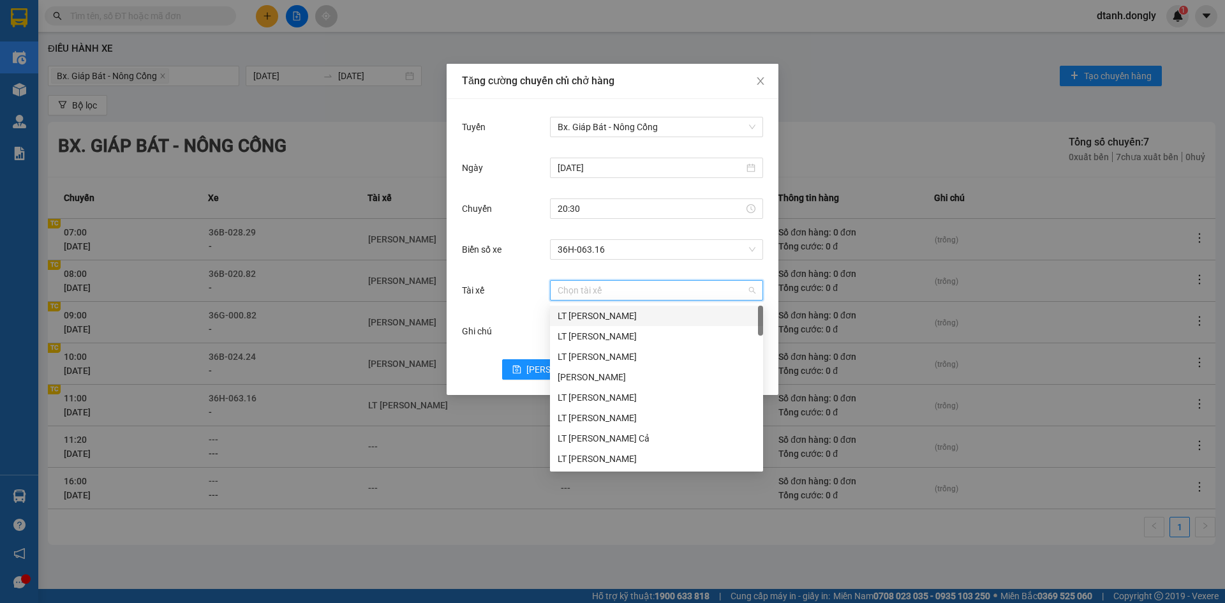
click at [569, 288] on input "Tài xế" at bounding box center [652, 290] width 189 height 19
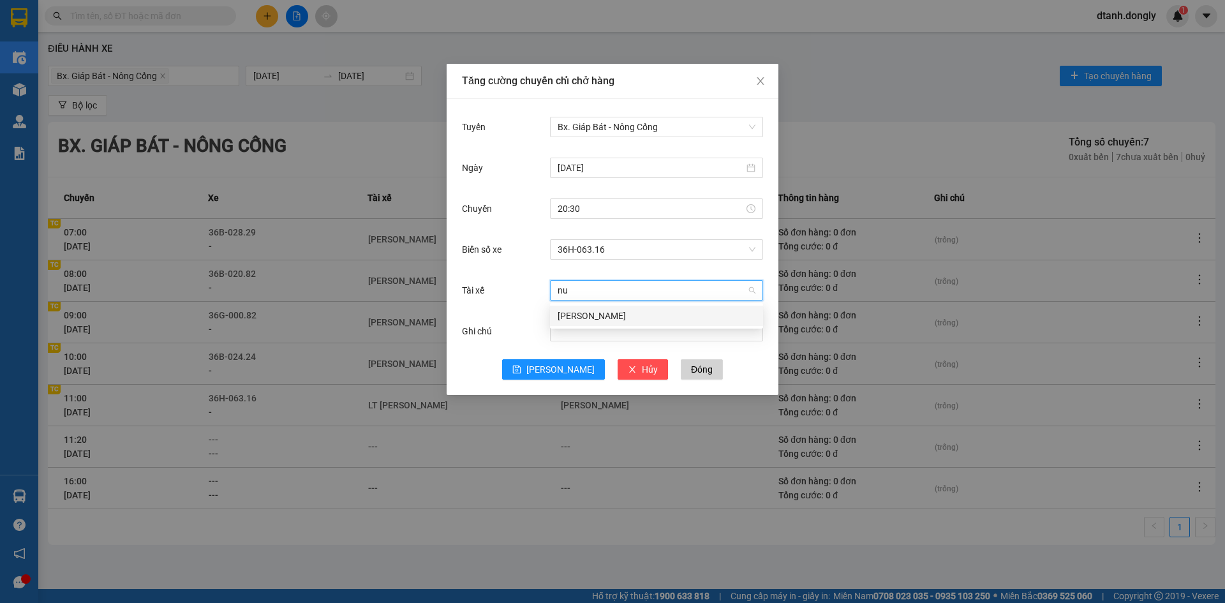
type input "nui"
click at [578, 313] on div "Cao Văn Núi" at bounding box center [657, 316] width 198 height 14
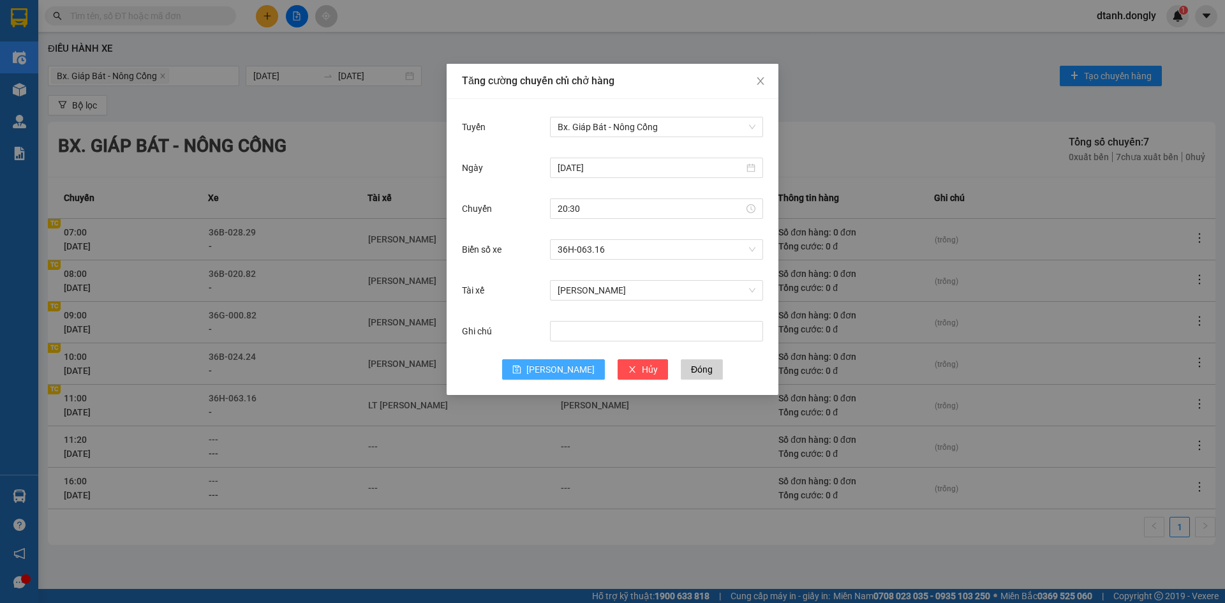
click at [558, 369] on span "Lưu" at bounding box center [561, 369] width 68 height 14
click at [758, 81] on icon "close" at bounding box center [761, 81] width 10 height 10
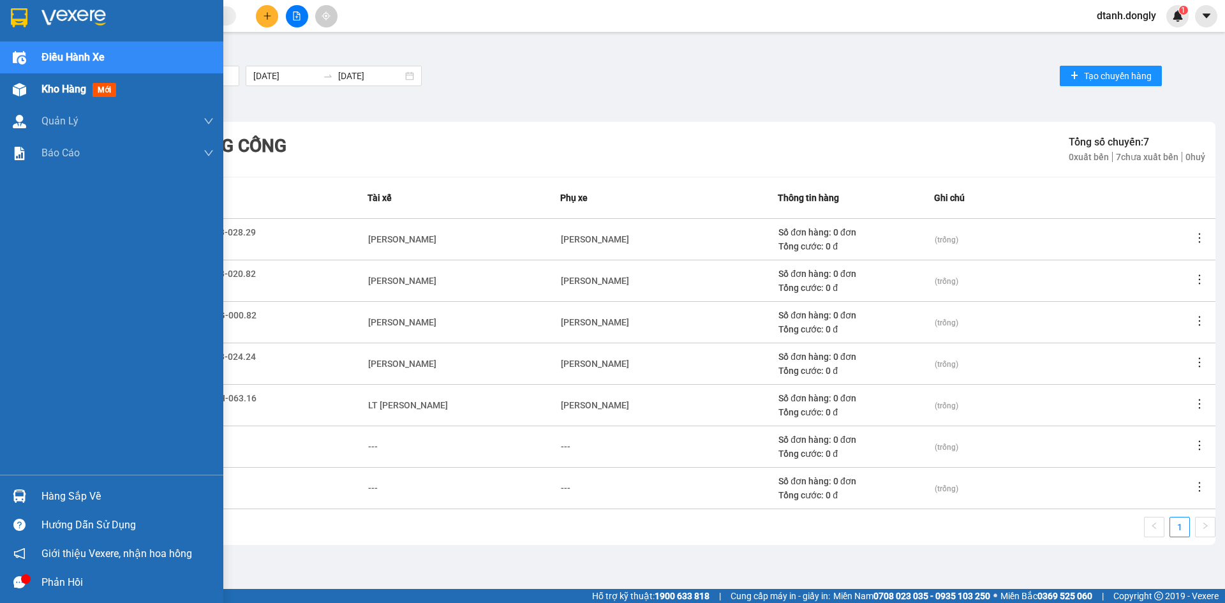
click at [62, 89] on span "Kho hàng" at bounding box center [63, 89] width 45 height 12
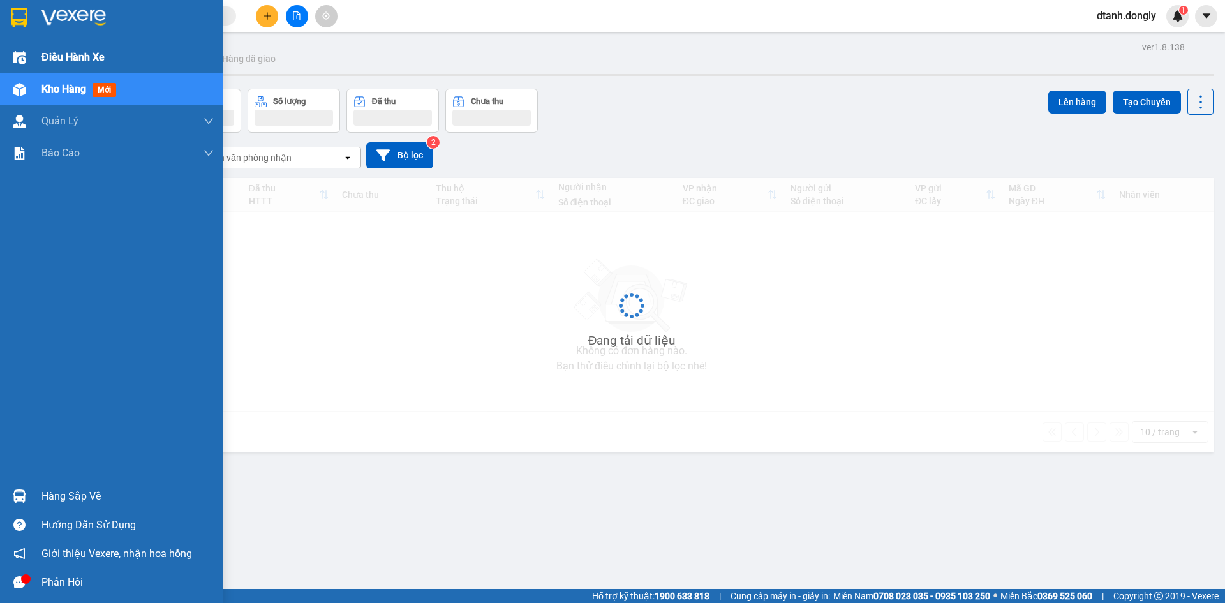
click at [76, 56] on span "Điều hành xe" at bounding box center [72, 57] width 63 height 16
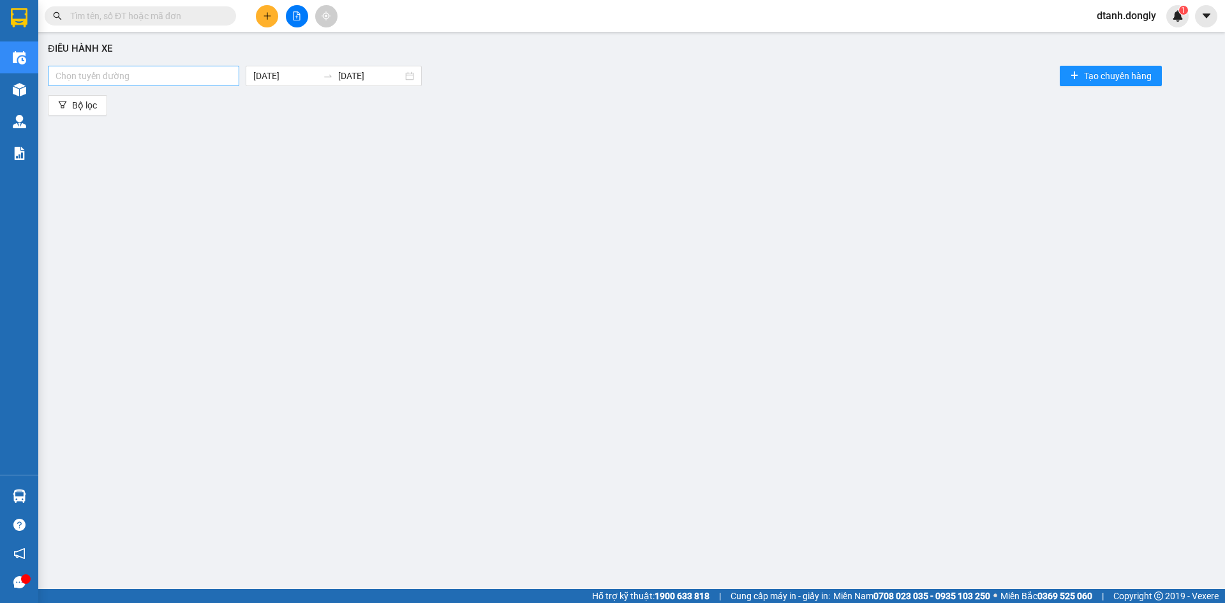
click at [190, 80] on div at bounding box center [143, 75] width 185 height 15
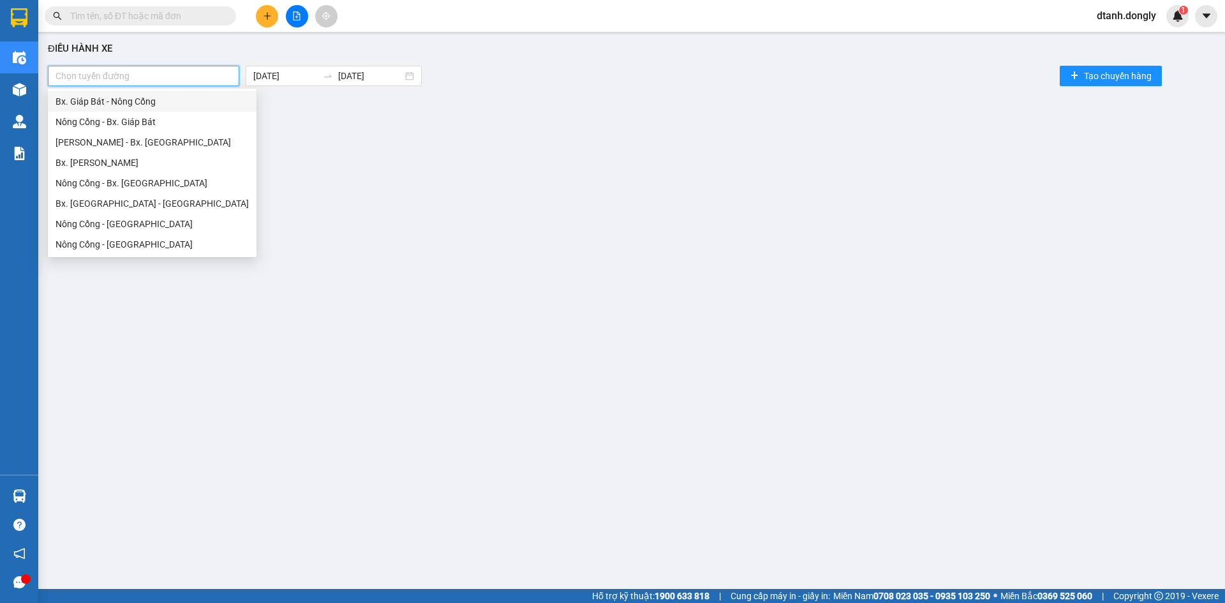
click at [180, 100] on div "Bx. Giáp Bát - Nông Cống" at bounding box center [152, 101] width 193 height 14
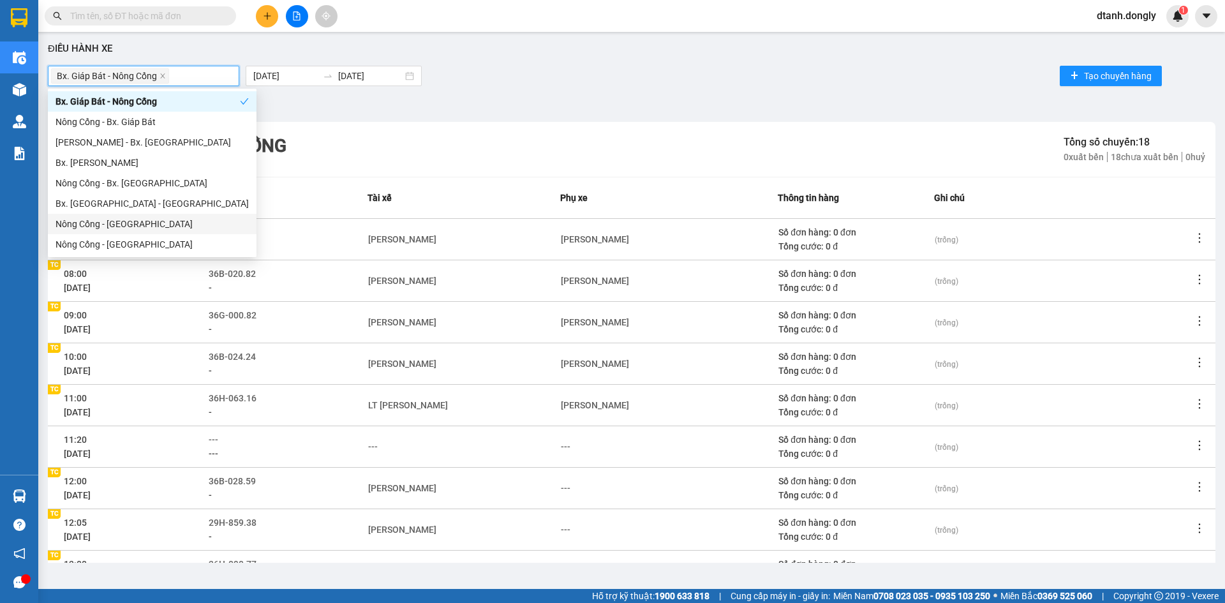
scroll to position [64, 0]
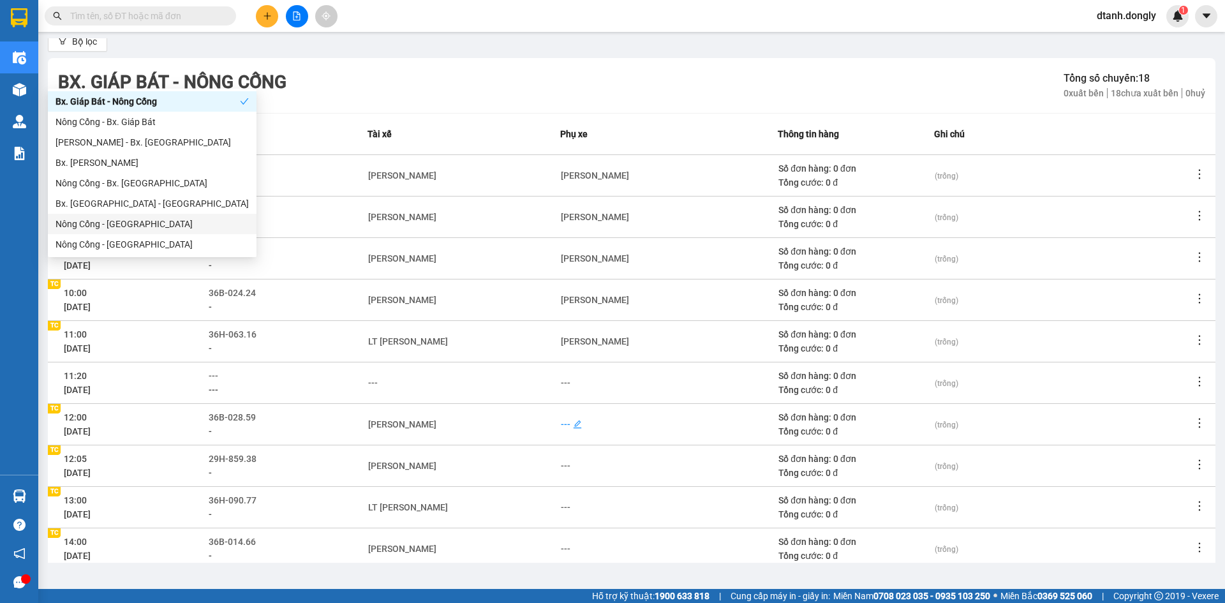
click at [561, 423] on div "---" at bounding box center [566, 424] width 10 height 14
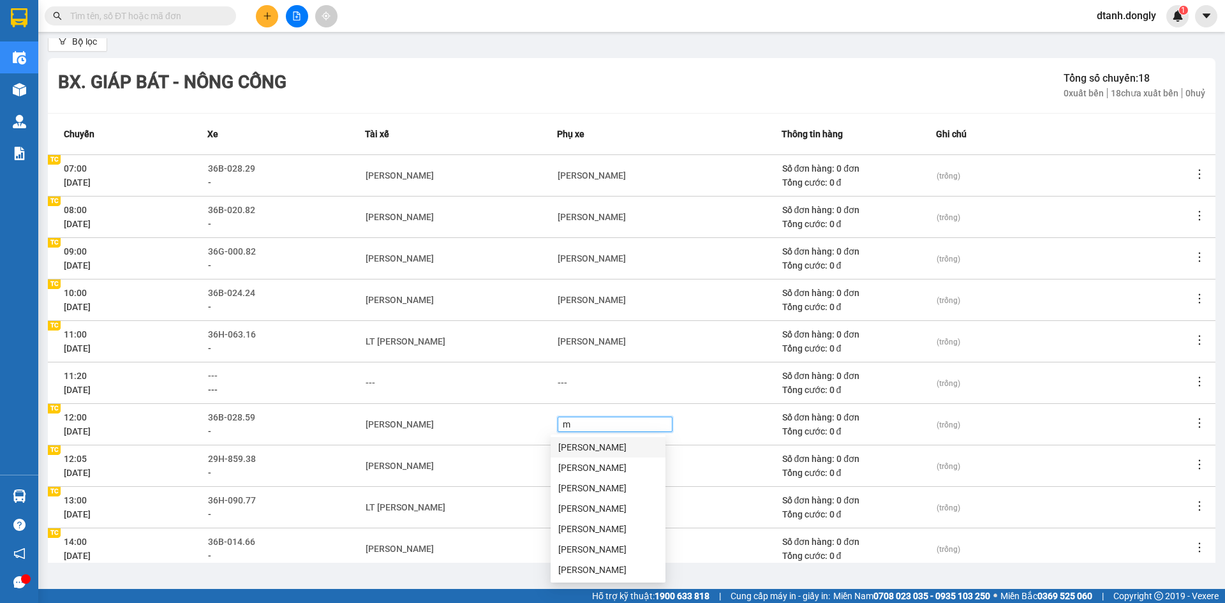
type input "ma"
click at [571, 443] on div "Nguyễn Văn Mạnh" at bounding box center [608, 447] width 100 height 14
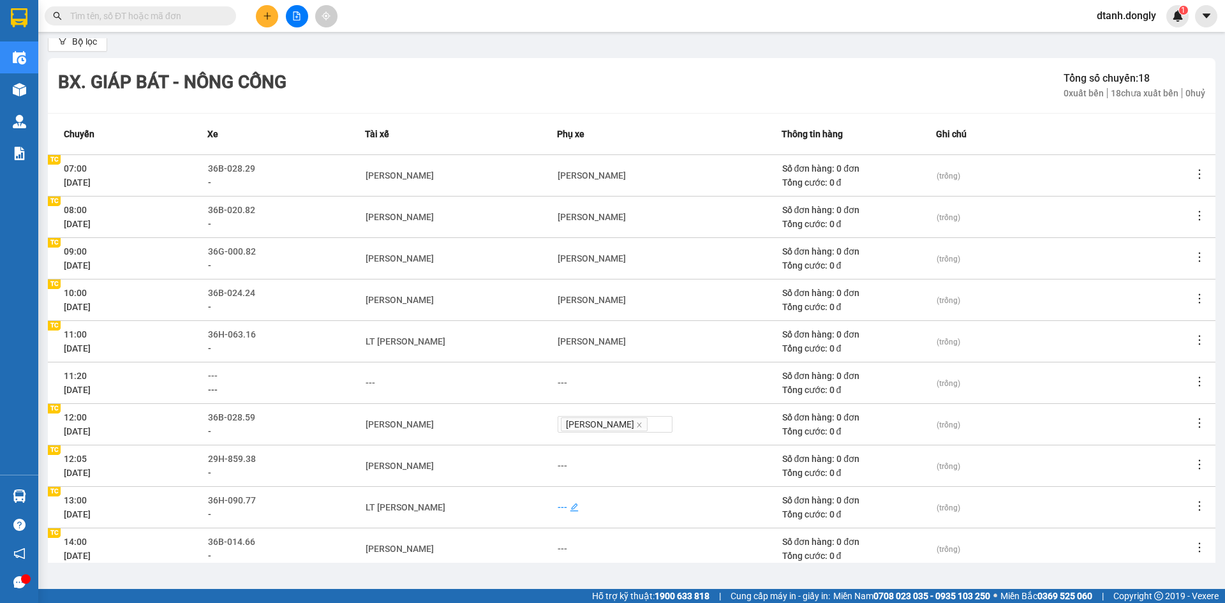
click at [558, 510] on div "---" at bounding box center [563, 507] width 10 height 14
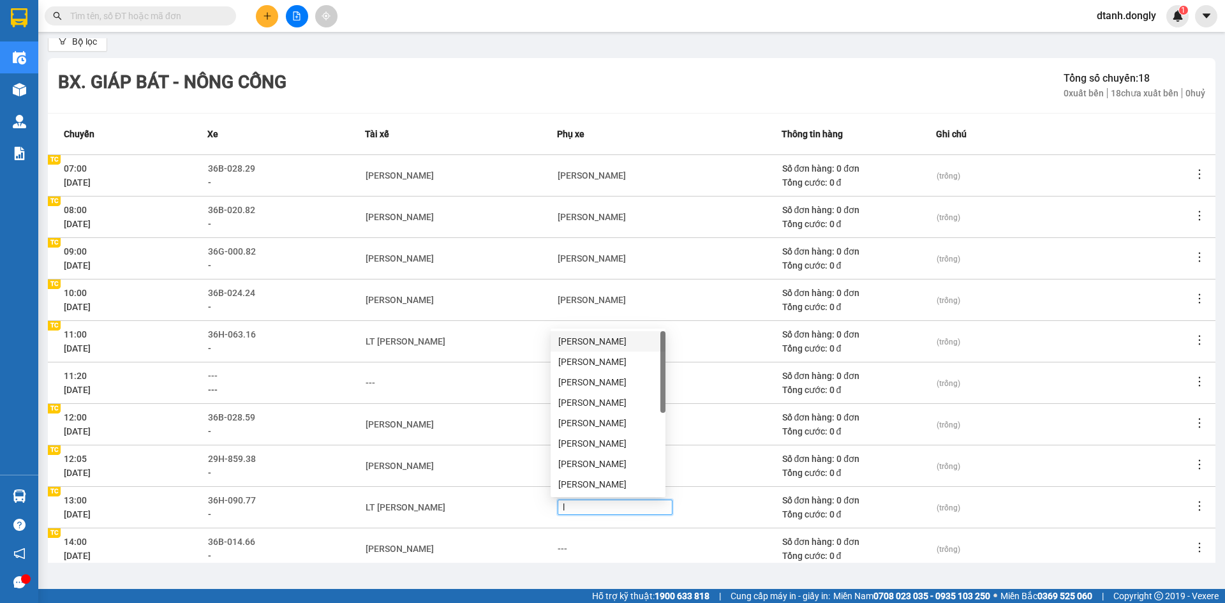
type input "ly"
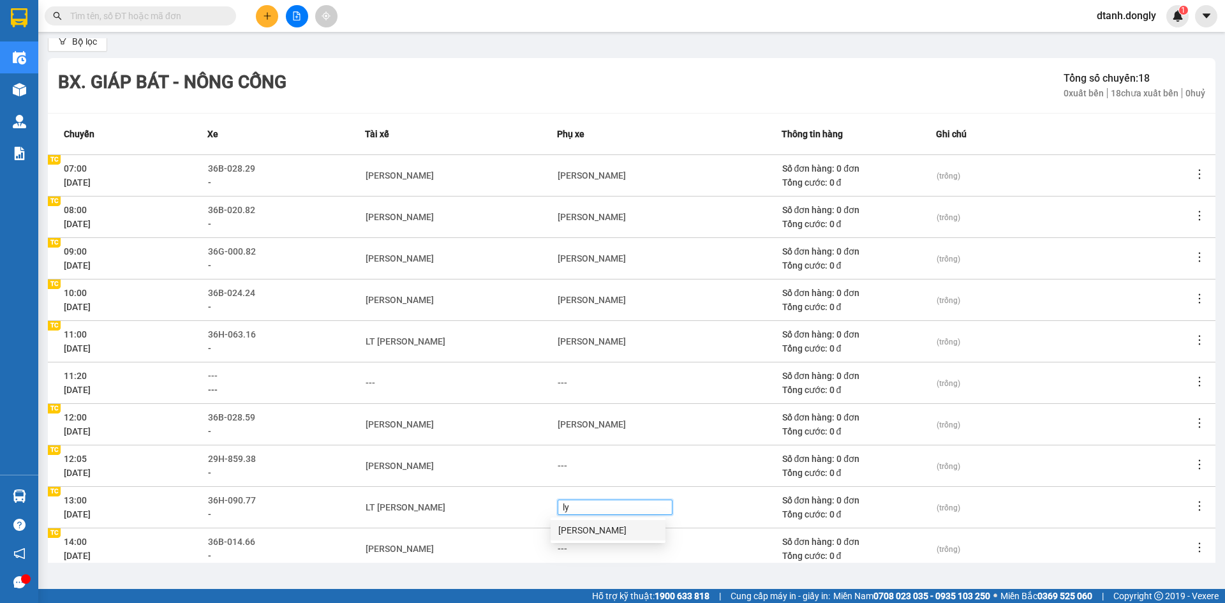
click at [581, 531] on div "Lô Văn Lý" at bounding box center [608, 530] width 100 height 14
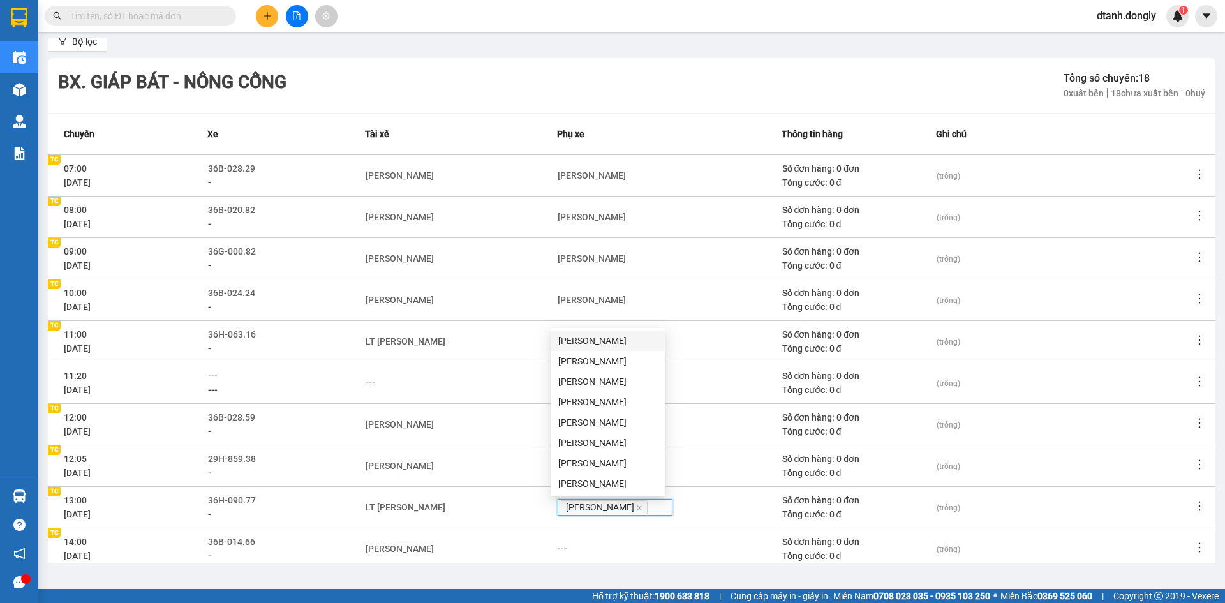
click at [490, 537] on td "Lê Mạnh Diện" at bounding box center [461, 548] width 192 height 41
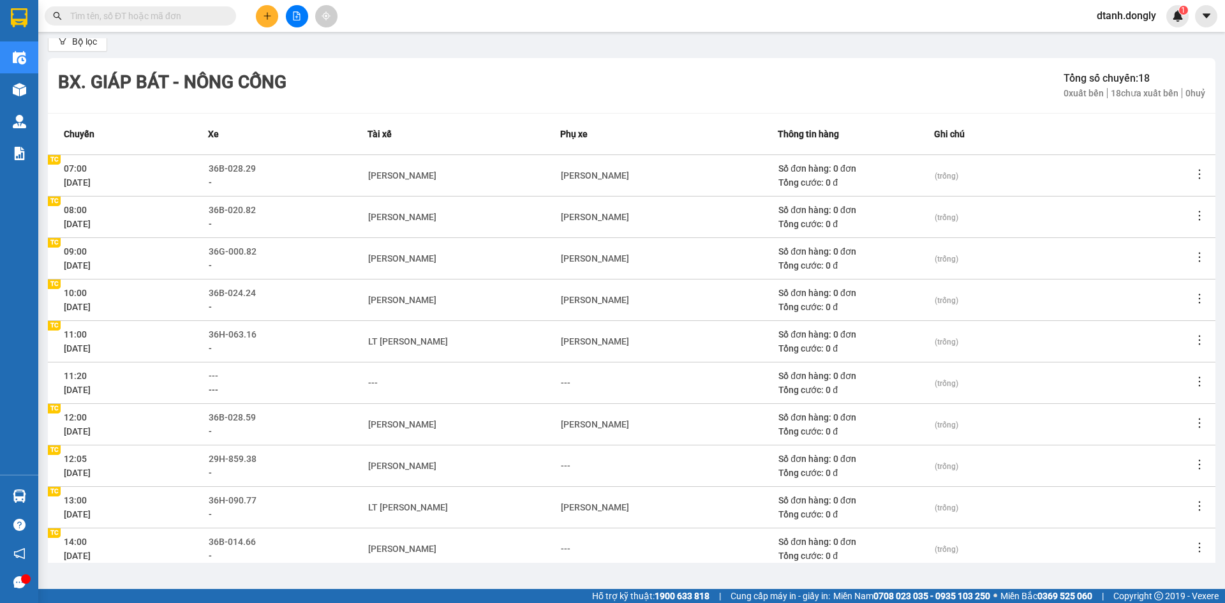
scroll to position [123, 0]
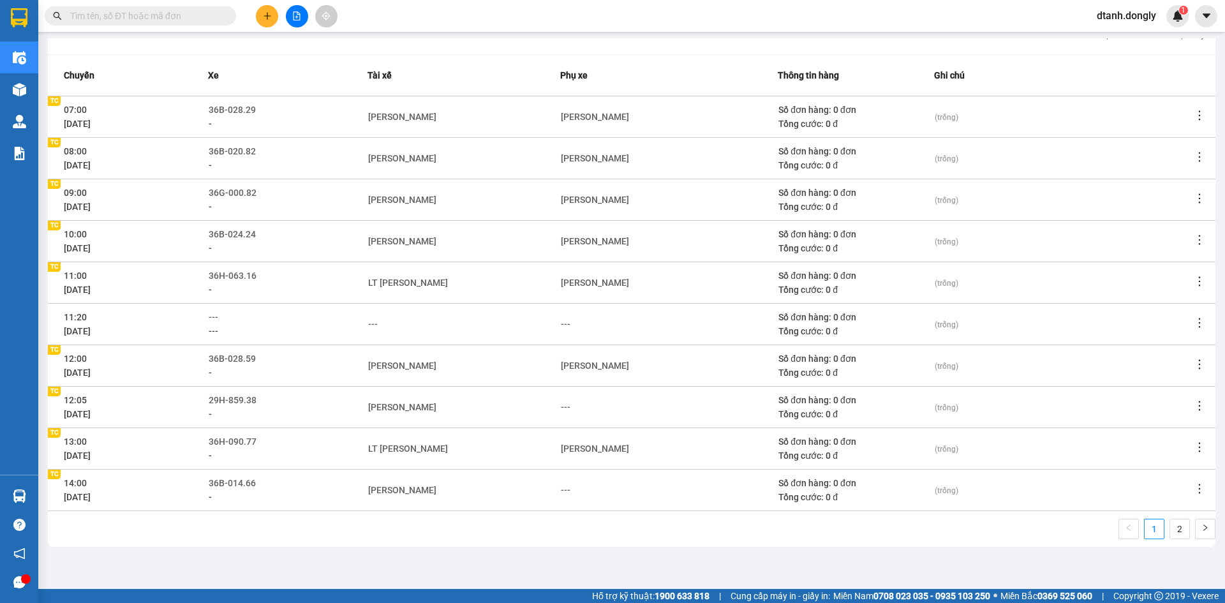
drag, startPoint x: 1172, startPoint y: 527, endPoint x: 1152, endPoint y: 515, distance: 23.2
click at [1171, 528] on link "2" at bounding box center [1179, 528] width 19 height 19
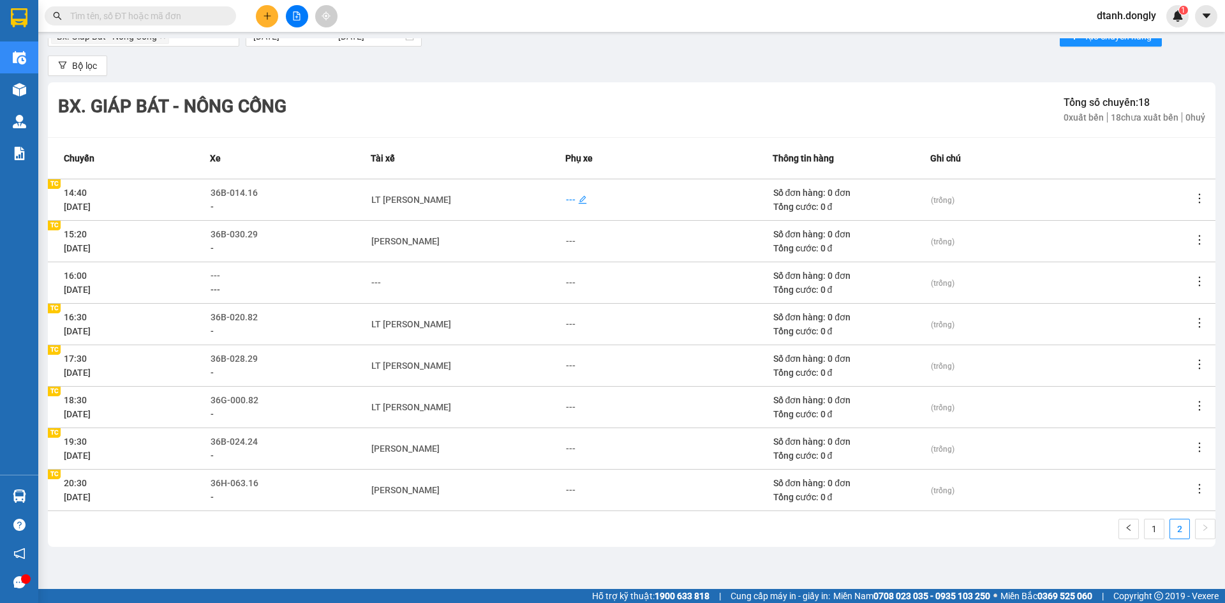
click at [567, 198] on div "---" at bounding box center [571, 200] width 10 height 14
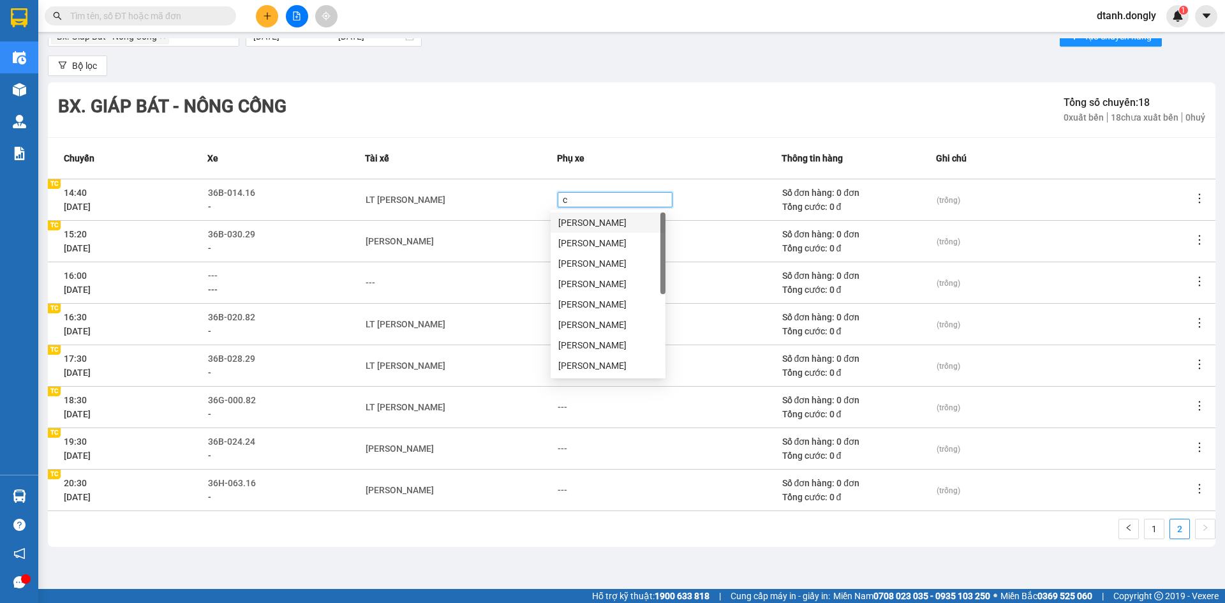
type input "ch"
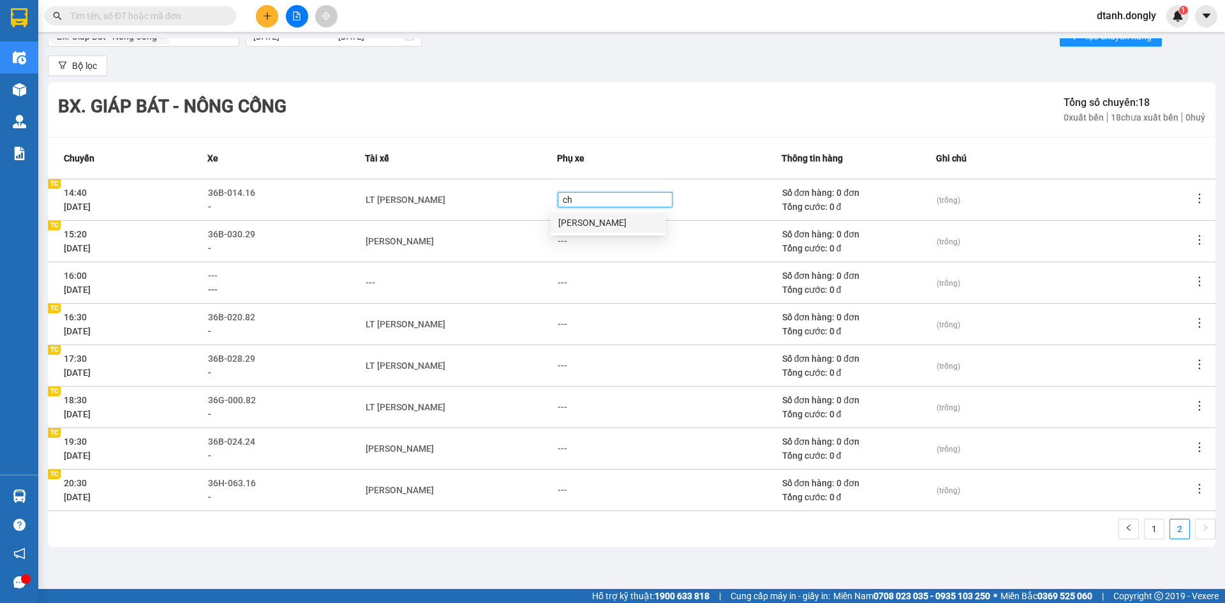
click at [576, 221] on div "Ngô Ngọc Chiến" at bounding box center [608, 223] width 100 height 14
click at [504, 248] on div "Lê Bá Tài" at bounding box center [461, 241] width 191 height 14
click at [565, 243] on div "---" at bounding box center [566, 241] width 10 height 14
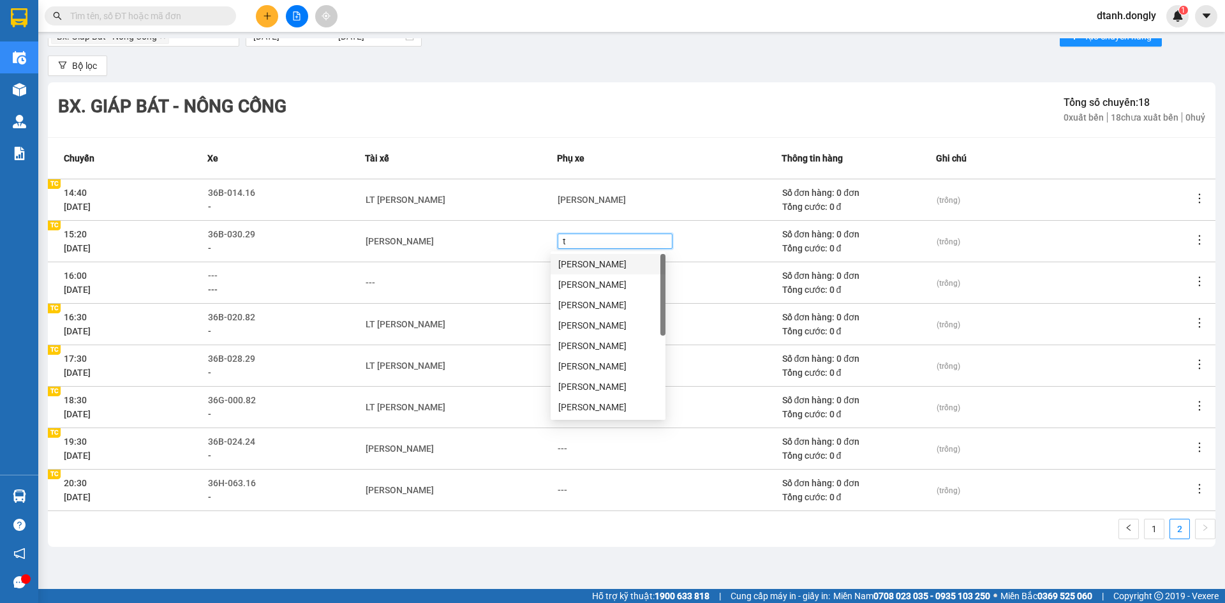
type input "tu"
click at [597, 285] on div "Lê Văn Tuấn" at bounding box center [608, 285] width 100 height 14
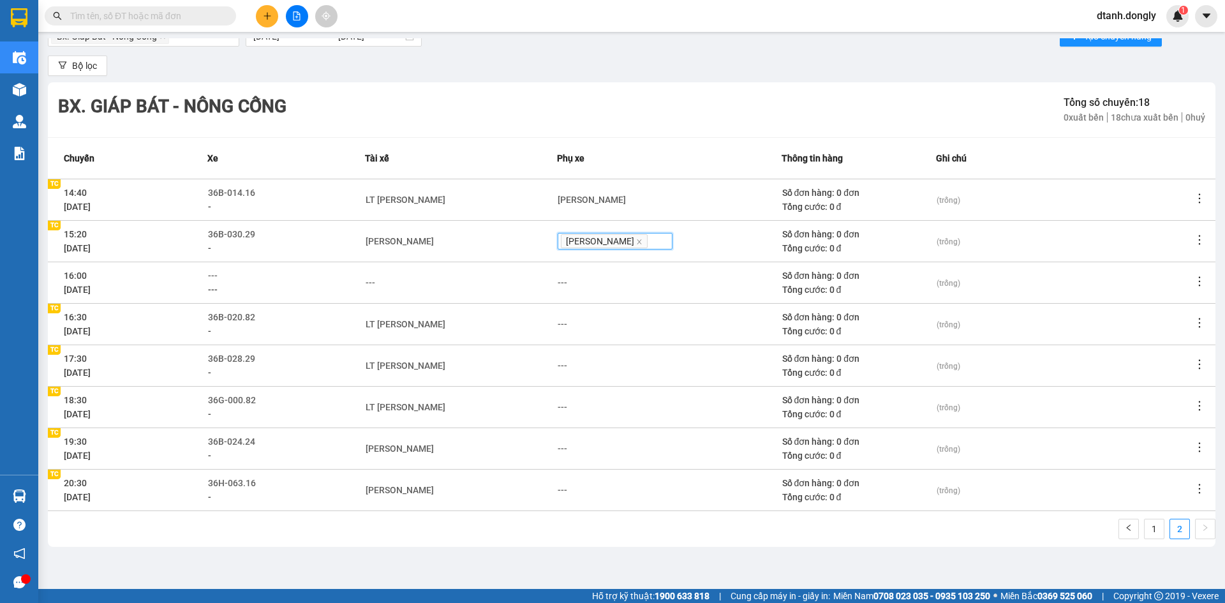
click at [543, 285] on div "---" at bounding box center [461, 283] width 191 height 14
click at [564, 324] on div "---" at bounding box center [566, 324] width 10 height 14
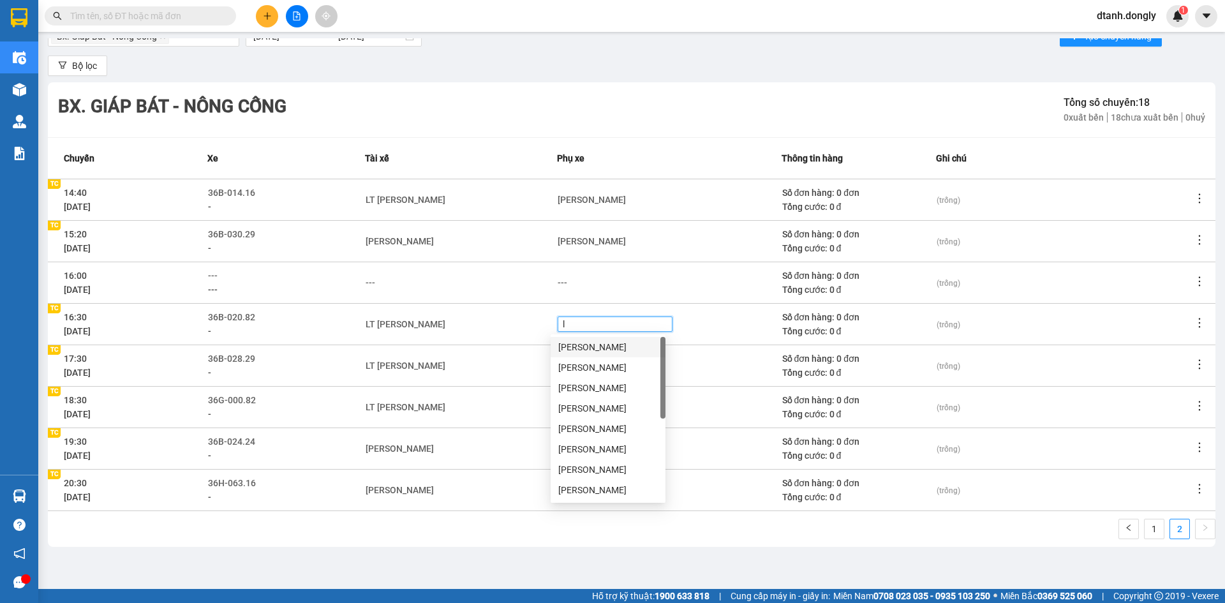
type input "li"
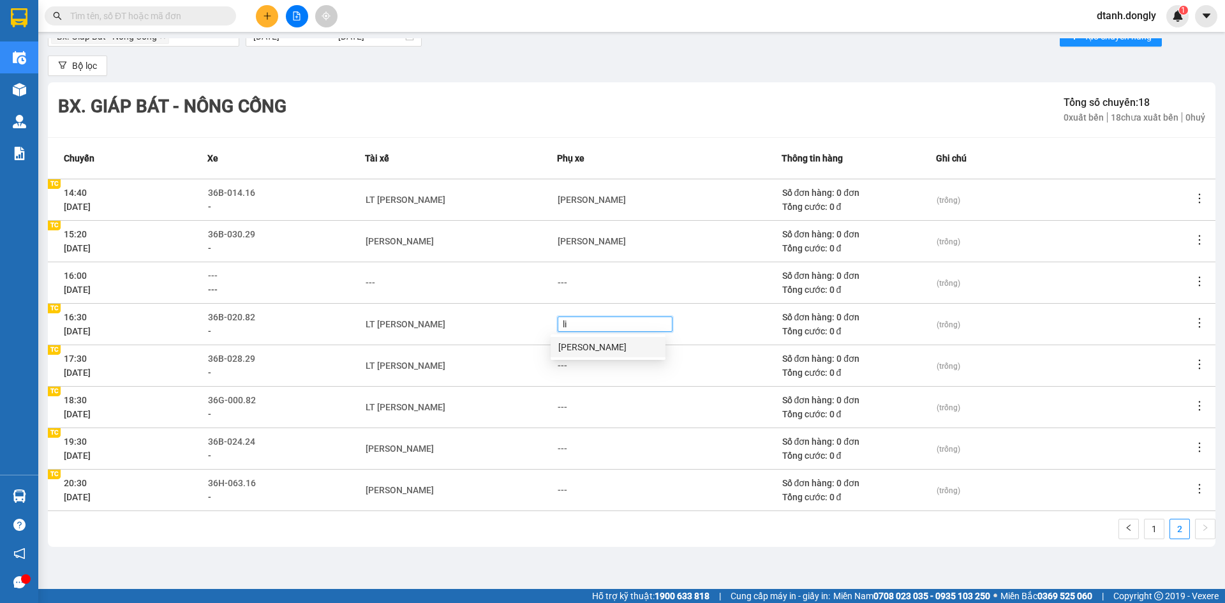
click at [580, 347] on div "Lô Văn Linh" at bounding box center [608, 347] width 100 height 14
click at [534, 350] on td "LT Lê Văn Thành" at bounding box center [461, 365] width 192 height 41
click at [569, 366] on div "---" at bounding box center [566, 366] width 10 height 14
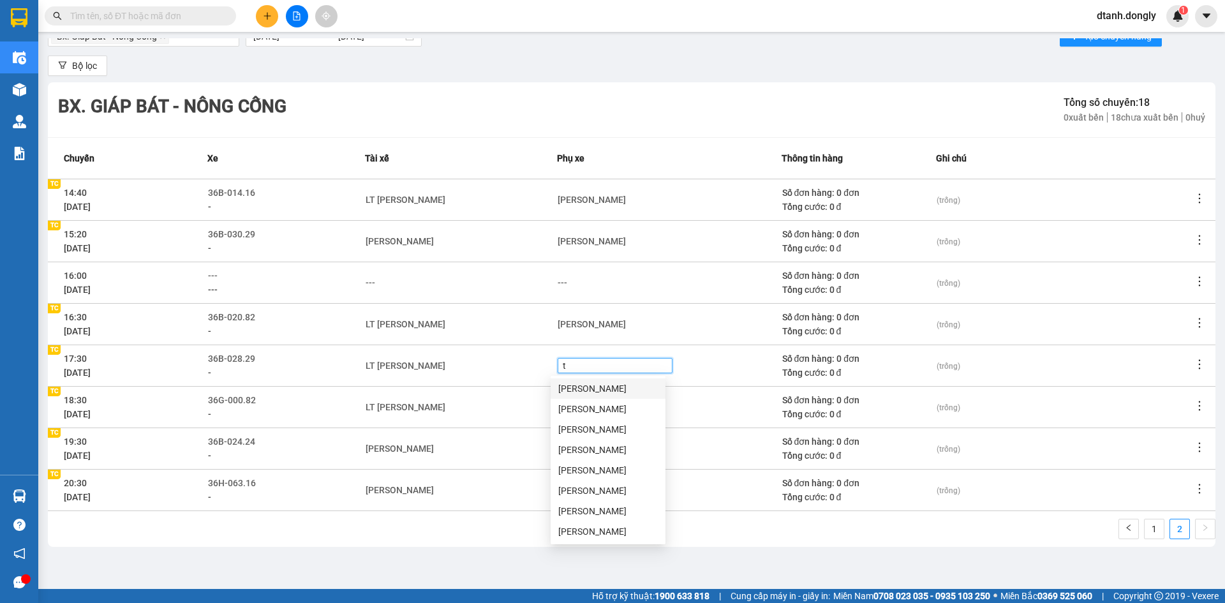
type input "to"
click at [576, 431] on div "Lê Văn Tới" at bounding box center [608, 429] width 100 height 14
click at [521, 390] on td "LT Nguyễn Văn Thành" at bounding box center [461, 406] width 192 height 41
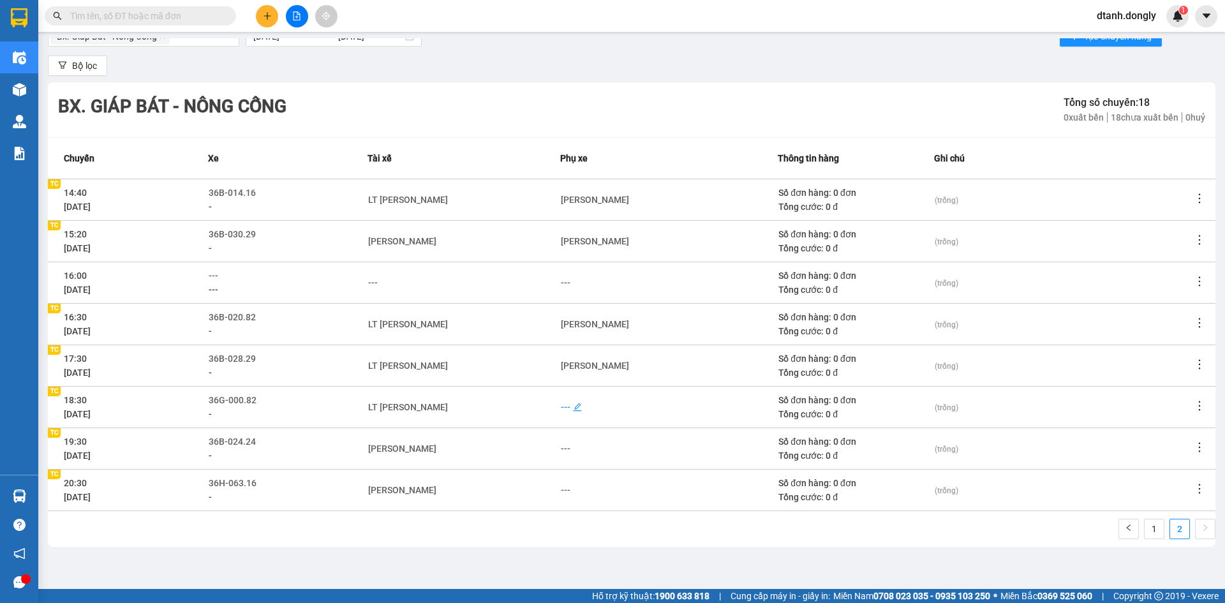
click at [565, 408] on div "---" at bounding box center [566, 407] width 10 height 14
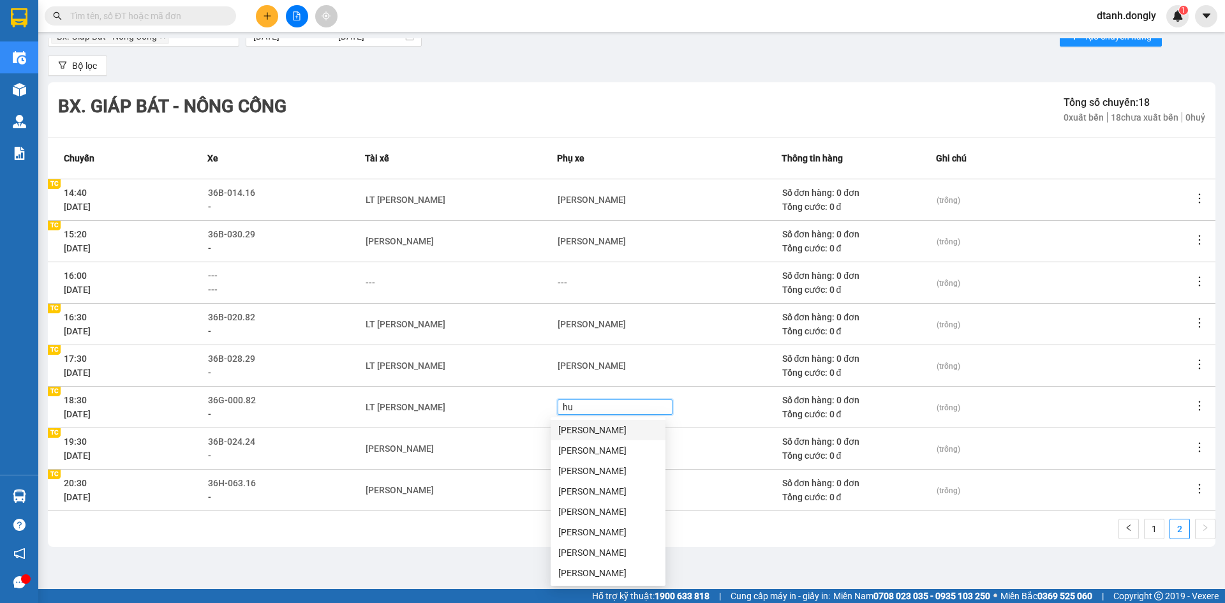
type input "hue"
click at [590, 428] on div "Nguyễn Hữu Huệ" at bounding box center [608, 430] width 100 height 14
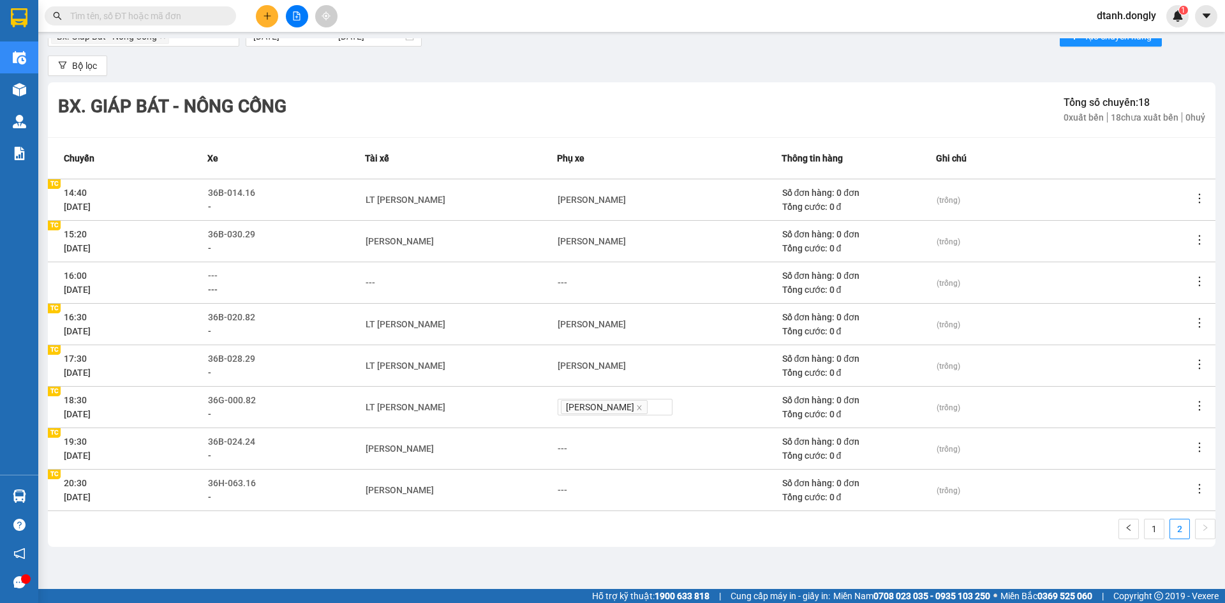
drag, startPoint x: 533, startPoint y: 421, endPoint x: 511, endPoint y: 294, distance: 129.0
click at [532, 420] on td "LT Nguyễn Văn Thành" at bounding box center [461, 406] width 192 height 41
click at [564, 451] on div "---" at bounding box center [566, 449] width 10 height 14
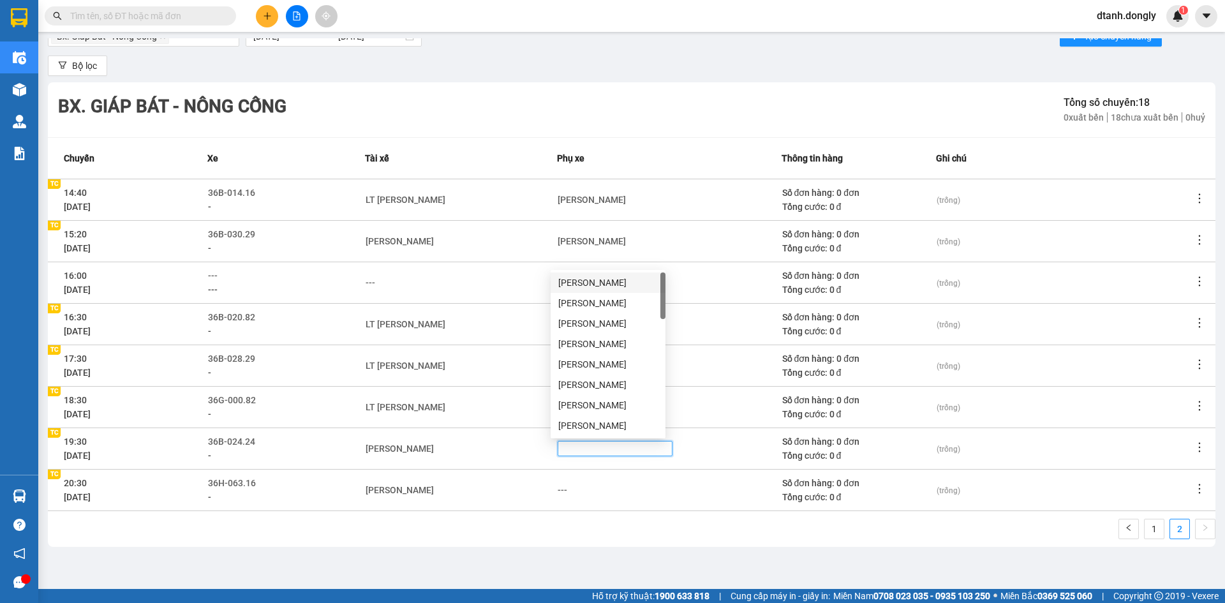
type input "y"
type input "tu"
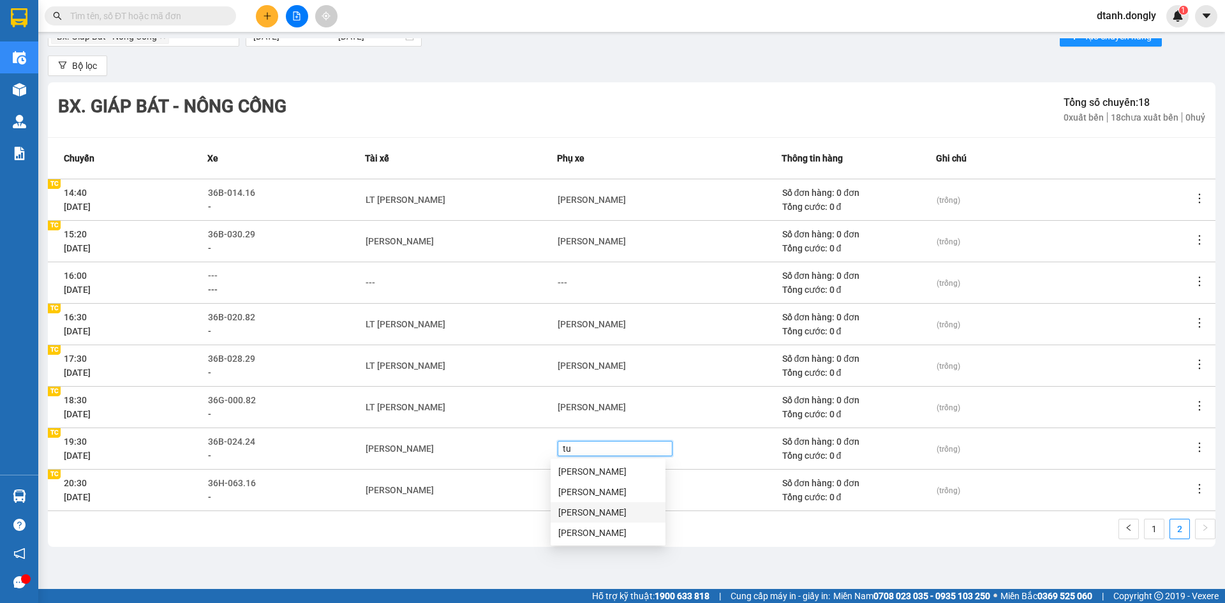
click at [586, 513] on div "Lê Văn Tứ" at bounding box center [608, 512] width 100 height 14
click at [509, 473] on td "Cao Văn Núi" at bounding box center [461, 489] width 192 height 41
click at [563, 491] on div "---" at bounding box center [566, 490] width 10 height 14
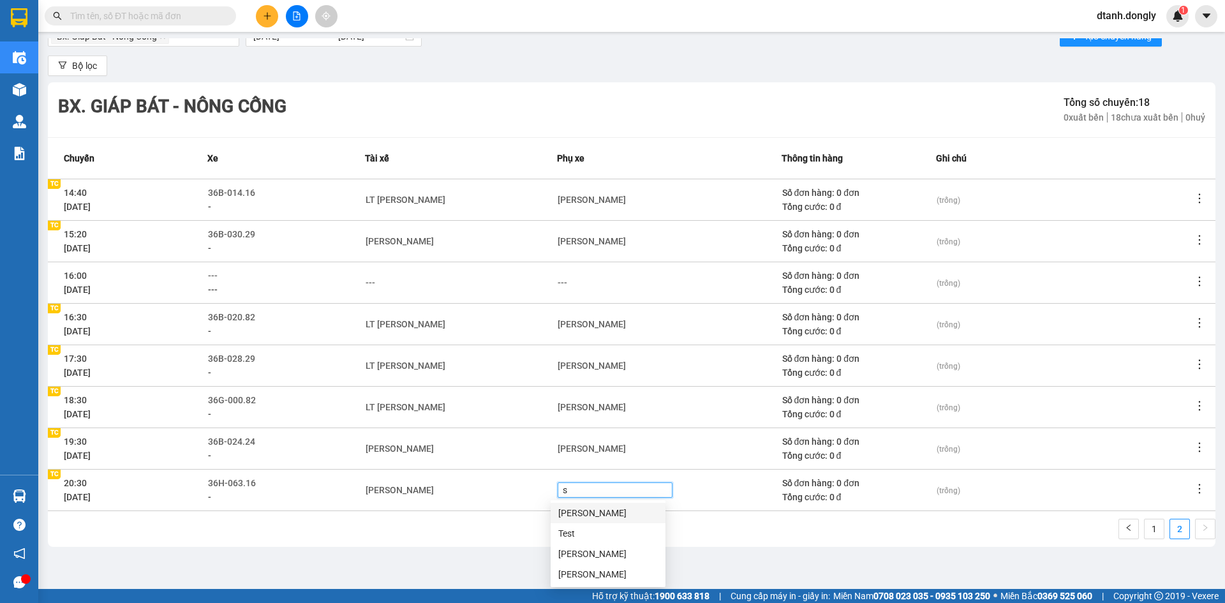
type input "so"
click at [583, 514] on div "Lê Ngọc Sơn" at bounding box center [608, 513] width 100 height 14
click at [520, 528] on div "1 2" at bounding box center [632, 533] width 1168 height 28
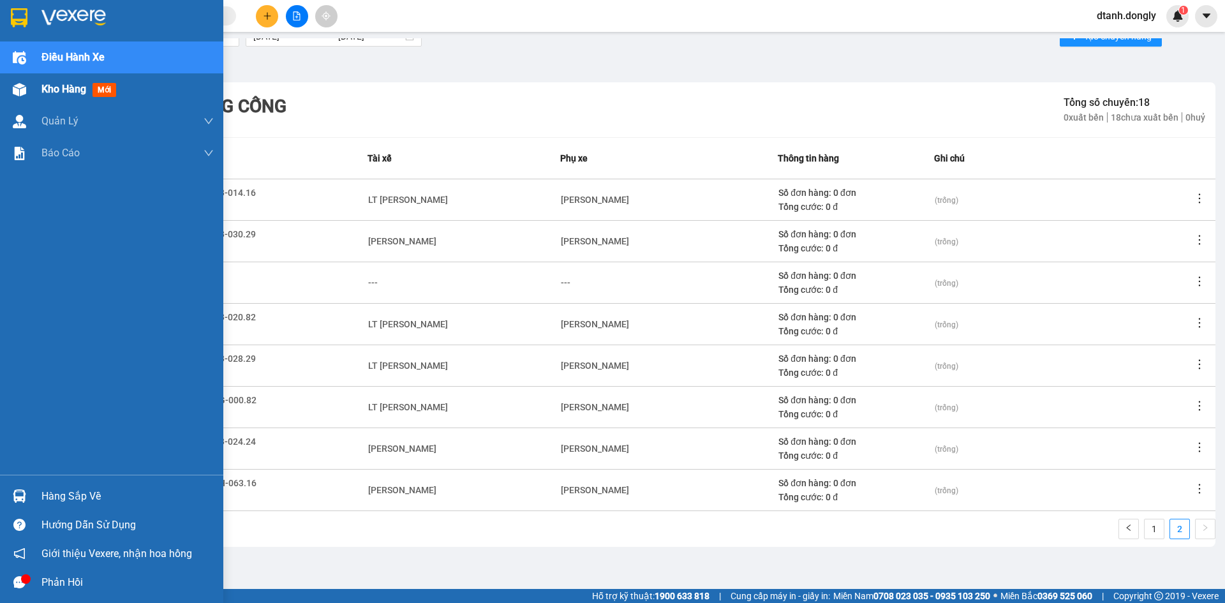
drag, startPoint x: 42, startPoint y: 87, endPoint x: 134, endPoint y: 98, distance: 92.6
click at [43, 87] on span "Kho hàng" at bounding box center [63, 89] width 45 height 12
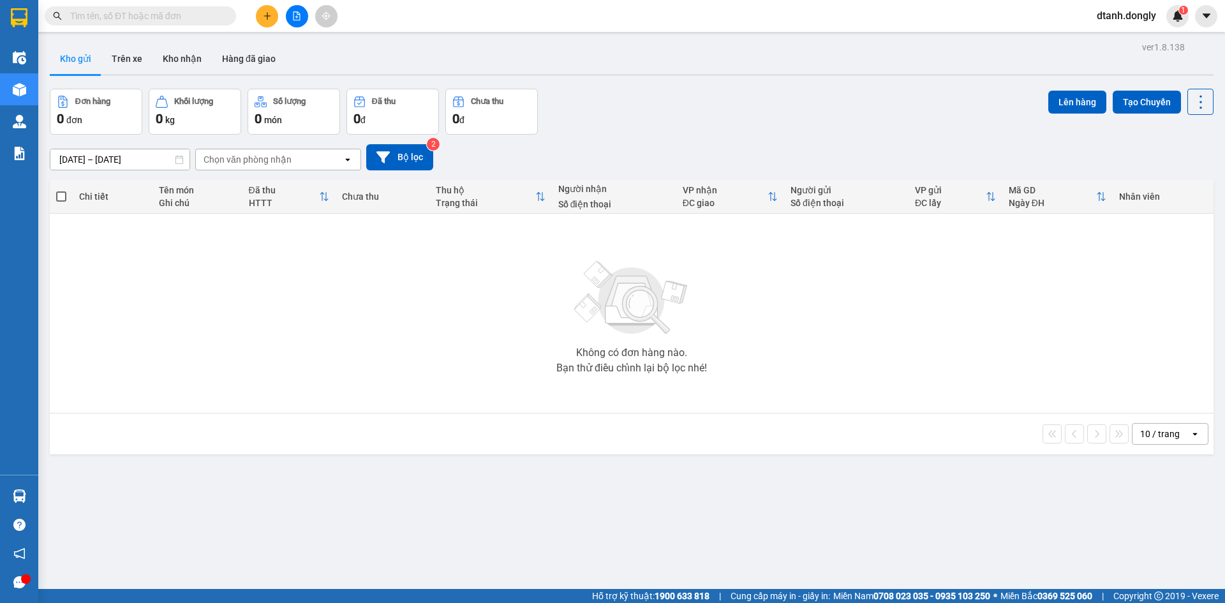
click at [1190, 432] on icon "open" at bounding box center [1195, 434] width 10 height 10
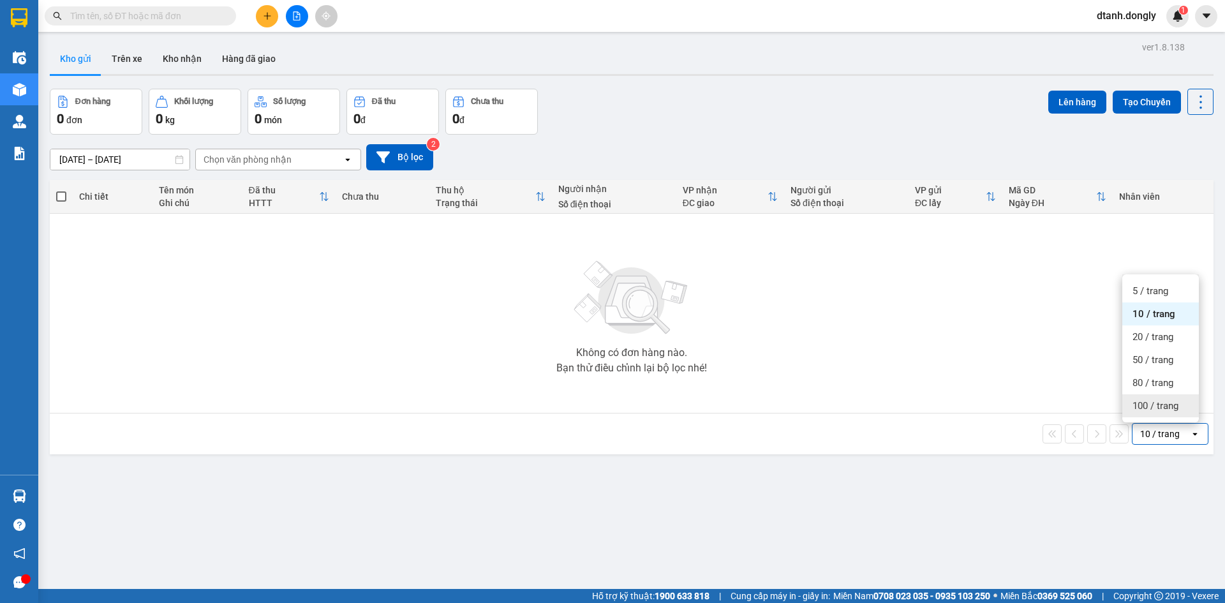
click at [1164, 411] on span "100 / trang" at bounding box center [1156, 406] width 46 height 13
